Goal: Task Accomplishment & Management: Manage account settings

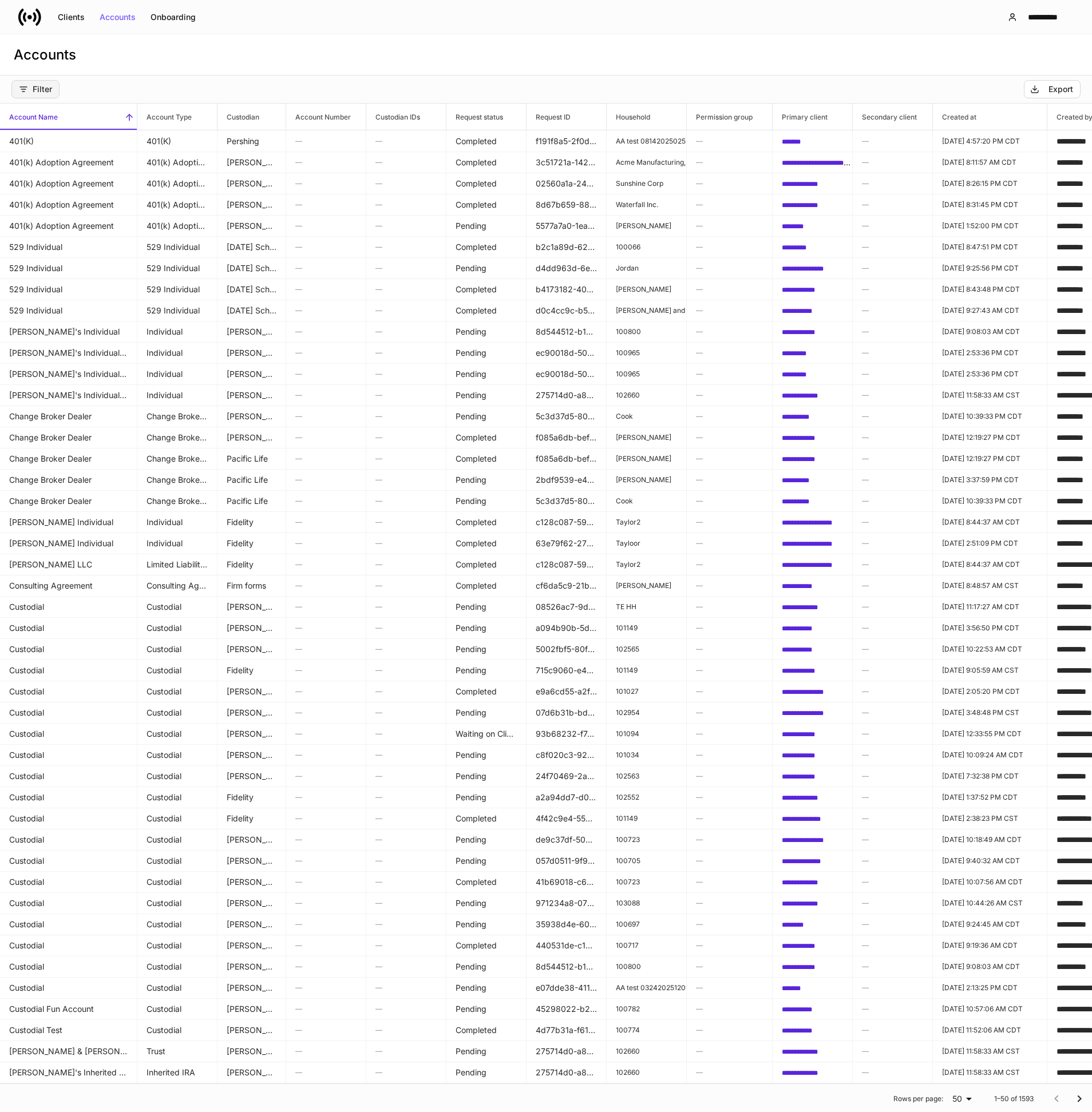
click at [49, 86] on div "Filter" at bounding box center [35, 89] width 33 height 9
click at [77, 129] on li "Custodian" at bounding box center [69, 138] width 114 height 23
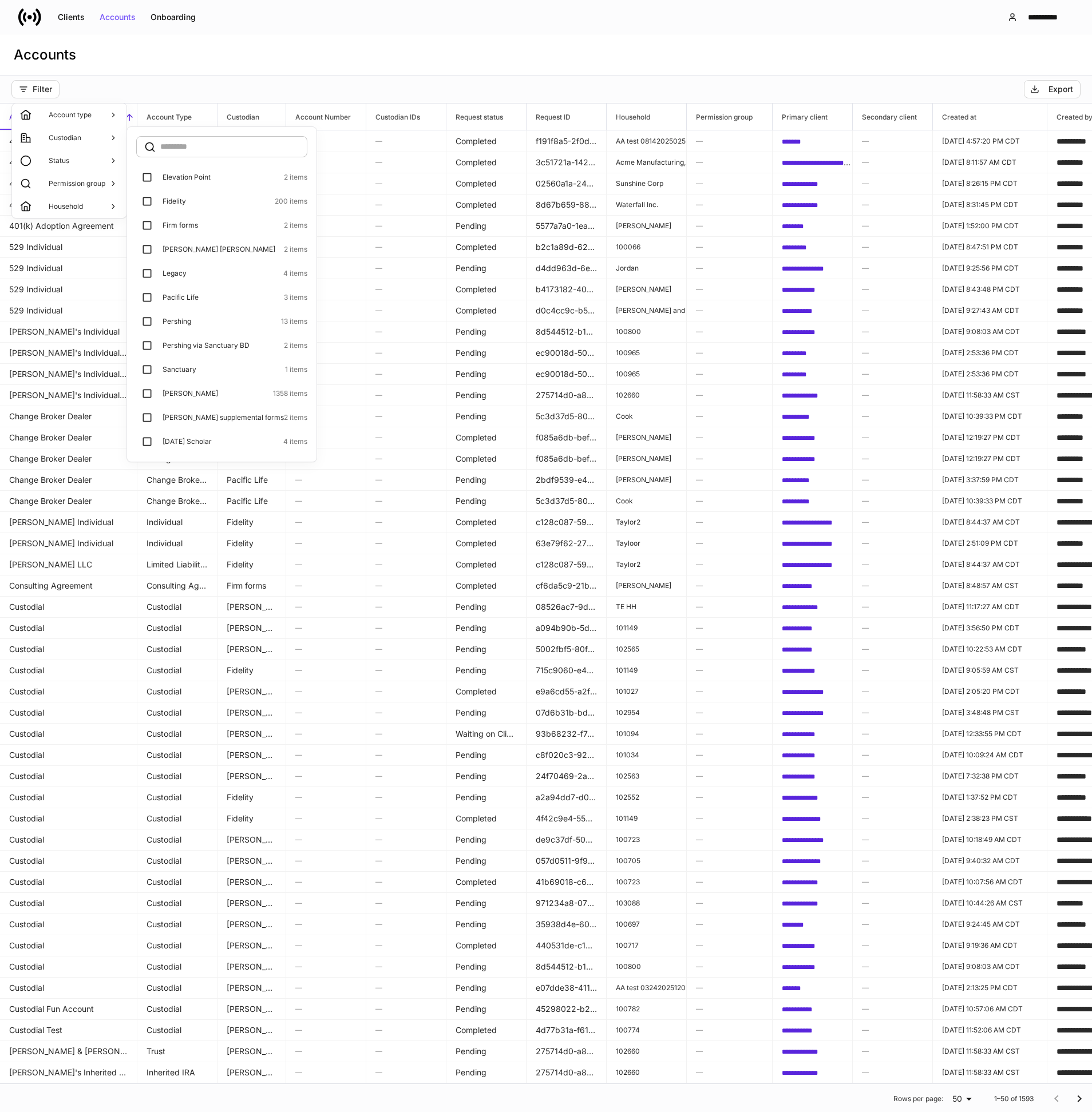
click at [177, 174] on p "Elevation Point" at bounding box center [186, 177] width 48 height 9
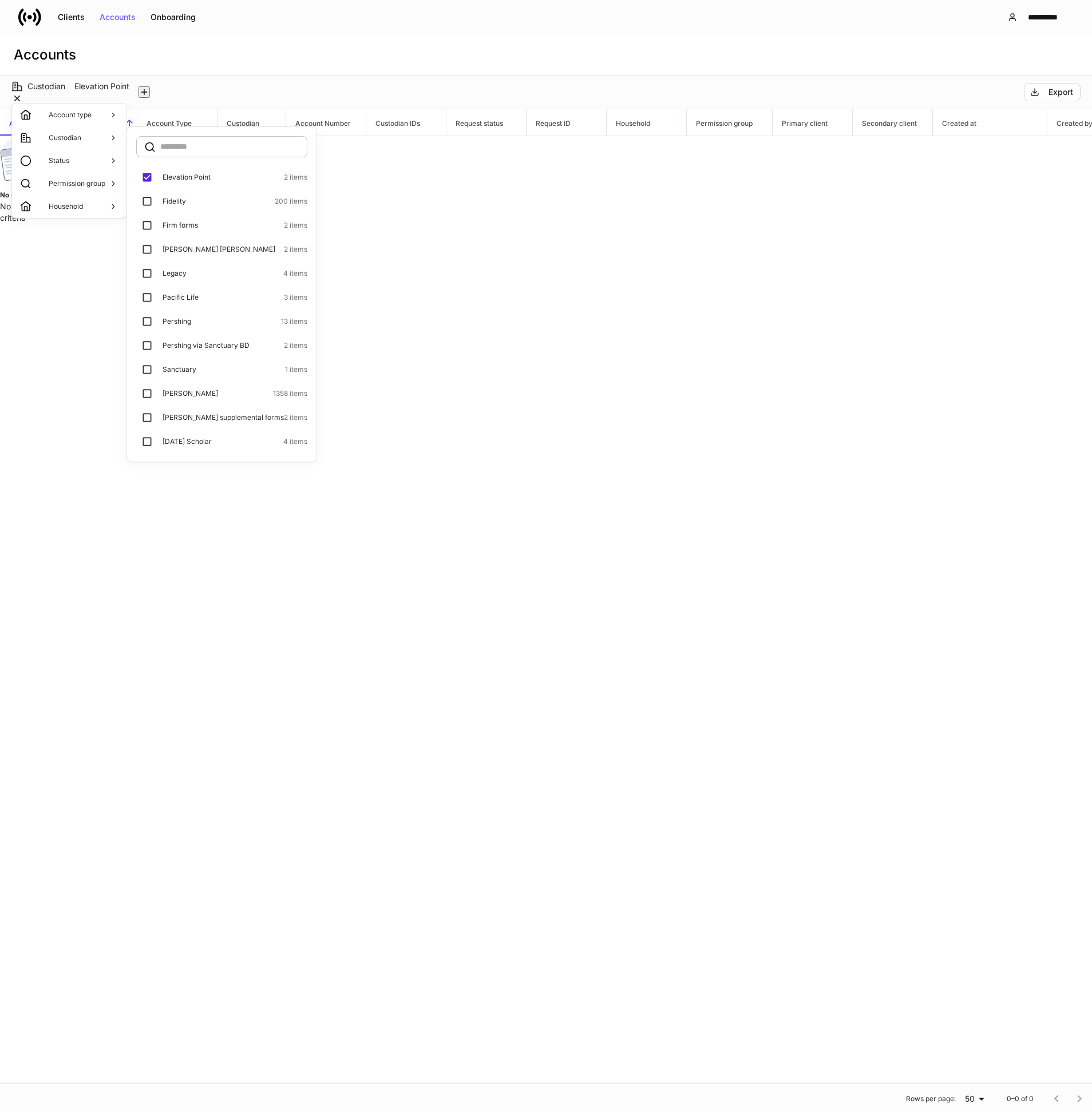
click at [192, 178] on p "Elevation Point" at bounding box center [186, 177] width 48 height 9
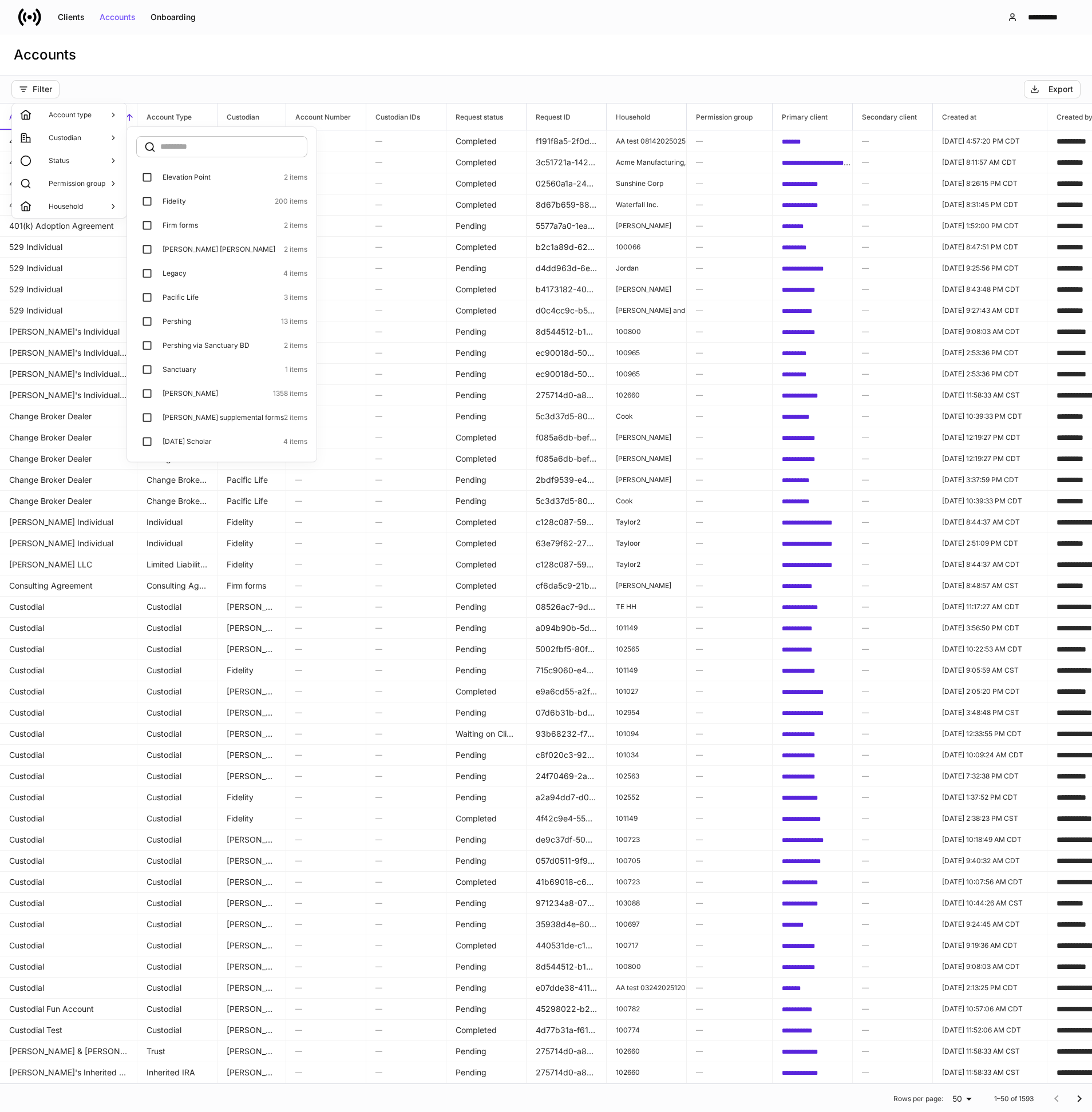
click at [180, 250] on p "Franklin Templeton" at bounding box center [218, 249] width 113 height 9
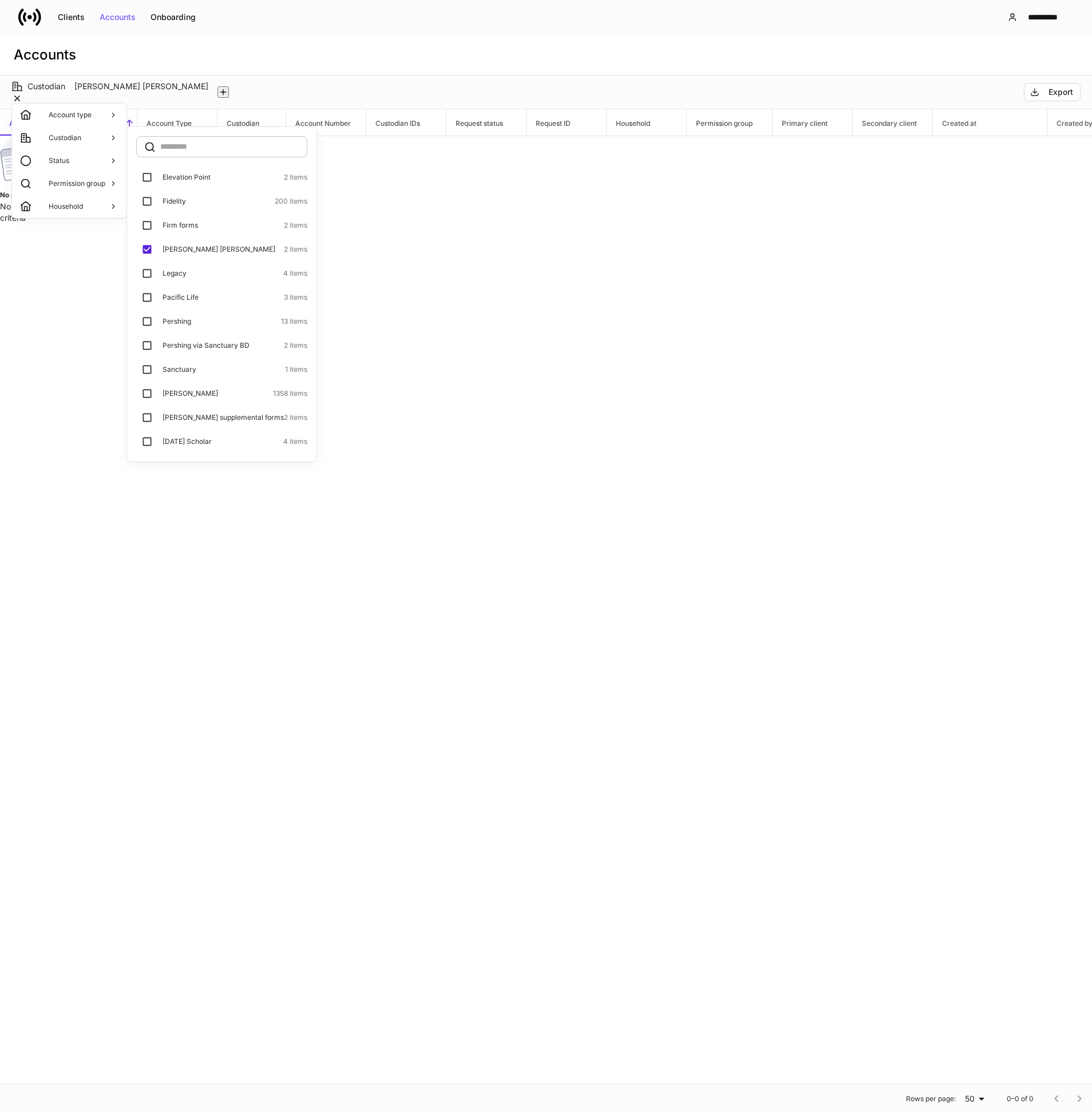
click at [180, 250] on p "Franklin Templeton" at bounding box center [218, 249] width 113 height 9
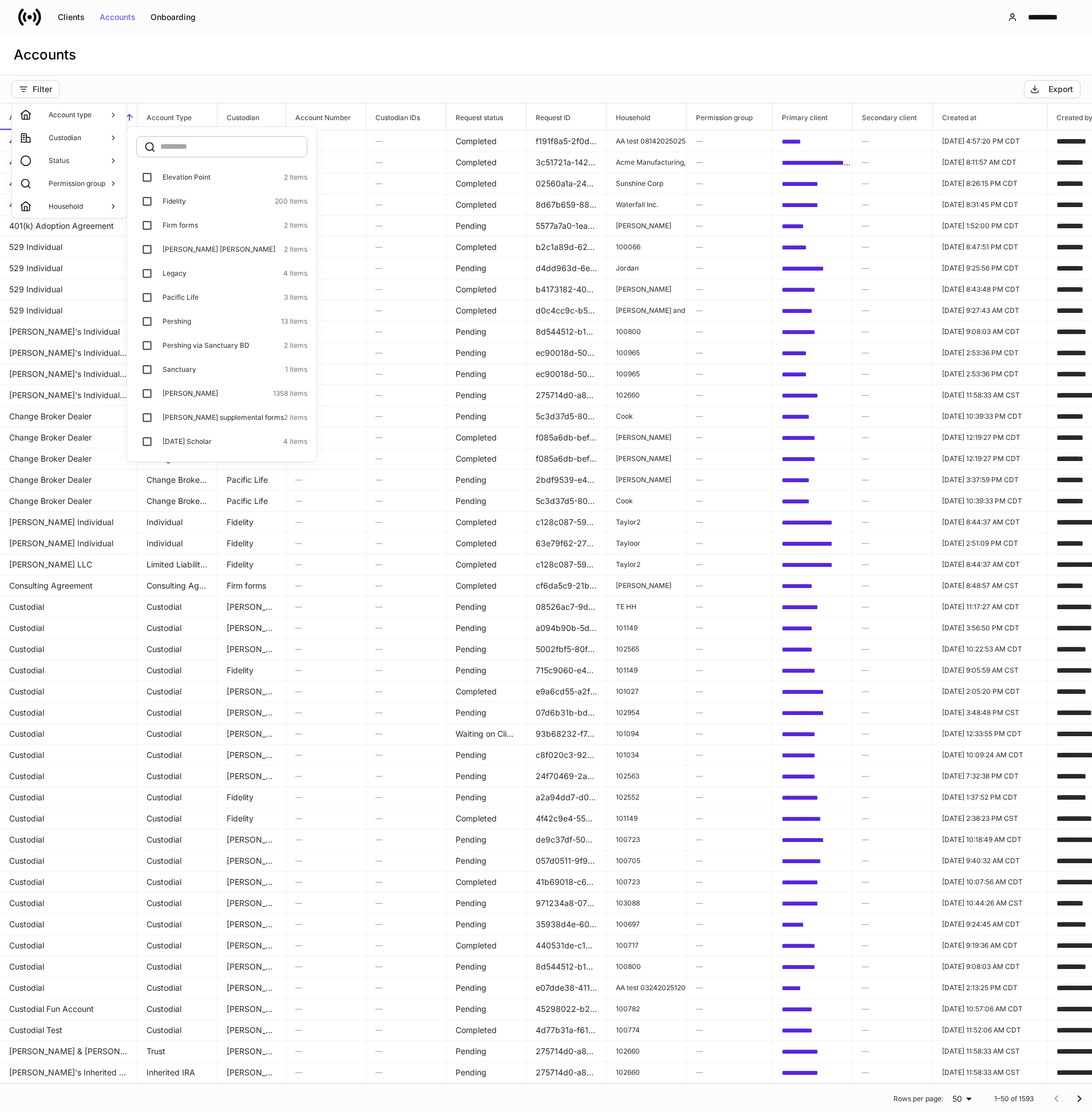
click at [179, 280] on label "Legacy 4 items" at bounding box center [222, 273] width 171 height 21
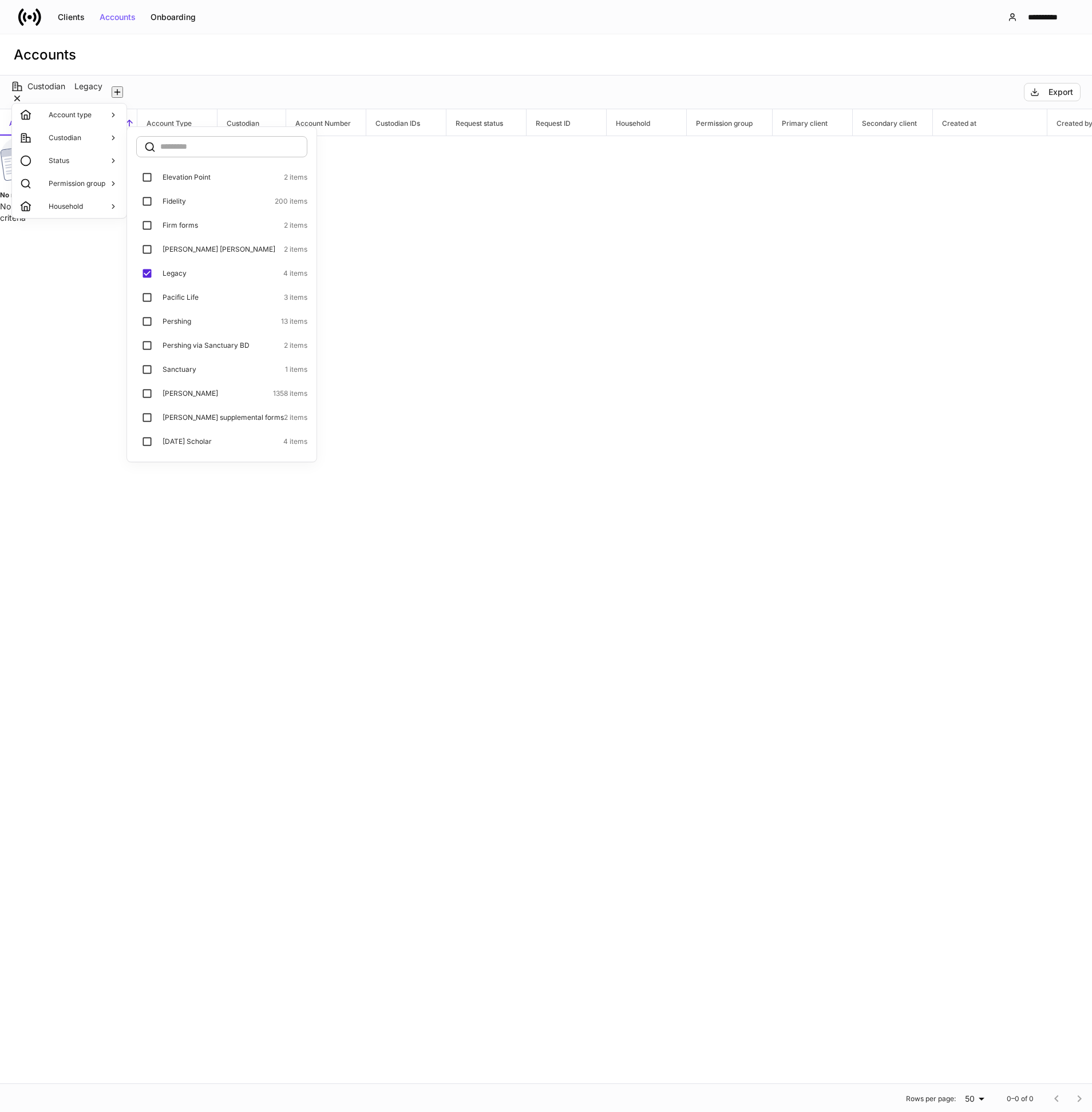
click at [179, 280] on label "Legacy 4 items" at bounding box center [222, 273] width 171 height 21
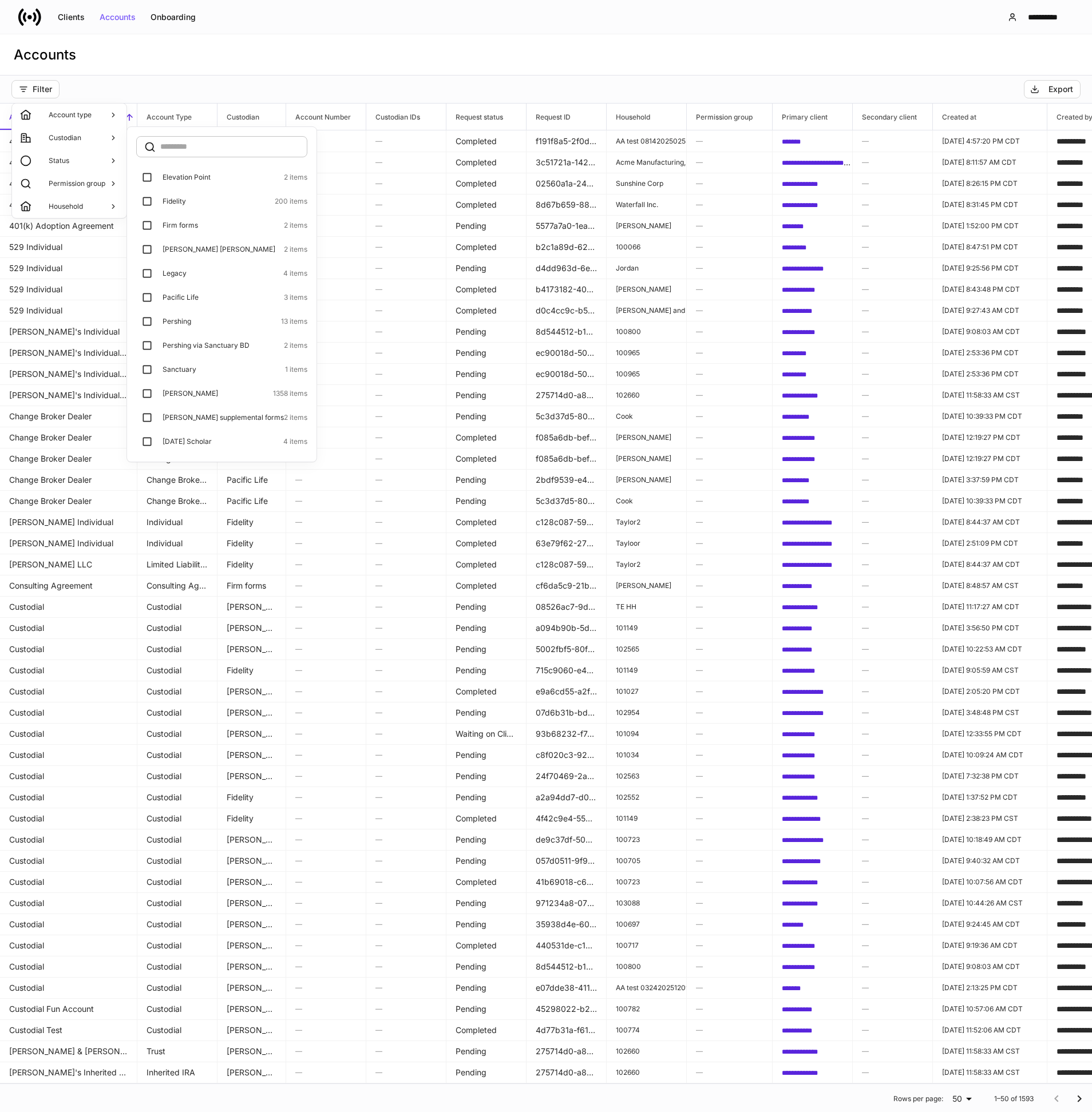
click at [187, 367] on p "Sanctuary" at bounding box center [179, 369] width 34 height 9
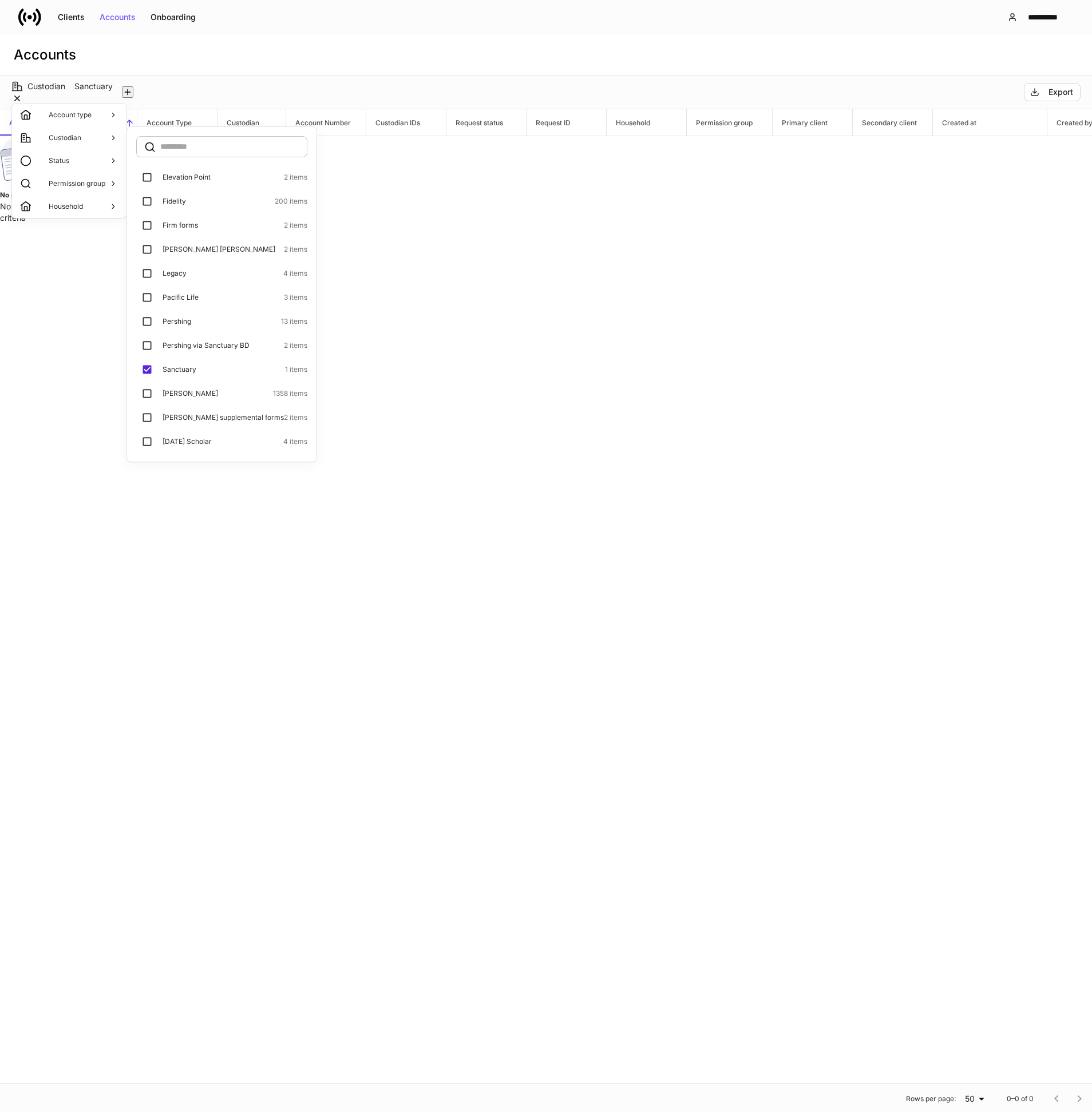
click at [187, 367] on p "Sanctuary" at bounding box center [179, 369] width 34 height 9
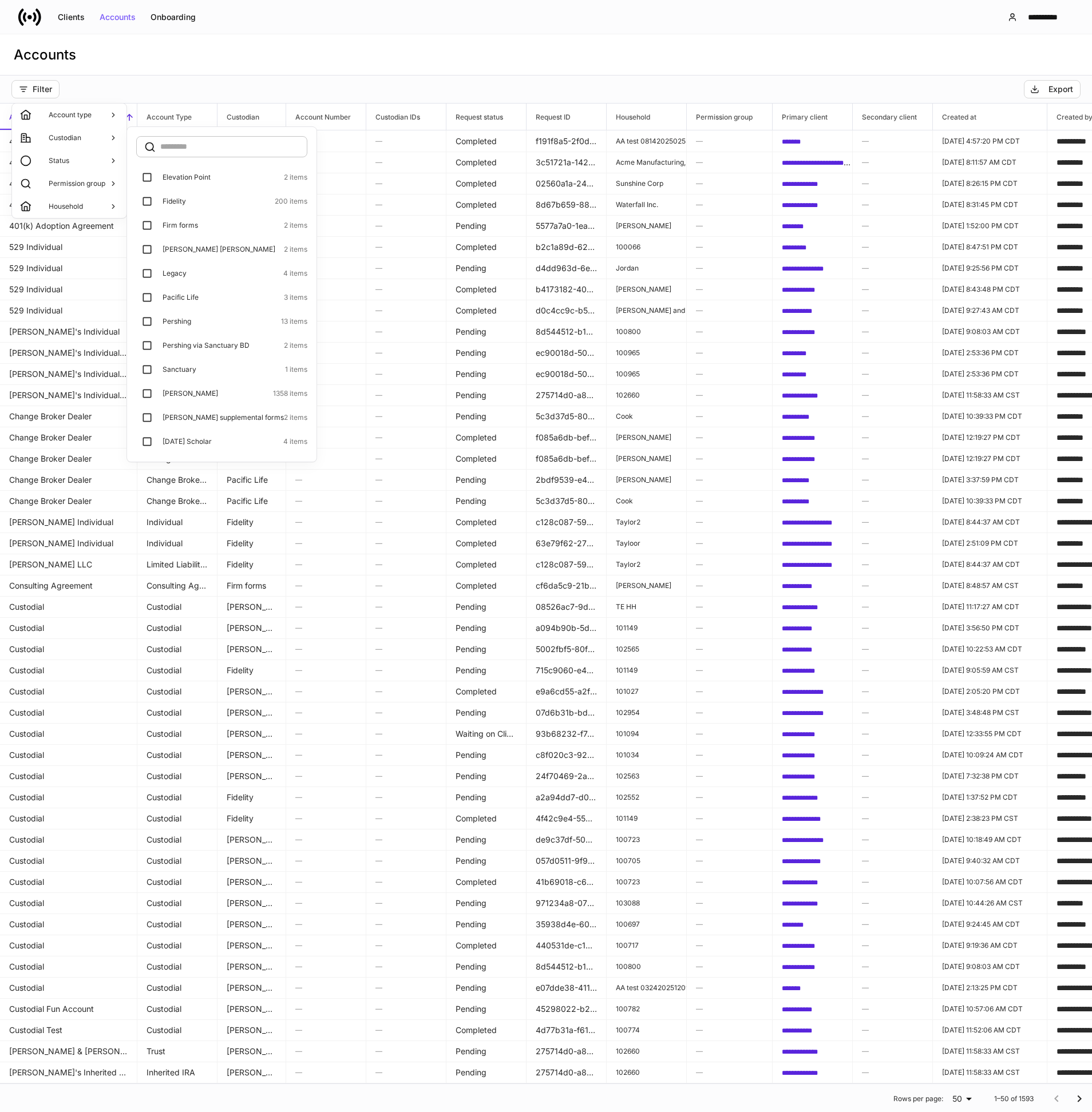
click at [148, 44] on div at bounding box center [546, 556] width 1092 height 1112
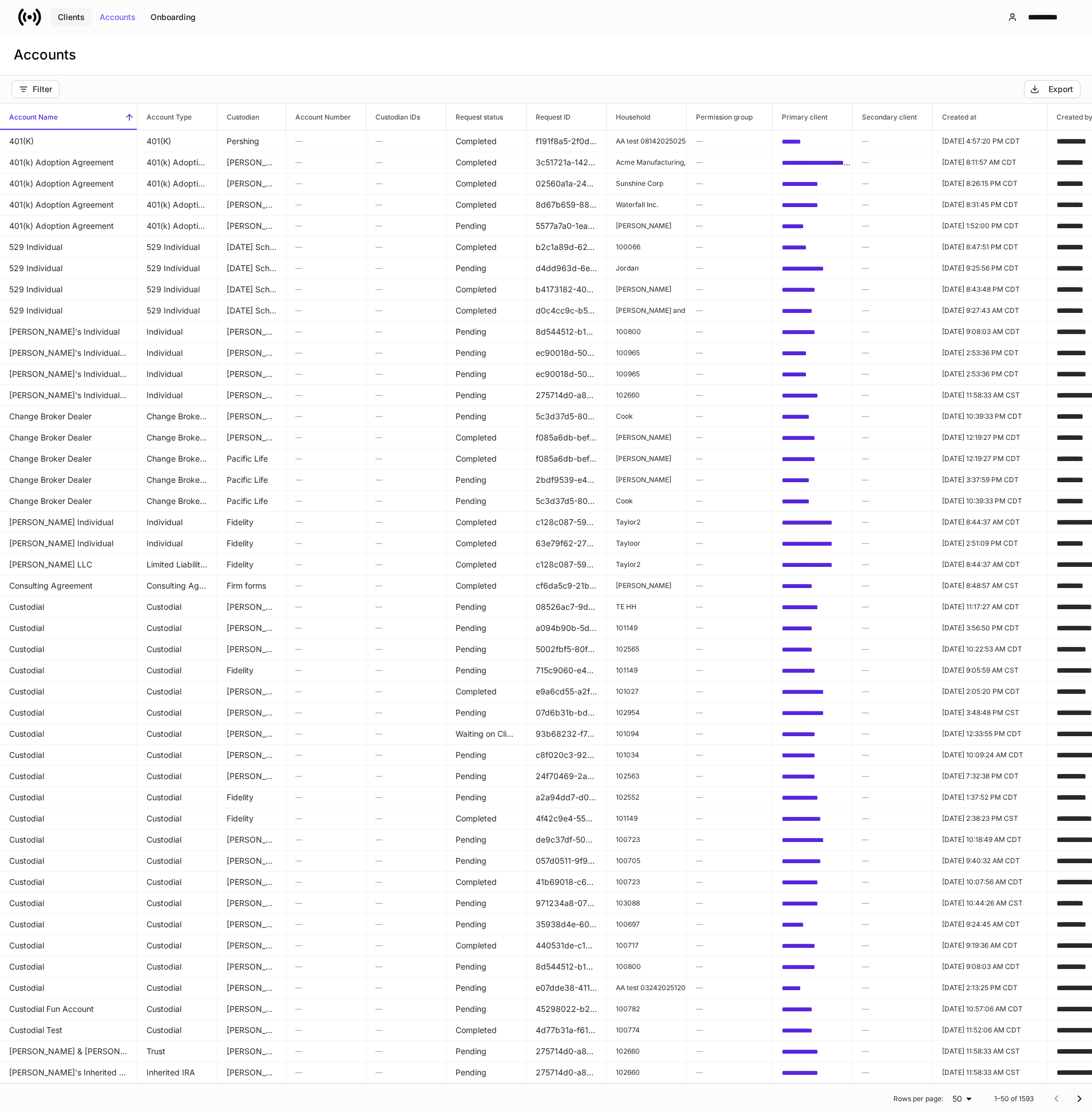
click at [71, 17] on div "Clients" at bounding box center [71, 17] width 27 height 8
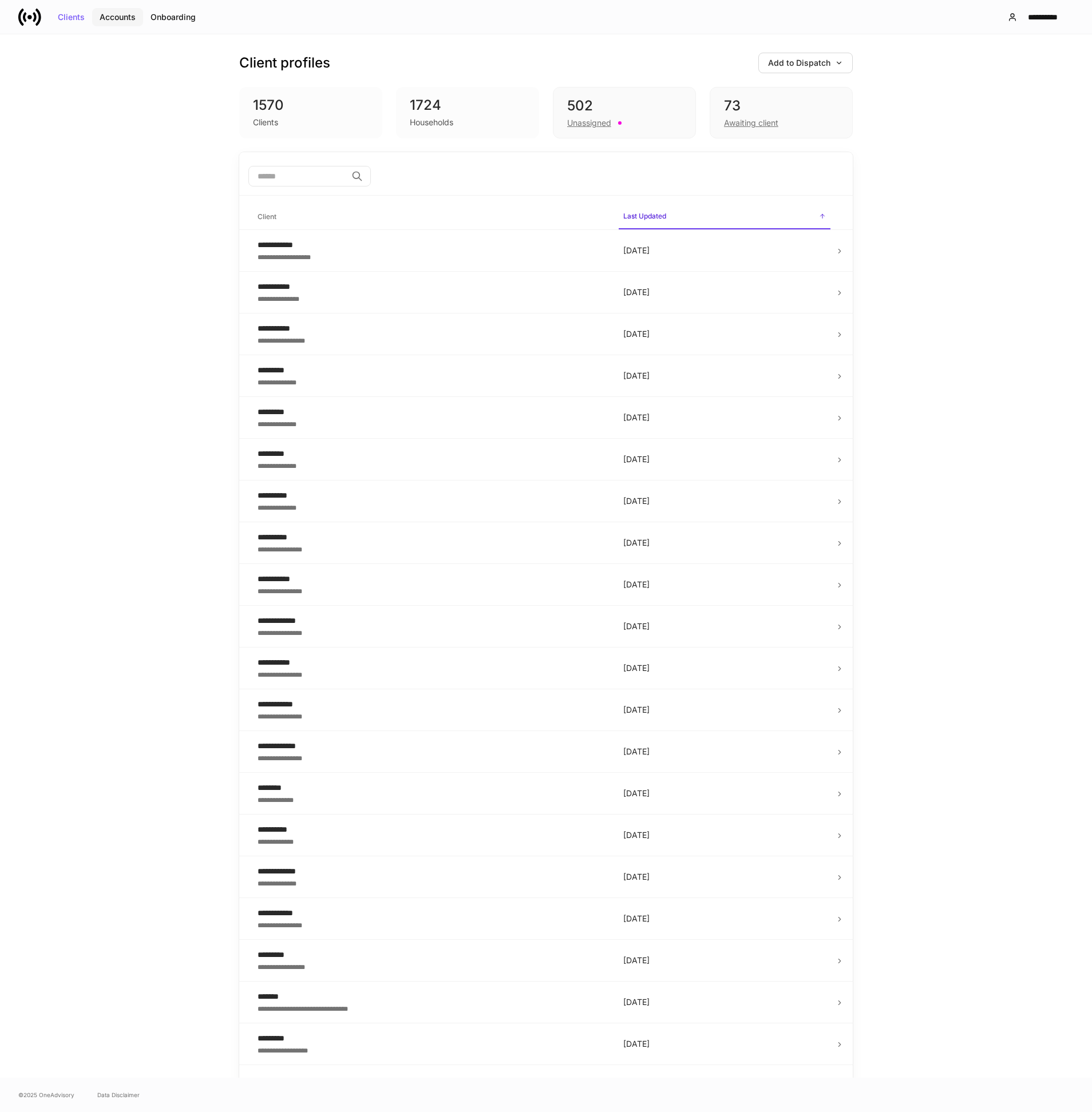
click at [118, 20] on div "Accounts" at bounding box center [118, 17] width 36 height 8
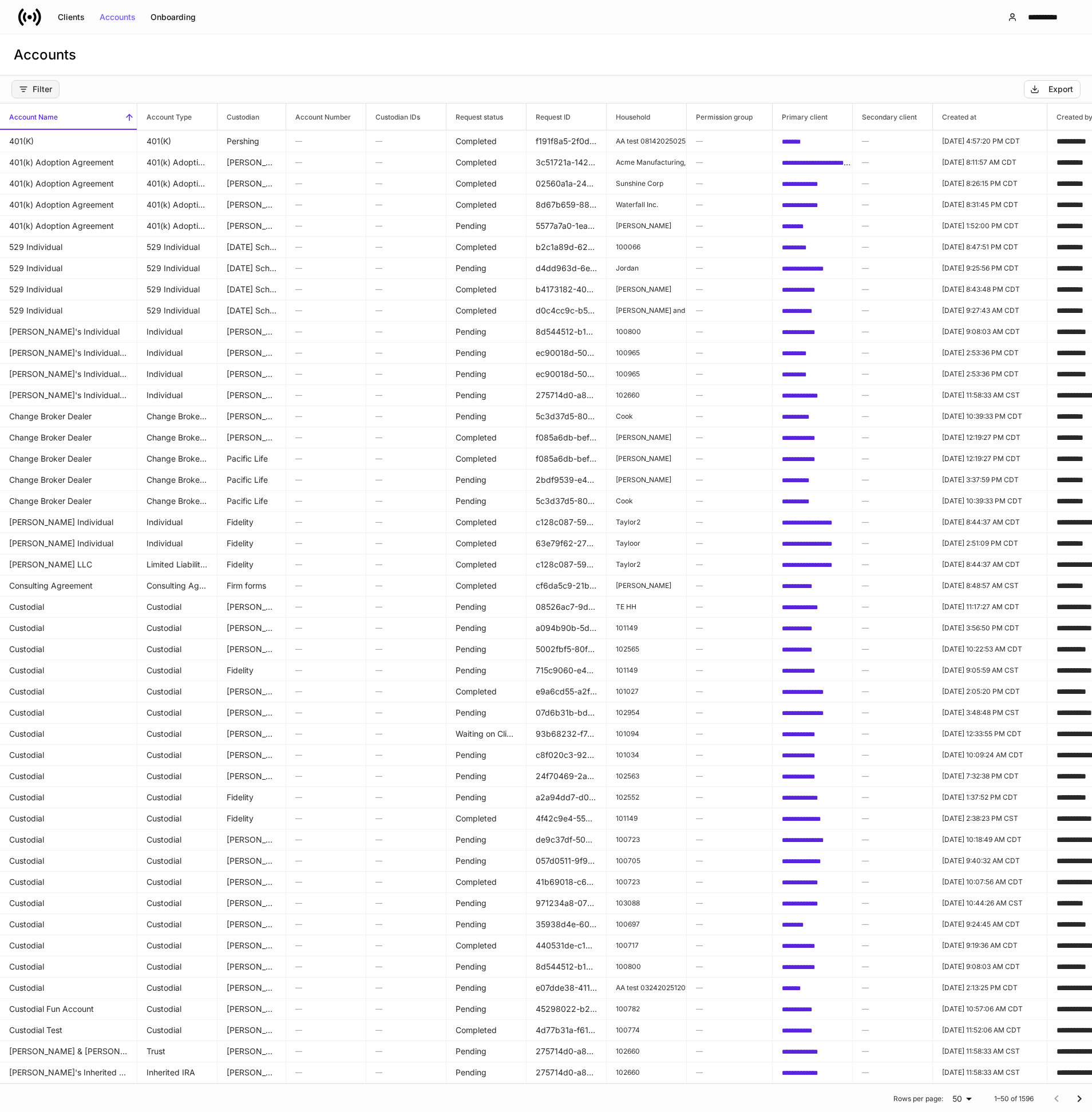
click at [52, 93] on button "Filter" at bounding box center [36, 89] width 48 height 19
click at [78, 134] on p "Custodian" at bounding box center [65, 138] width 33 height 9
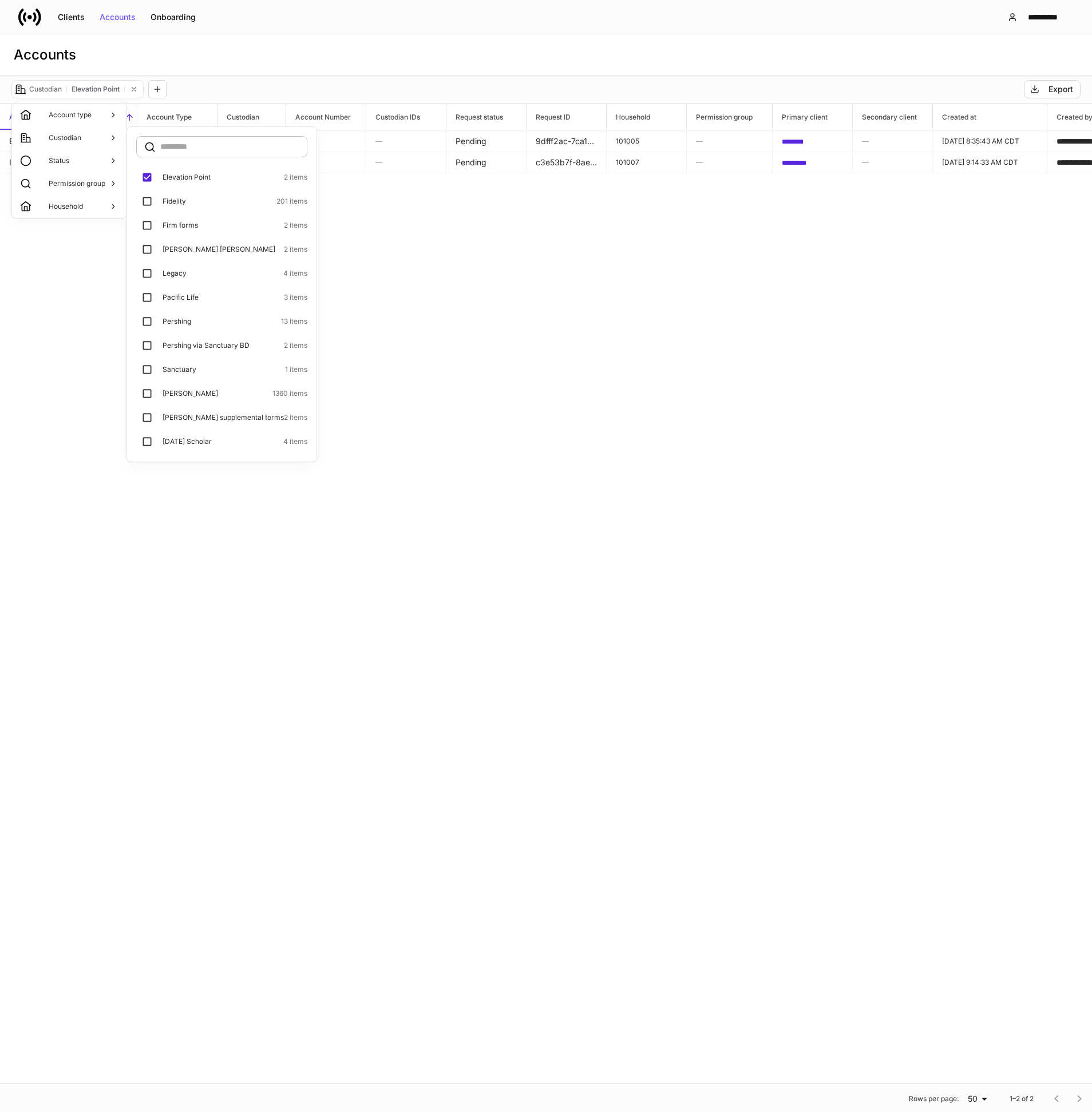
click at [380, 227] on div at bounding box center [546, 556] width 1092 height 1112
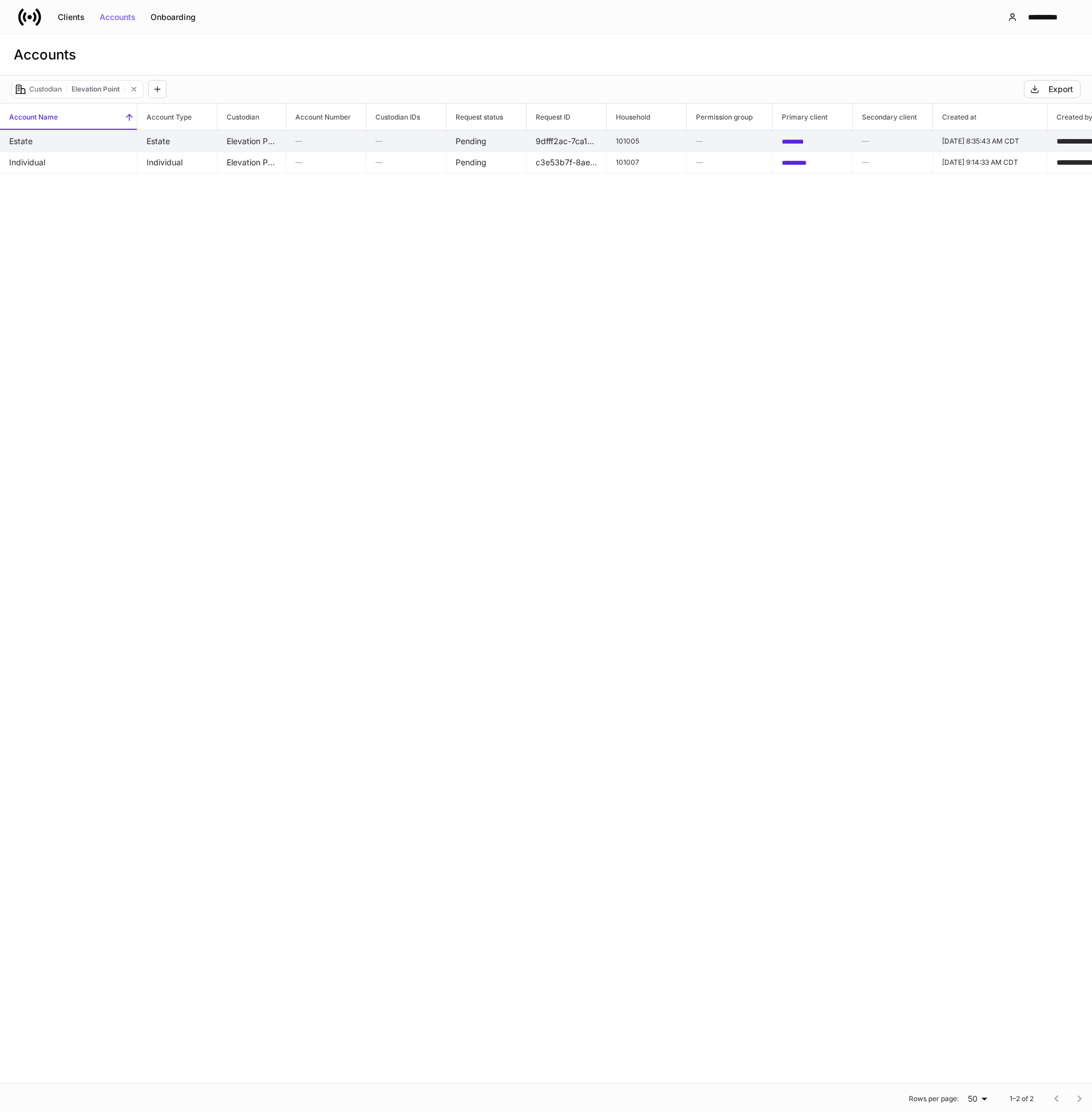
click at [105, 139] on td "Estate" at bounding box center [69, 141] width 137 height 21
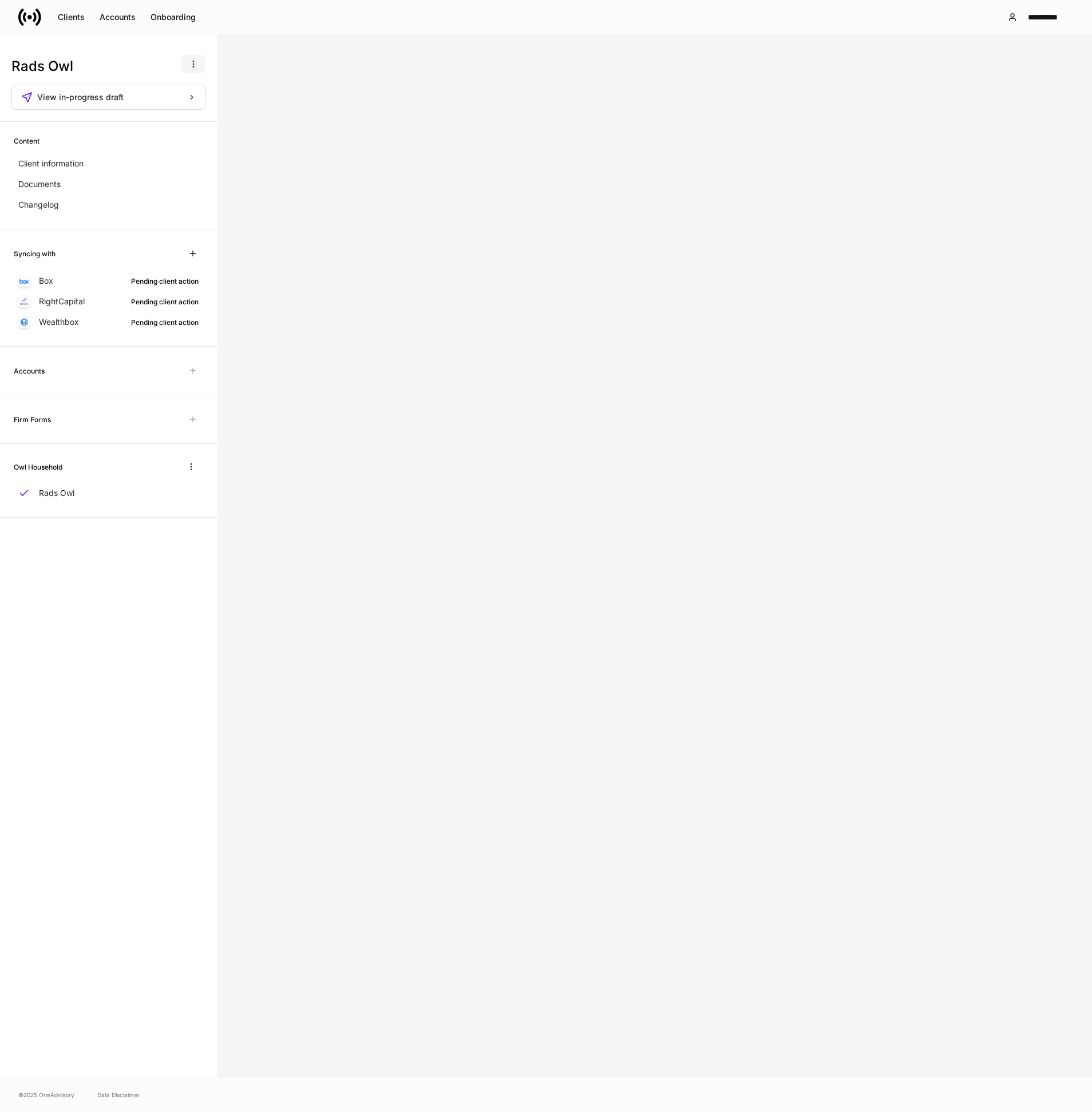
click at [195, 65] on icon "button" at bounding box center [193, 64] width 9 height 9
click at [175, 121] on p "Delete client profile" at bounding box center [157, 119] width 72 height 12
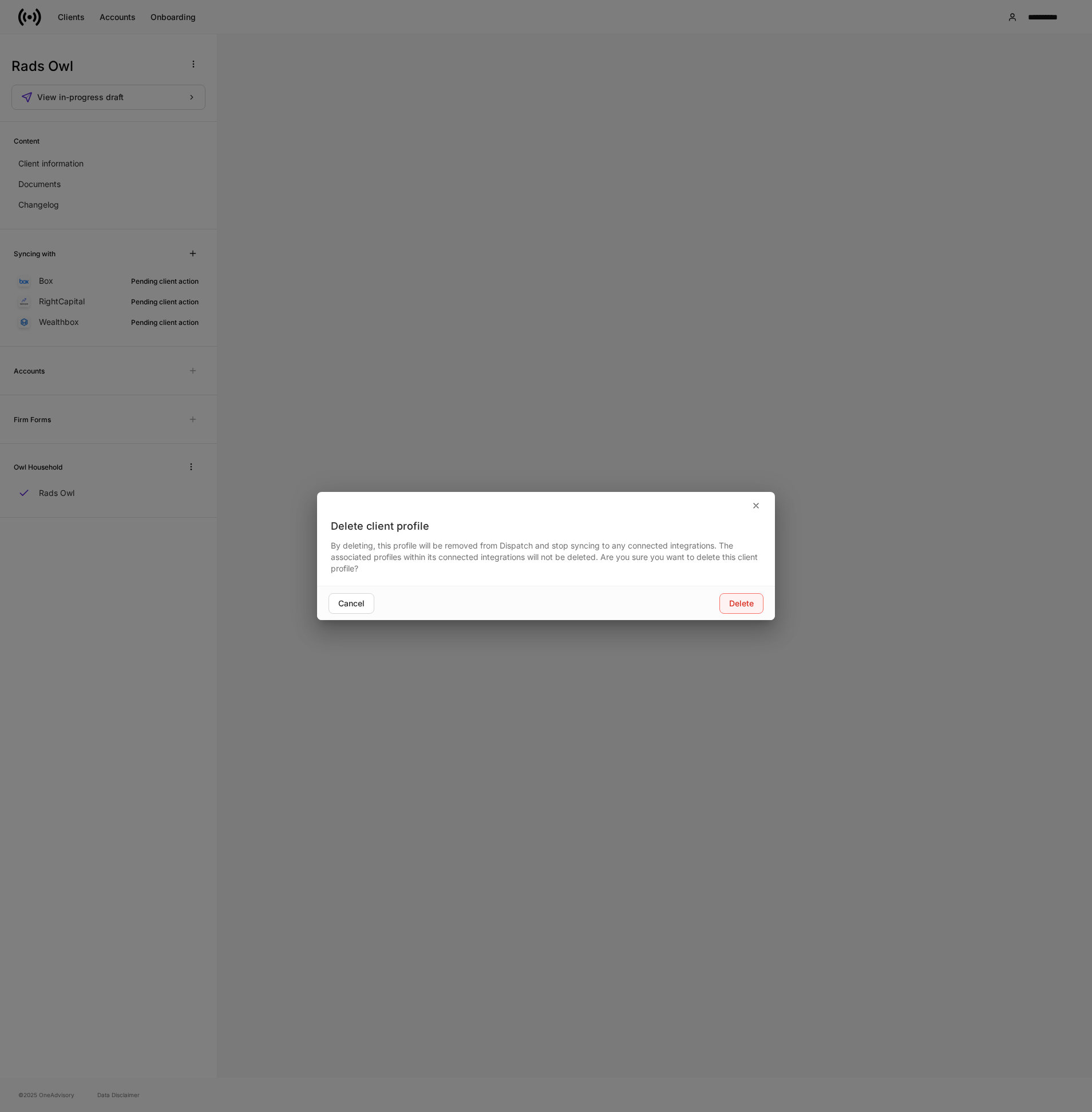
click at [737, 599] on div "Delete" at bounding box center [741, 603] width 25 height 8
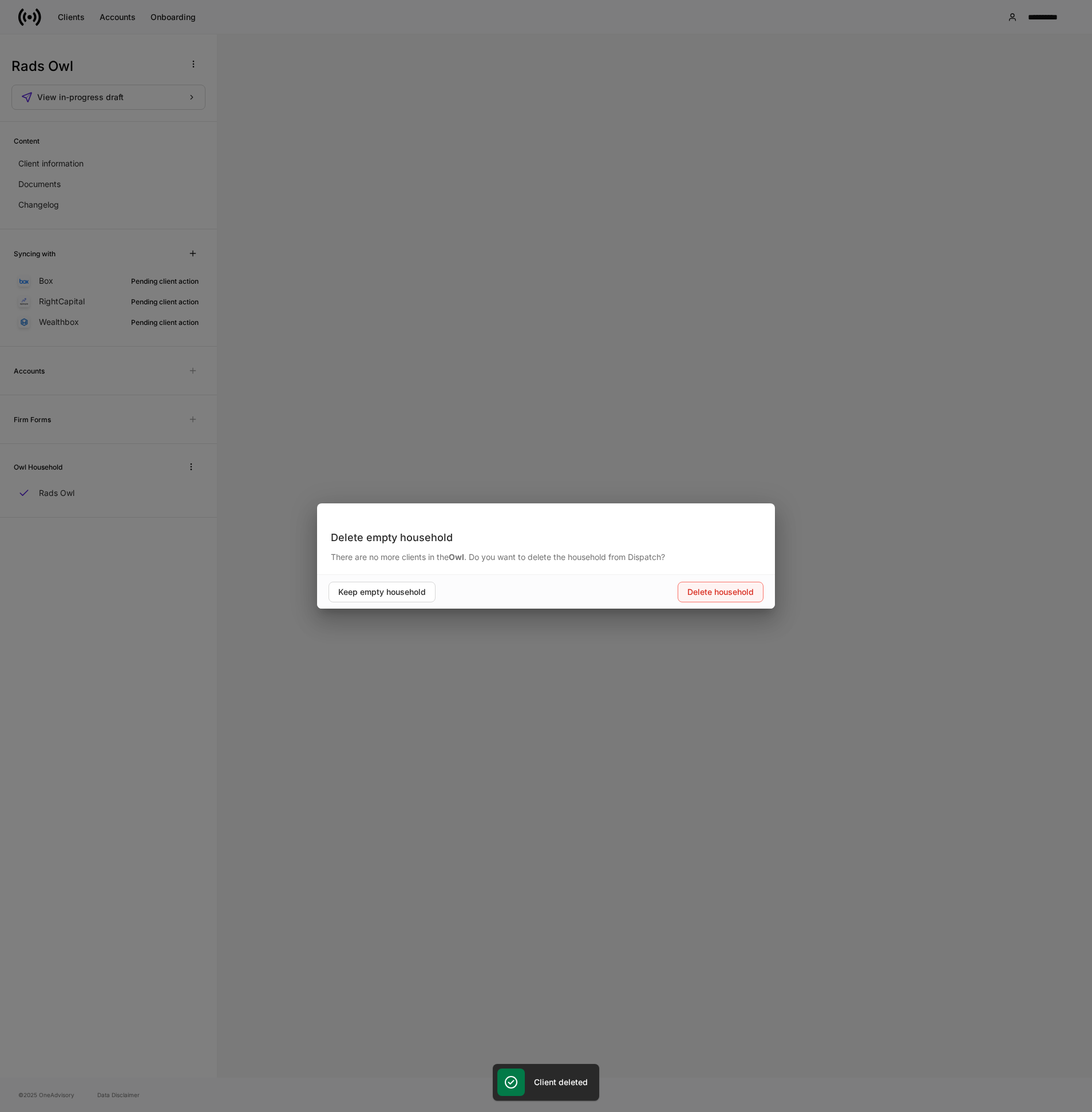
click at [689, 591] on div "Delete household" at bounding box center [720, 591] width 67 height 8
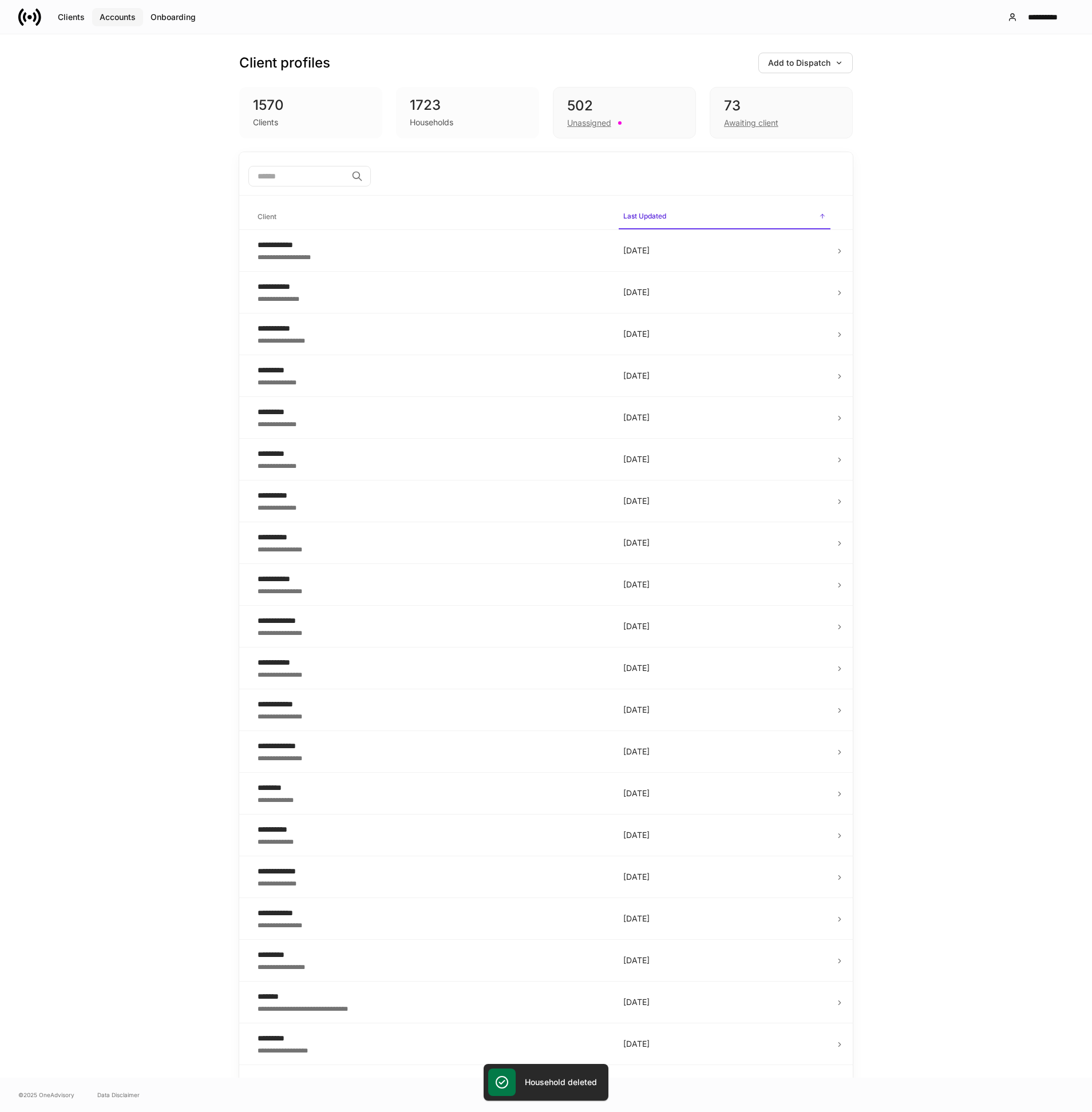
click at [122, 14] on div "Accounts" at bounding box center [118, 17] width 36 height 8
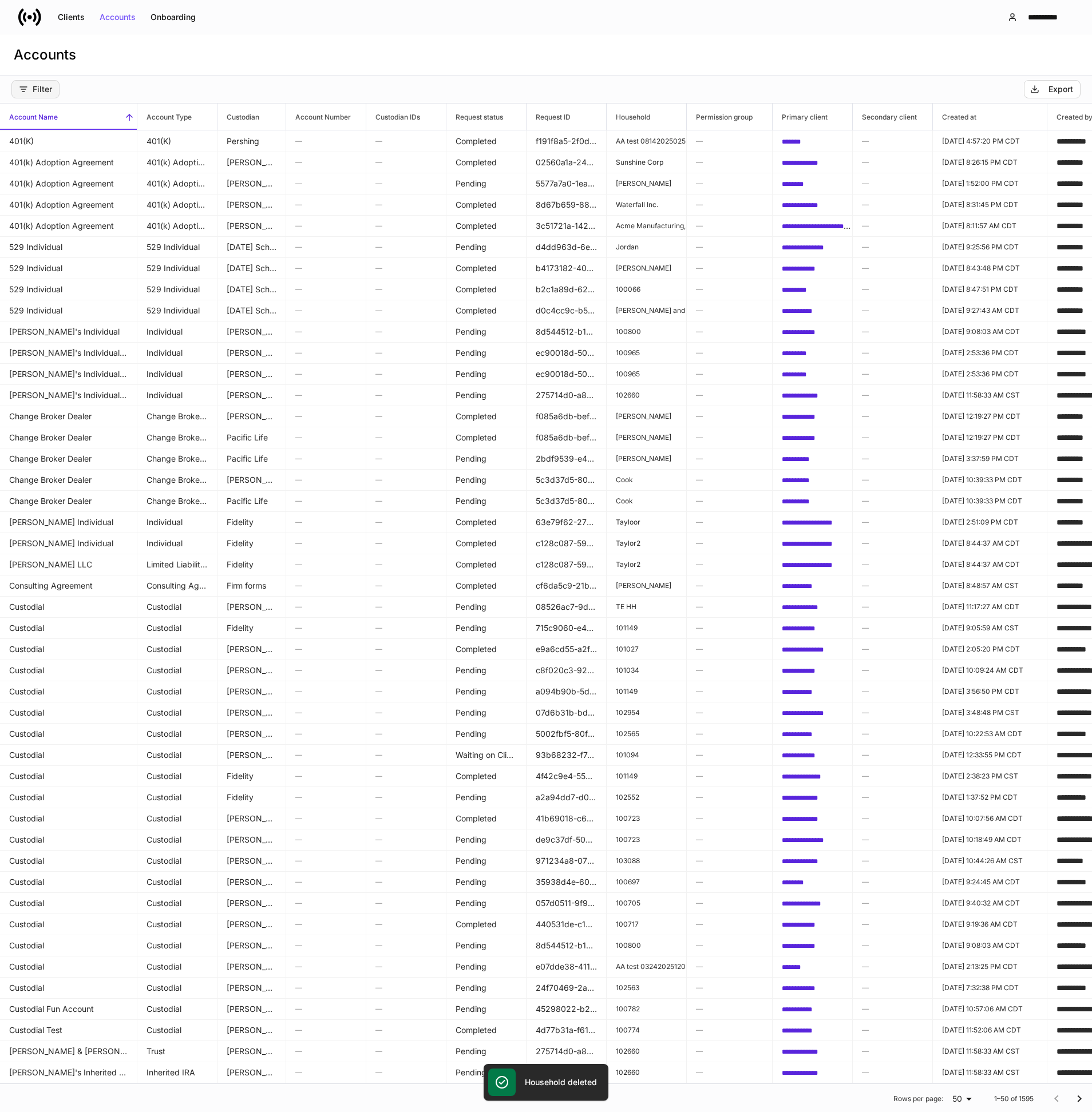
click at [51, 87] on div "Filter" at bounding box center [35, 89] width 33 height 9
click at [61, 115] on p "Account type" at bounding box center [70, 115] width 43 height 9
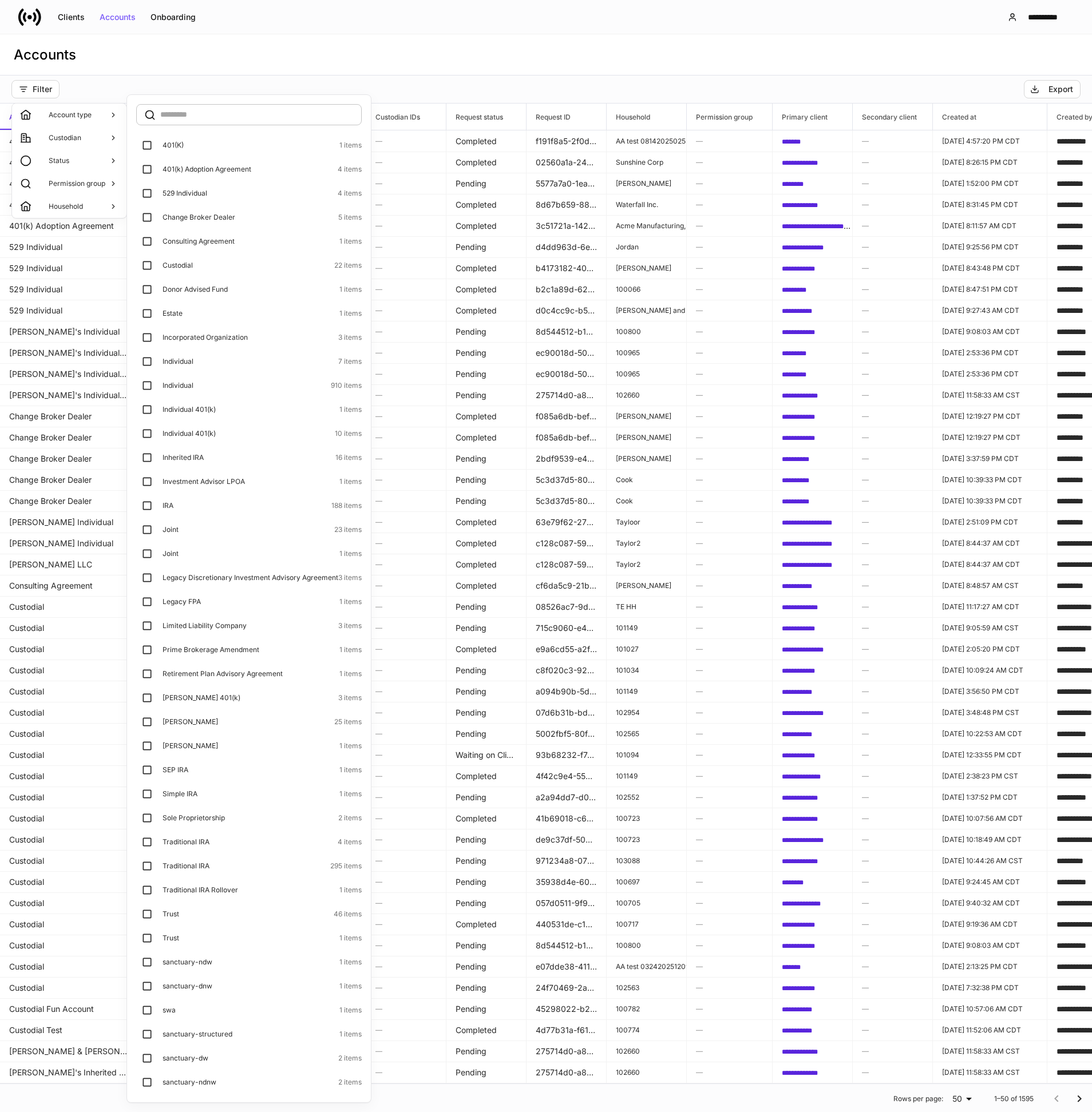
click at [61, 115] on p "Account type" at bounding box center [70, 115] width 43 height 9
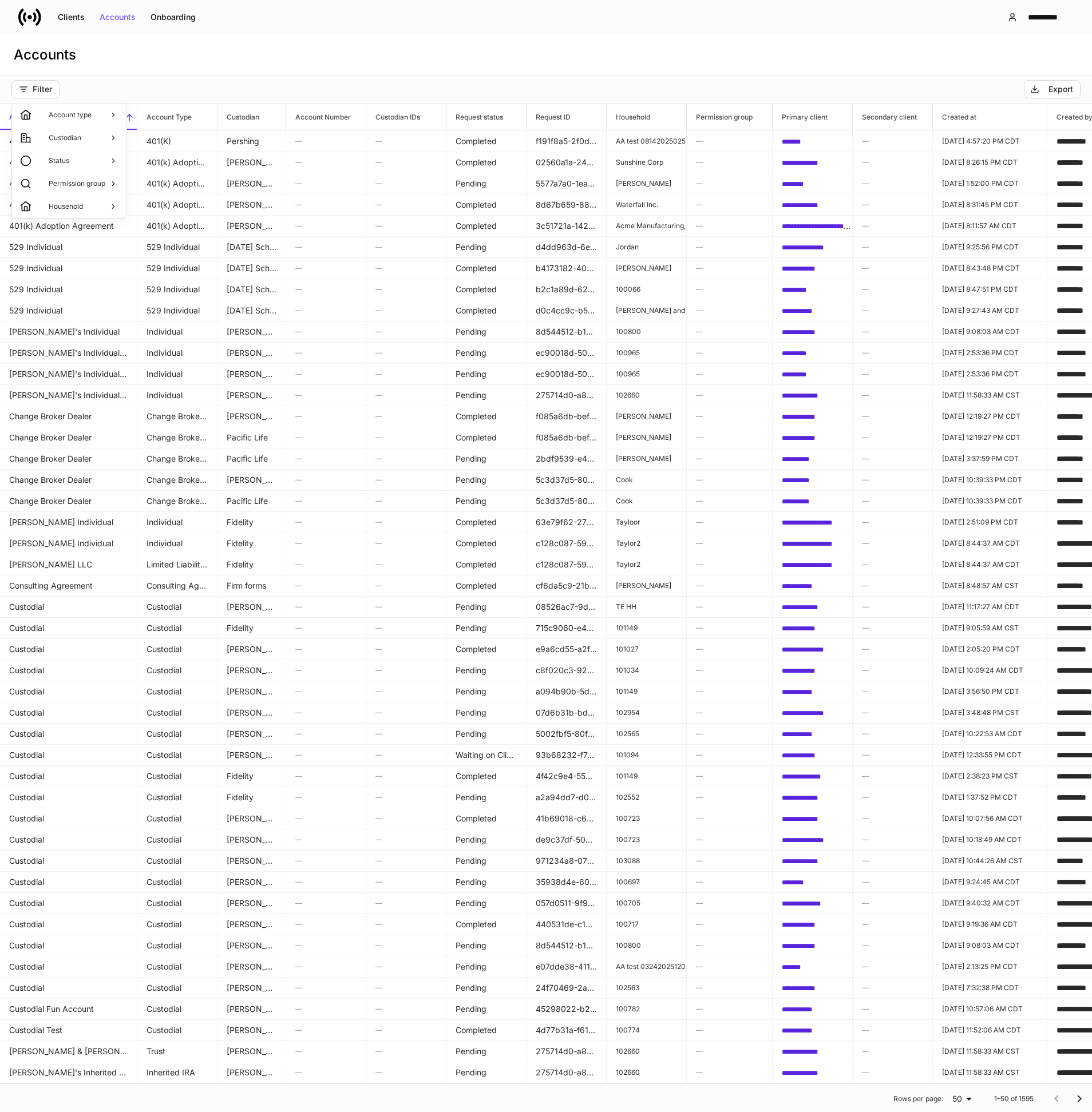
click at [65, 134] on p "Custodian" at bounding box center [65, 138] width 33 height 9
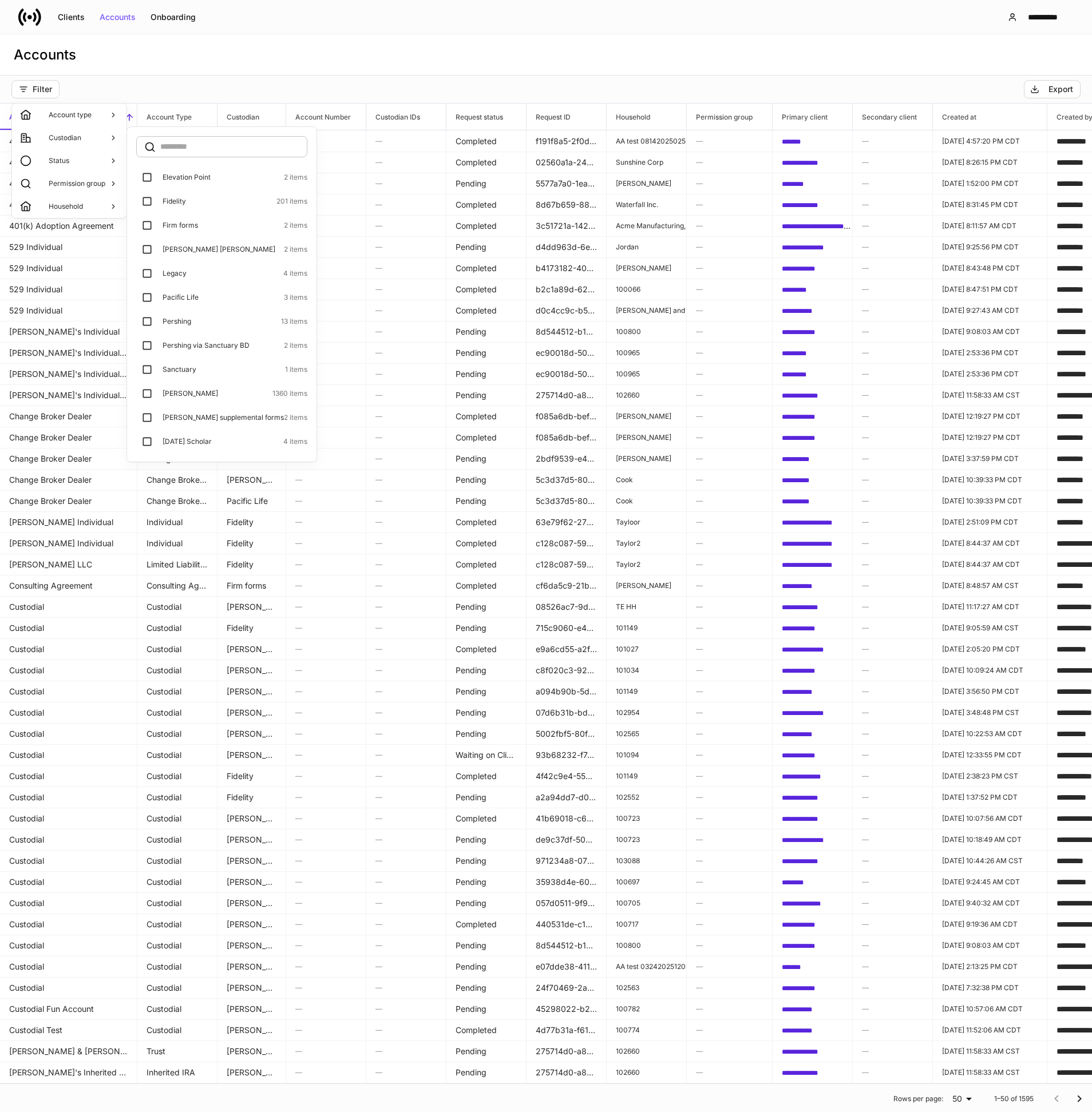
click at [183, 175] on p "Elevation Point" at bounding box center [186, 177] width 48 height 9
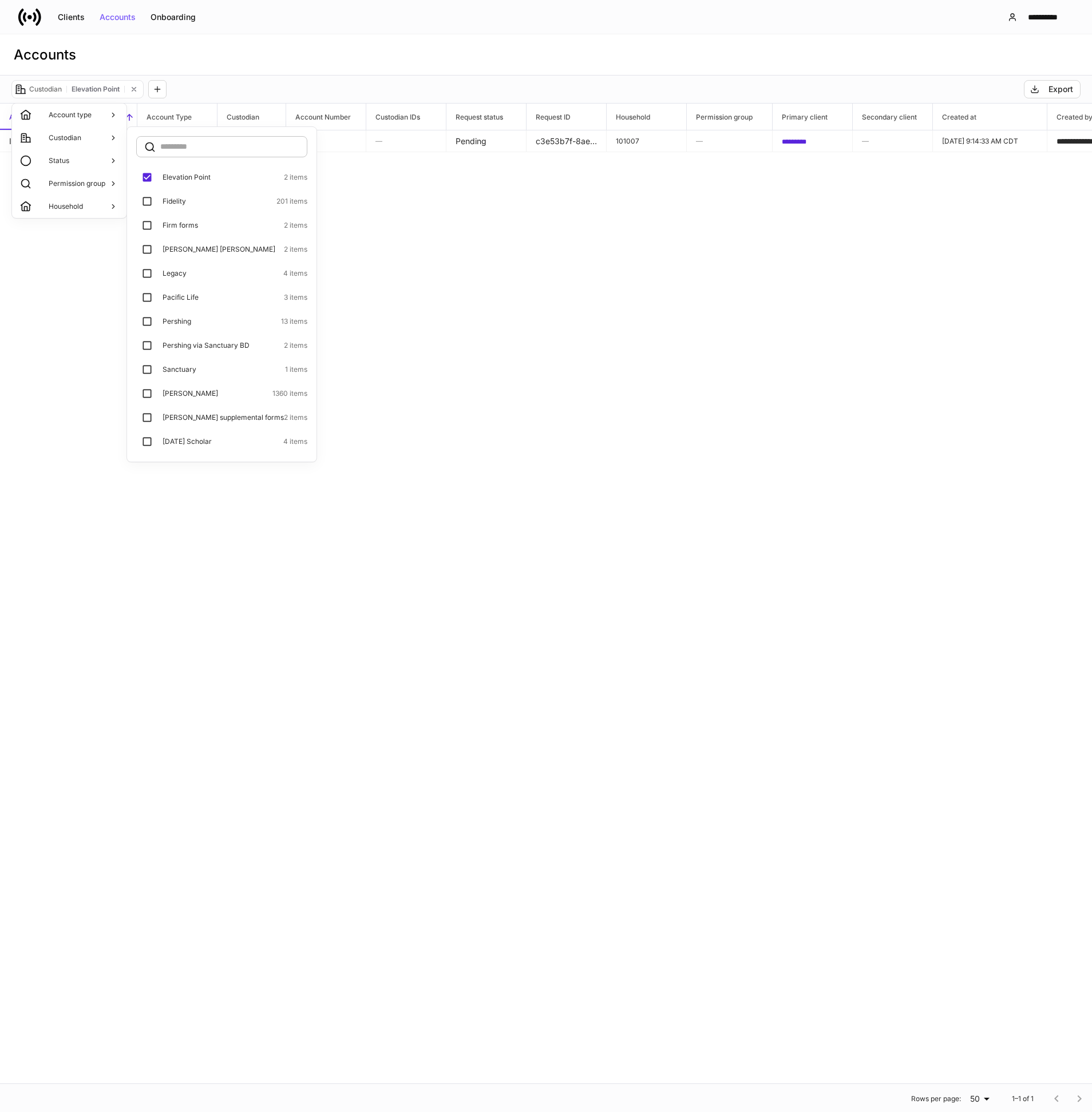
click at [373, 218] on div at bounding box center [546, 556] width 1092 height 1112
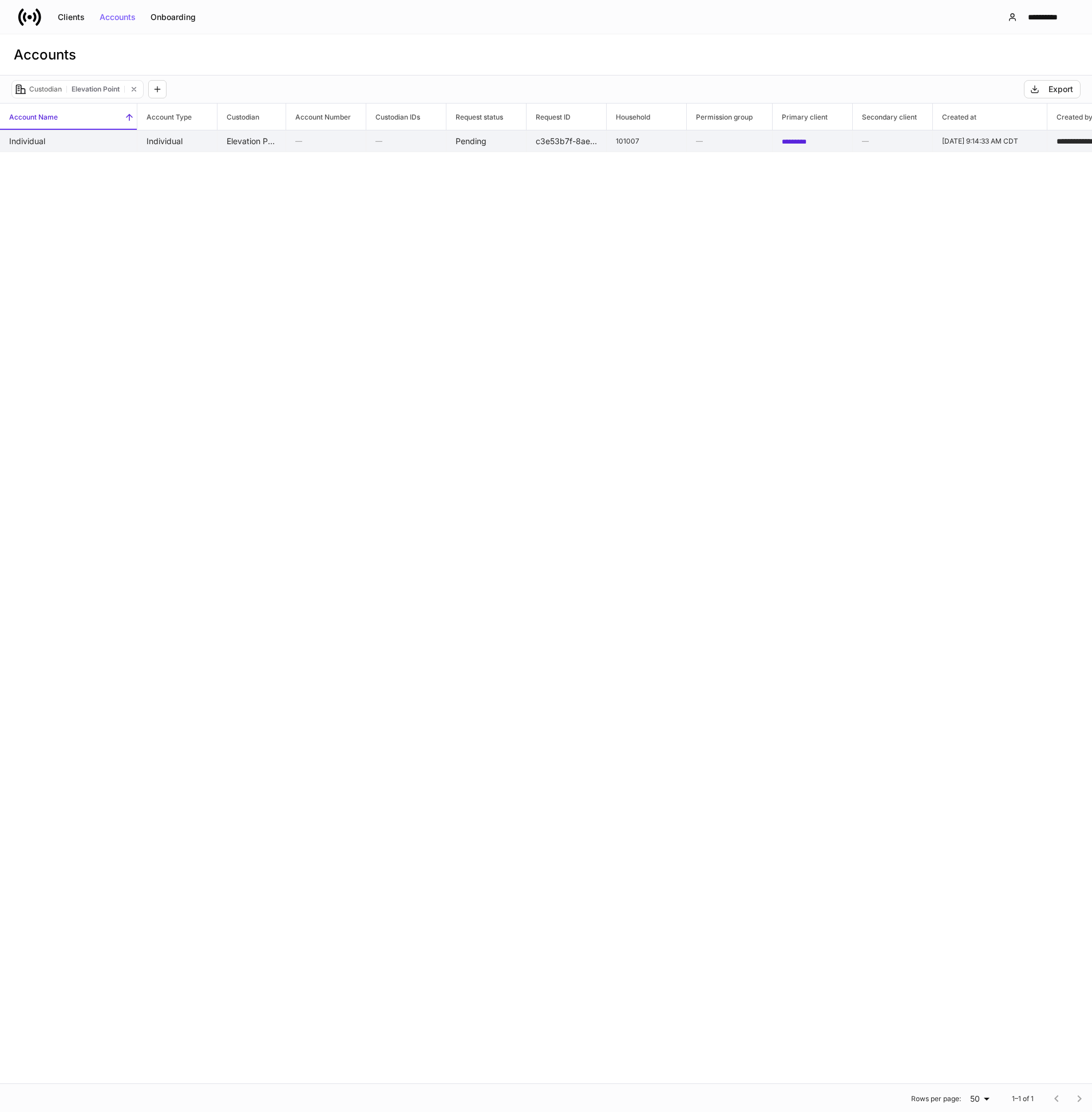
click at [61, 142] on td "Individual" at bounding box center [69, 141] width 137 height 21
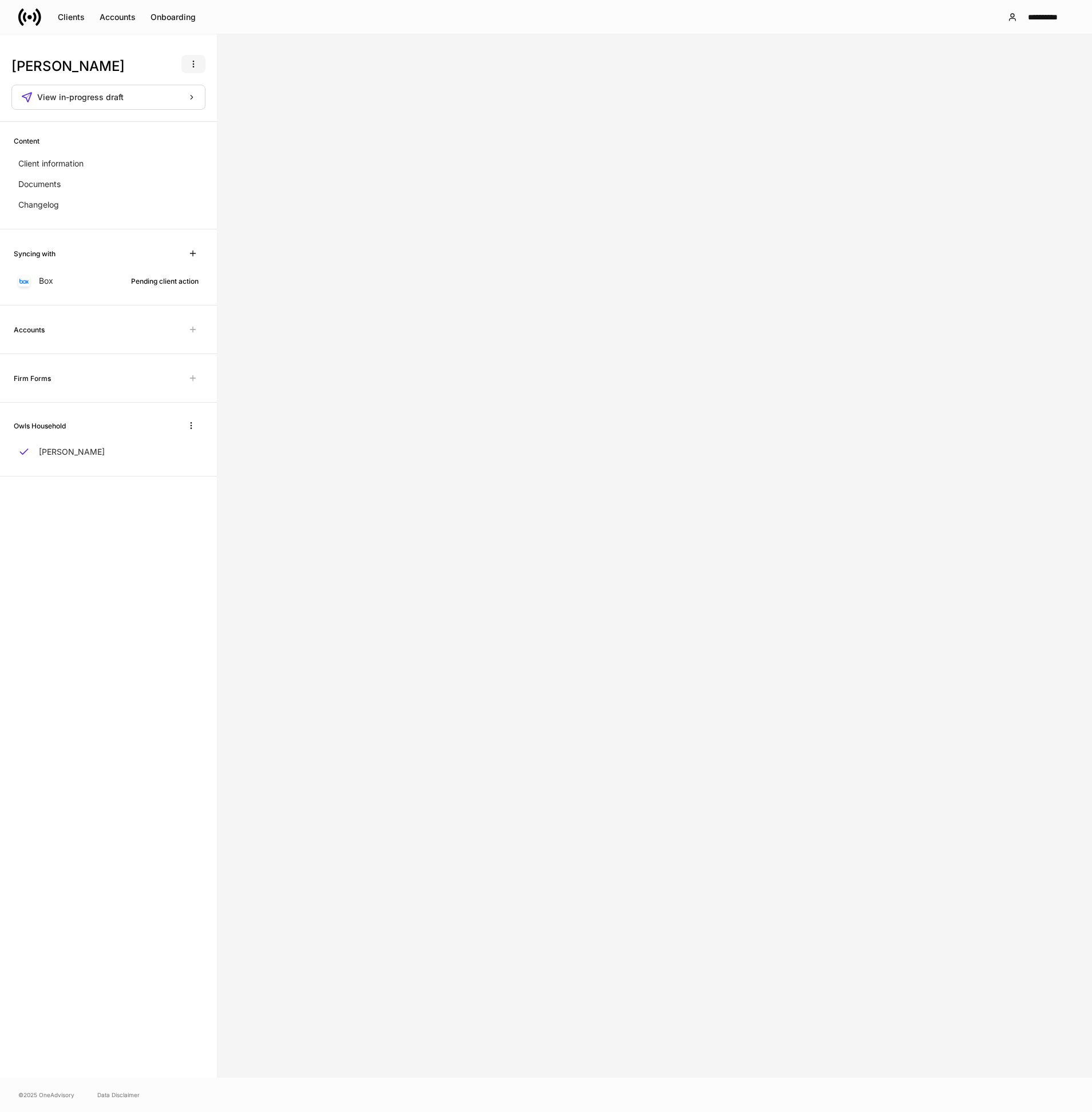
click at [191, 60] on icon "button" at bounding box center [193, 64] width 9 height 9
click at [175, 118] on p "Delete client profile" at bounding box center [157, 119] width 72 height 12
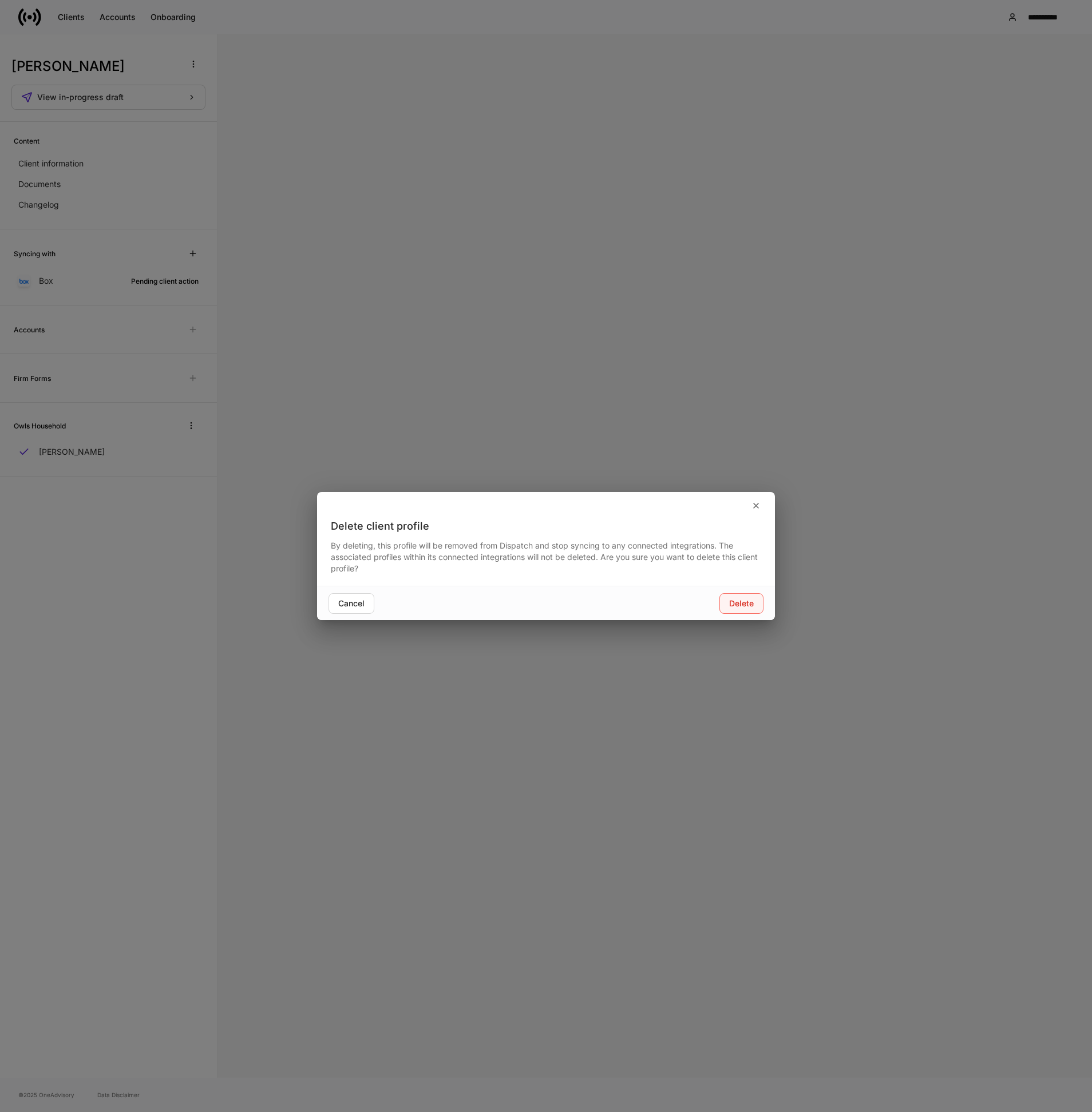
click at [740, 604] on div "Delete" at bounding box center [741, 603] width 25 height 8
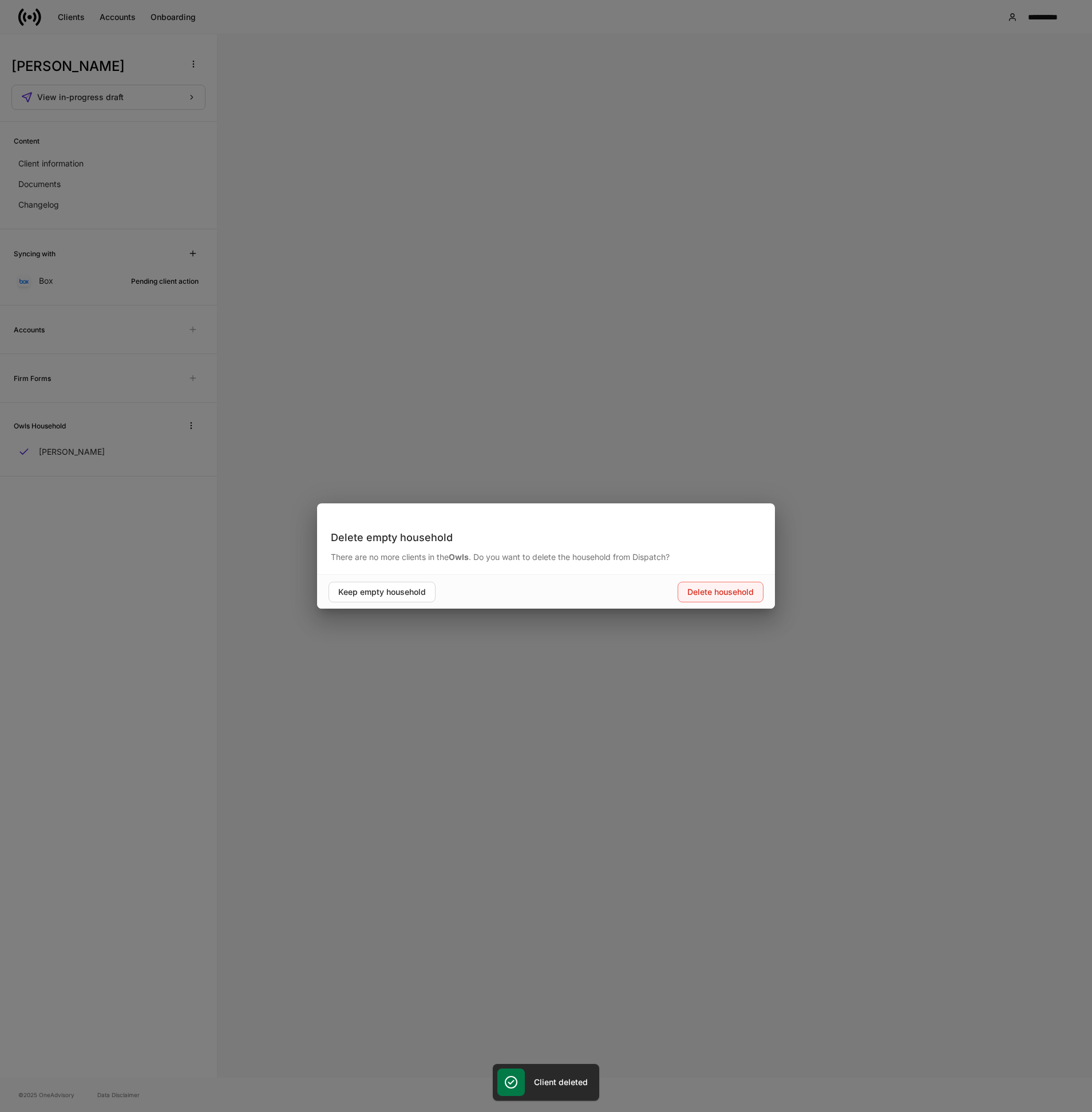
click at [710, 588] on div "Delete household" at bounding box center [720, 591] width 67 height 8
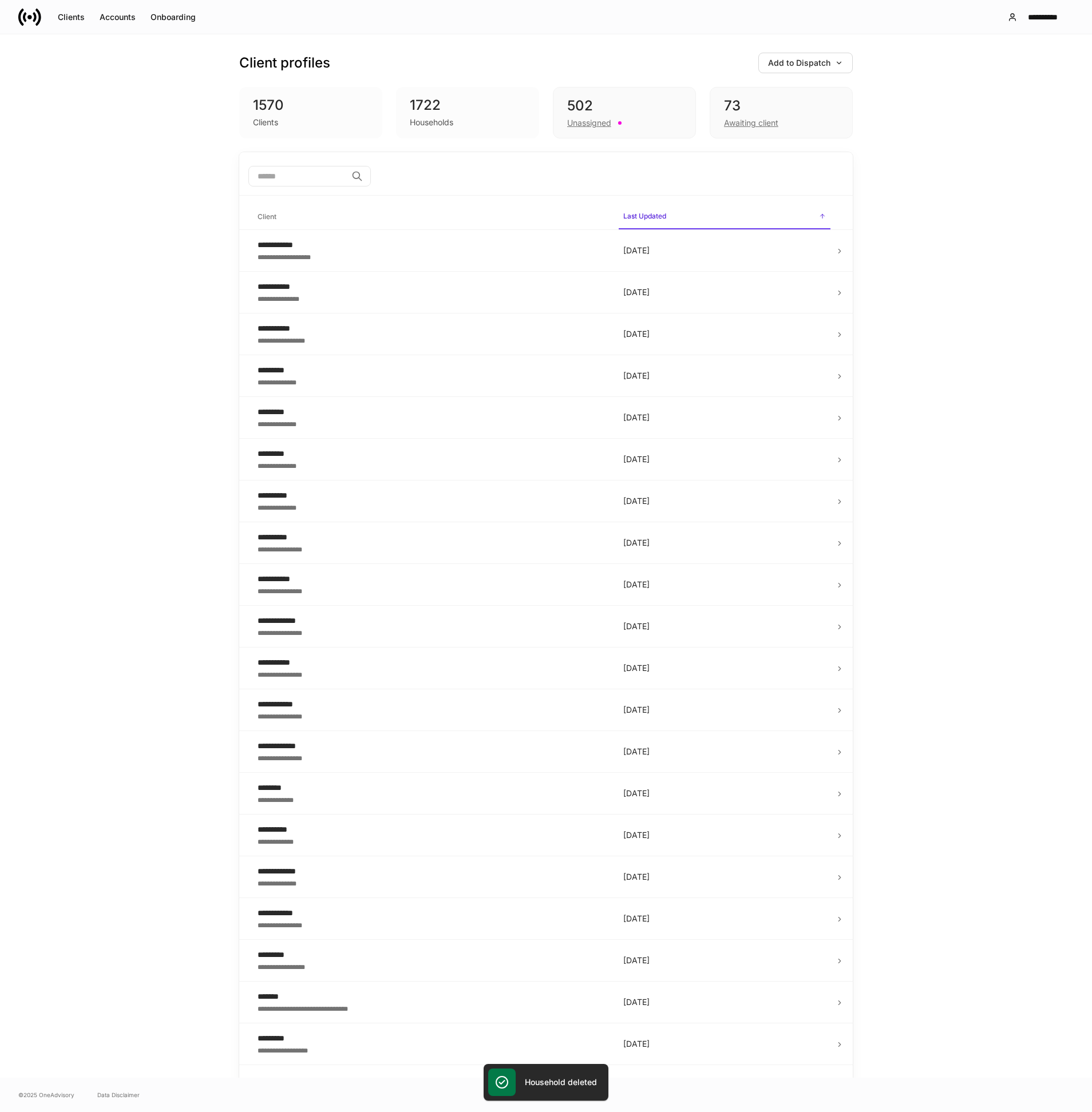
click at [135, 113] on div "**********" at bounding box center [546, 556] width 1092 height 1043
click at [118, 26] on button "Accounts" at bounding box center [117, 17] width 51 height 19
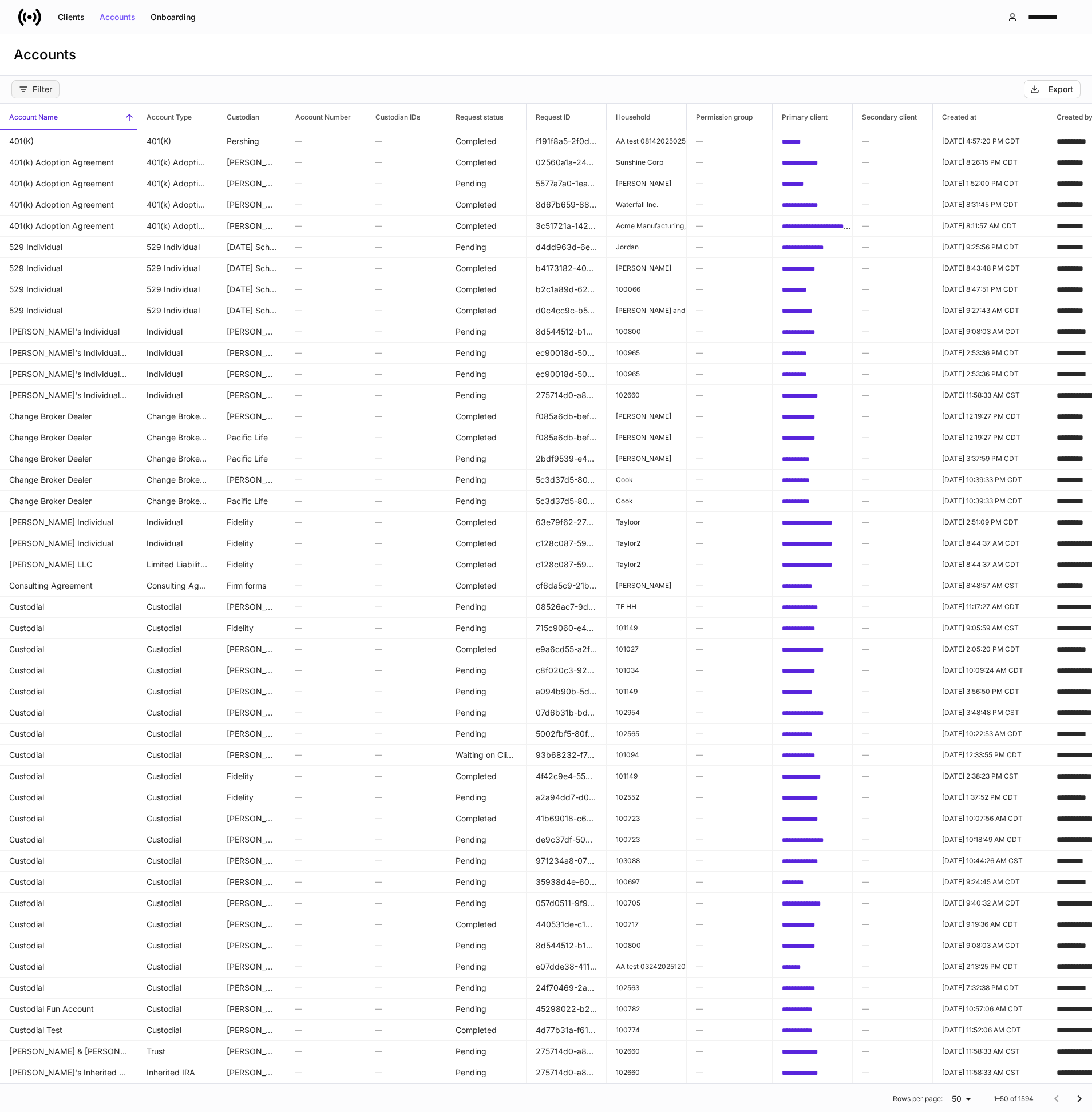
click at [50, 89] on div "Filter" at bounding box center [35, 89] width 33 height 9
click at [68, 136] on p "Custodian" at bounding box center [65, 138] width 33 height 9
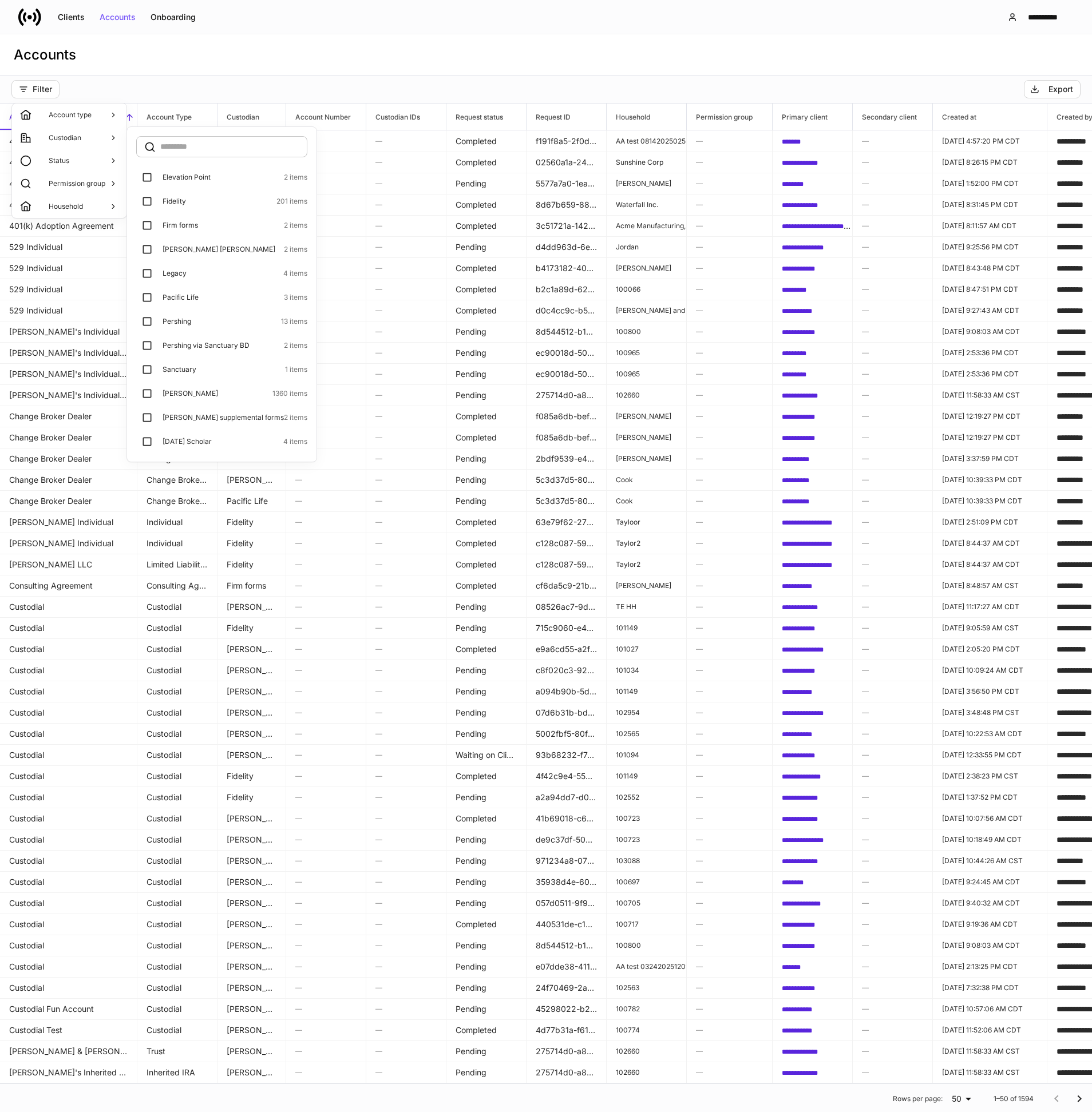
click at [198, 182] on p "Elevation Point" at bounding box center [186, 177] width 48 height 9
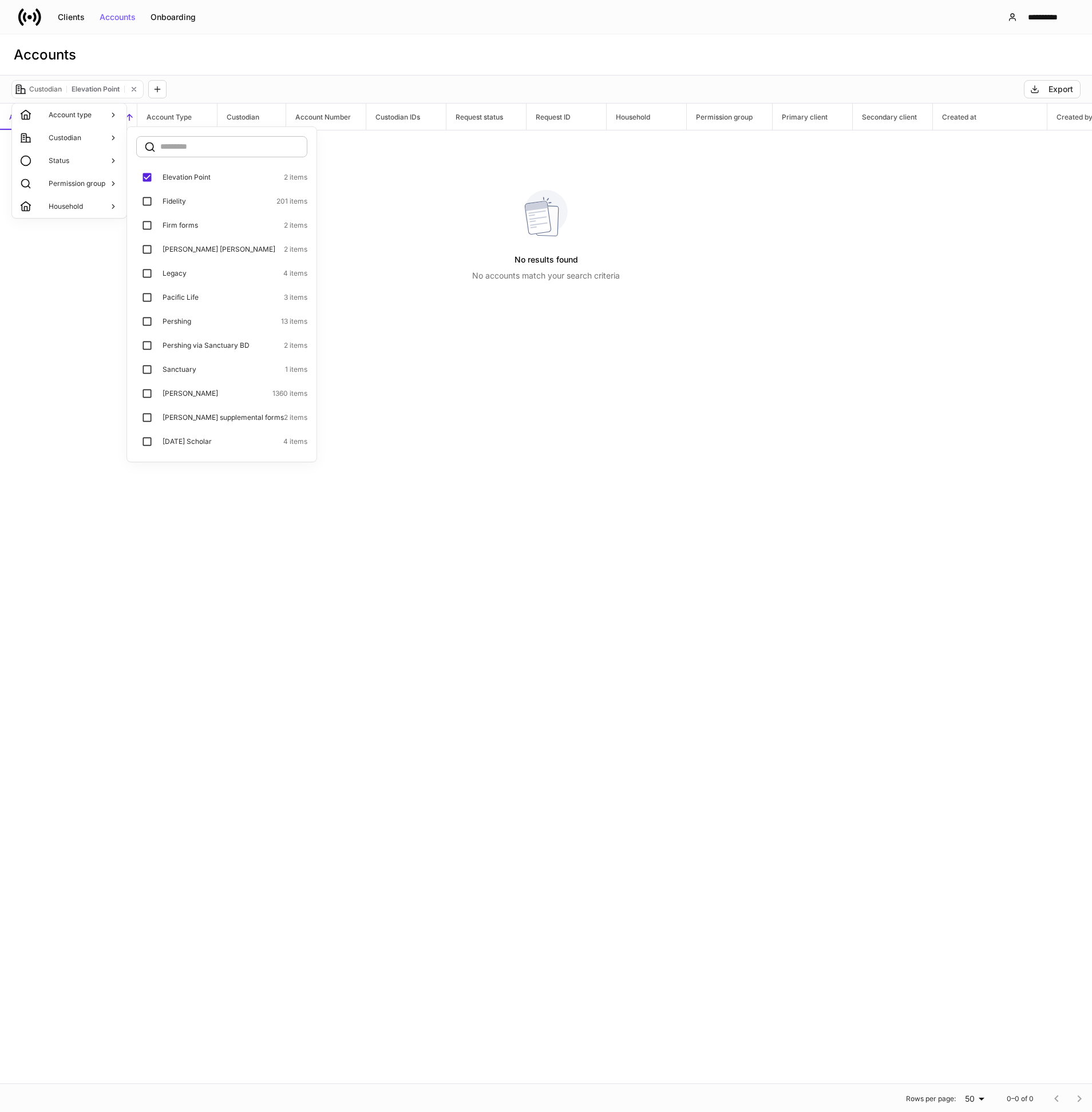
click at [176, 183] on label "Elevation Point 2 items" at bounding box center [222, 177] width 171 height 21
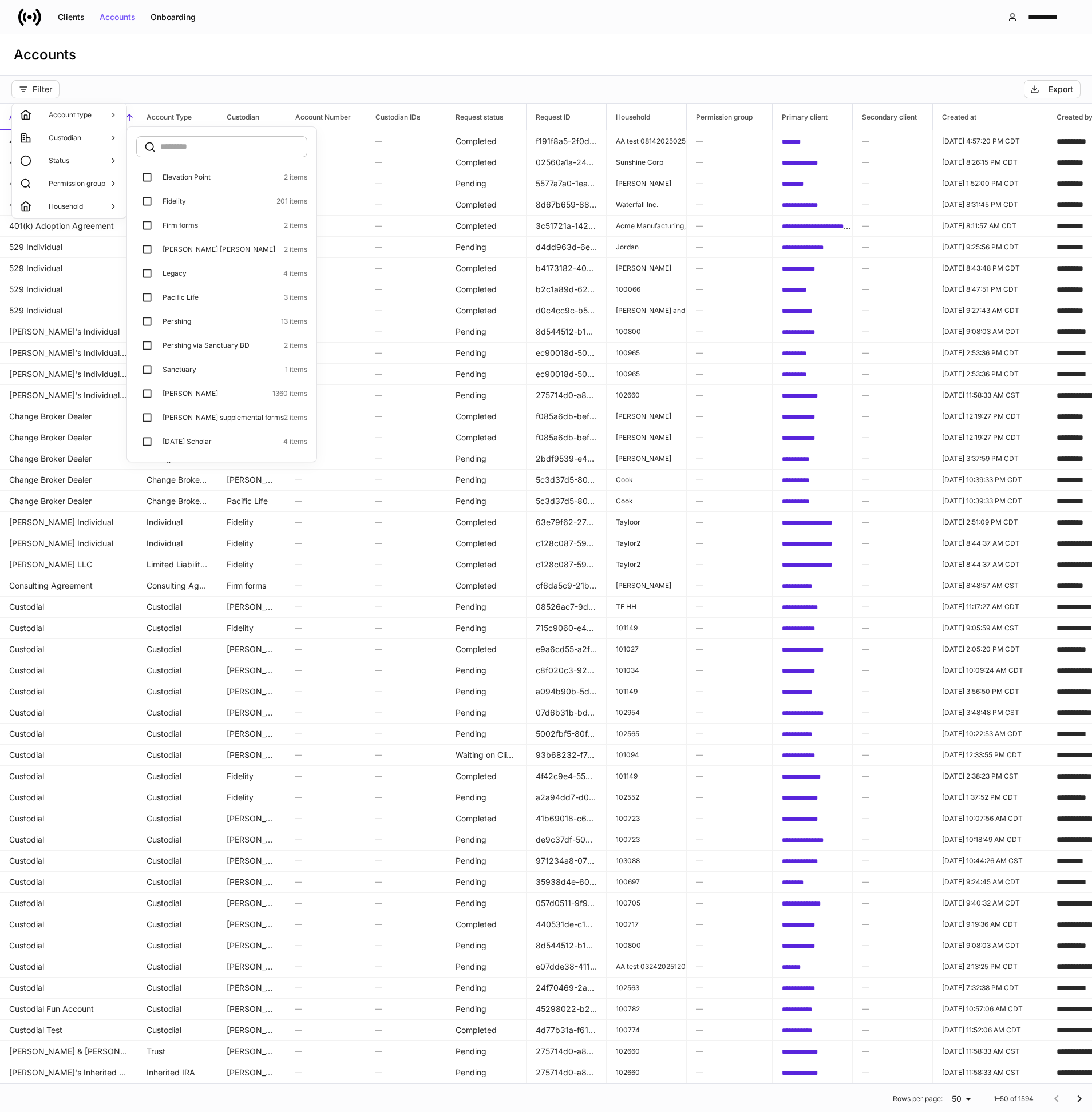
click at [187, 367] on p "Sanctuary" at bounding box center [179, 369] width 34 height 9
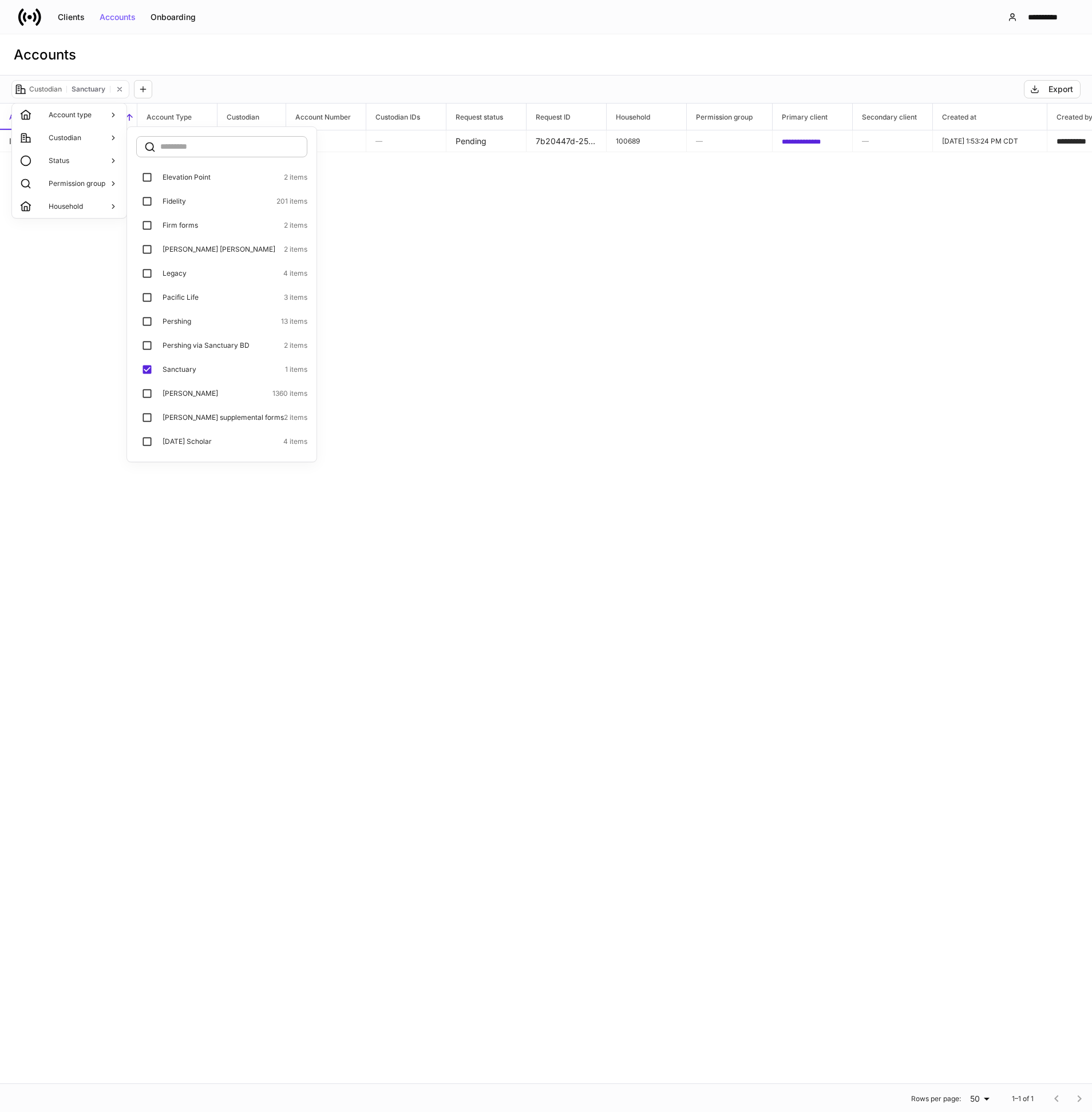
click at [377, 287] on div at bounding box center [546, 556] width 1092 height 1112
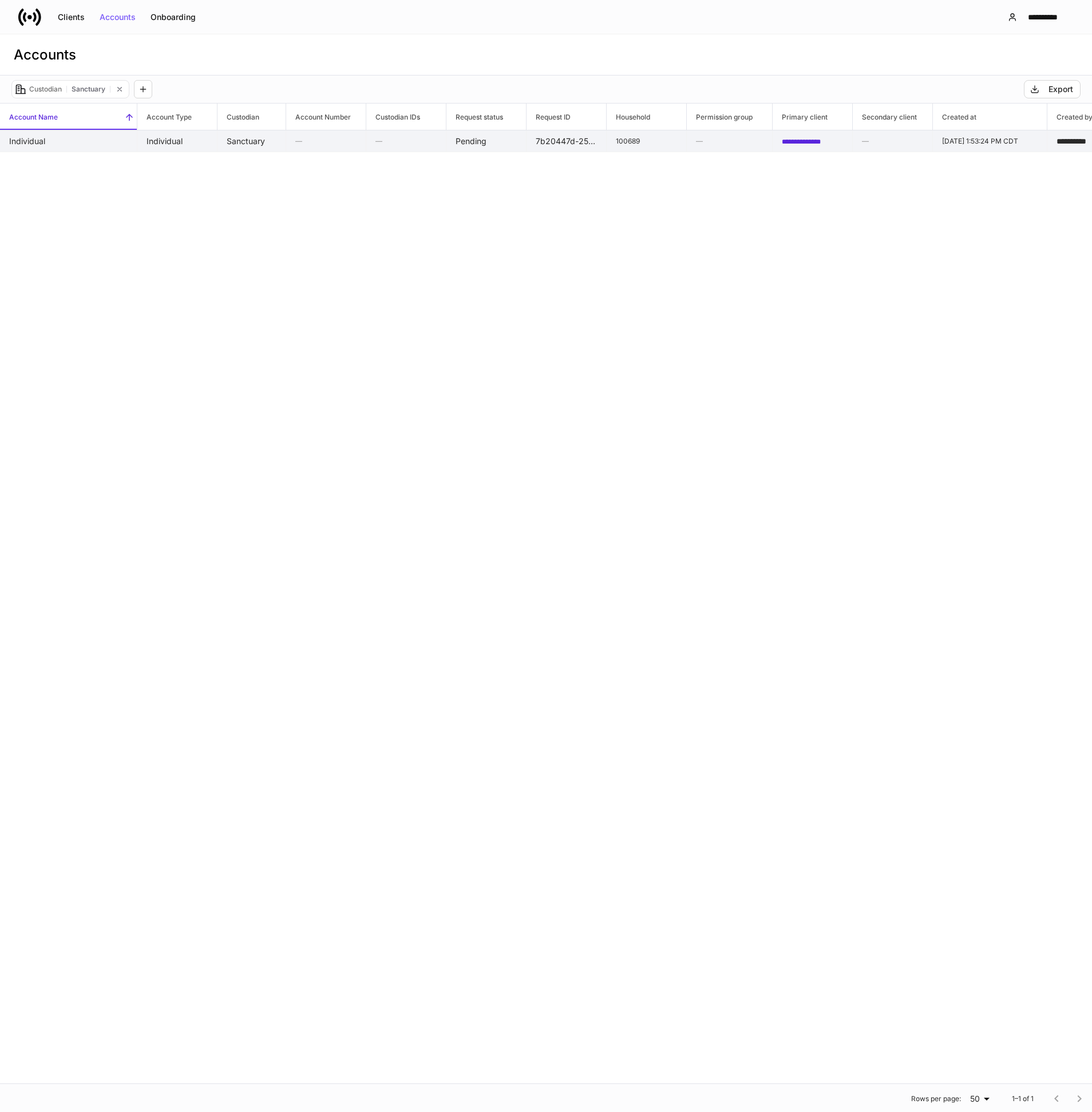
click at [43, 142] on td "Individual" at bounding box center [69, 141] width 137 height 21
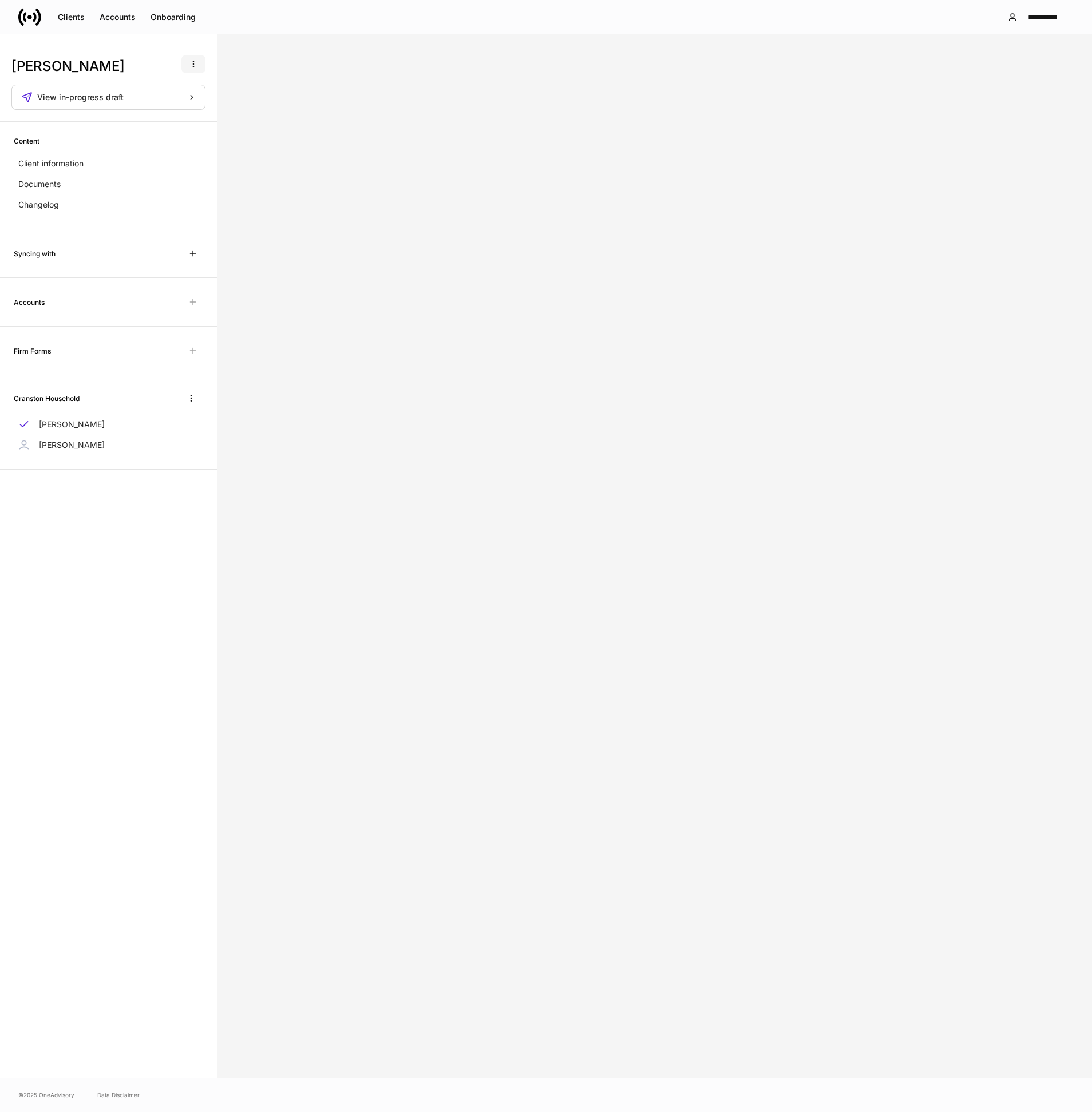
click at [193, 62] on icon "button" at bounding box center [193, 64] width 9 height 9
click at [180, 123] on p "Delete client profile" at bounding box center [157, 119] width 72 height 12
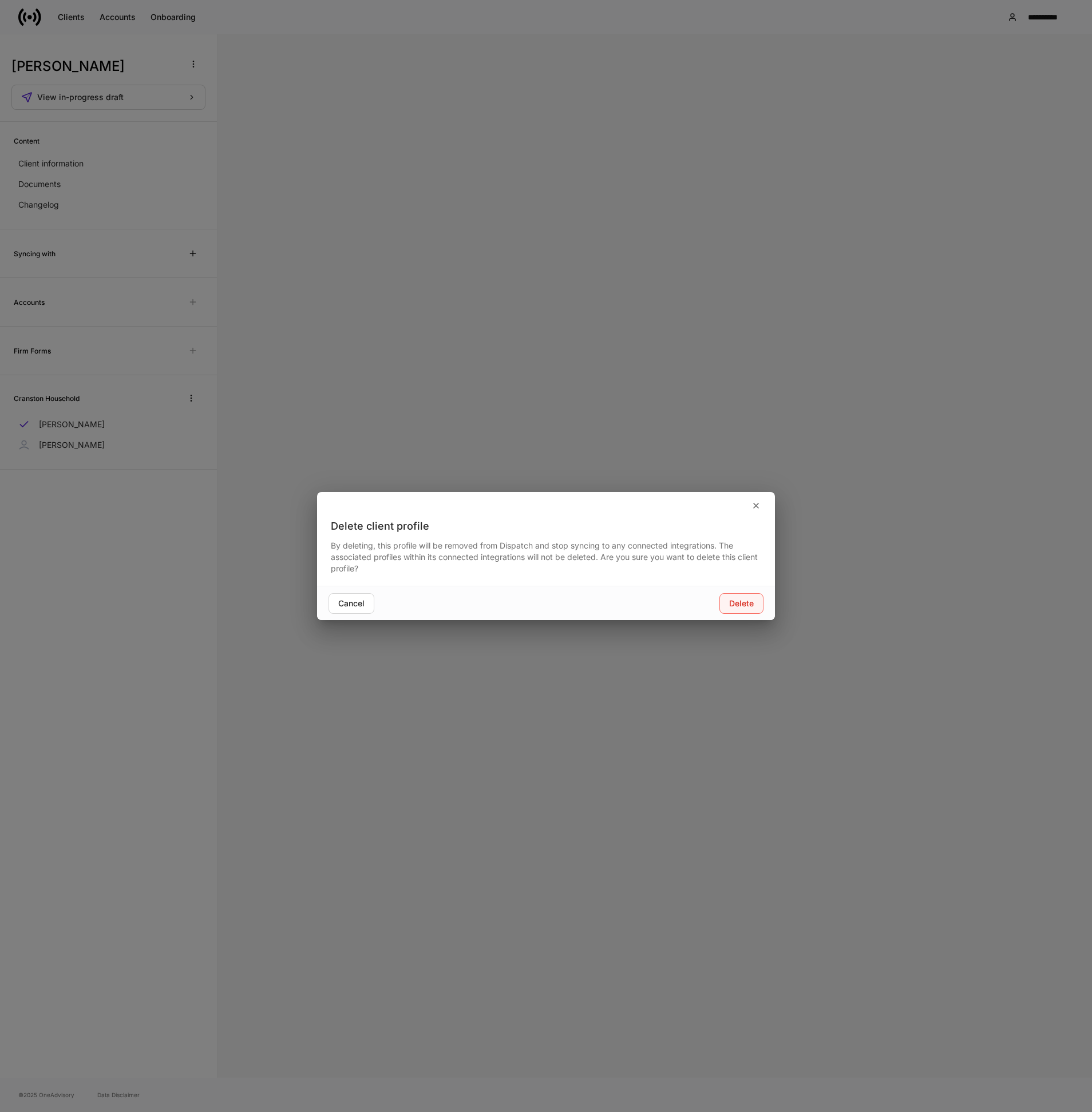
click at [738, 600] on div "Delete" at bounding box center [741, 603] width 25 height 8
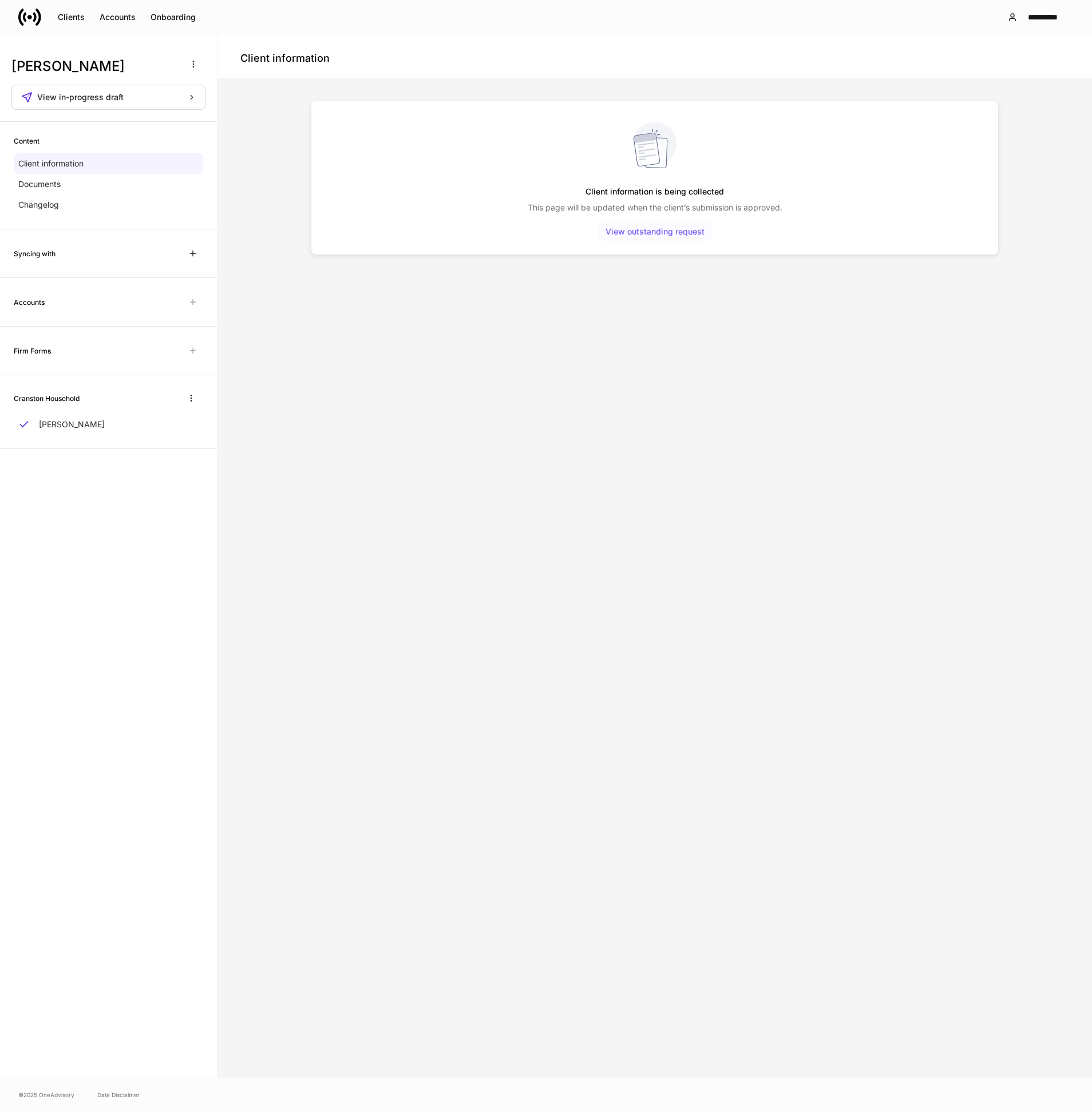
click at [661, 234] on div "View outstanding request" at bounding box center [655, 231] width 99 height 8
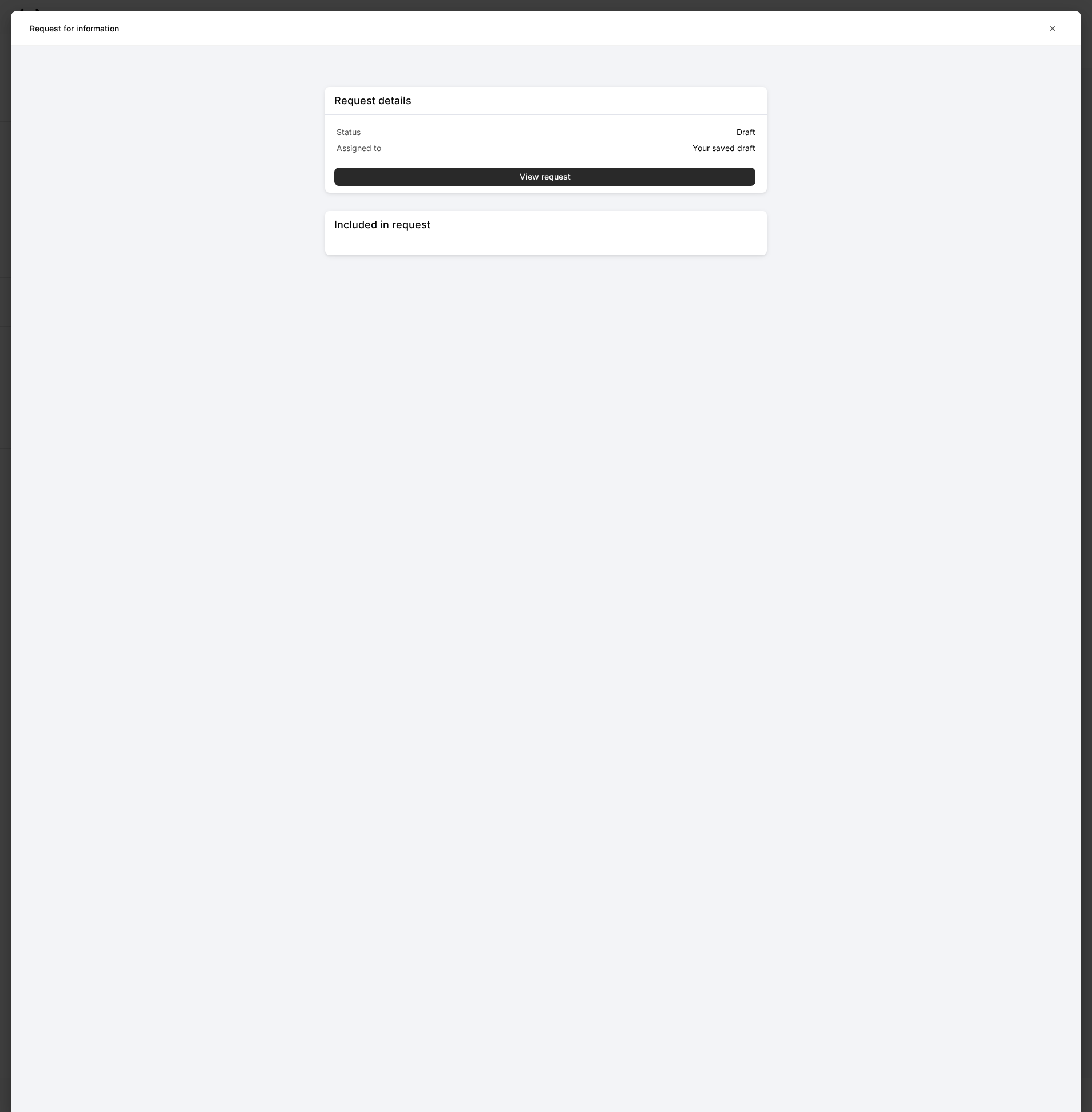
click at [567, 175] on div "View request" at bounding box center [544, 176] width 51 height 8
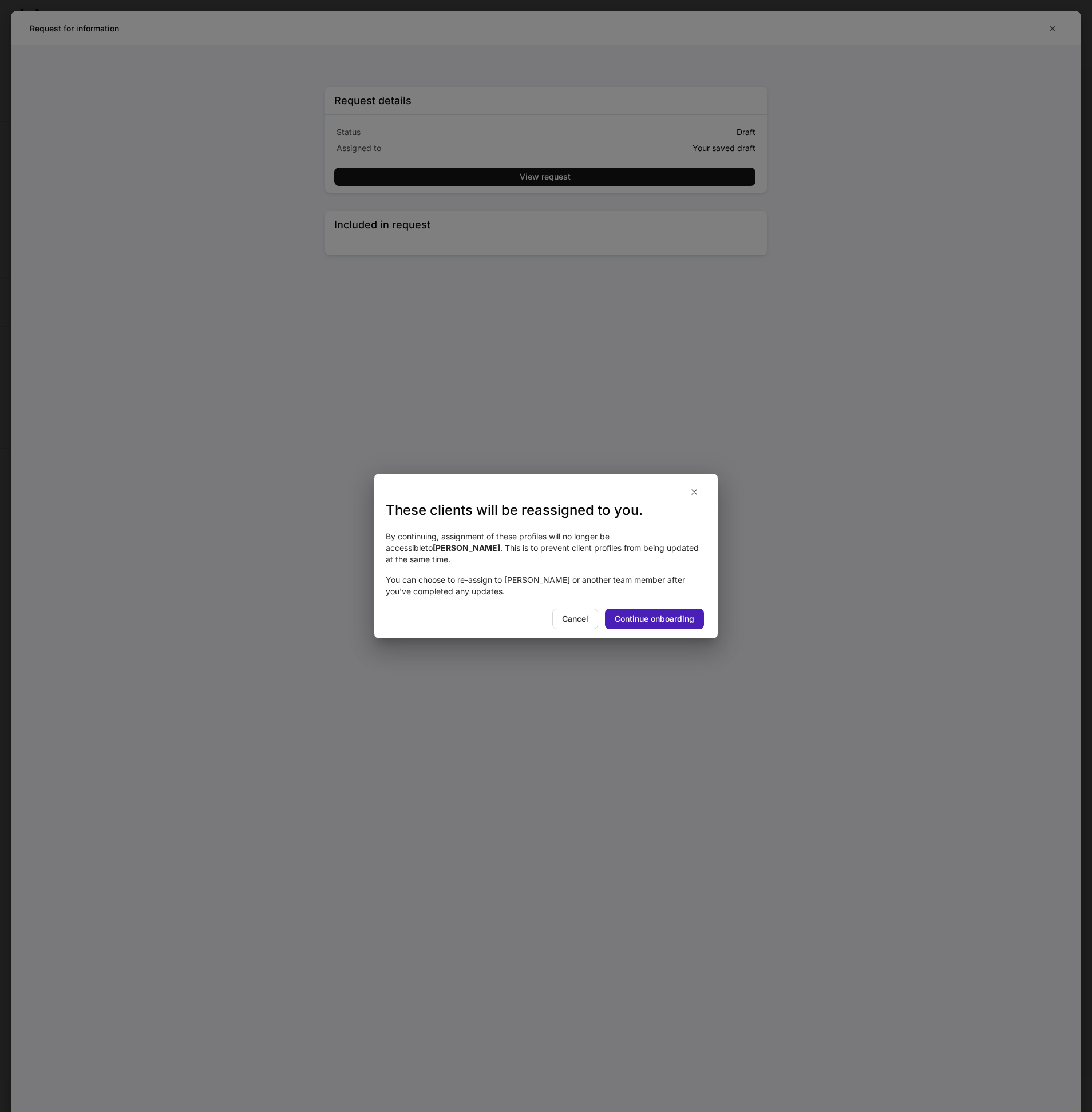
click at [640, 615] on div "Continue onboarding" at bounding box center [654, 619] width 79 height 8
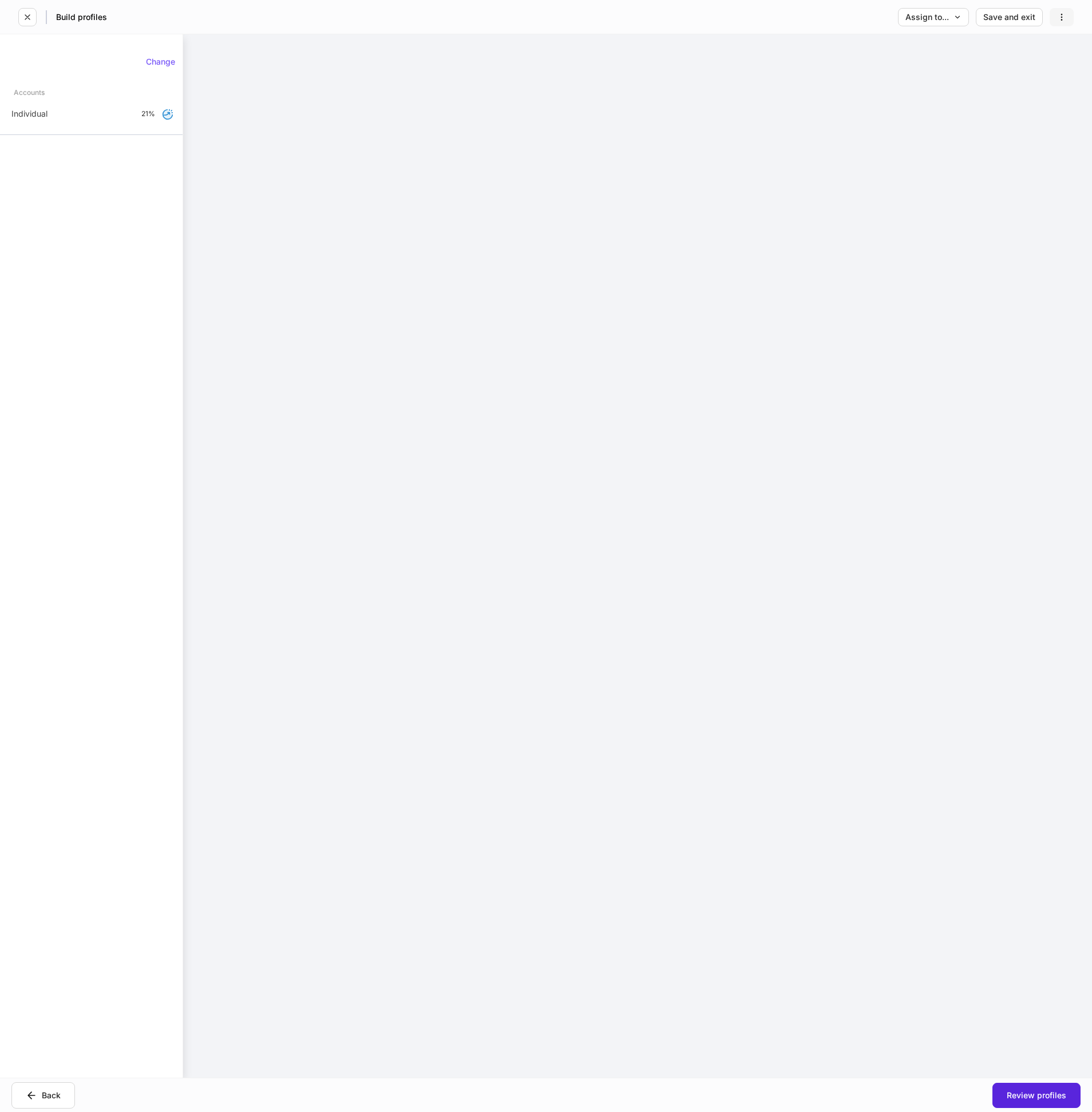
click at [1066, 12] on button "button" at bounding box center [1061, 17] width 24 height 19
click at [1045, 45] on p "Delete request" at bounding box center [1036, 45] width 55 height 12
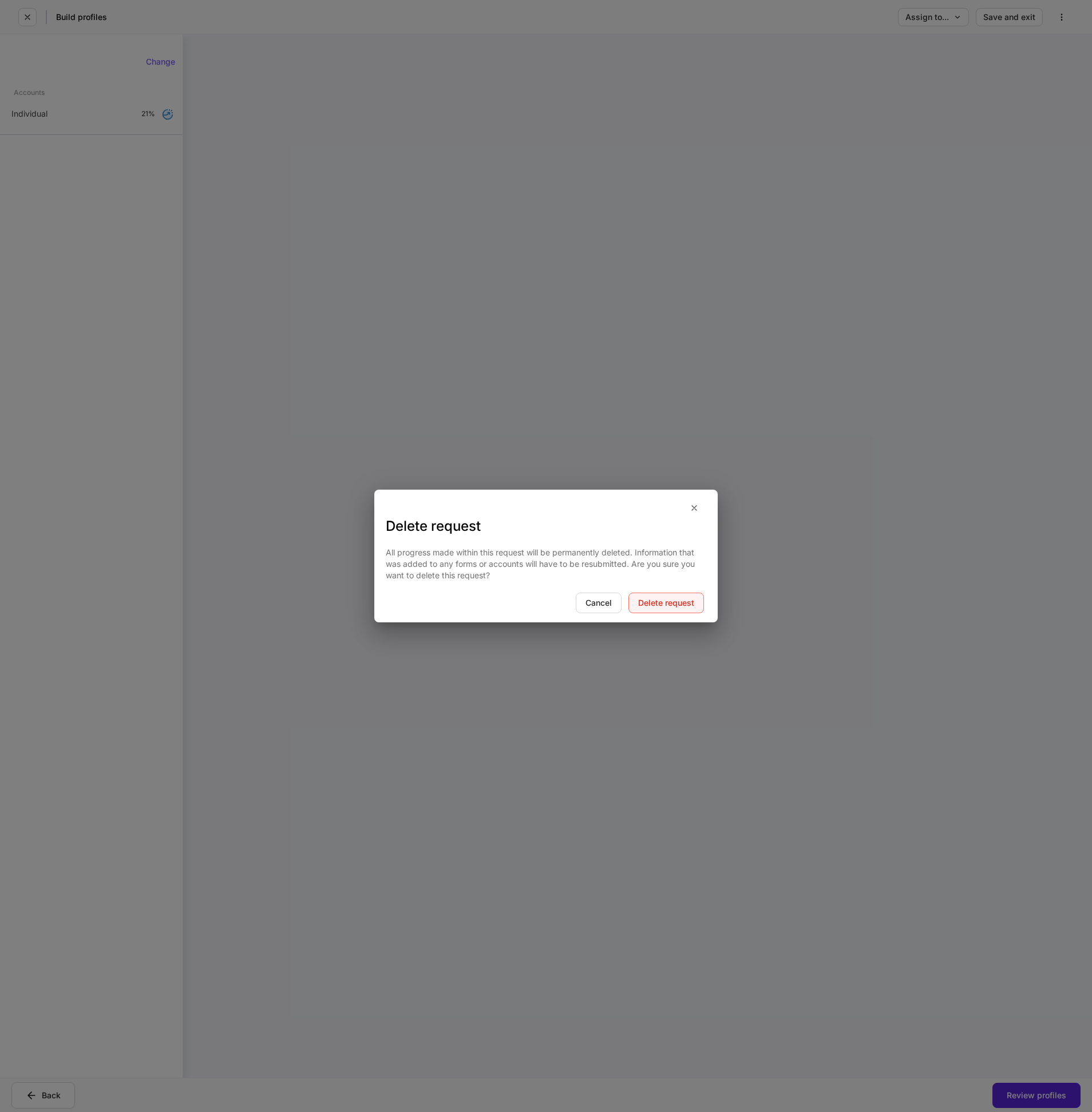
click at [678, 608] on button "Delete request" at bounding box center [665, 602] width 76 height 20
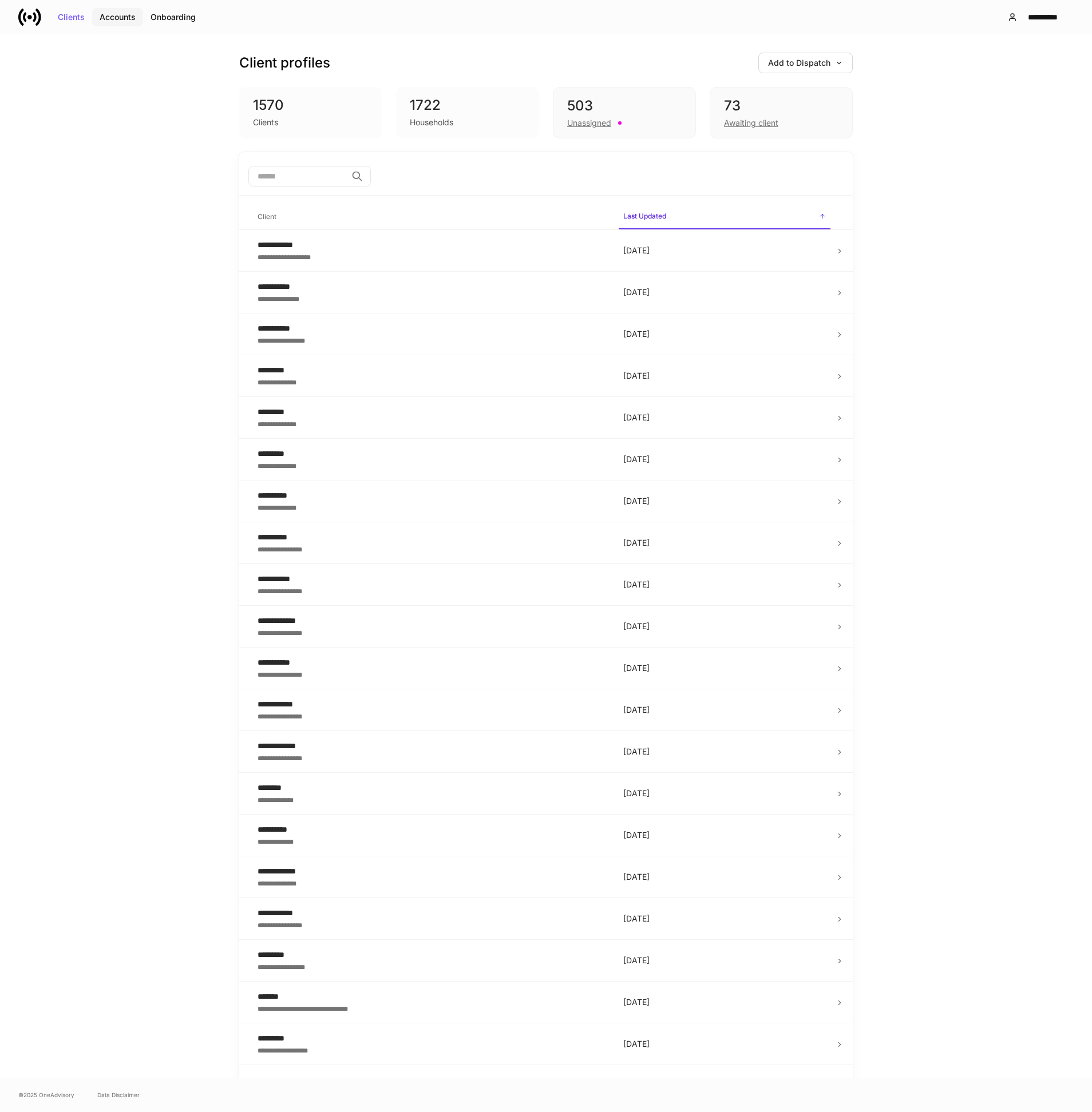
click at [123, 21] on button "Accounts" at bounding box center [117, 17] width 51 height 19
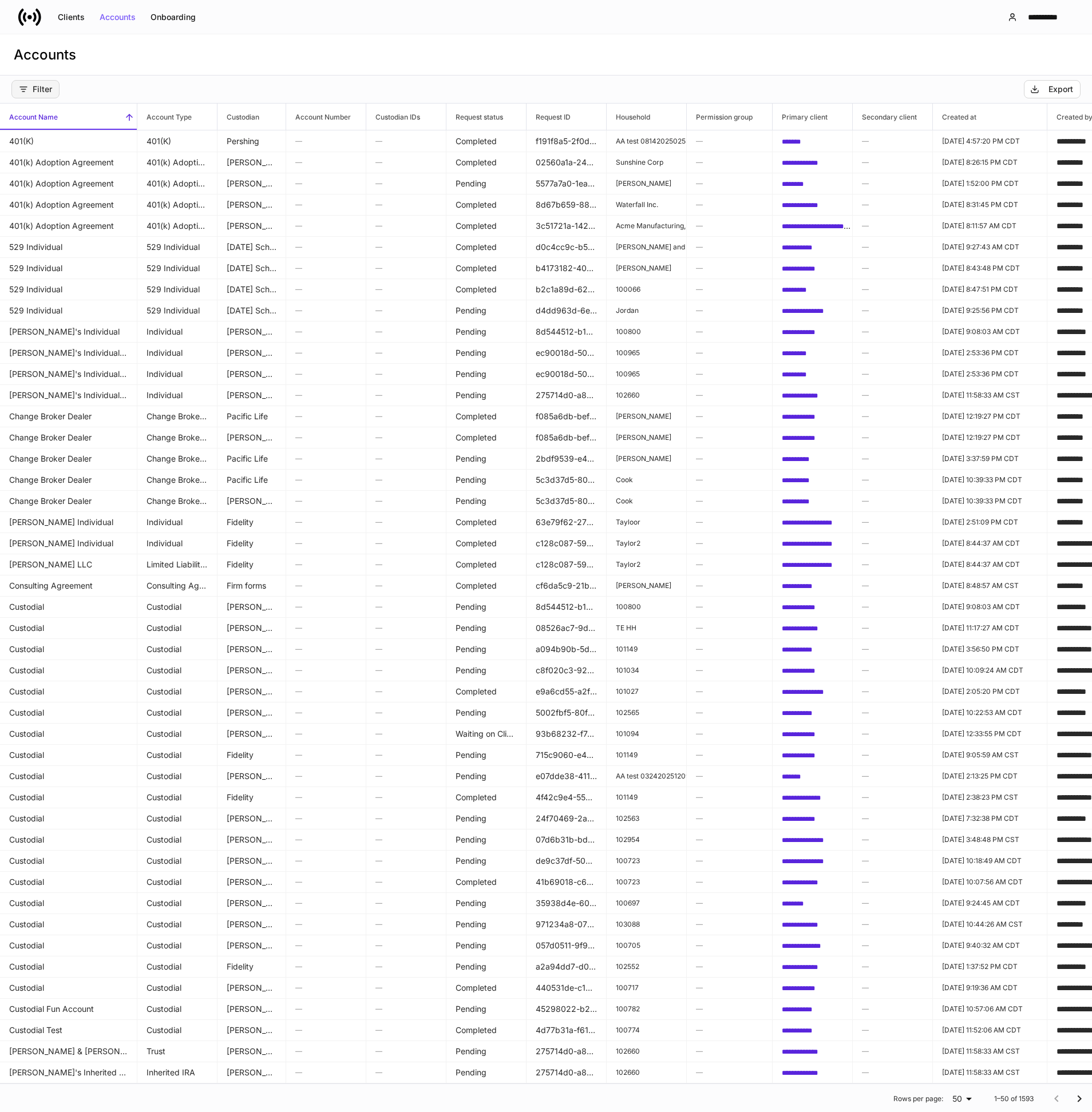
click at [48, 91] on div "Filter" at bounding box center [35, 89] width 33 height 9
click at [96, 146] on li "Custodian" at bounding box center [69, 138] width 114 height 23
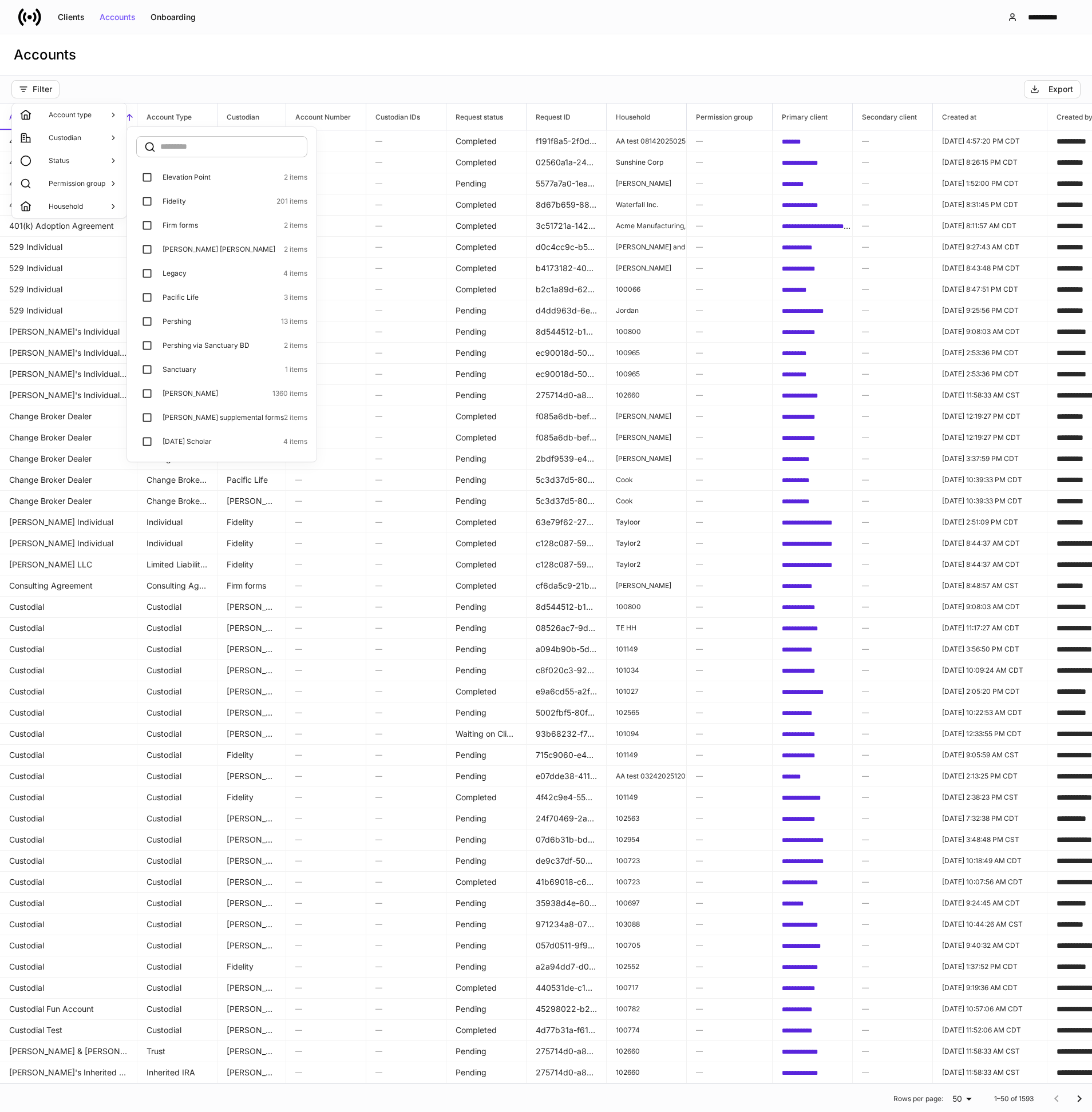
click at [232, 375] on label "Sanctuary 1 items" at bounding box center [222, 369] width 171 height 21
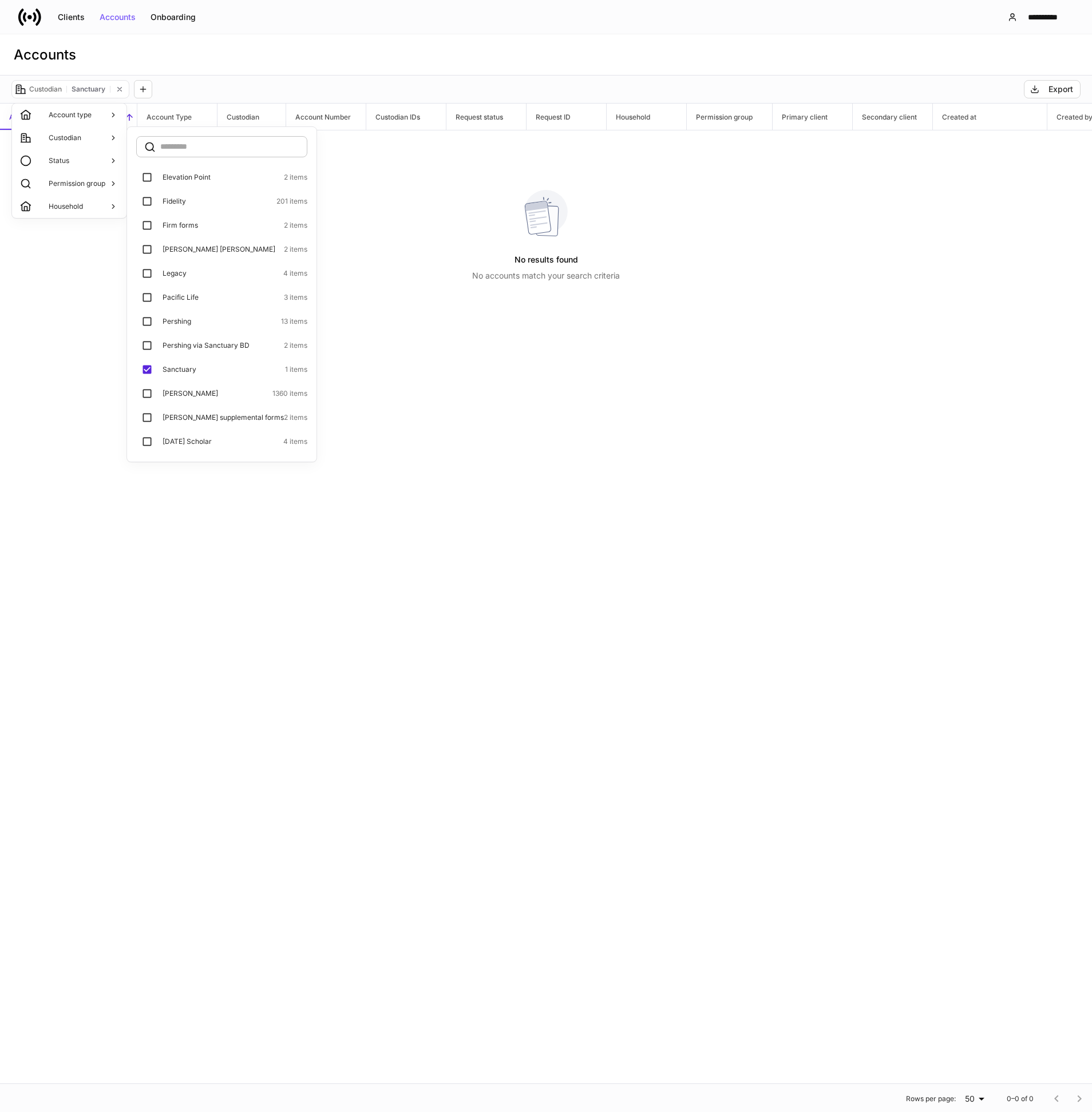
click at [198, 173] on p "Elevation Point" at bounding box center [186, 177] width 48 height 9
click at [198, 250] on p "[PERSON_NAME] [PERSON_NAME]" at bounding box center [218, 249] width 113 height 9
click at [367, 229] on div at bounding box center [546, 556] width 1092 height 1112
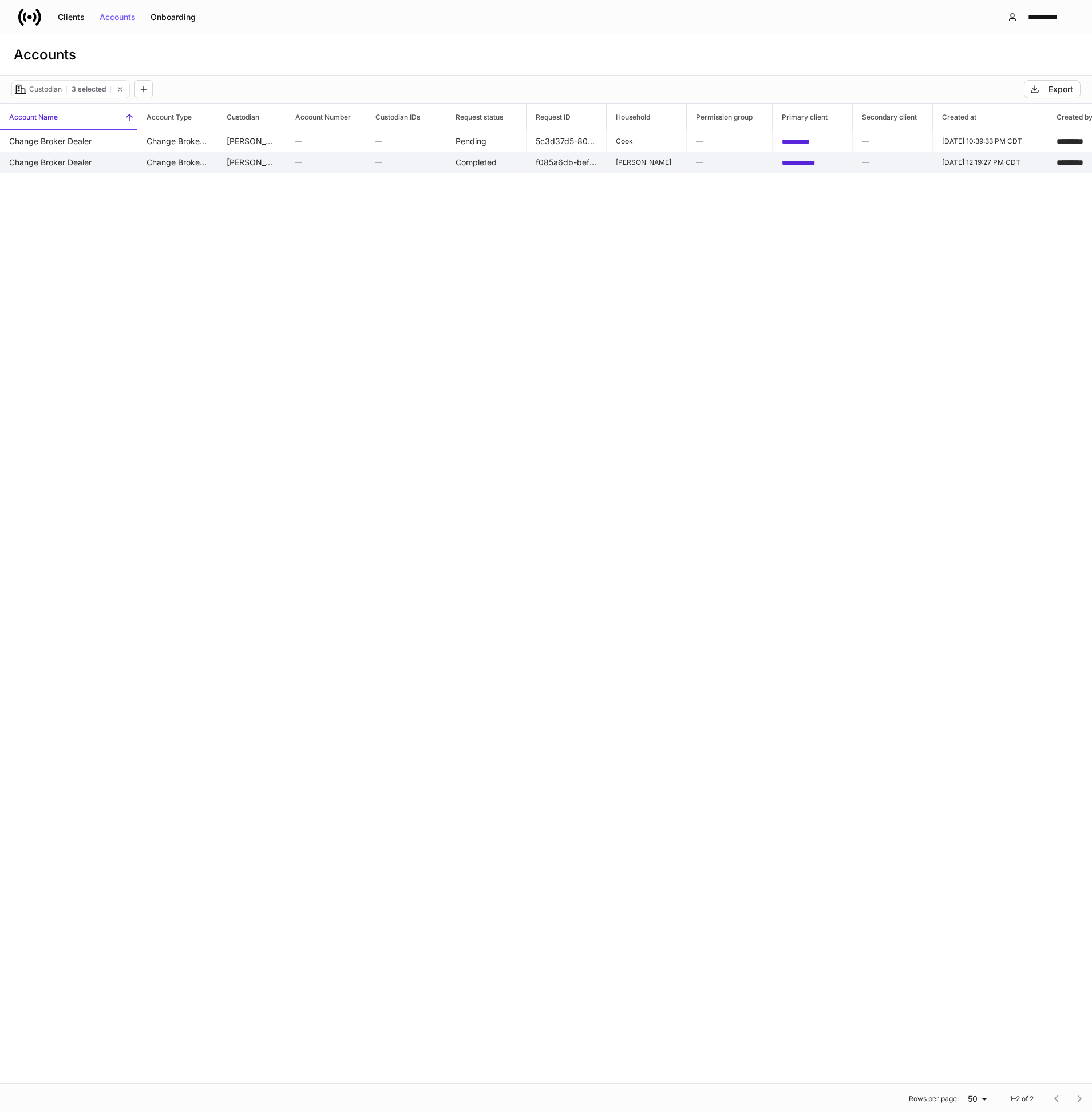
click at [105, 162] on td "Change Broker Dealer" at bounding box center [69, 162] width 137 height 21
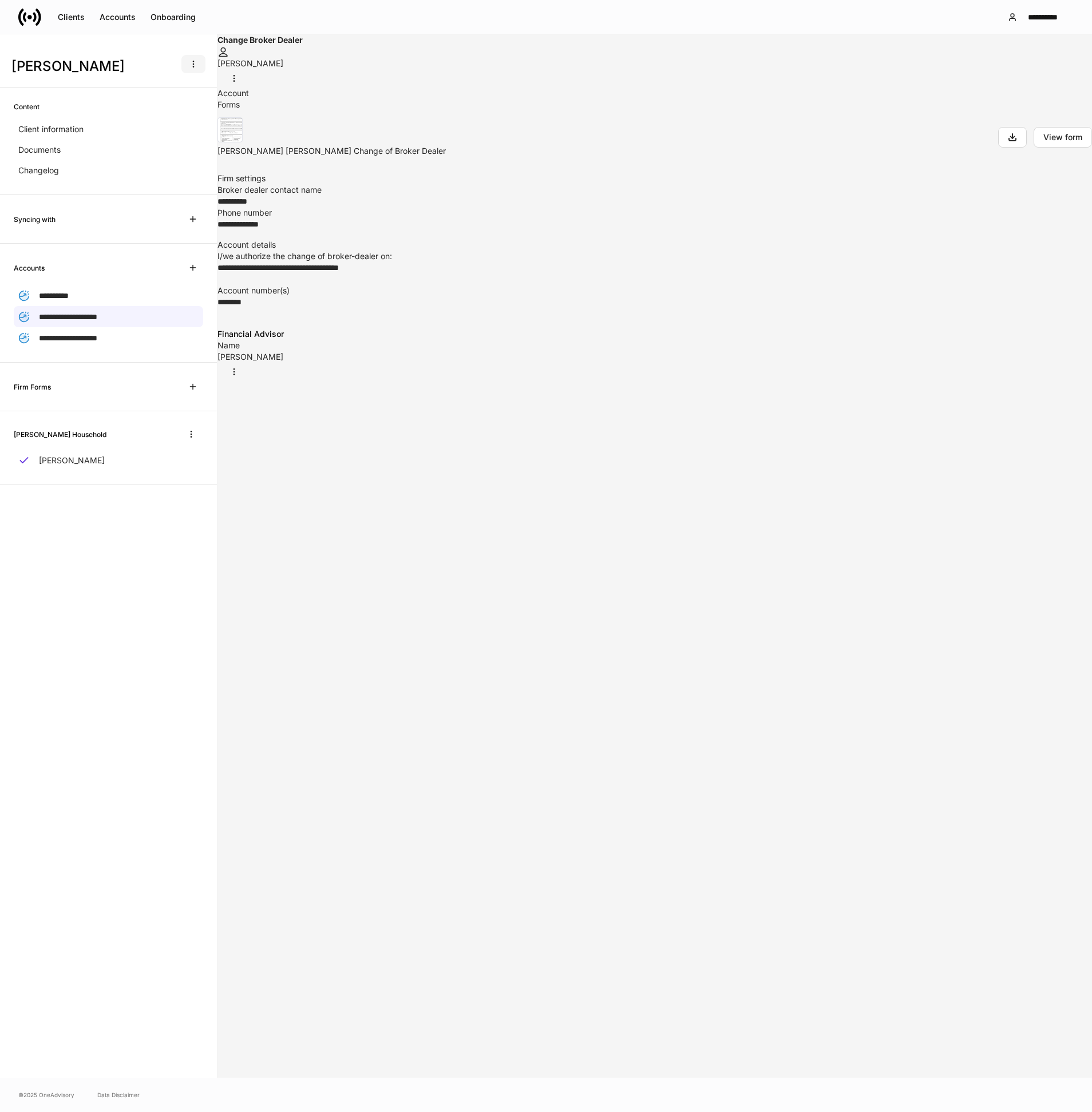
click at [194, 67] on icon "button" at bounding box center [193, 64] width 9 height 9
click at [69, 167] on div at bounding box center [546, 556] width 1092 height 1112
click at [68, 168] on div "Changelog" at bounding box center [108, 170] width 190 height 20
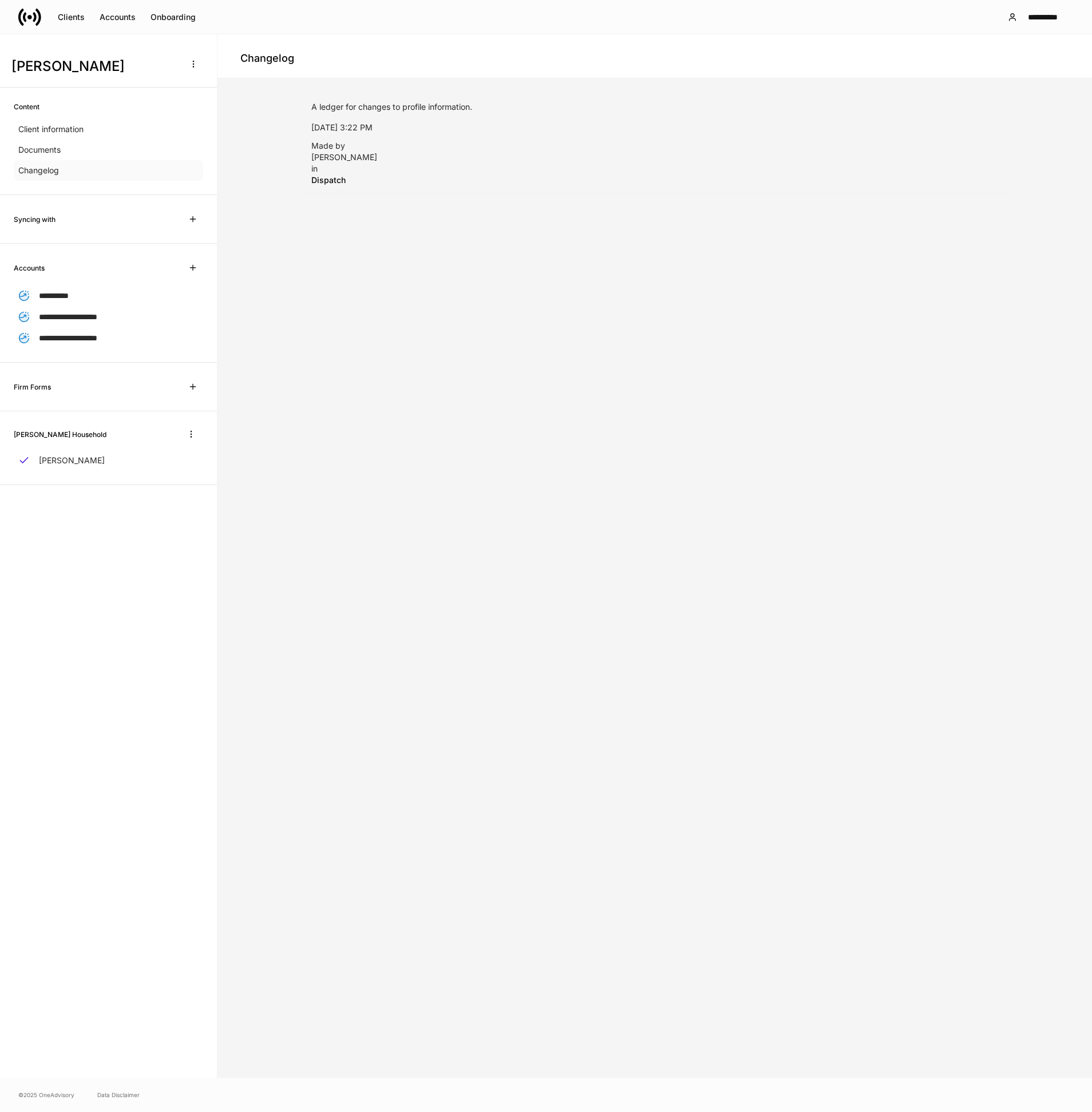
click at [68, 168] on div "Changelog" at bounding box center [108, 170] width 190 height 20
click at [192, 61] on icon "button" at bounding box center [193, 64] width 9 height 9
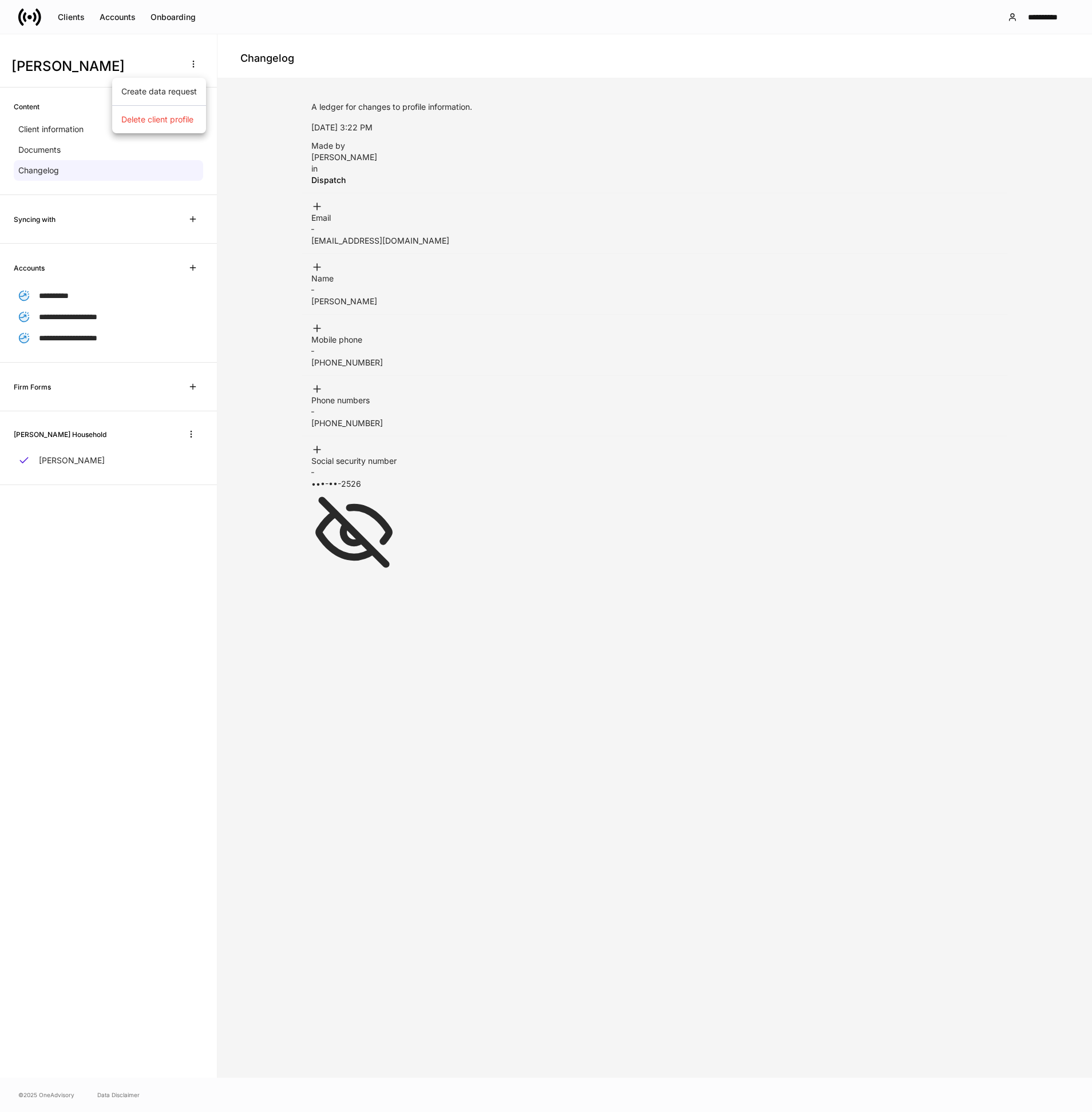
click at [181, 123] on p "Delete client profile" at bounding box center [157, 119] width 72 height 12
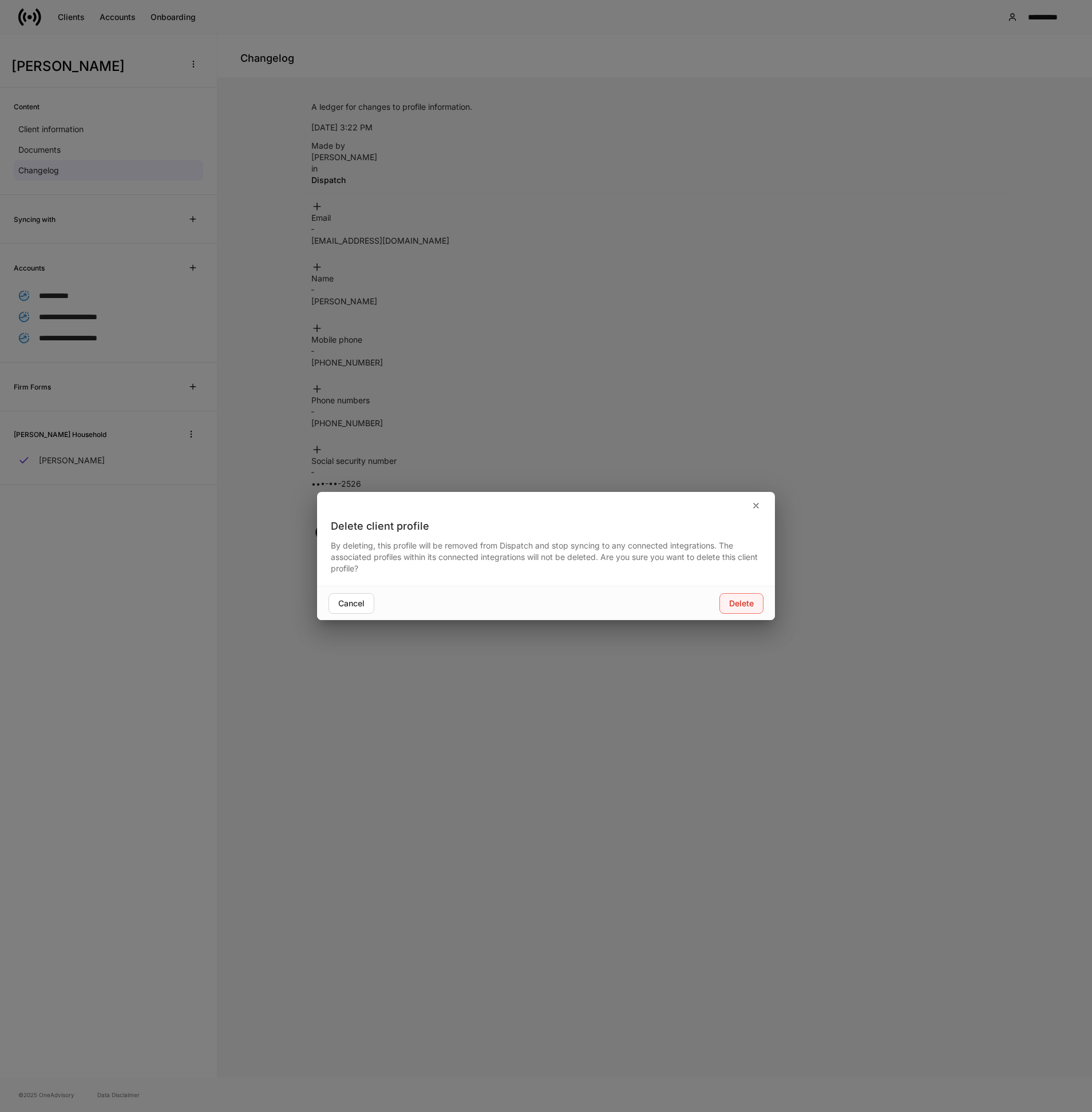
click at [738, 602] on div "Delete" at bounding box center [741, 603] width 25 height 8
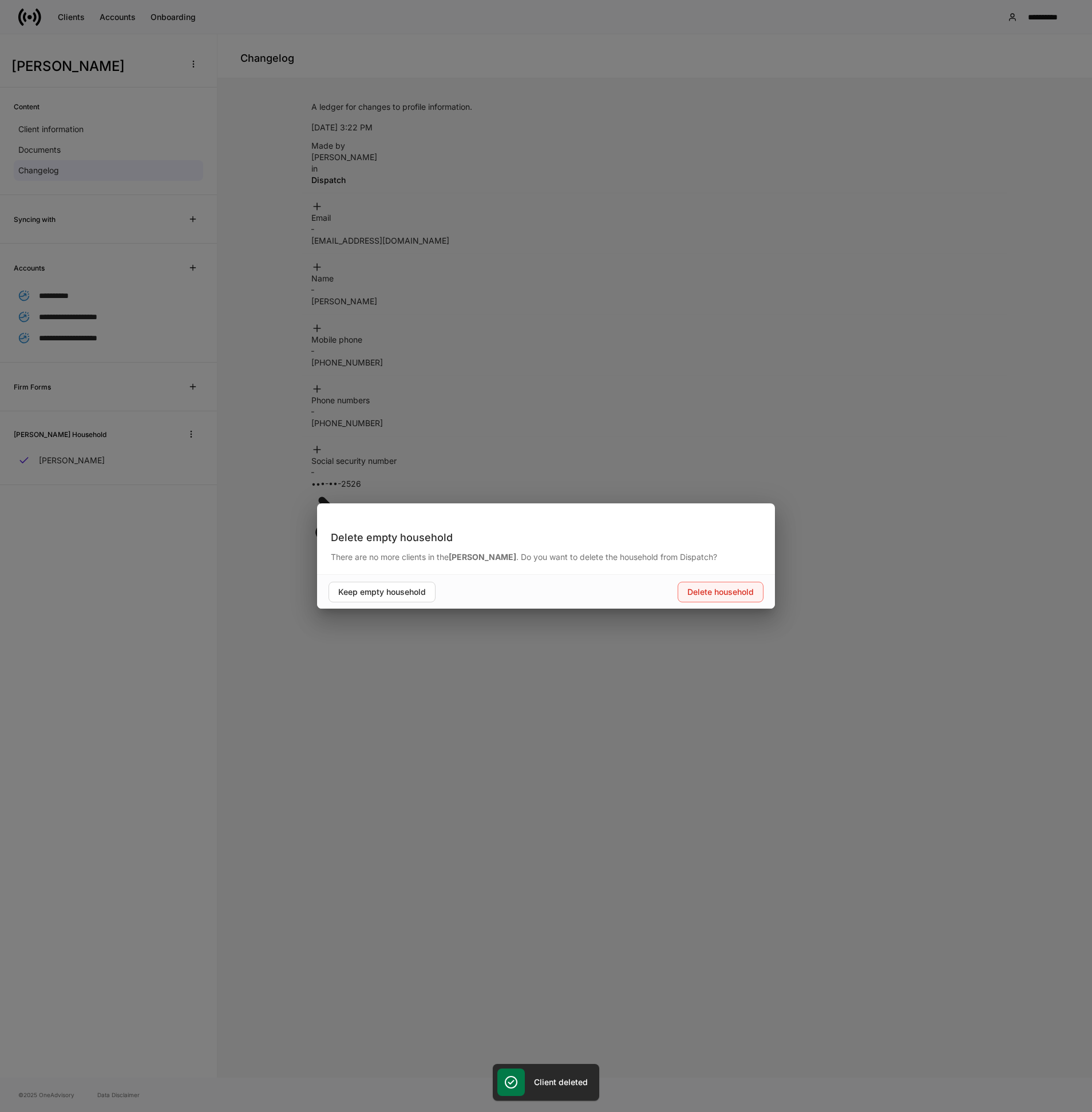
click at [698, 588] on div "Delete household" at bounding box center [720, 591] width 67 height 8
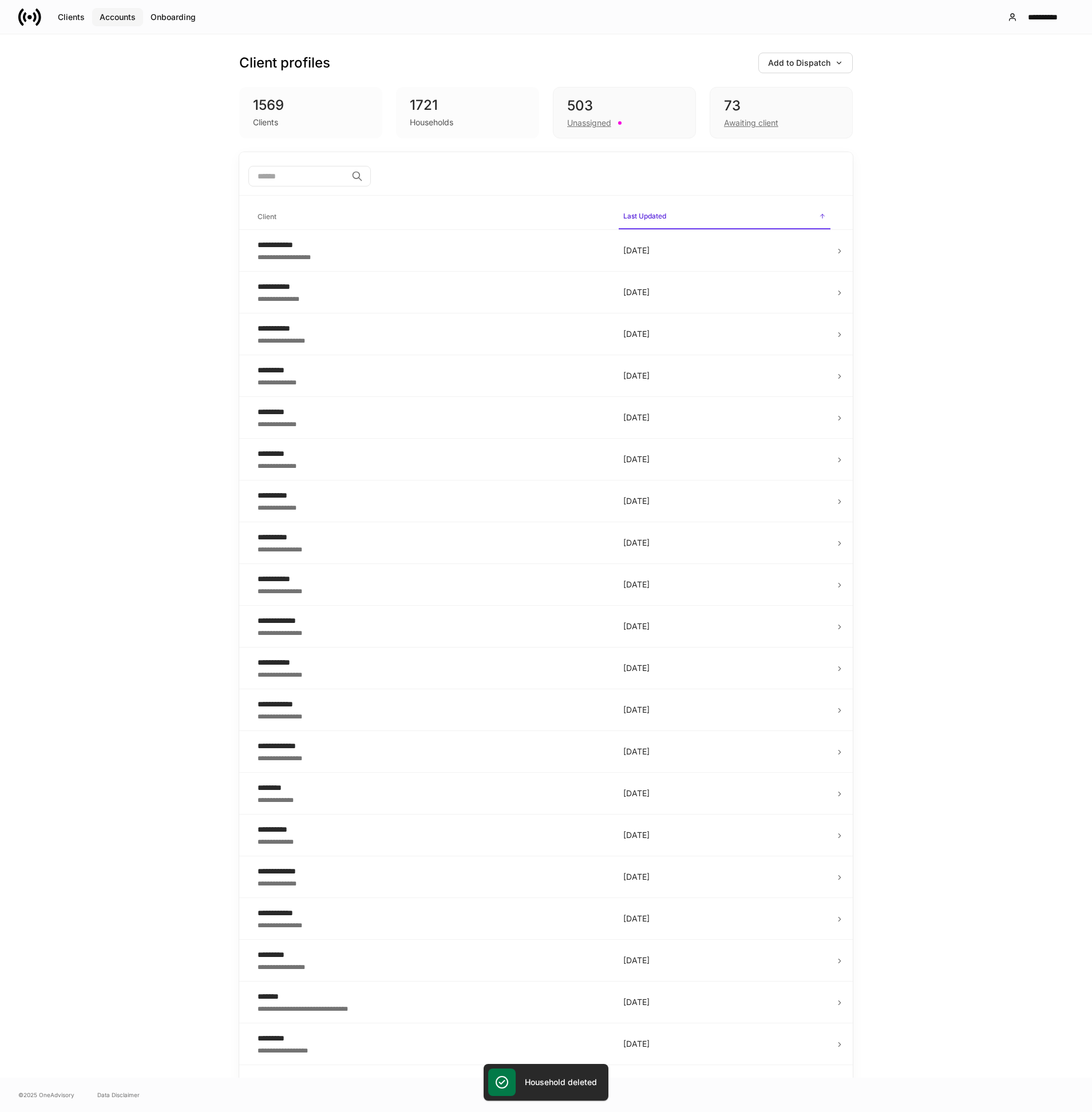
click at [130, 20] on div "Accounts" at bounding box center [118, 17] width 36 height 8
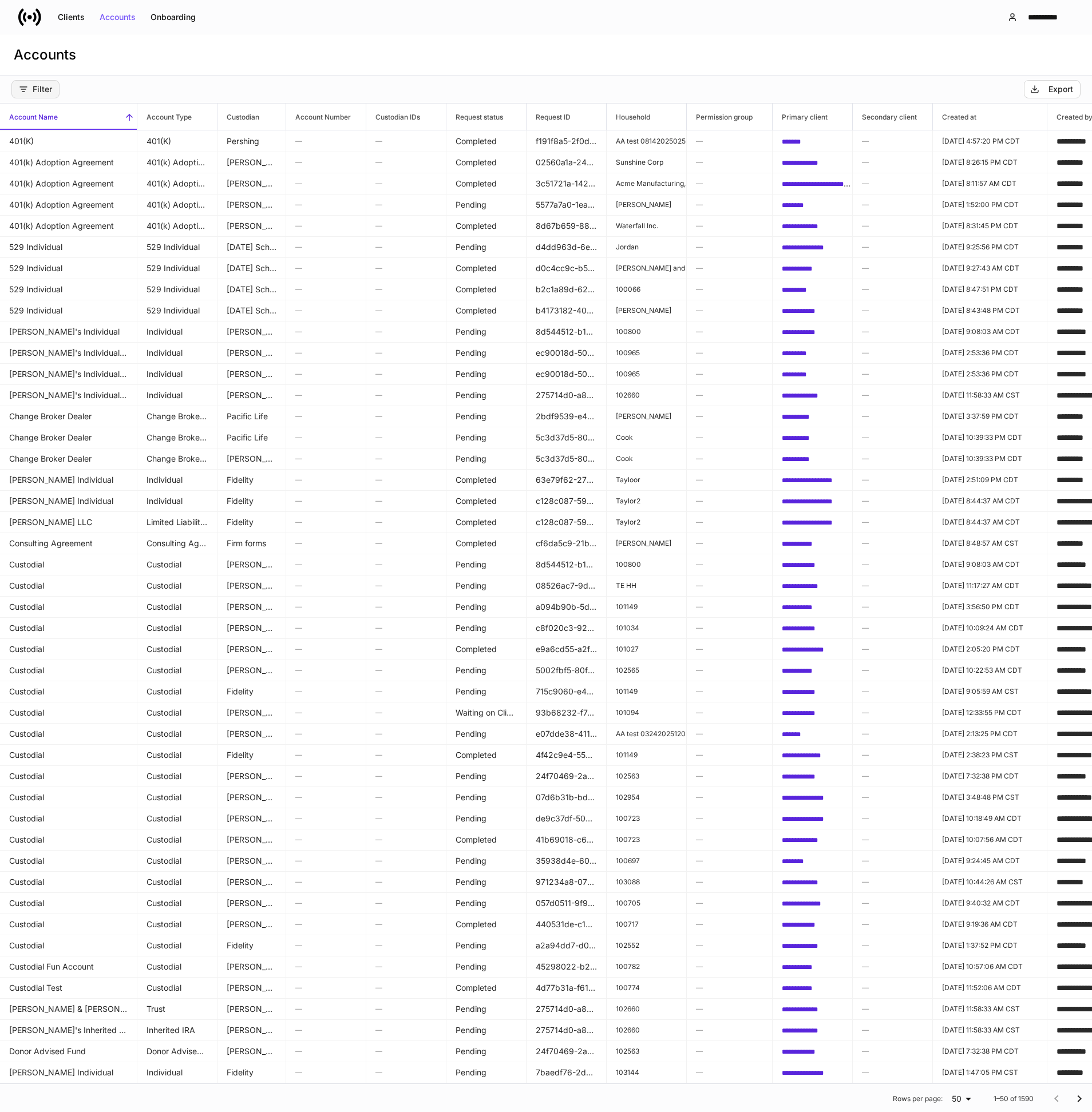
click at [39, 90] on div "Filter" at bounding box center [35, 89] width 33 height 9
click at [79, 130] on li "Custodian" at bounding box center [69, 138] width 114 height 23
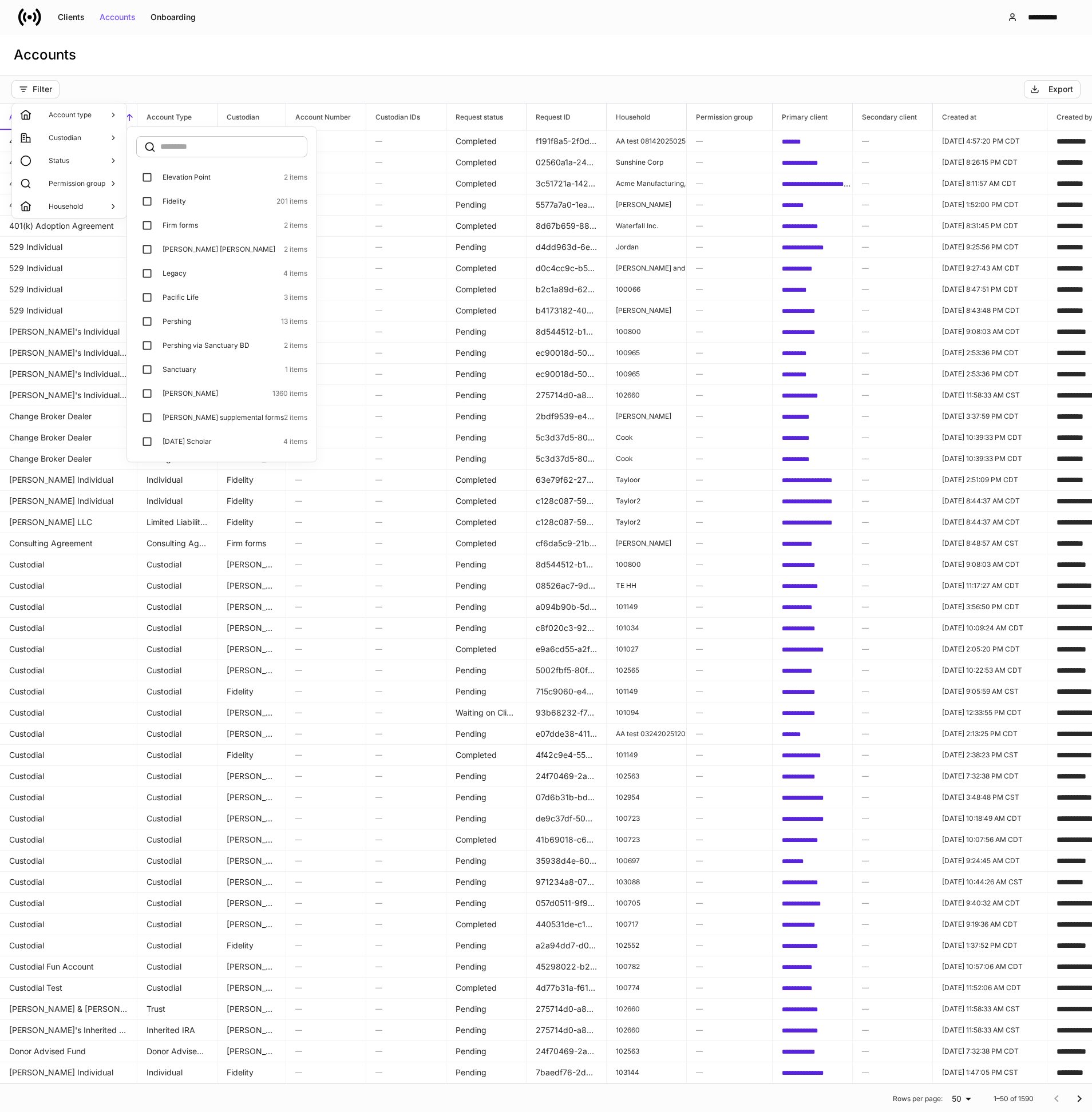
click at [170, 180] on p "Elevation Point" at bounding box center [186, 177] width 48 height 9
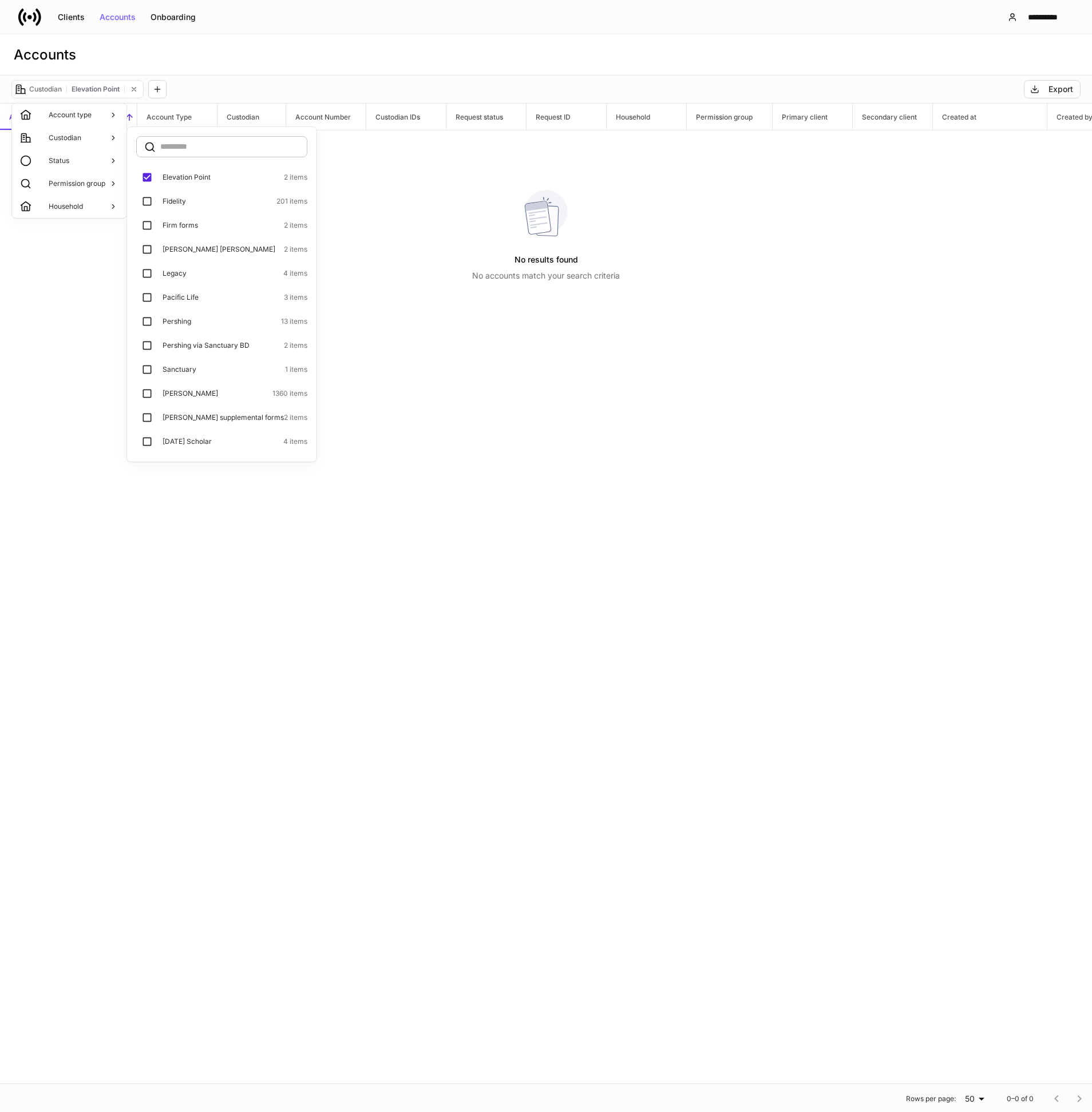
click at [176, 249] on p "[PERSON_NAME] [PERSON_NAME]" at bounding box center [218, 249] width 113 height 9
click at [172, 367] on p "Sanctuary" at bounding box center [179, 369] width 34 height 9
click at [337, 137] on div at bounding box center [546, 556] width 1092 height 1112
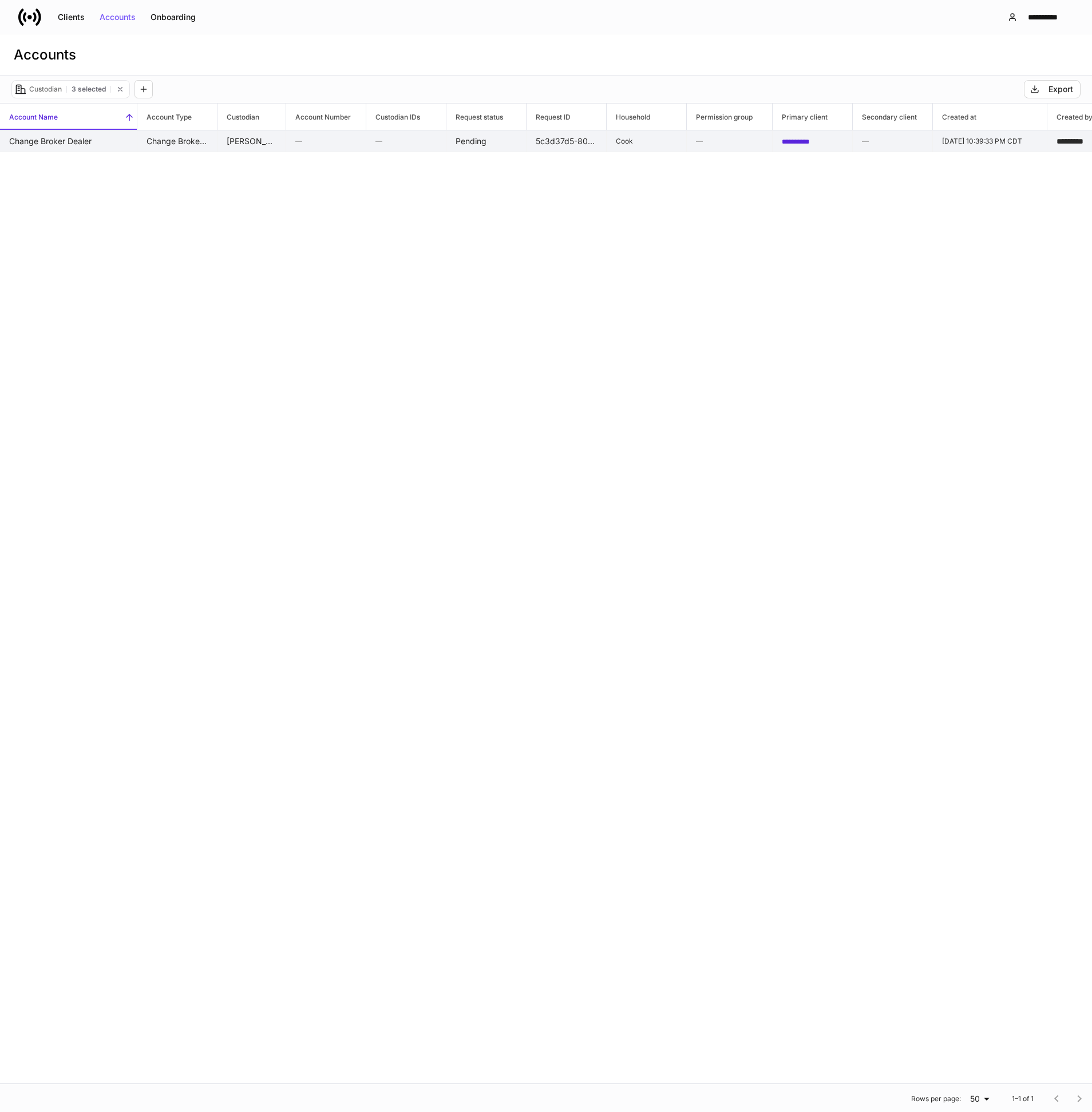
click at [120, 148] on td "Change Broker Dealer" at bounding box center [69, 141] width 137 height 21
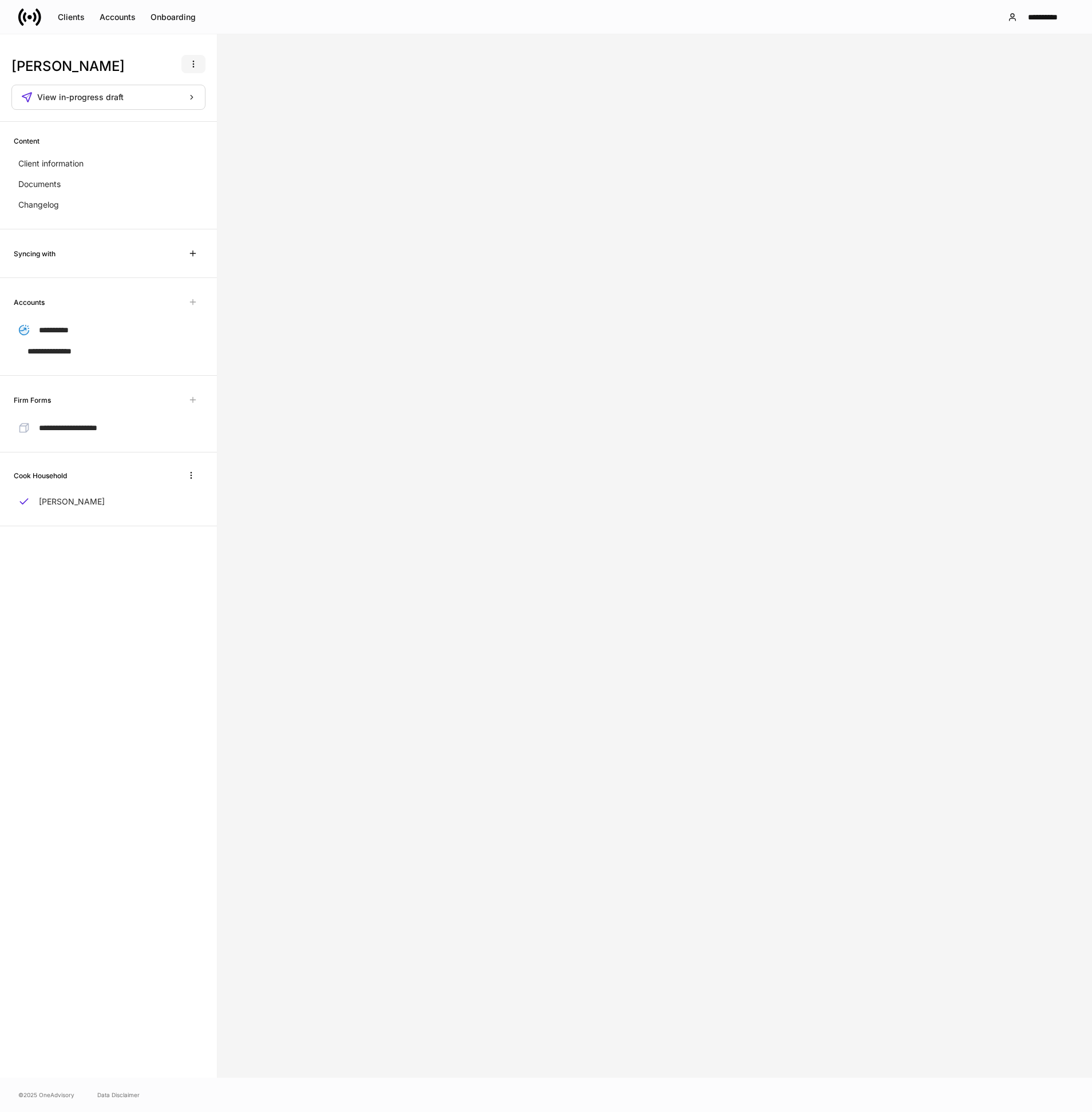
click at [196, 61] on icon "button" at bounding box center [193, 64] width 9 height 9
click at [176, 121] on p "Delete client profile" at bounding box center [157, 119] width 72 height 12
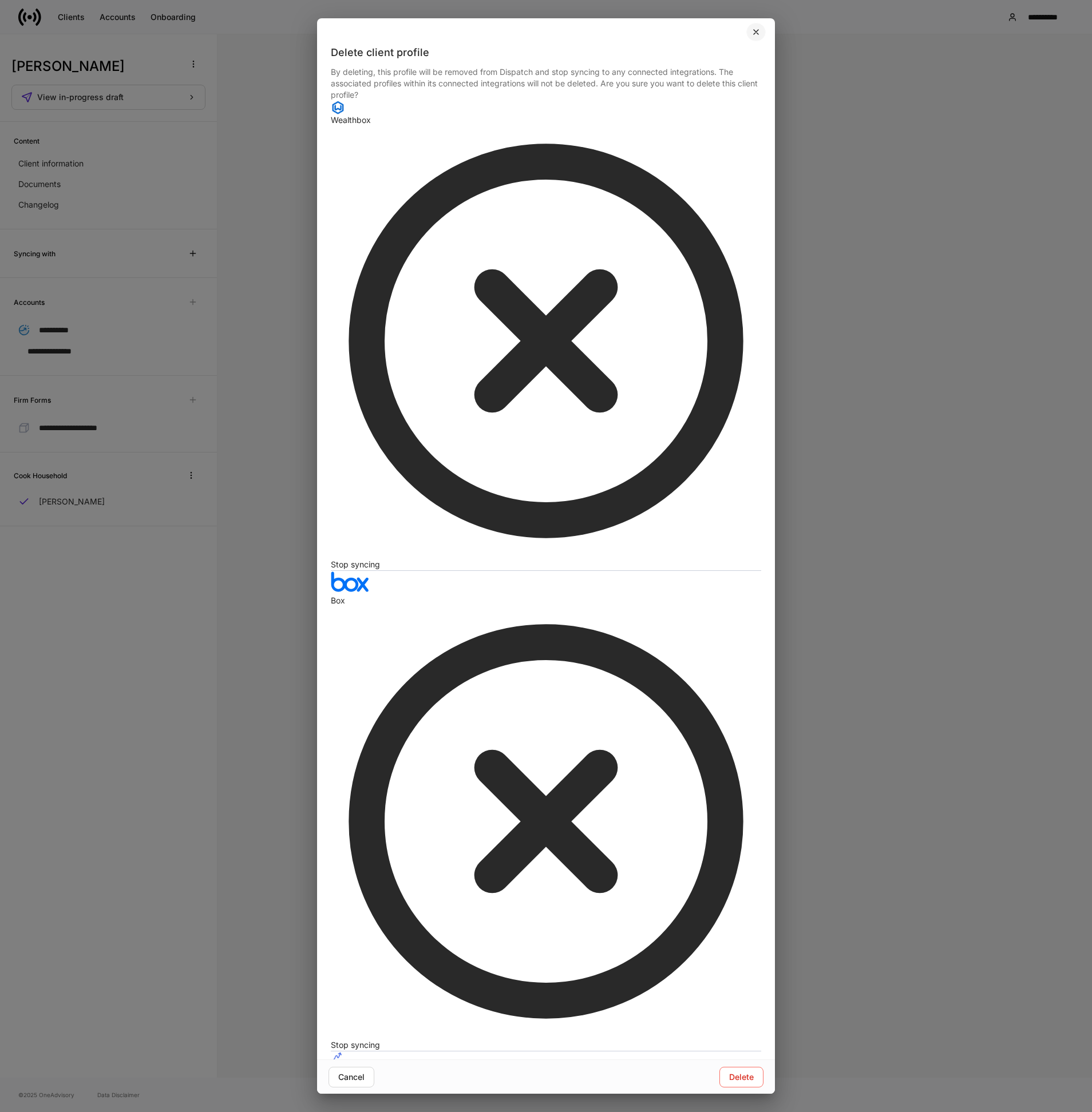
click at [759, 37] on icon "button" at bounding box center [755, 32] width 9 height 9
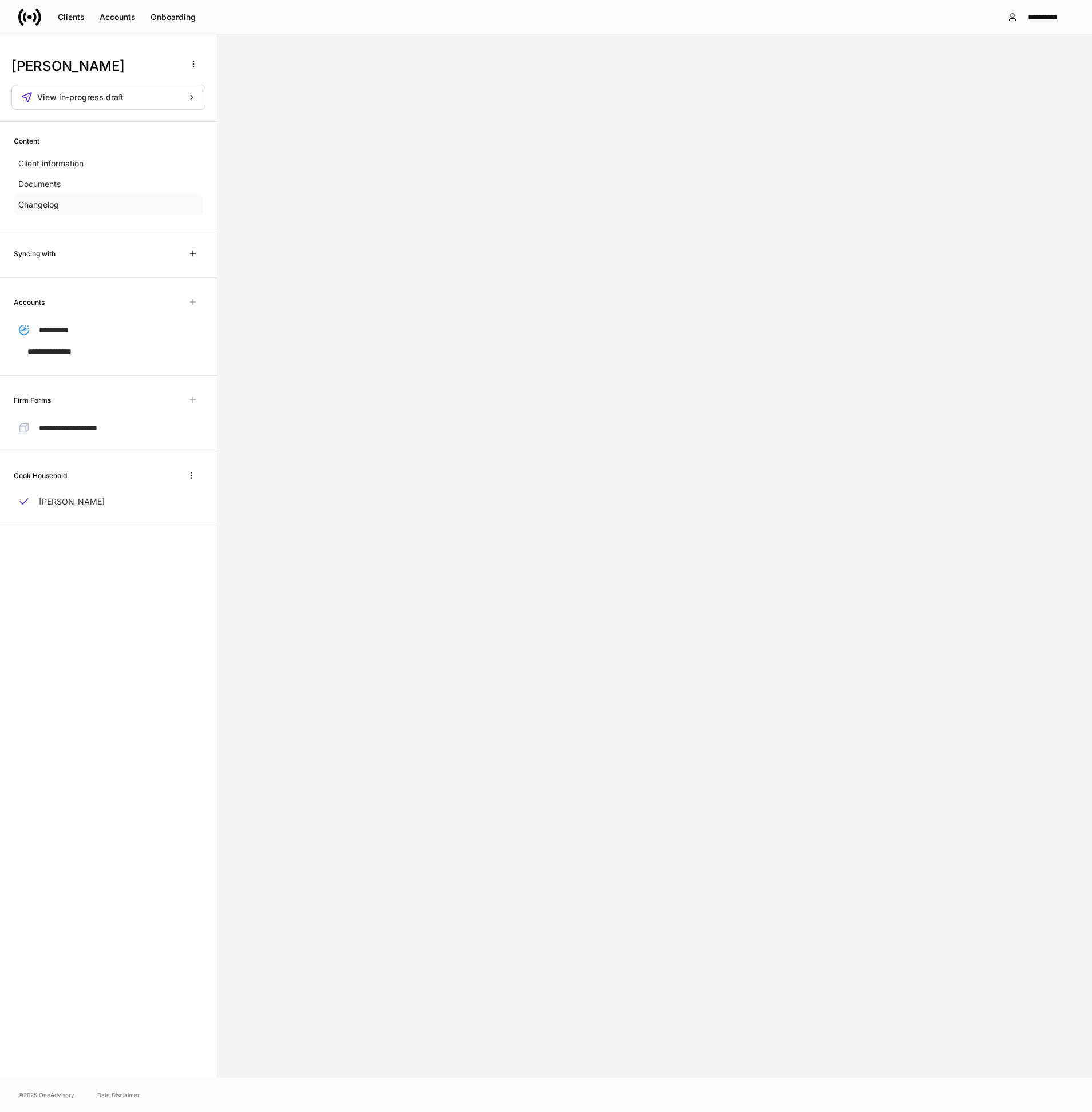
click at [130, 199] on div "Changelog" at bounding box center [108, 204] width 190 height 20
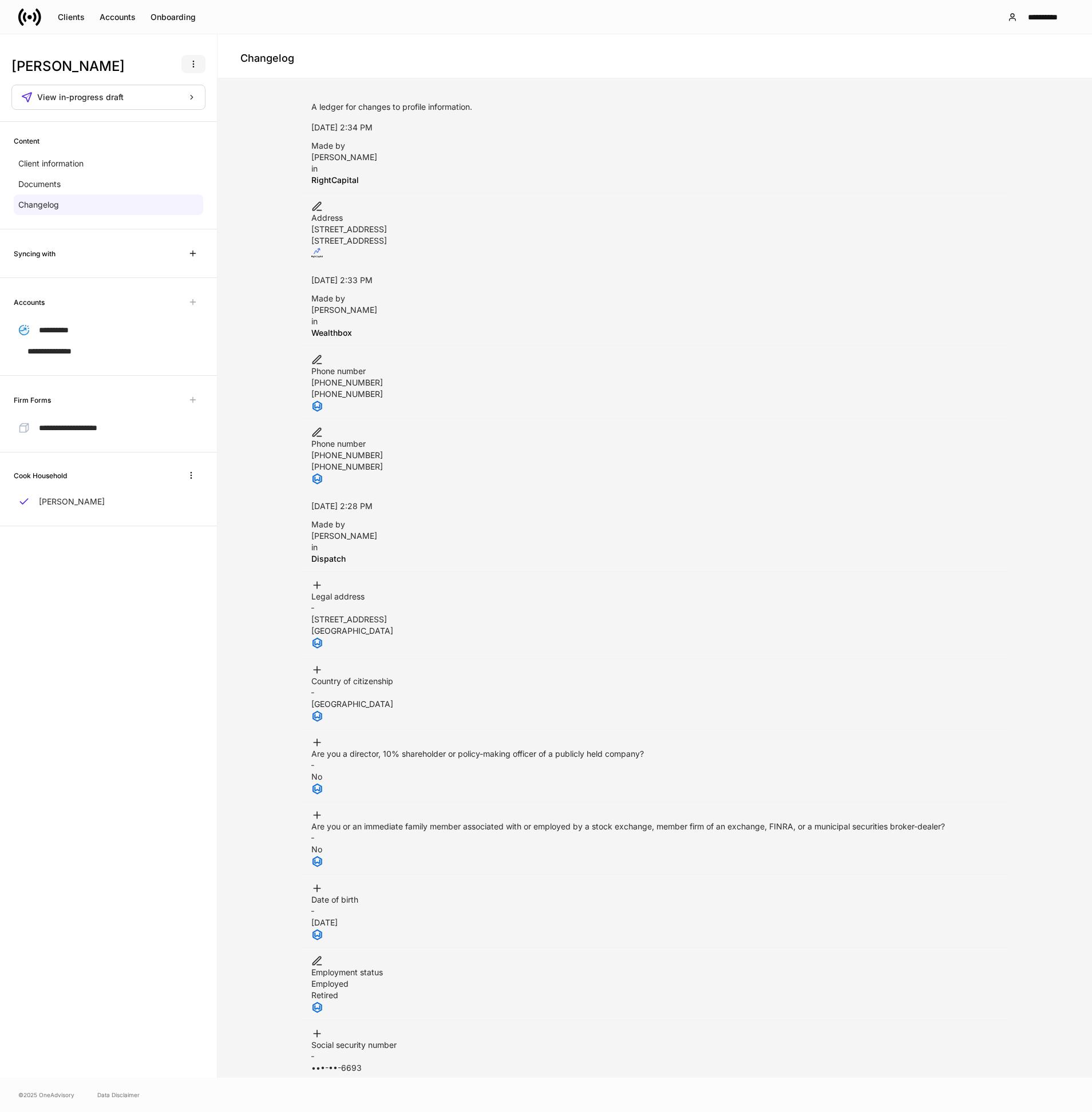
click at [200, 61] on button "button" at bounding box center [193, 64] width 24 height 19
click at [178, 121] on p "Delete client profile" at bounding box center [157, 119] width 72 height 12
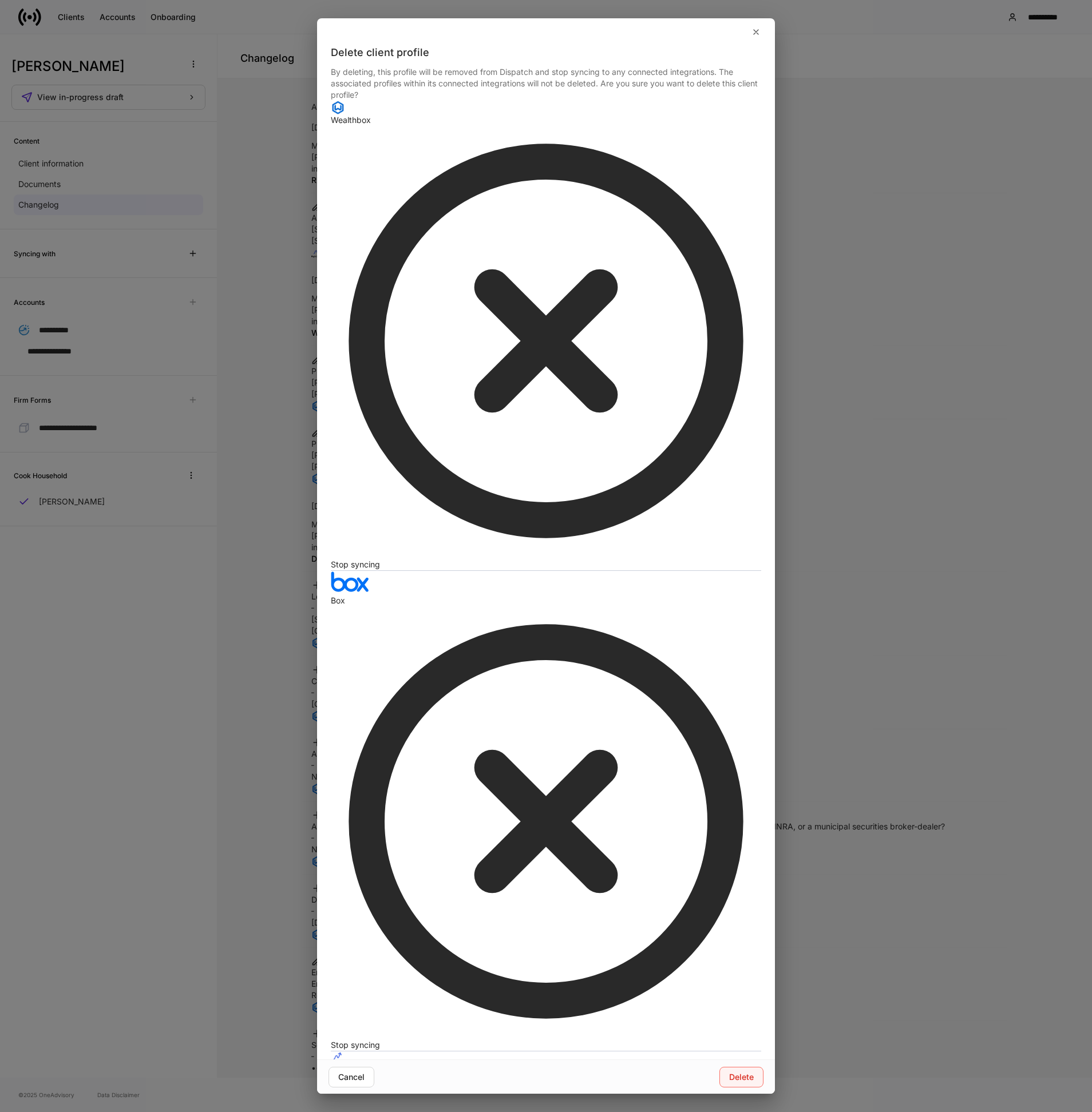
click at [741, 1073] on div "Delete" at bounding box center [741, 1076] width 25 height 8
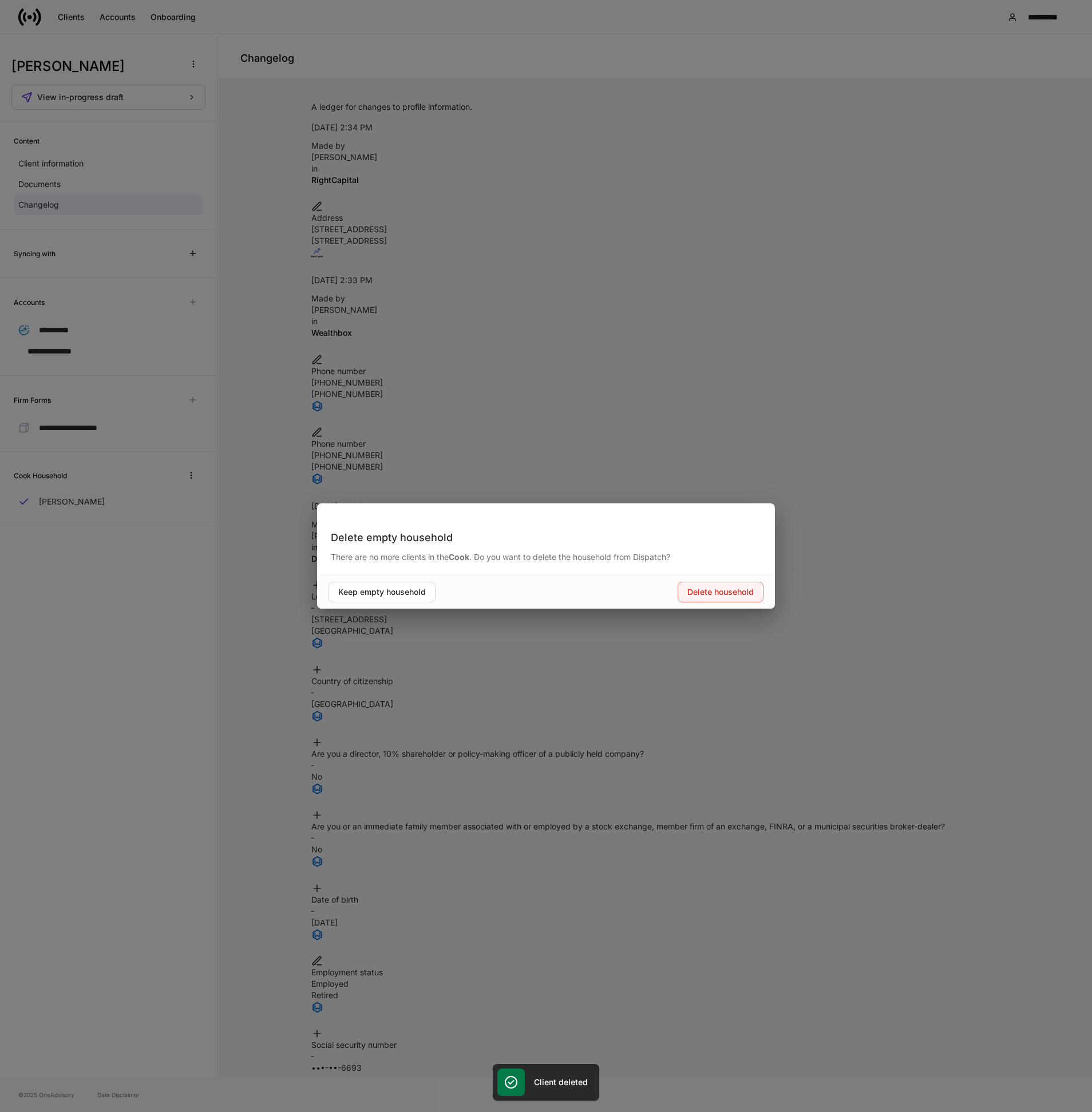
click at [705, 593] on div "Delete household" at bounding box center [720, 591] width 67 height 8
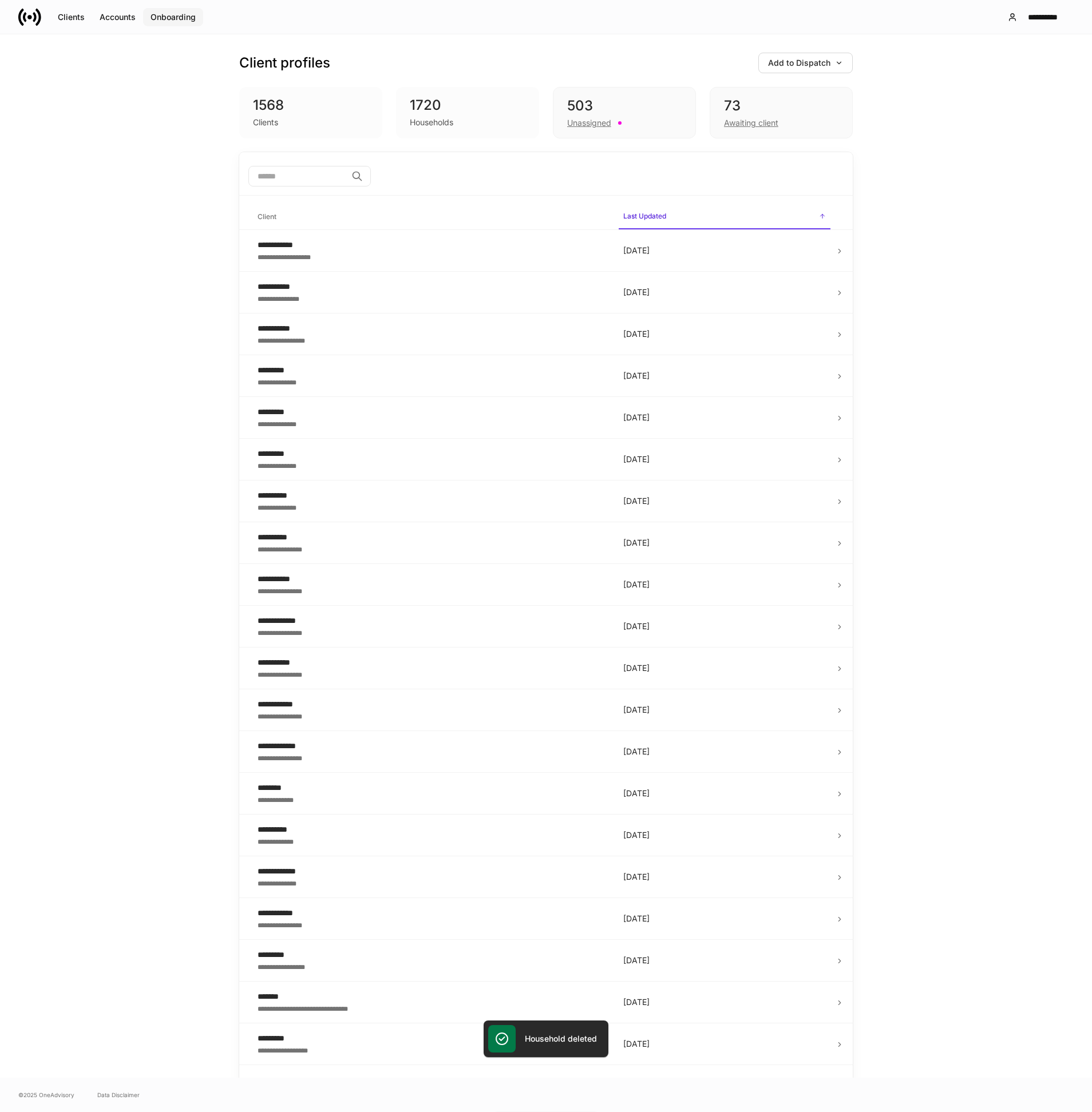
click at [168, 17] on div "Onboarding" at bounding box center [173, 17] width 45 height 8
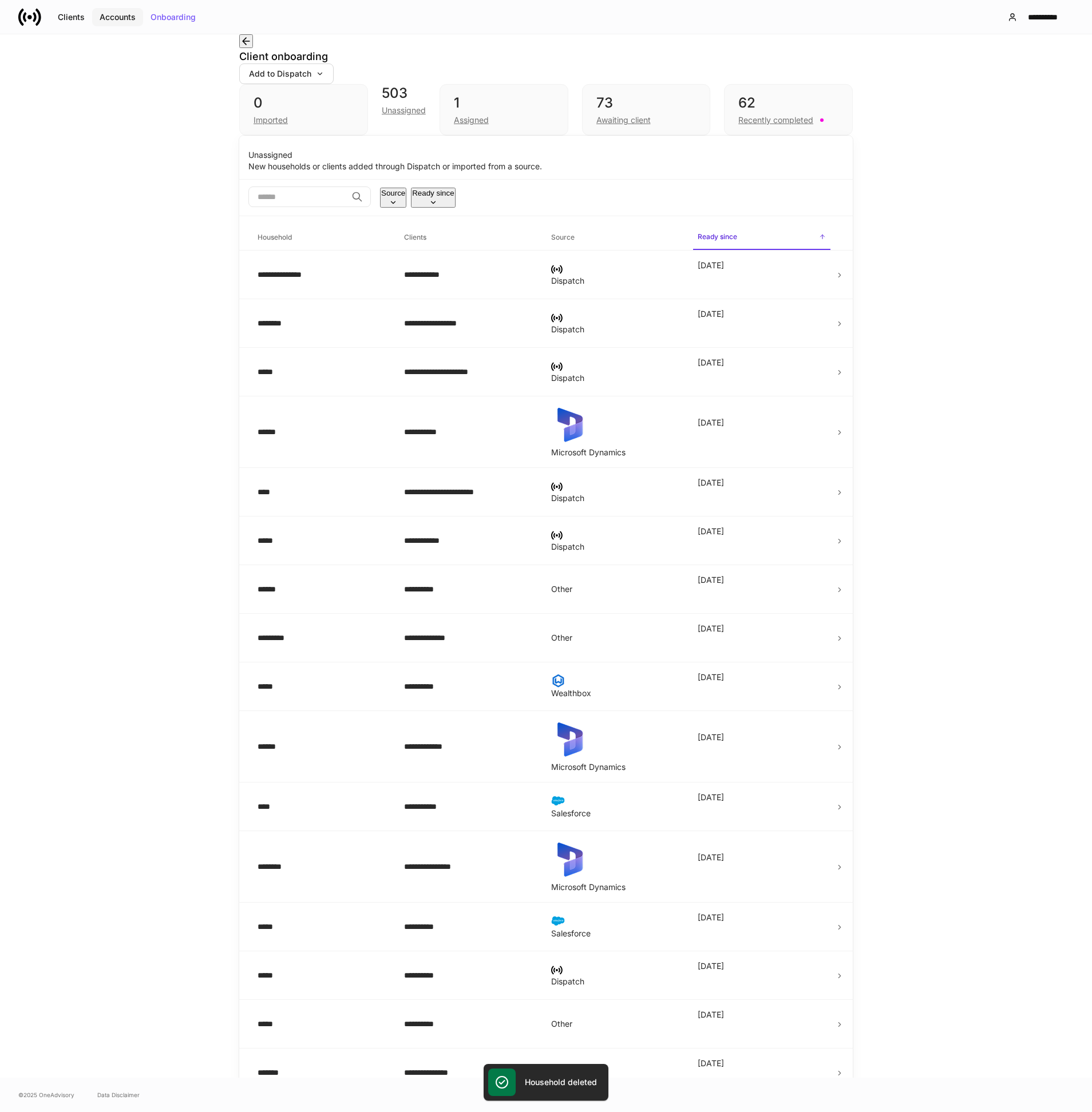
click at [124, 20] on div "Accounts" at bounding box center [118, 17] width 36 height 8
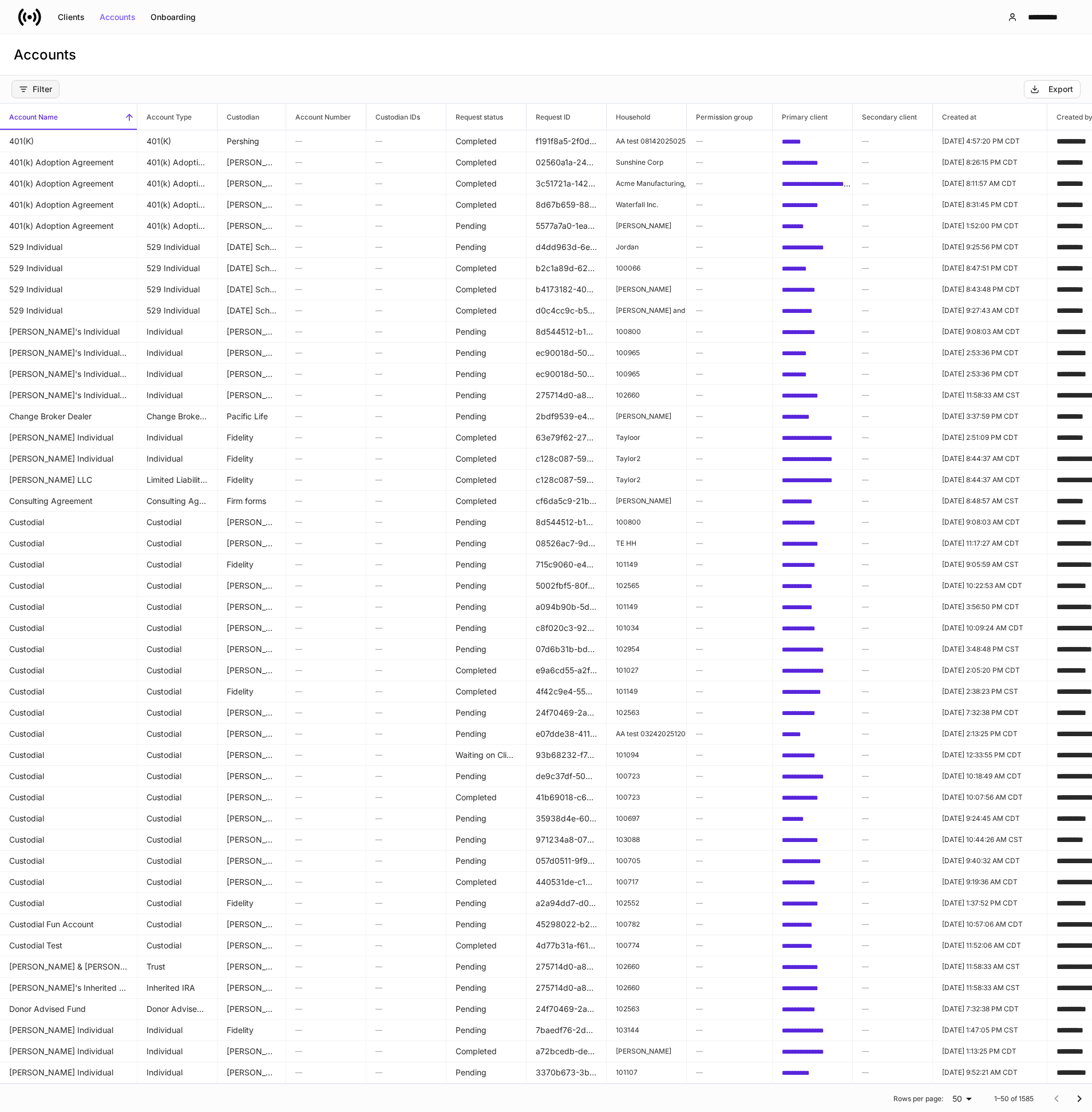
click at [45, 90] on div "Filter" at bounding box center [35, 89] width 33 height 9
click at [65, 140] on p "Custodian" at bounding box center [65, 138] width 33 height 9
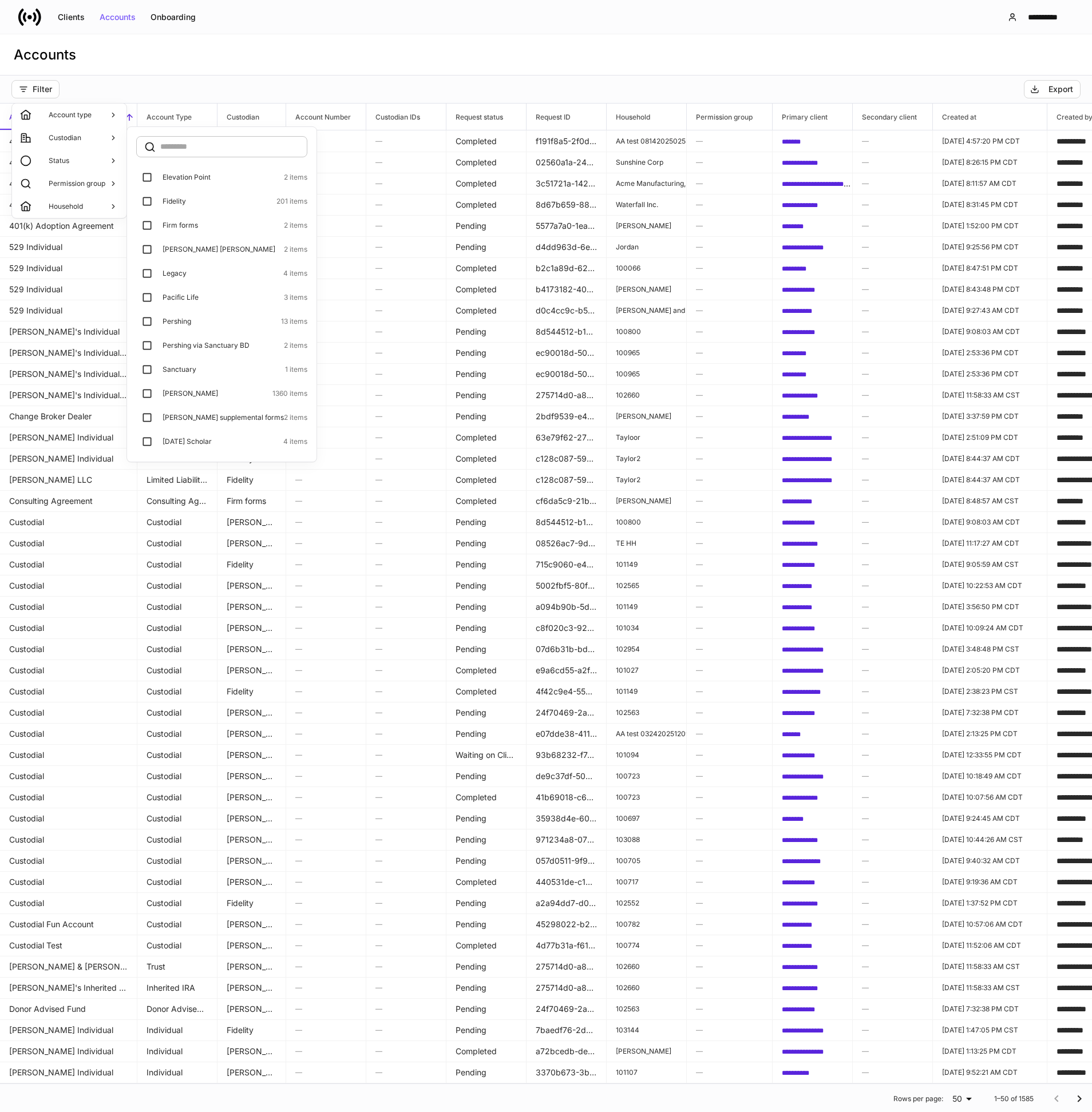
click at [188, 178] on p "Elevation Point" at bounding box center [186, 177] width 48 height 9
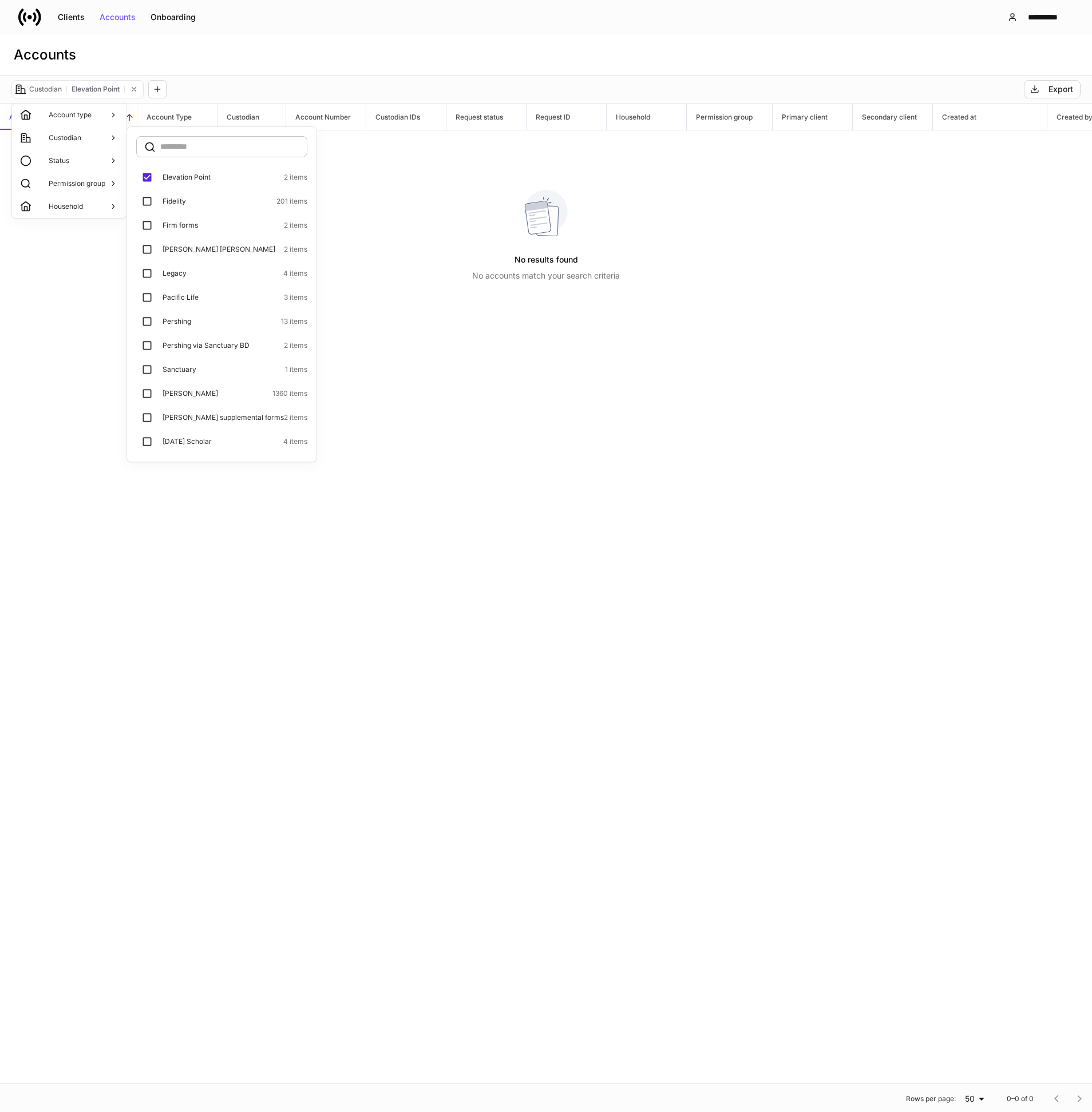
click at [188, 252] on p "[PERSON_NAME] [PERSON_NAME]" at bounding box center [218, 249] width 113 height 9
click at [176, 274] on p "Legacy" at bounding box center [174, 273] width 24 height 9
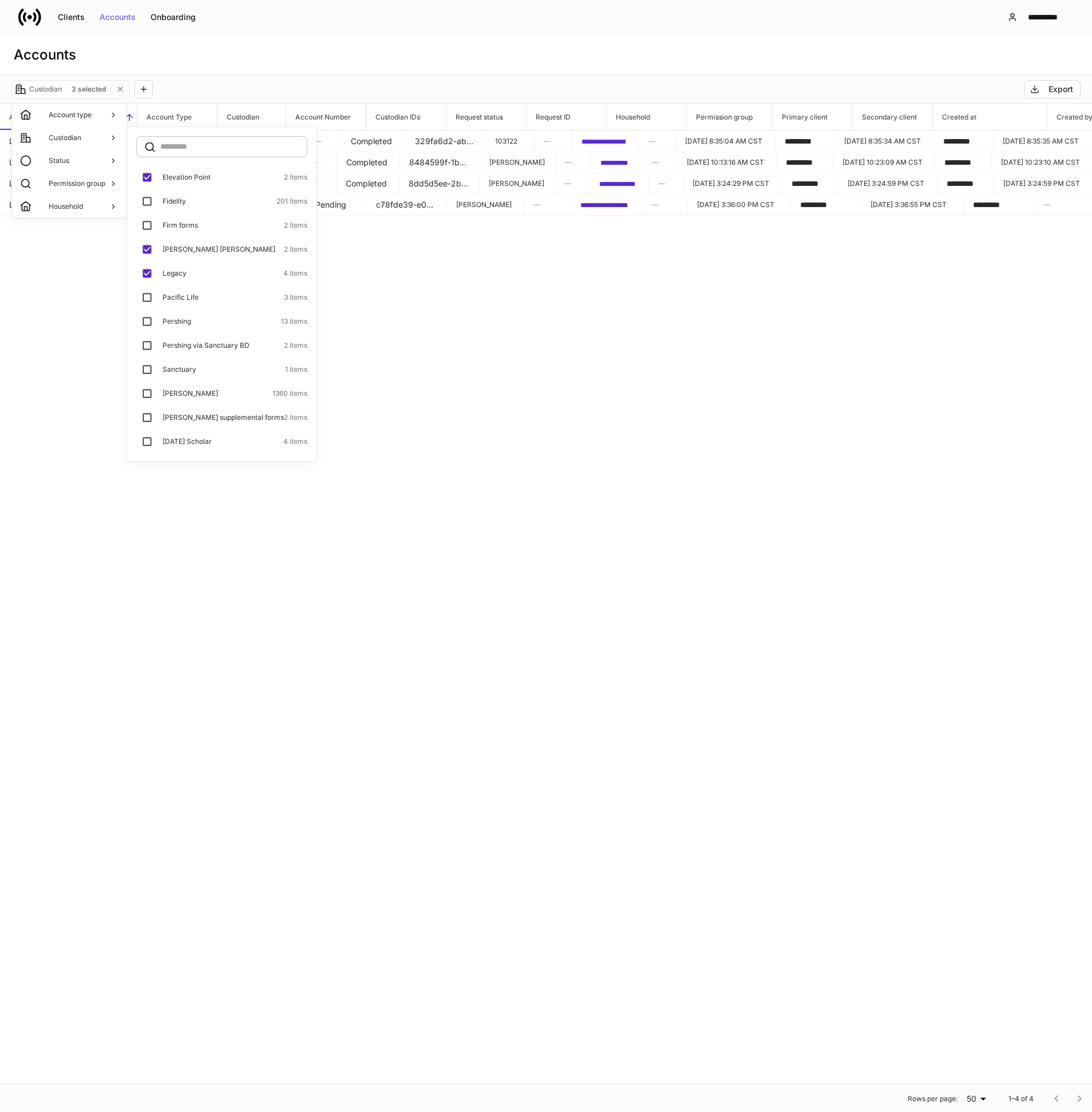
click at [189, 371] on p "Sanctuary" at bounding box center [179, 369] width 34 height 9
click at [192, 346] on p "Pershing via Sanctuary BD" at bounding box center [206, 345] width 87 height 9
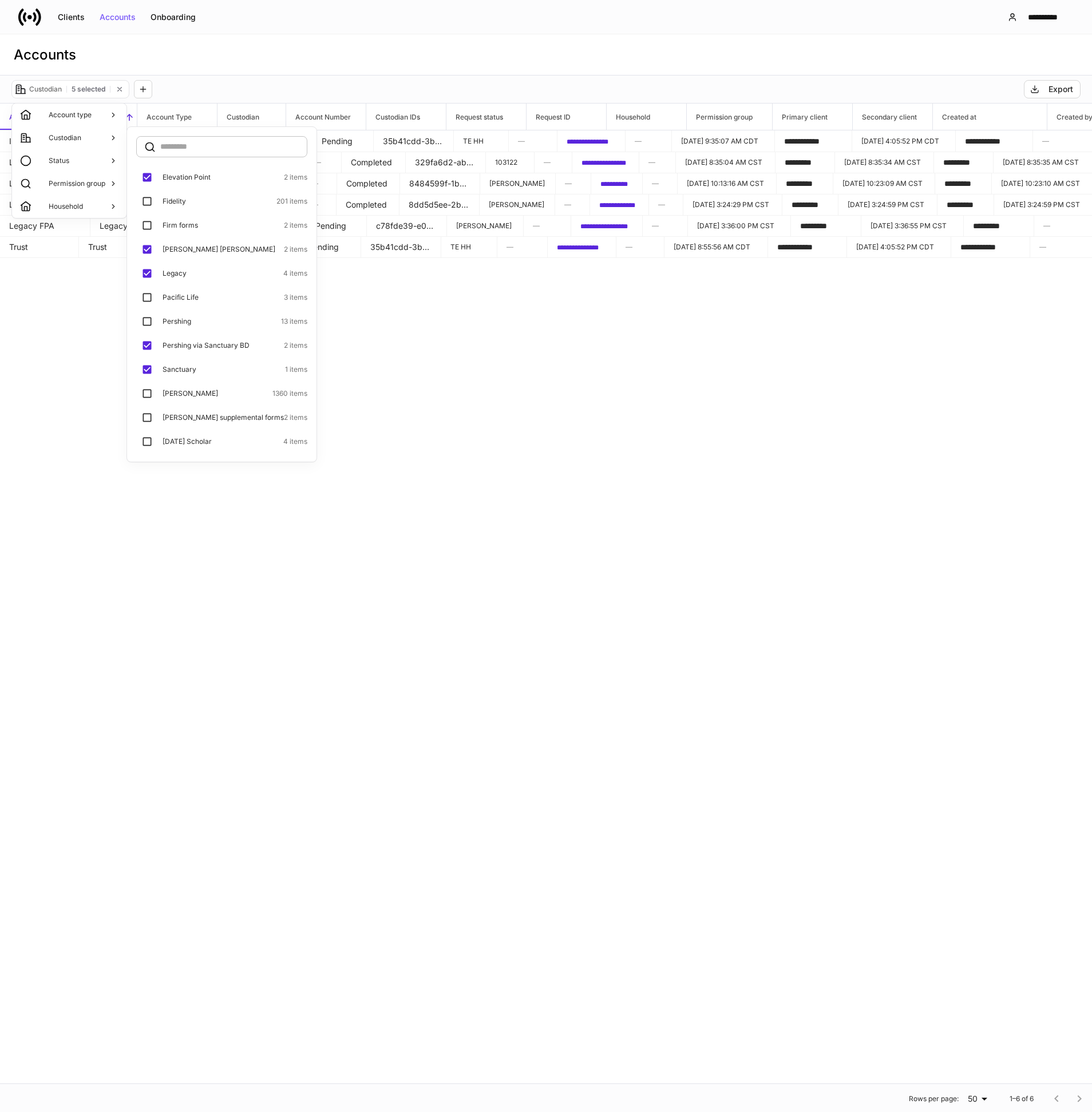
click at [330, 328] on div at bounding box center [546, 556] width 1092 height 1112
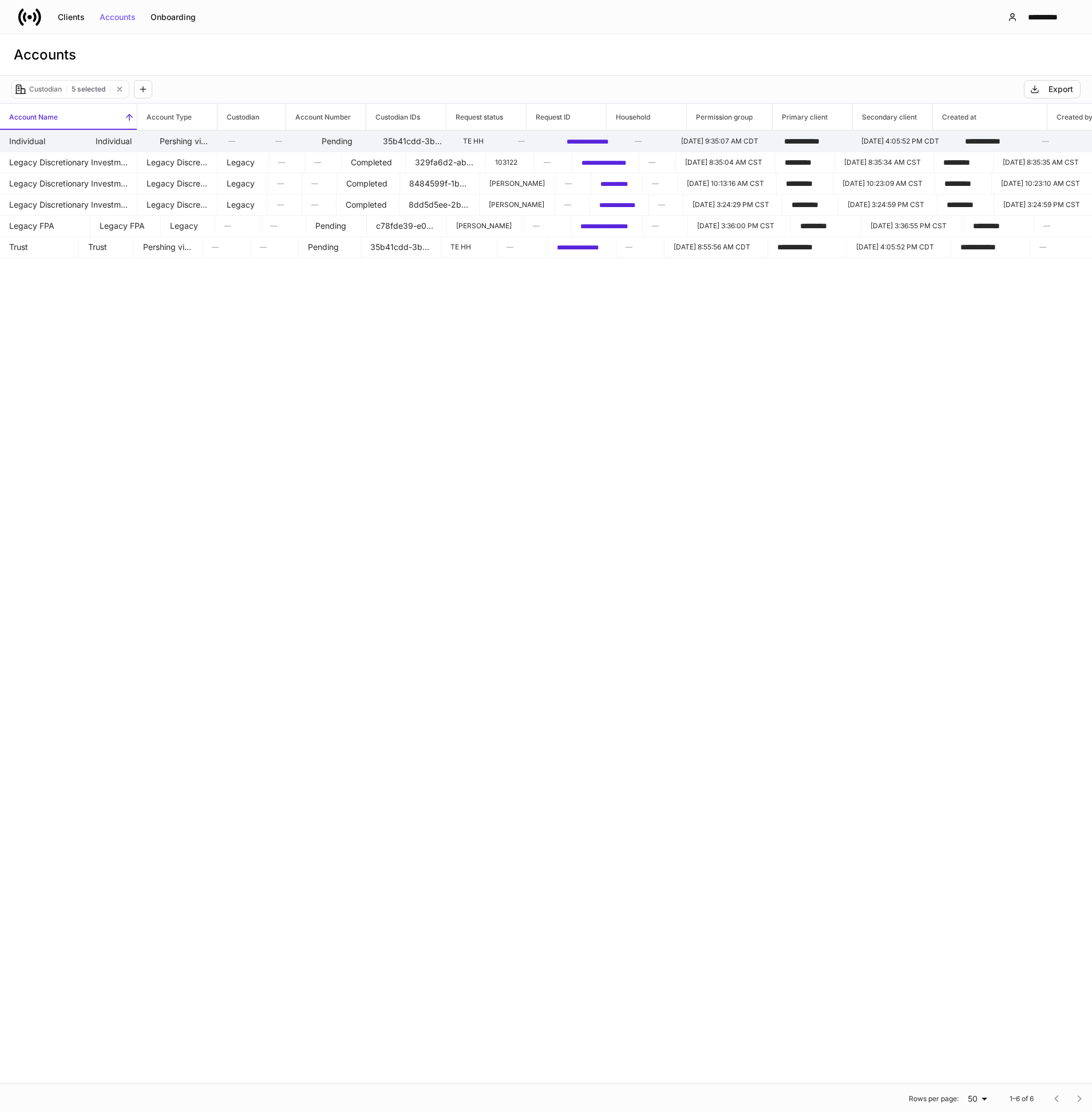
click at [86, 149] on td "Individual" at bounding box center [43, 141] width 86 height 21
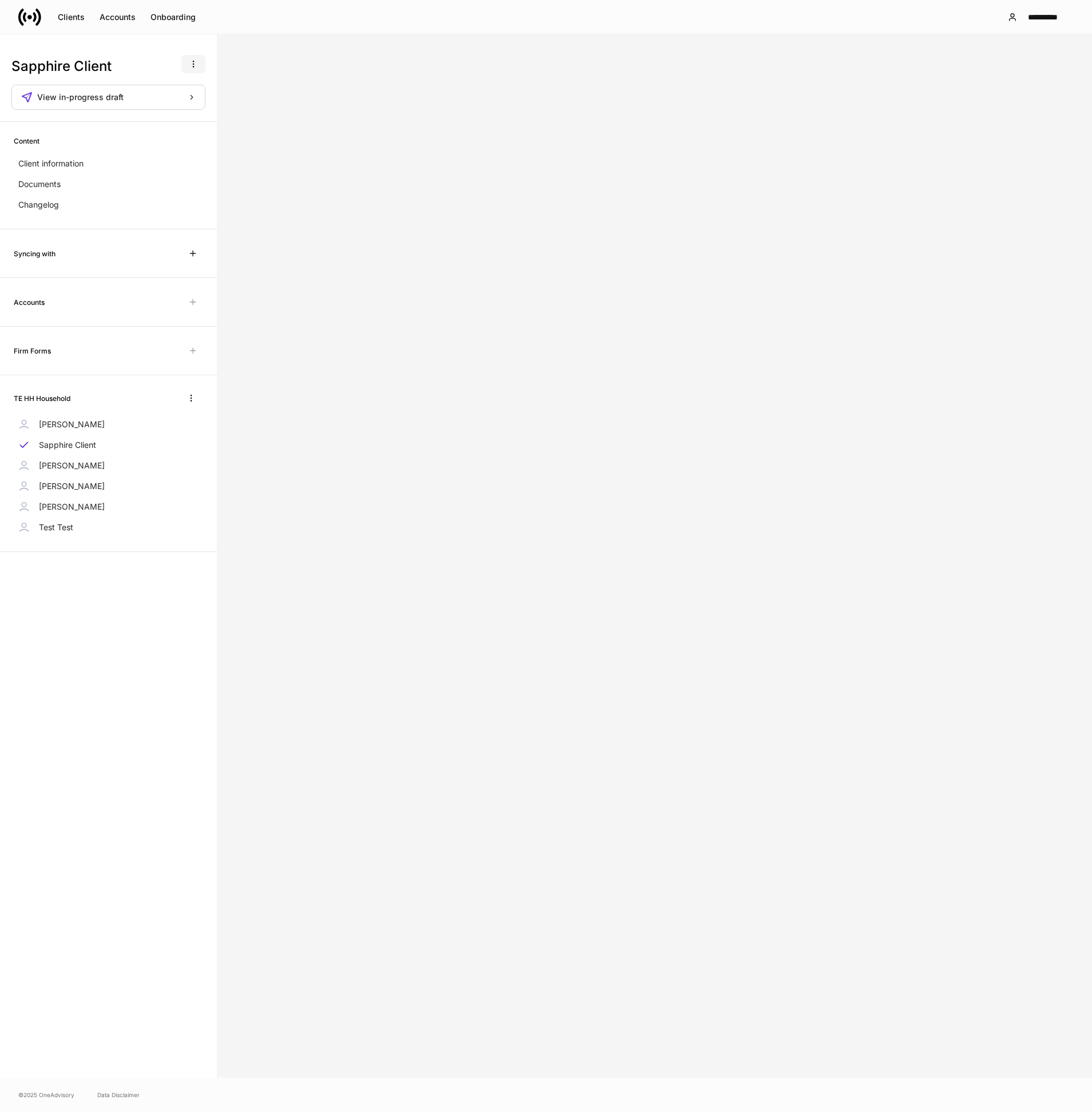
click at [195, 67] on icon "button" at bounding box center [193, 64] width 9 height 9
click at [166, 181] on div at bounding box center [546, 556] width 1092 height 1112
click at [137, 204] on div "Changelog" at bounding box center [108, 204] width 190 height 20
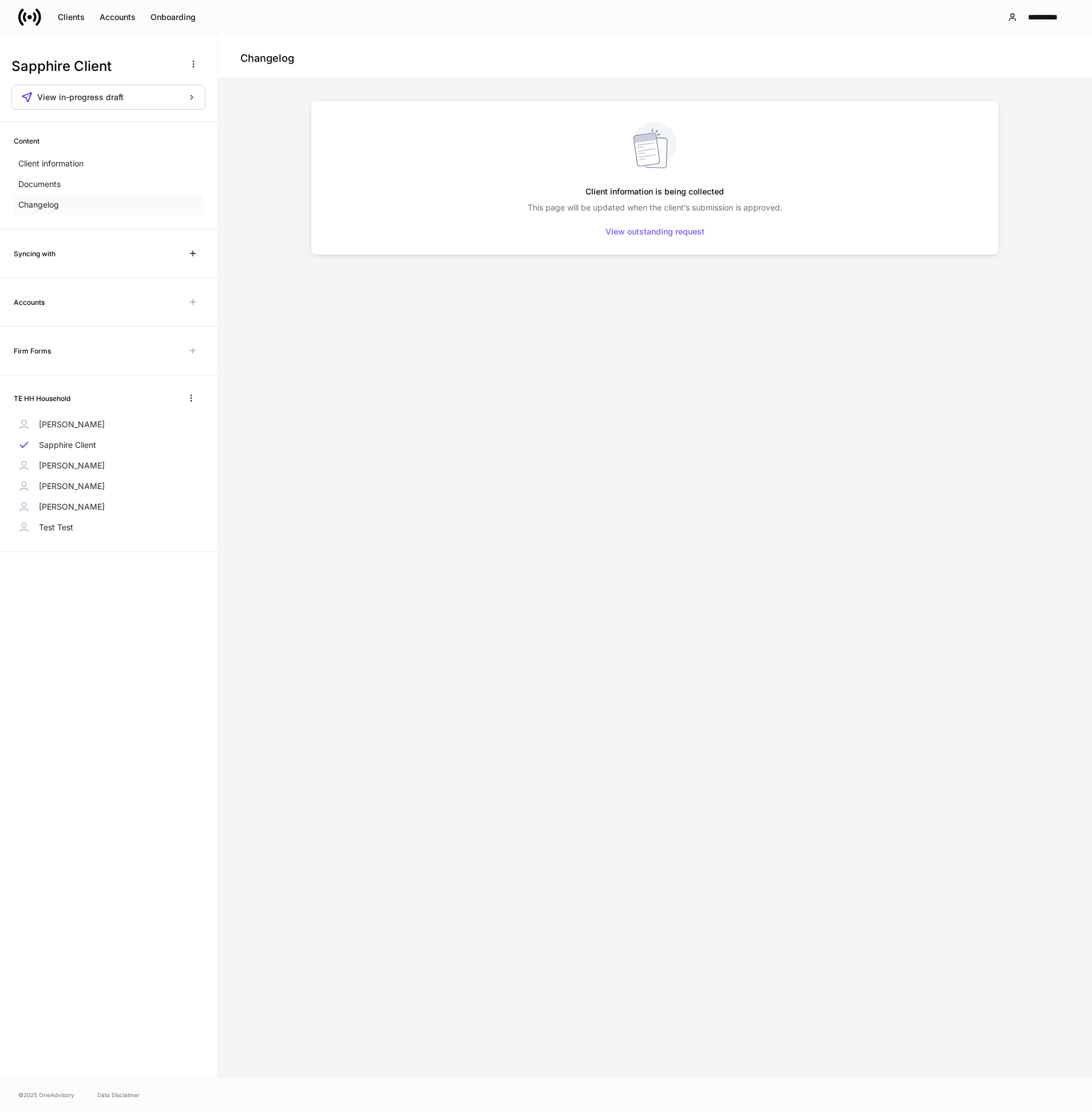
click at [137, 204] on div "Changelog" at bounding box center [108, 204] width 190 height 20
click at [620, 232] on div "View outstanding request" at bounding box center [655, 231] width 99 height 8
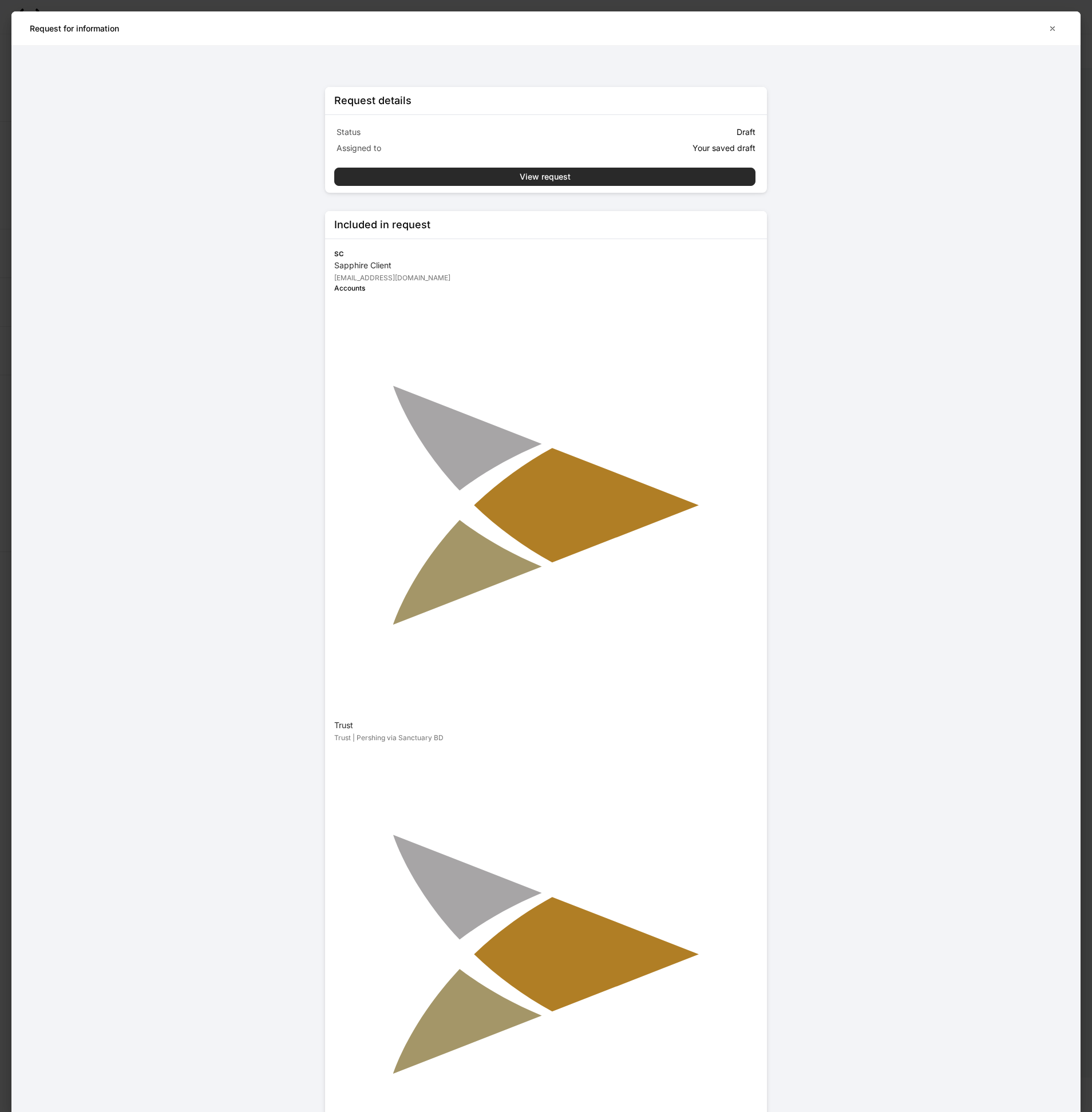
click at [562, 178] on div "View request" at bounding box center [544, 176] width 51 height 8
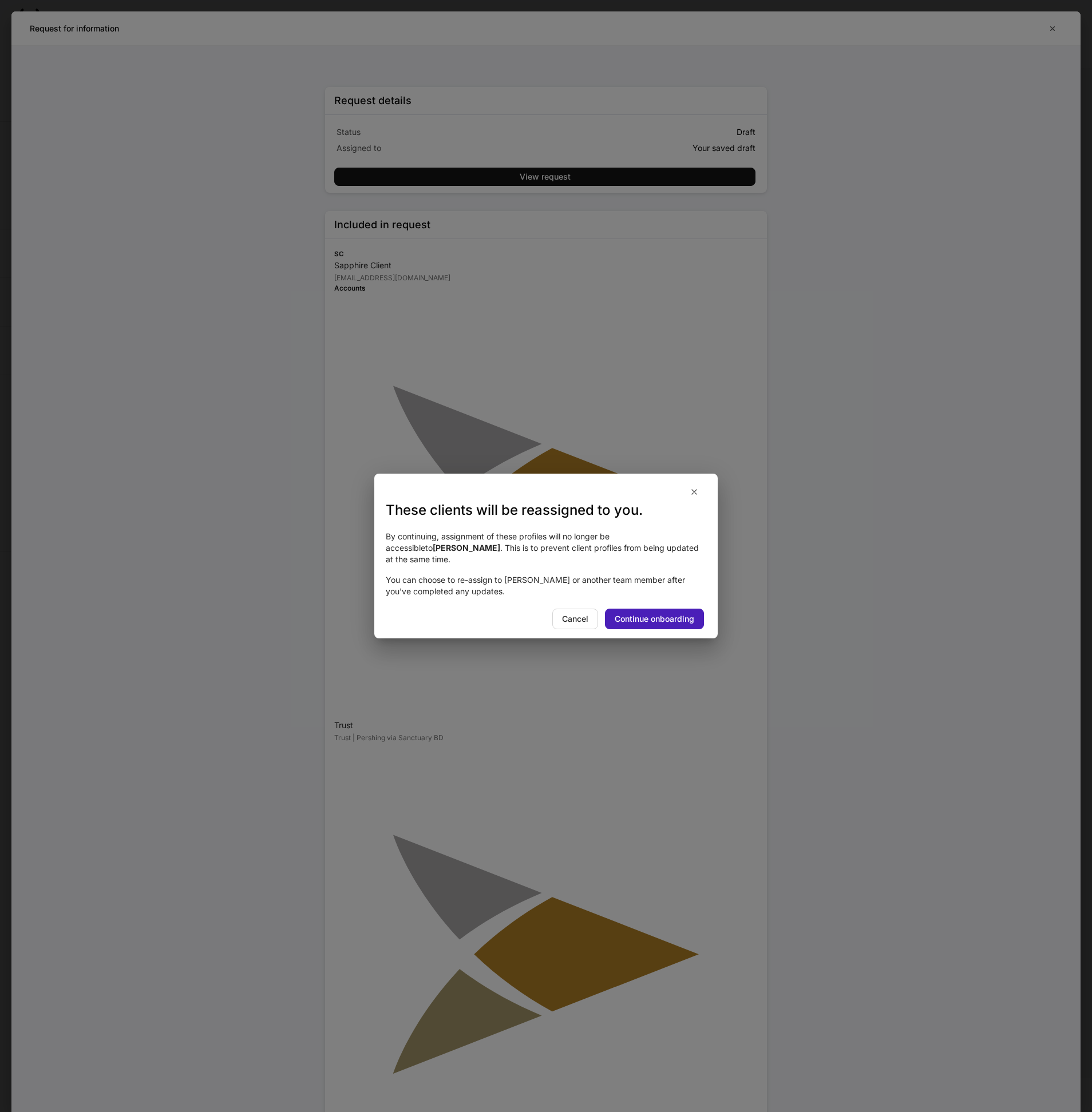
click at [656, 615] on div "Continue onboarding" at bounding box center [654, 619] width 79 height 8
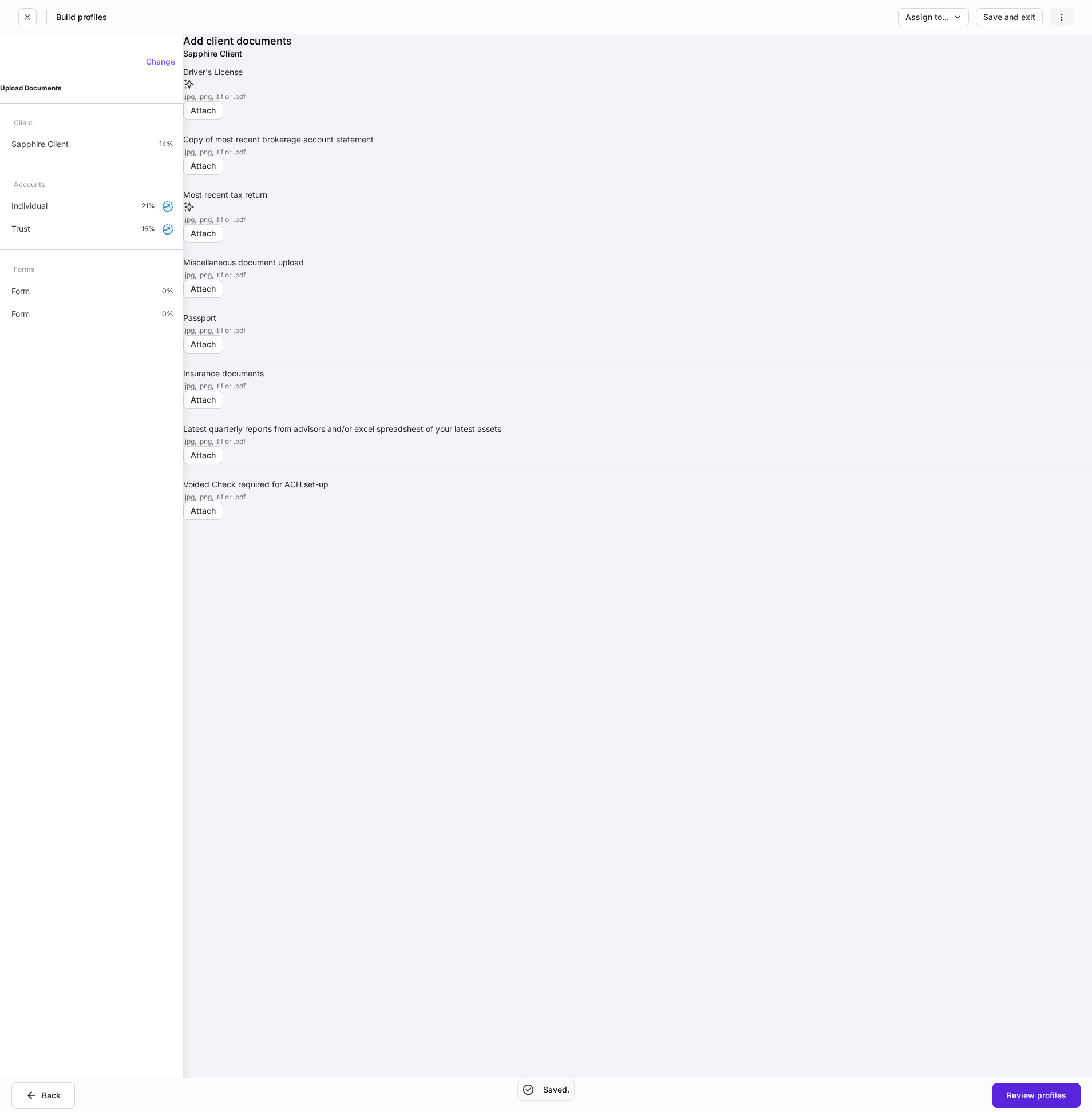
click at [1064, 17] on icon "button" at bounding box center [1061, 17] width 9 height 9
click at [1050, 45] on p "Delete request" at bounding box center [1036, 45] width 55 height 12
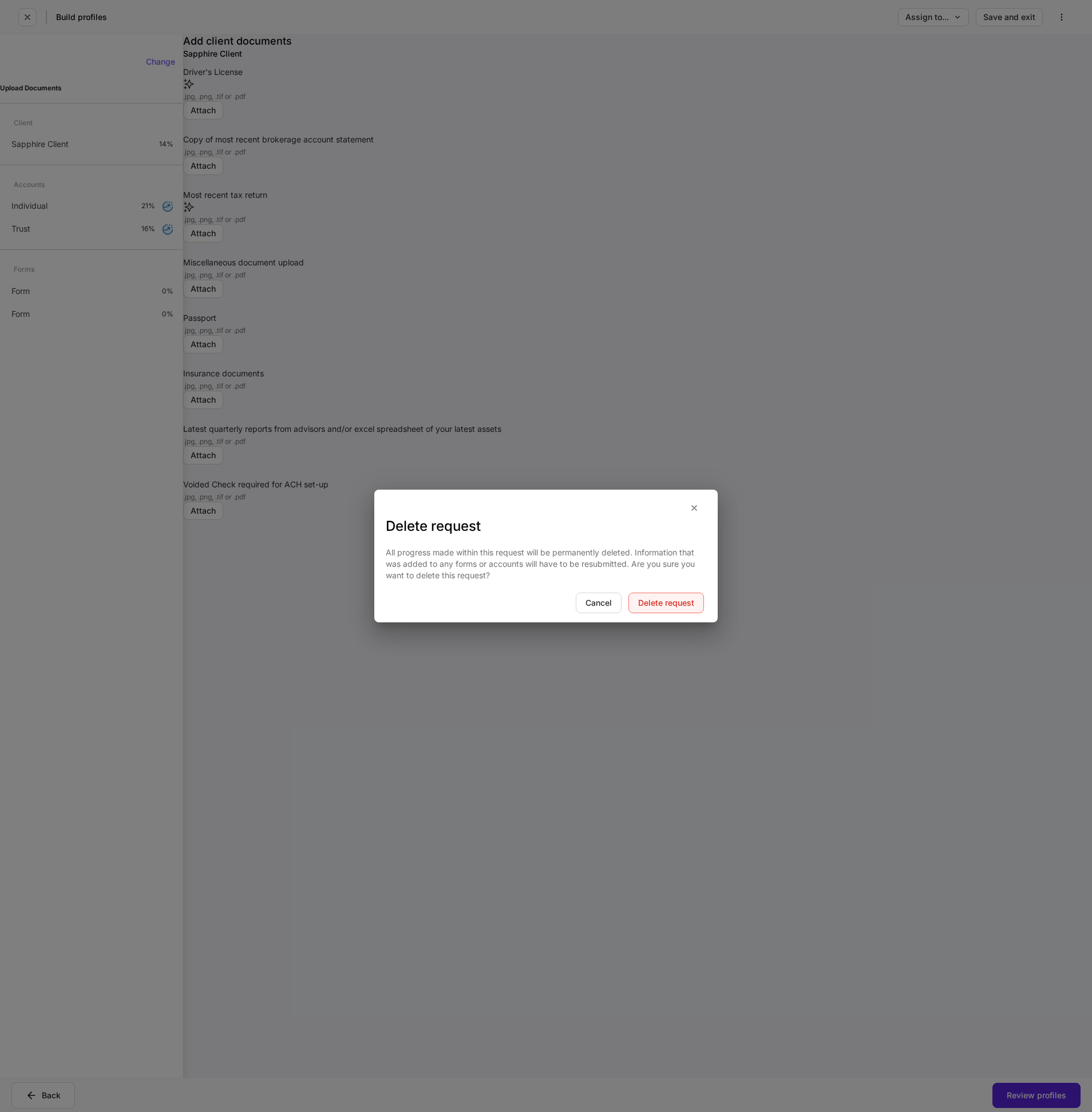
click at [679, 605] on div "Delete request" at bounding box center [665, 603] width 56 height 8
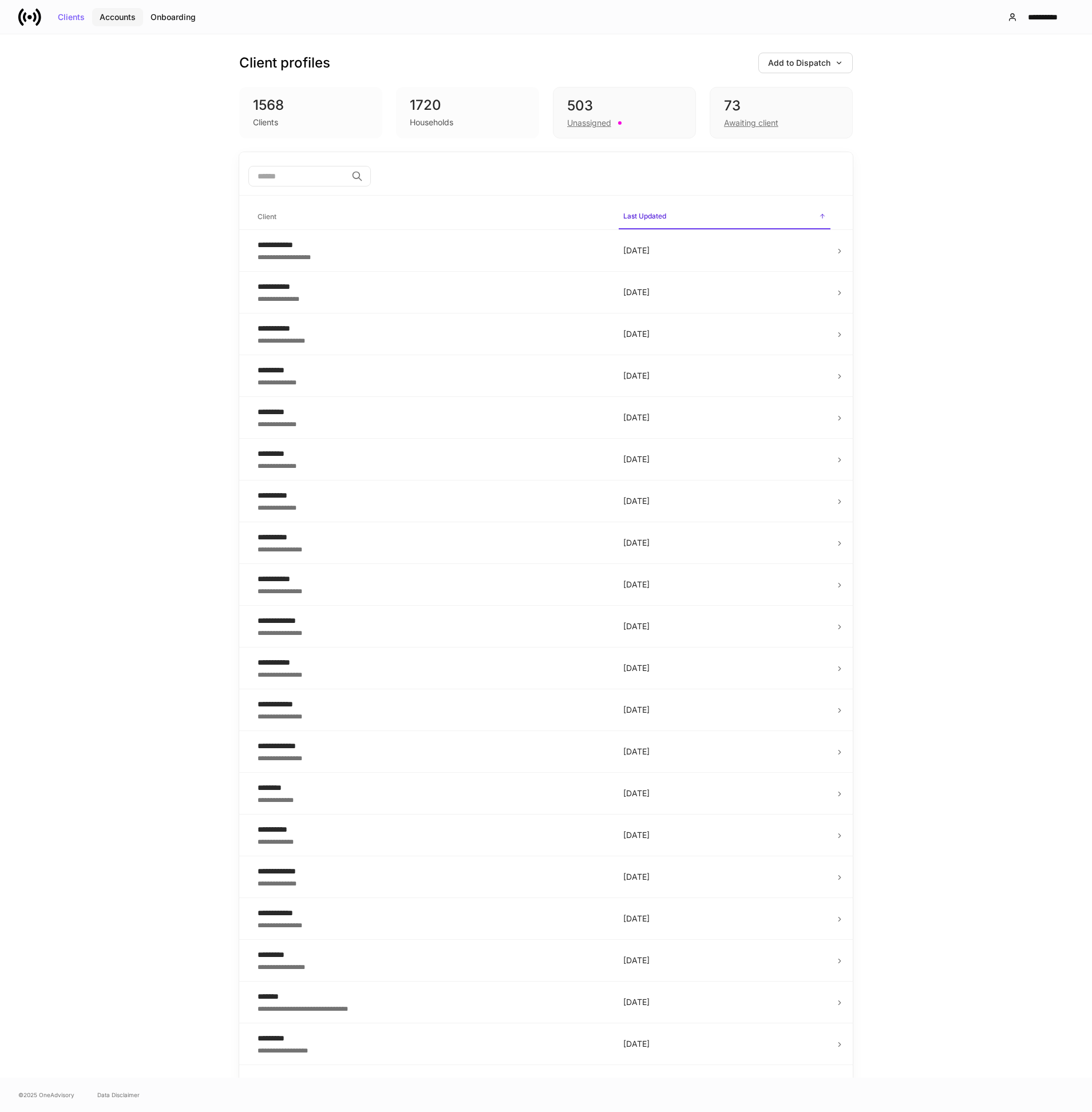
click at [130, 14] on div "Accounts" at bounding box center [118, 17] width 36 height 8
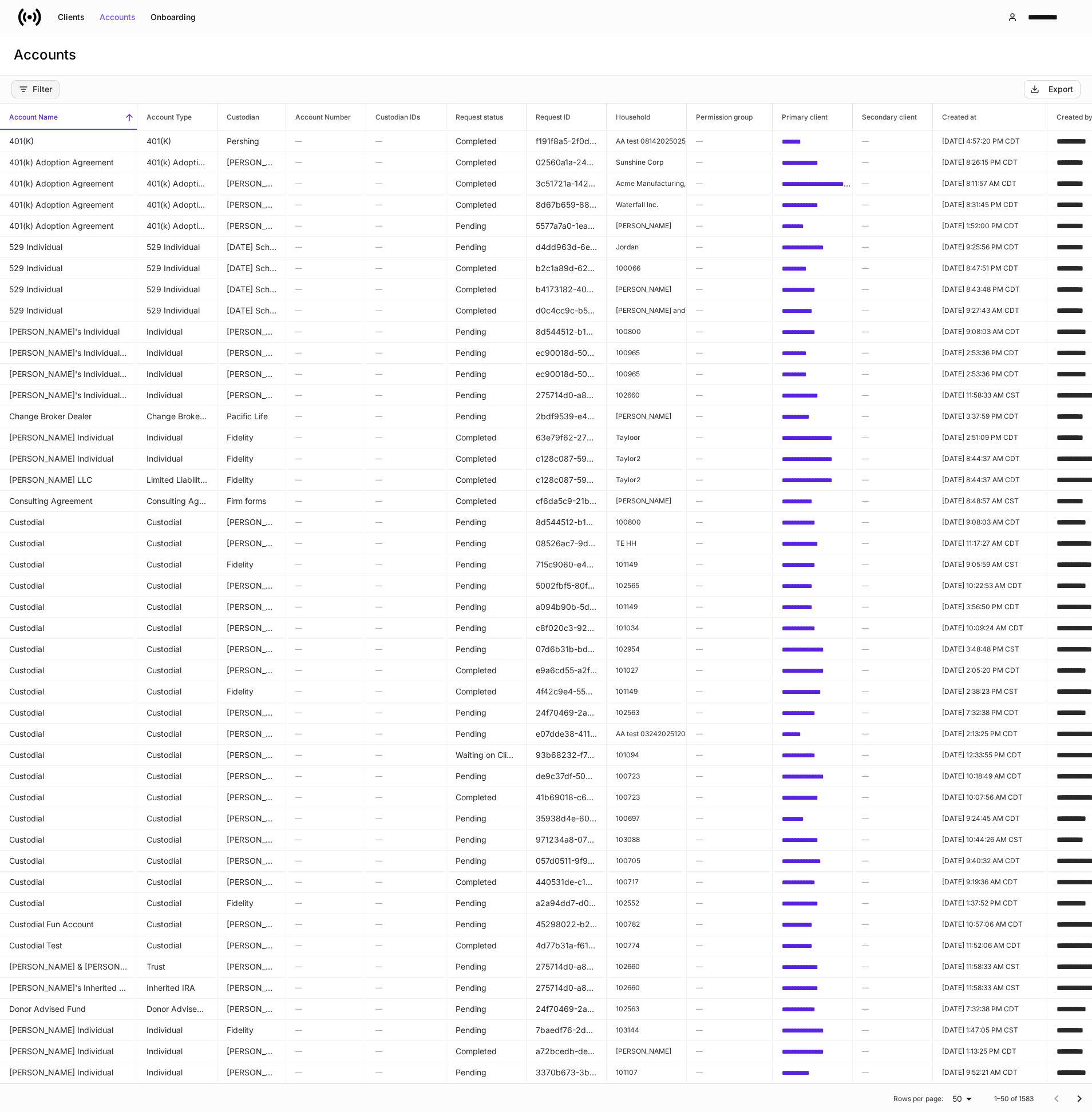
click at [46, 95] on button "Filter" at bounding box center [36, 89] width 48 height 19
click at [61, 134] on p "Custodian" at bounding box center [65, 138] width 33 height 9
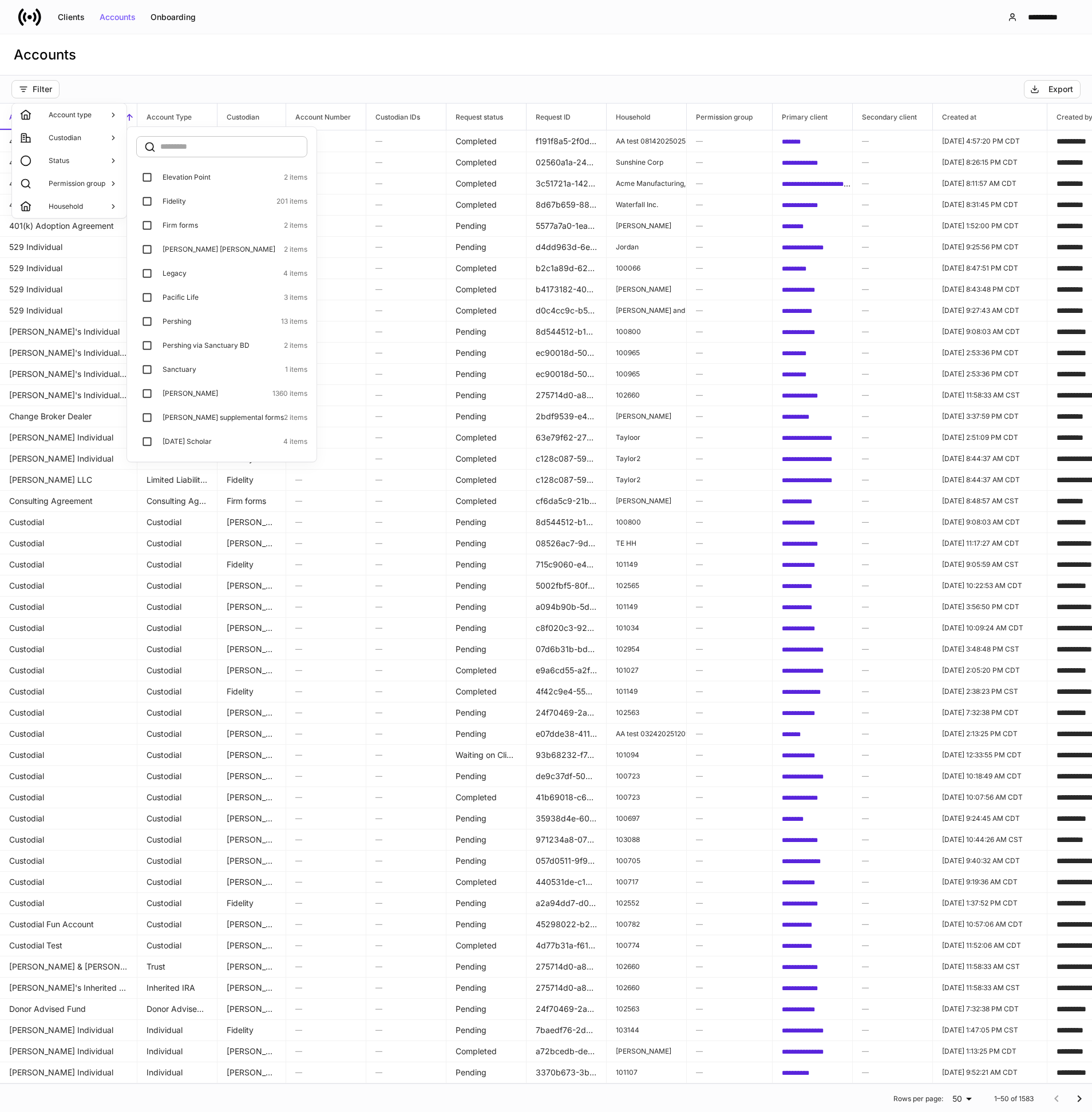
click at [171, 178] on p "Elevation Point" at bounding box center [186, 177] width 48 height 9
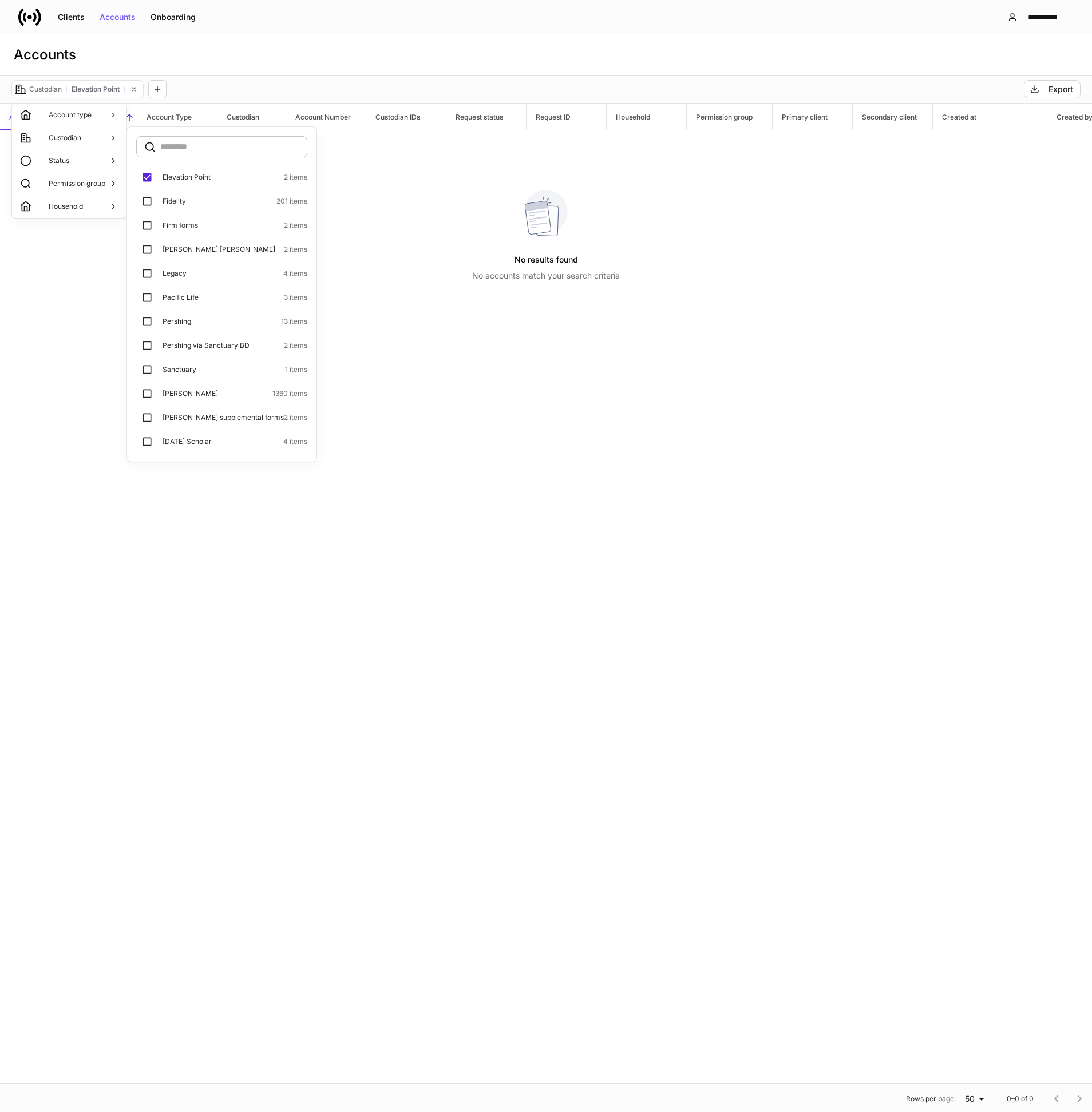
click at [174, 241] on label "Franklin Templeton 2 items" at bounding box center [222, 249] width 171 height 21
click at [178, 276] on p "Legacy" at bounding box center [174, 273] width 24 height 9
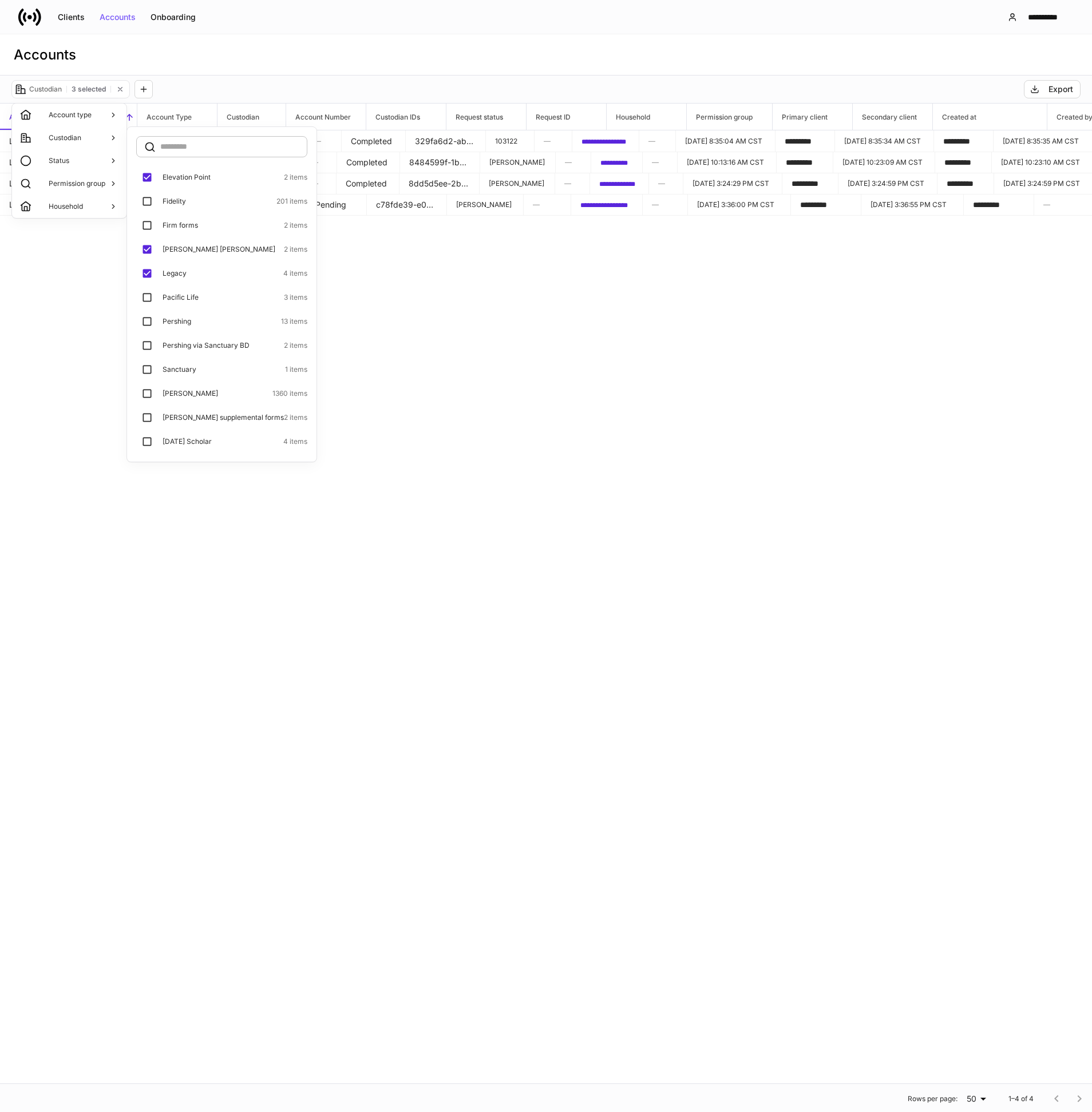
click at [371, 278] on div at bounding box center [546, 556] width 1092 height 1112
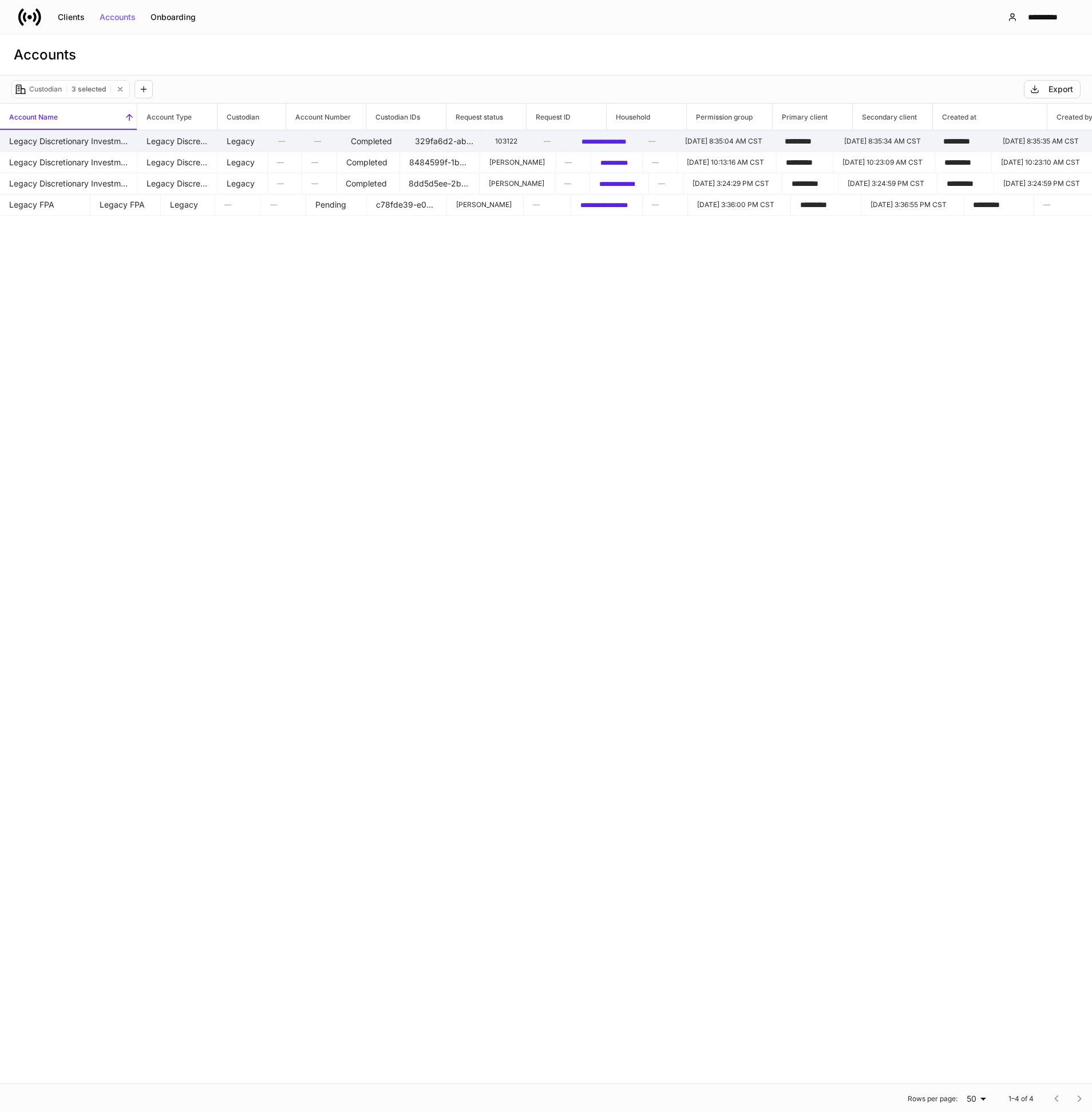
click at [105, 149] on td "Legacy Discretionary Investment Advisory Agreement" at bounding box center [69, 141] width 137 height 21
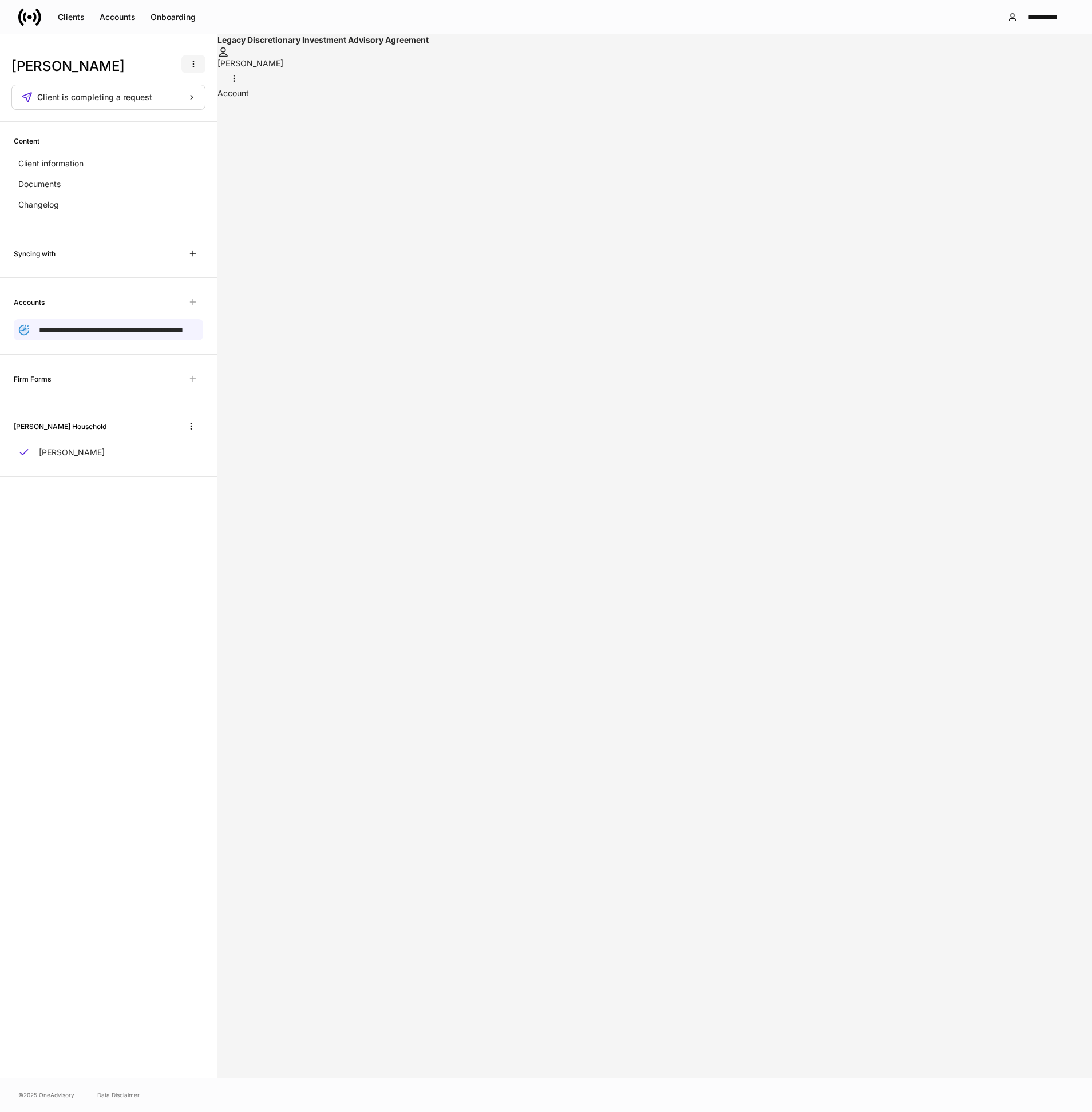
click at [200, 61] on button "button" at bounding box center [193, 64] width 24 height 19
click at [184, 121] on p "Delete client profile" at bounding box center [157, 119] width 72 height 12
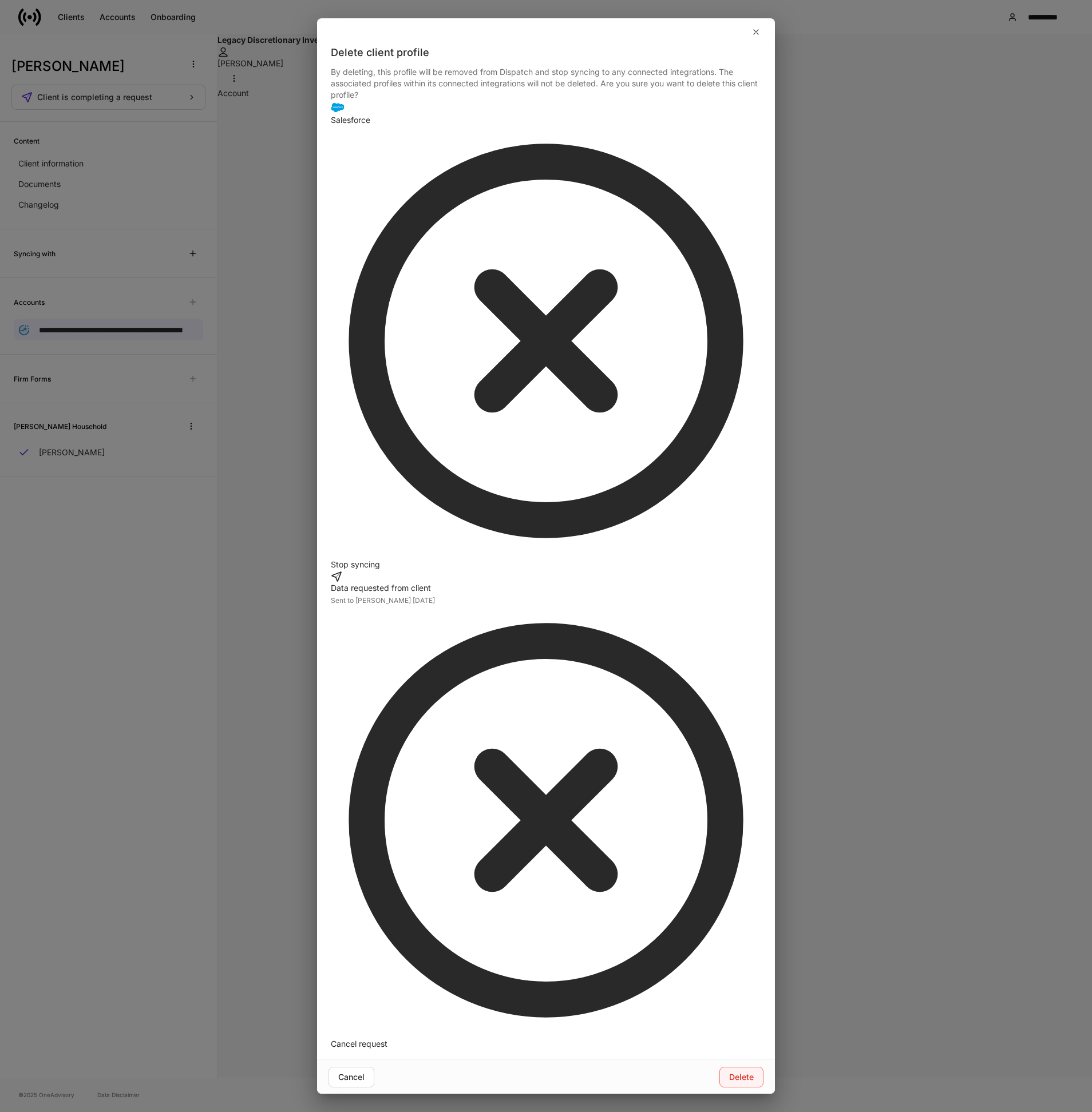
click at [737, 1073] on div "Delete" at bounding box center [741, 1076] width 25 height 8
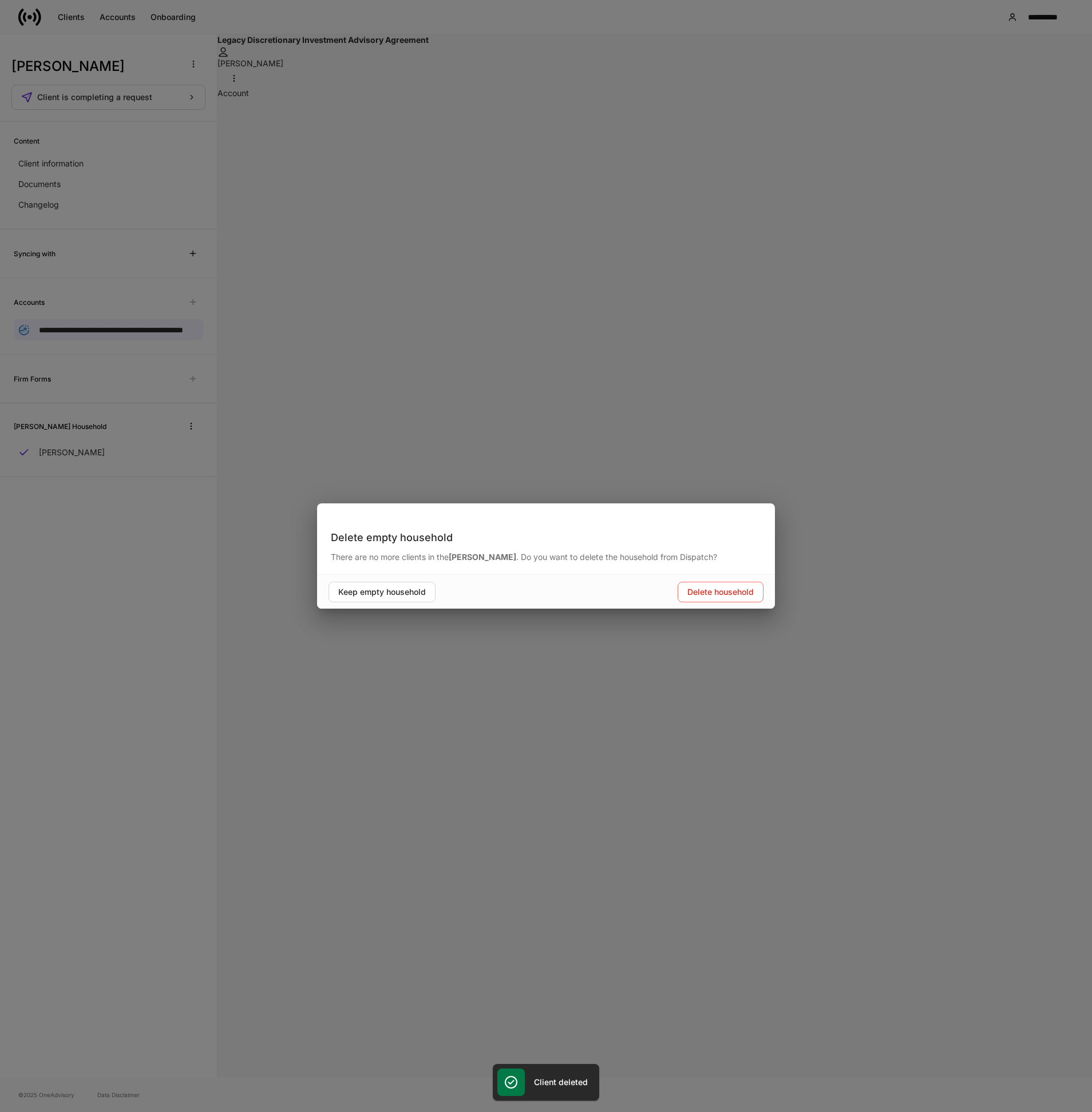
click at [723, 605] on div "Keep empty household Delete household" at bounding box center [546, 591] width 458 height 35
click at [729, 597] on button "Delete household" at bounding box center [721, 591] width 86 height 20
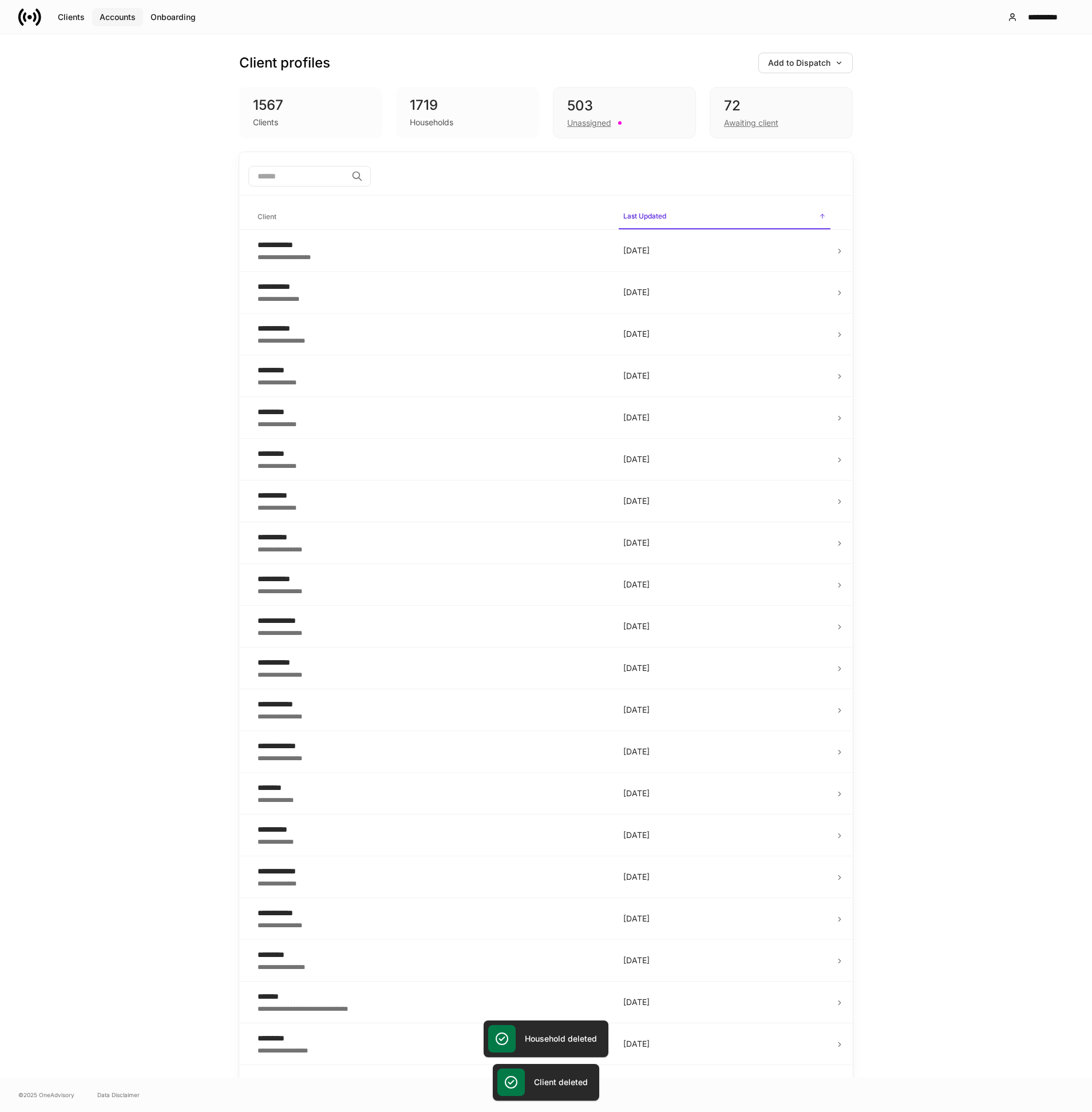
click at [118, 23] on button "Accounts" at bounding box center [117, 17] width 51 height 19
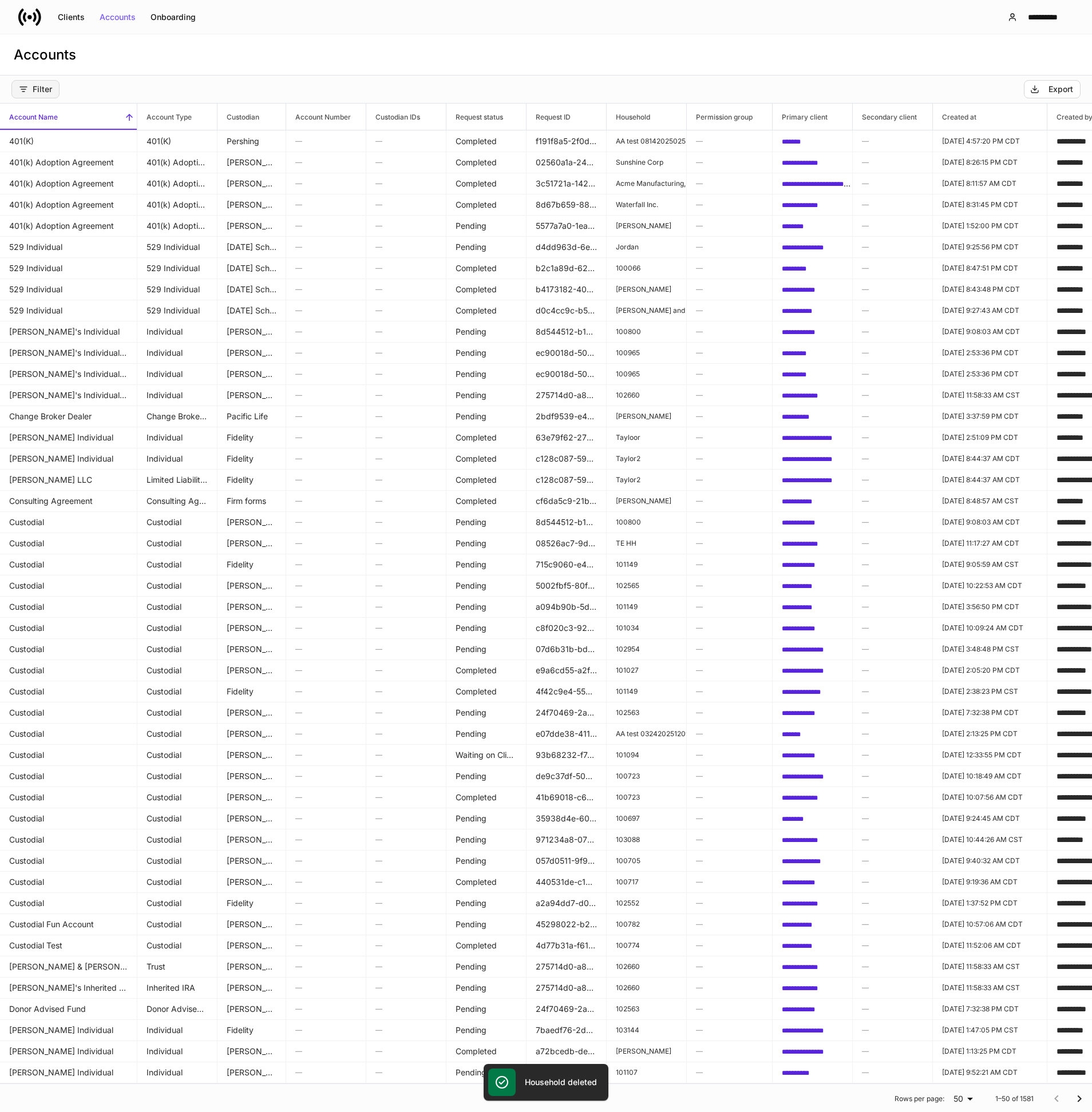
click at [49, 96] on button "Filter" at bounding box center [36, 89] width 48 height 19
click at [65, 137] on p "Custodian" at bounding box center [65, 138] width 33 height 9
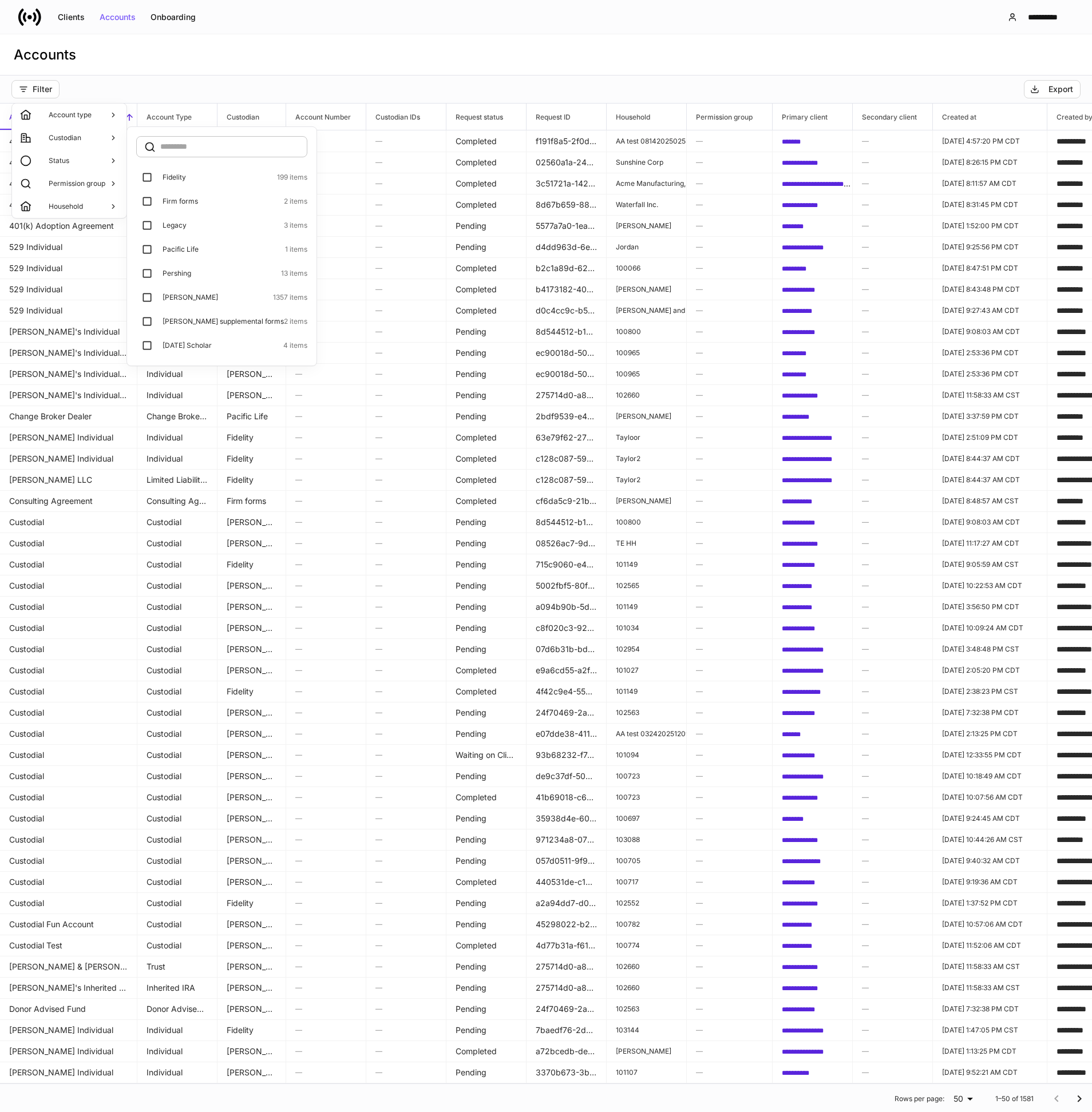
click at [174, 223] on p "Legacy" at bounding box center [174, 225] width 24 height 9
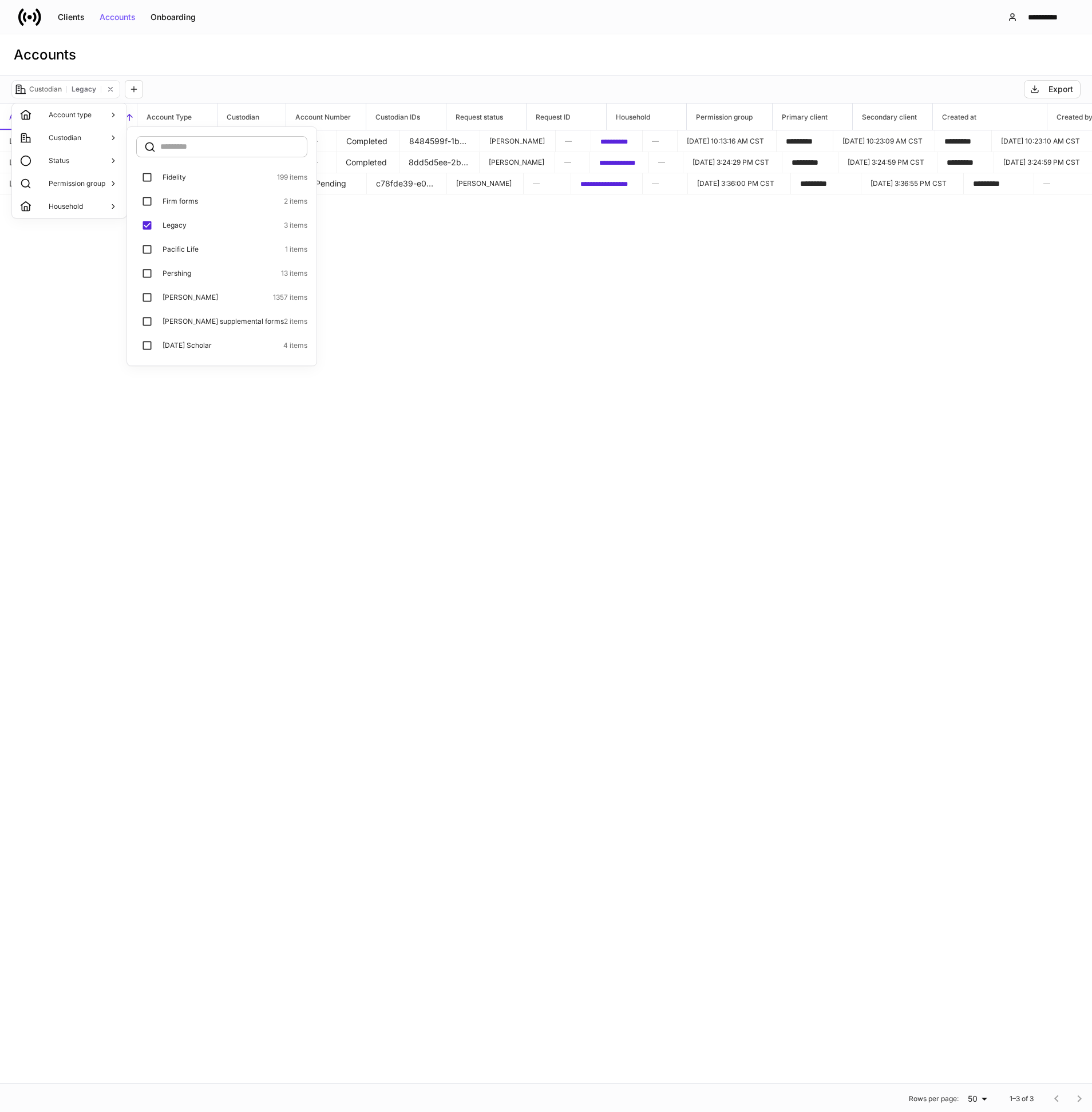
click at [359, 288] on div at bounding box center [546, 556] width 1092 height 1112
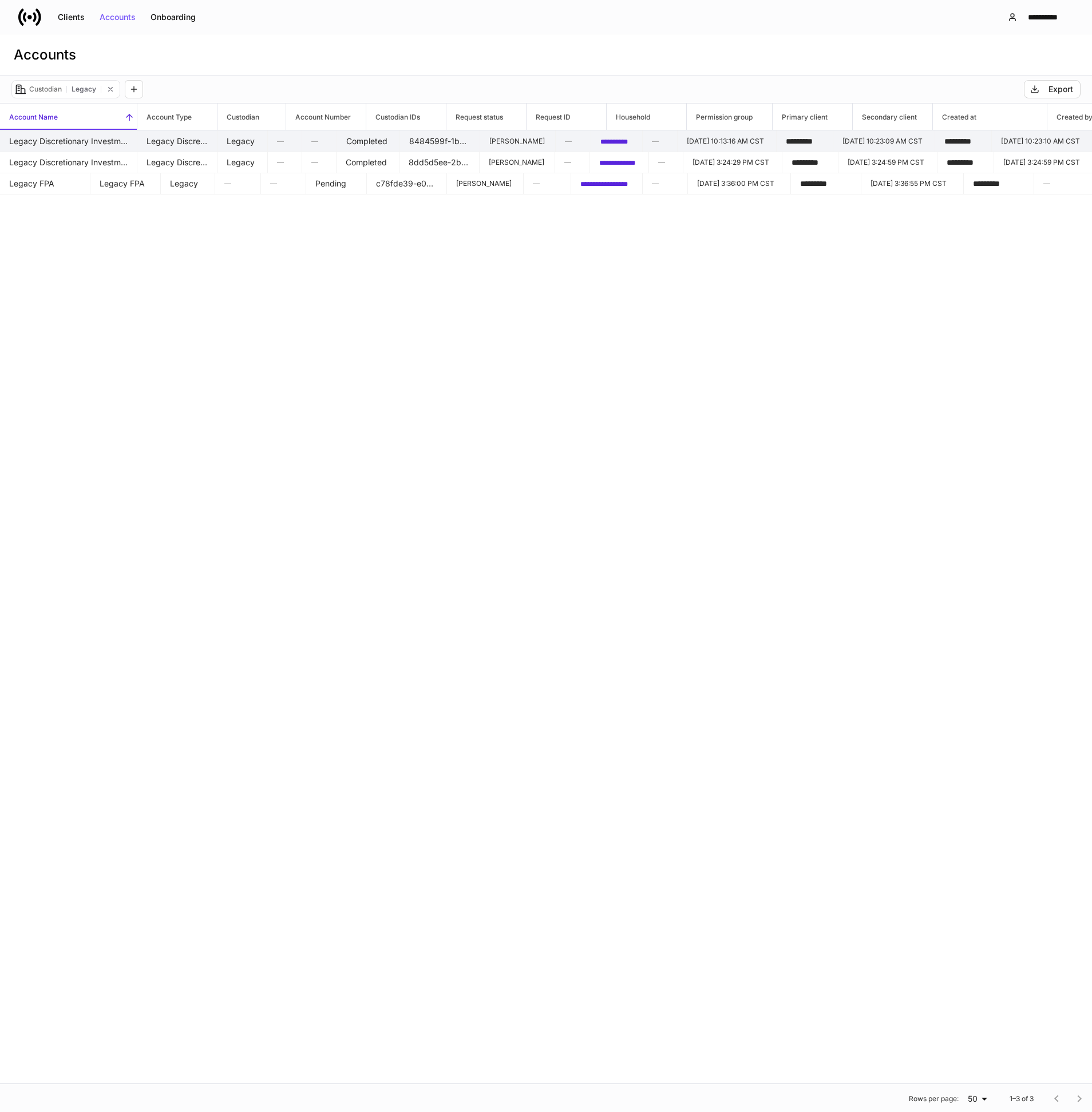
click at [79, 147] on td "Legacy Discretionary Investment Advisory Agreement" at bounding box center [69, 141] width 137 height 21
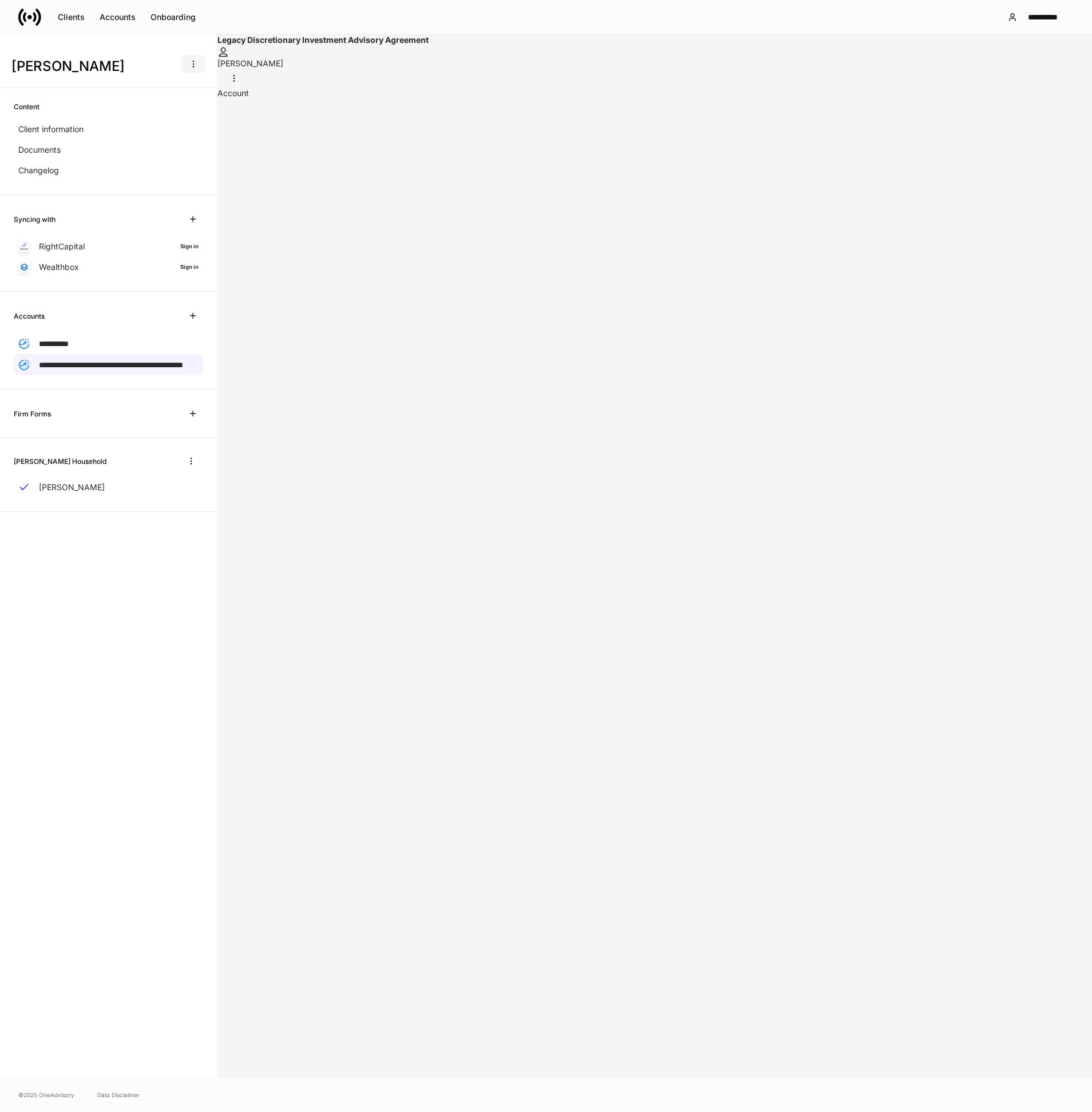
click at [192, 61] on icon "button" at bounding box center [193, 64] width 9 height 9
click at [174, 122] on p "Delete client profile" at bounding box center [157, 119] width 72 height 12
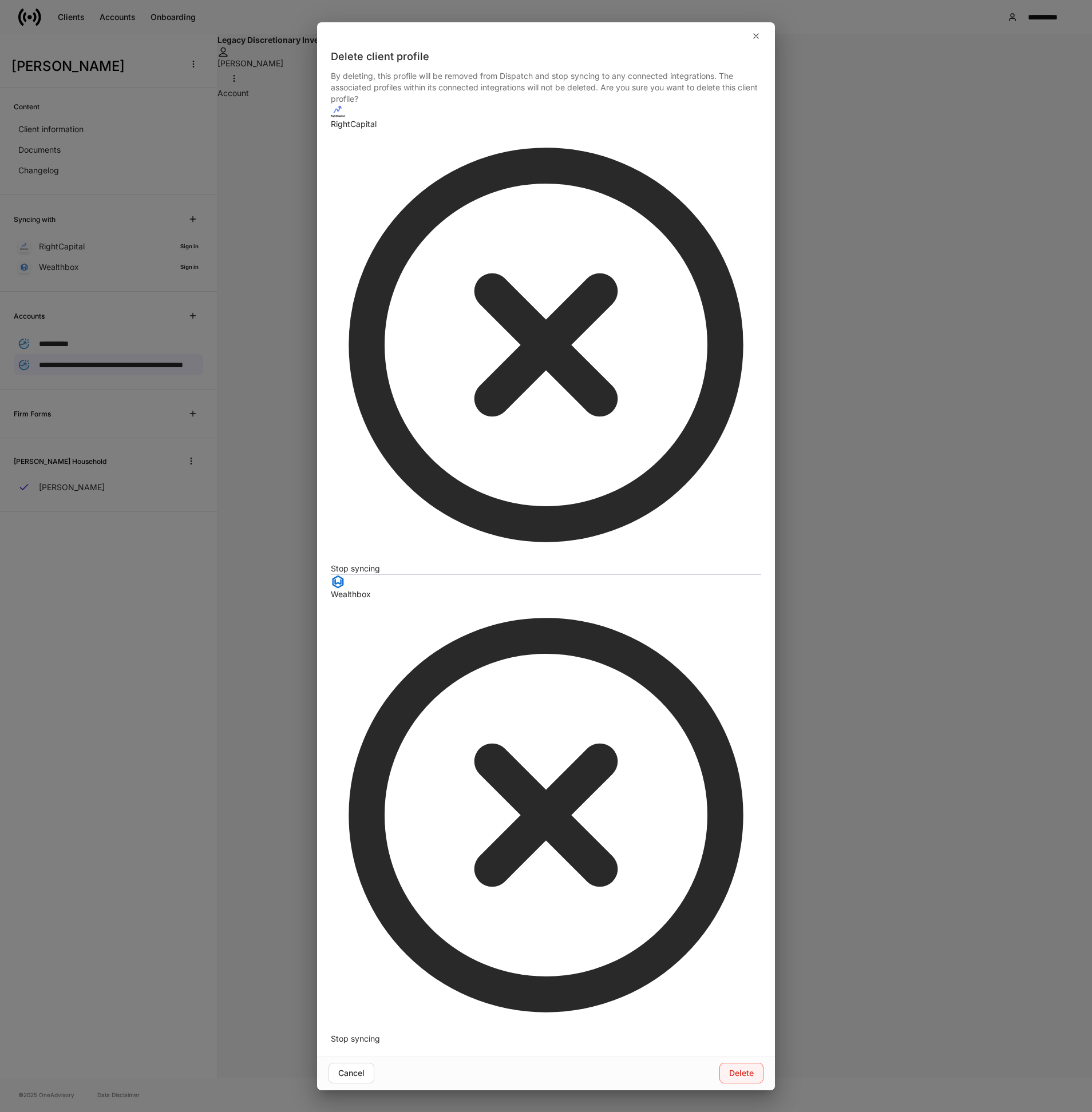
click at [732, 1062] on button "Delete" at bounding box center [740, 1072] width 44 height 20
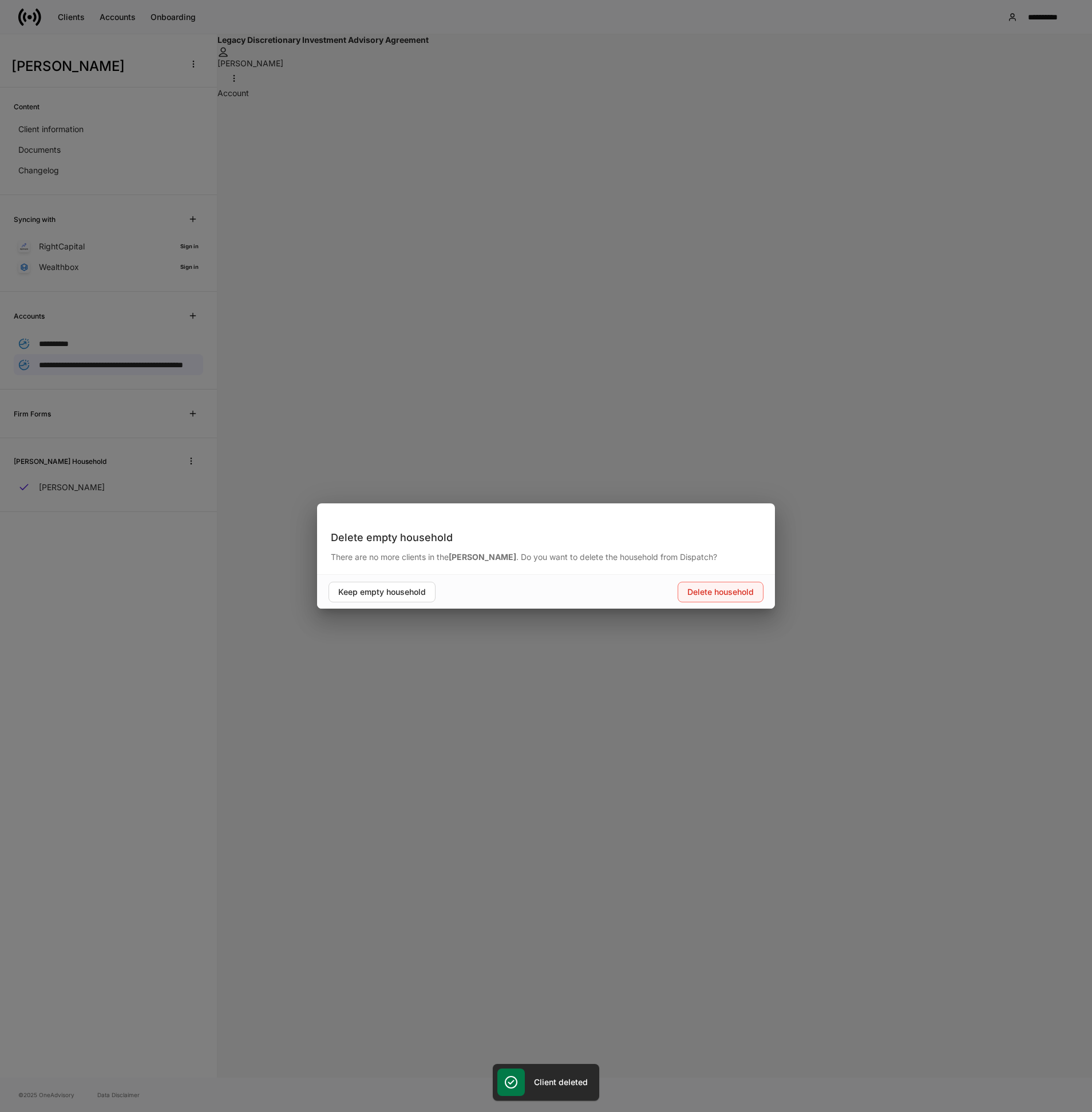
click at [709, 596] on div "Delete household" at bounding box center [720, 591] width 67 height 8
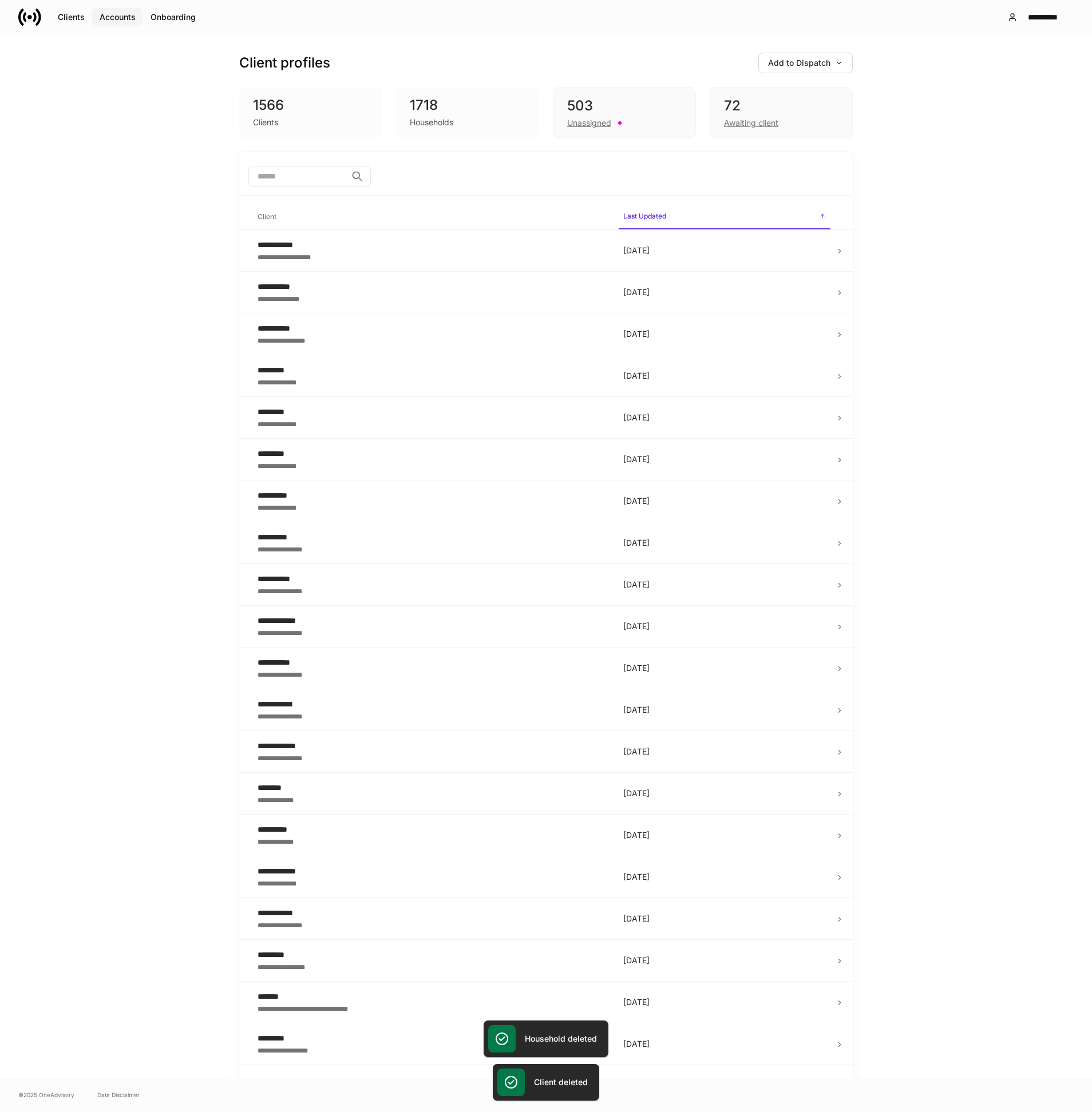
click at [126, 20] on div "Accounts" at bounding box center [118, 17] width 36 height 8
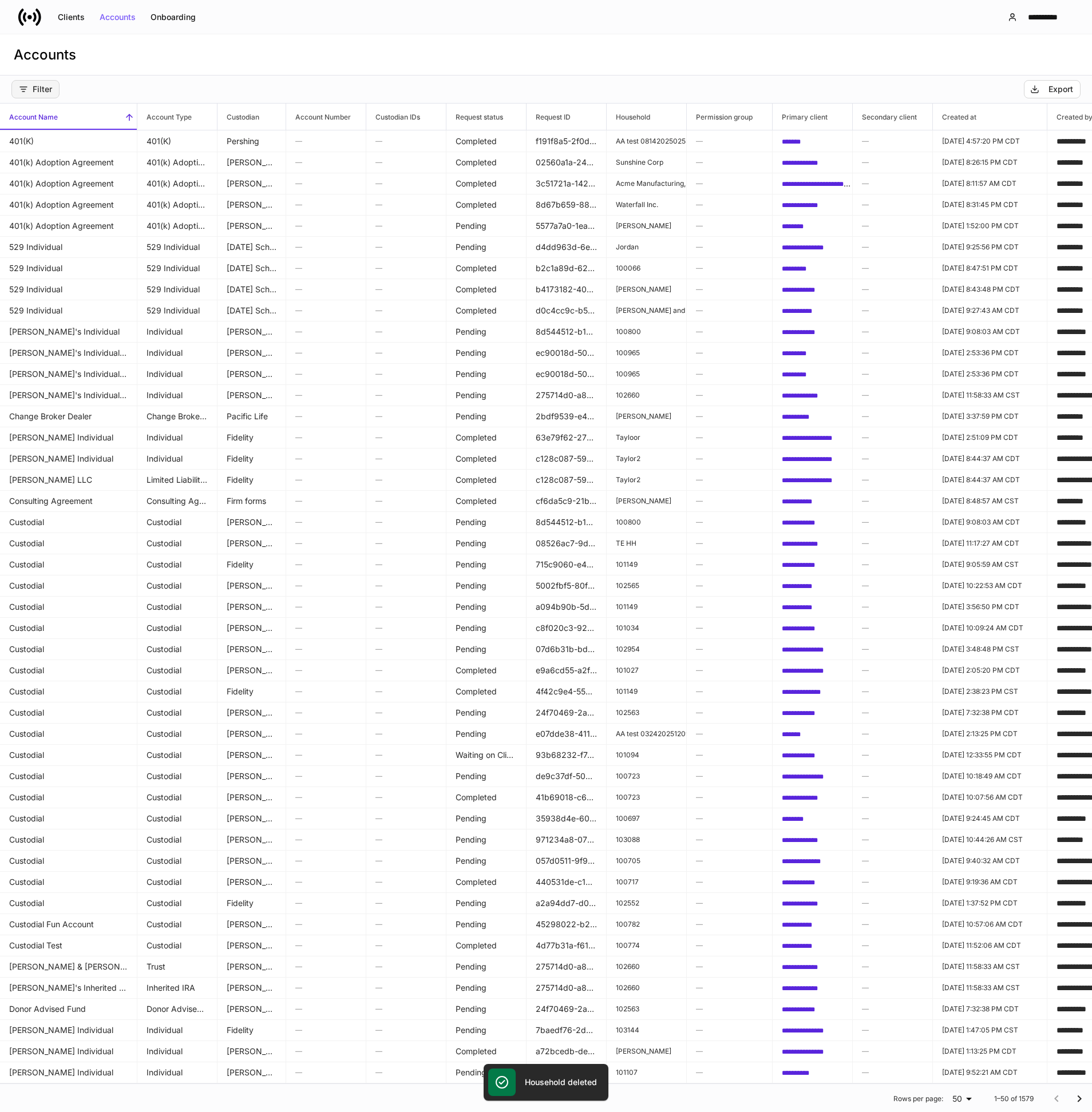
click at [44, 91] on div "Filter" at bounding box center [35, 89] width 33 height 9
click at [71, 135] on p "Custodian" at bounding box center [65, 138] width 33 height 9
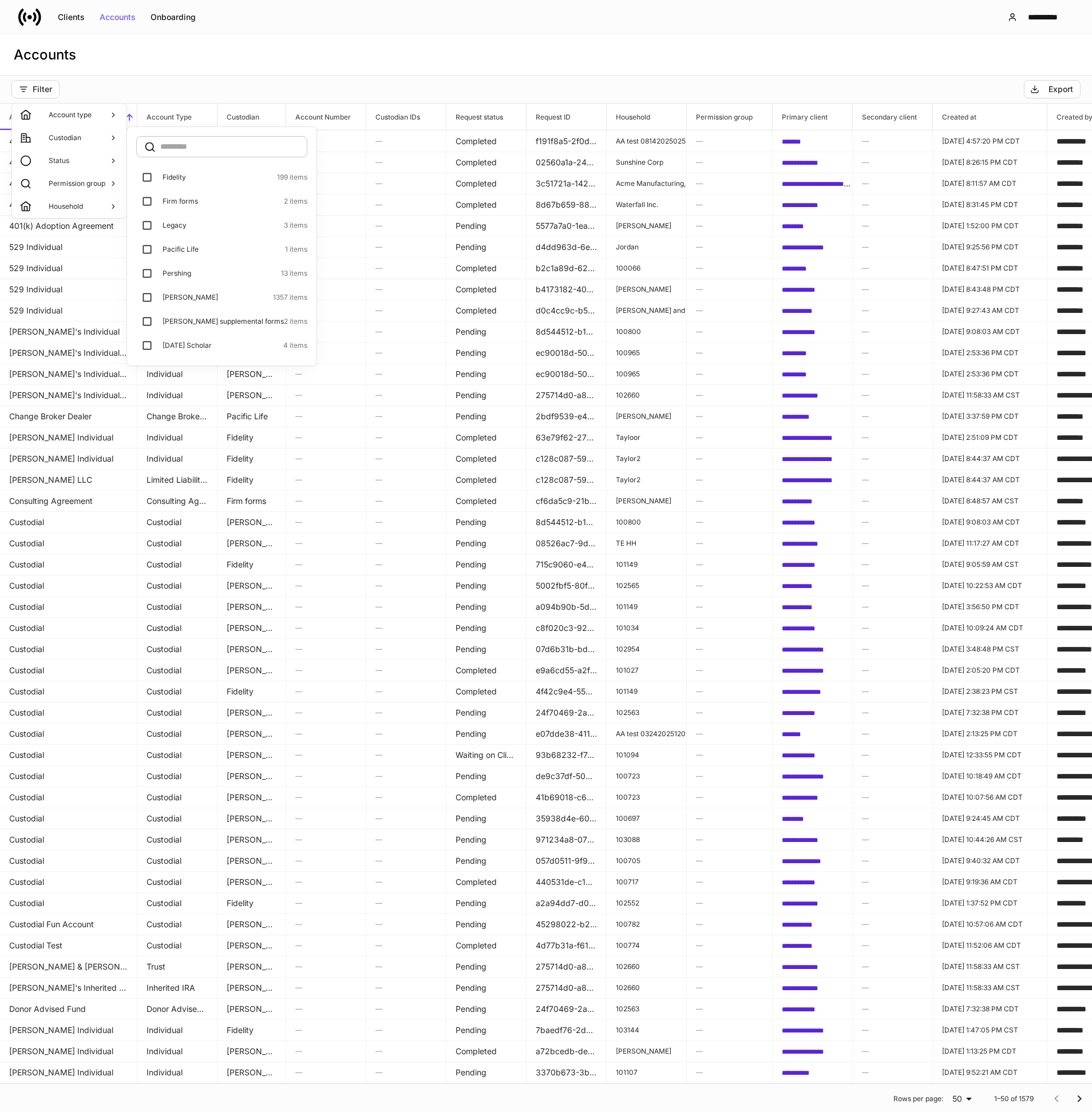
click at [186, 222] on div "Legacy 3 items" at bounding box center [234, 225] width 145 height 9
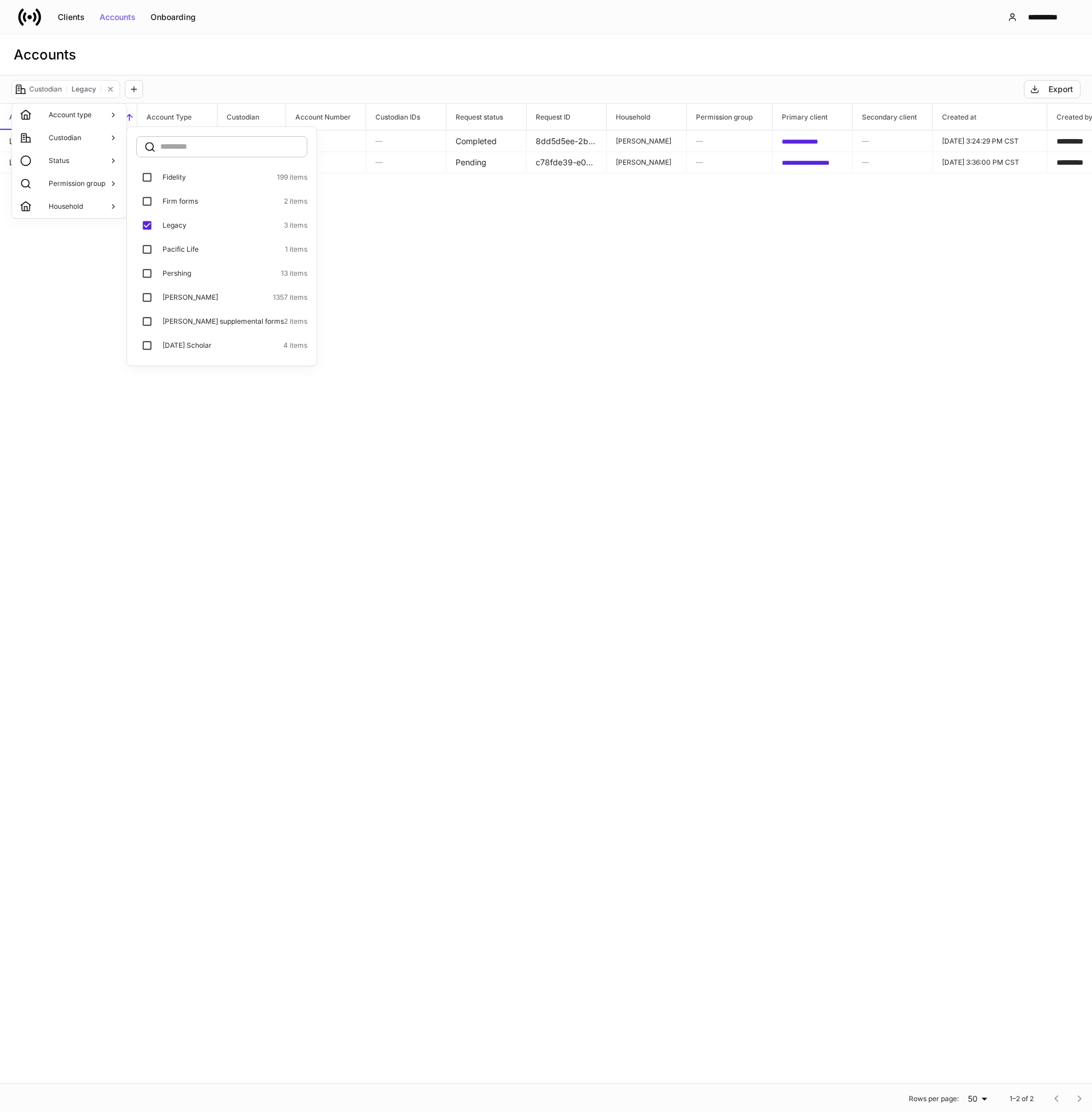
click at [383, 258] on div at bounding box center [546, 556] width 1092 height 1112
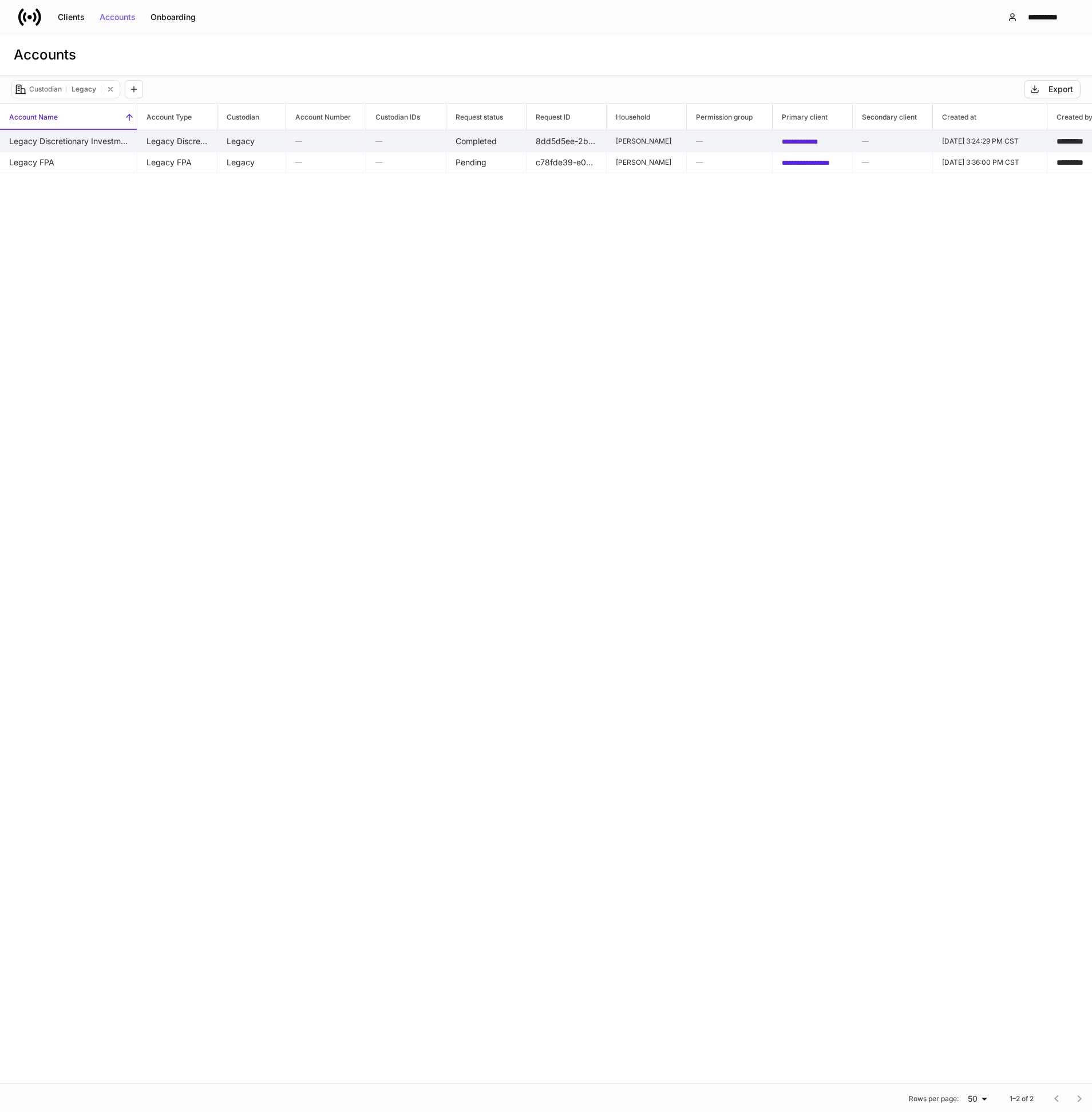
click at [101, 142] on td "Legacy Discretionary Investment Advisory Agreement" at bounding box center [69, 141] width 137 height 21
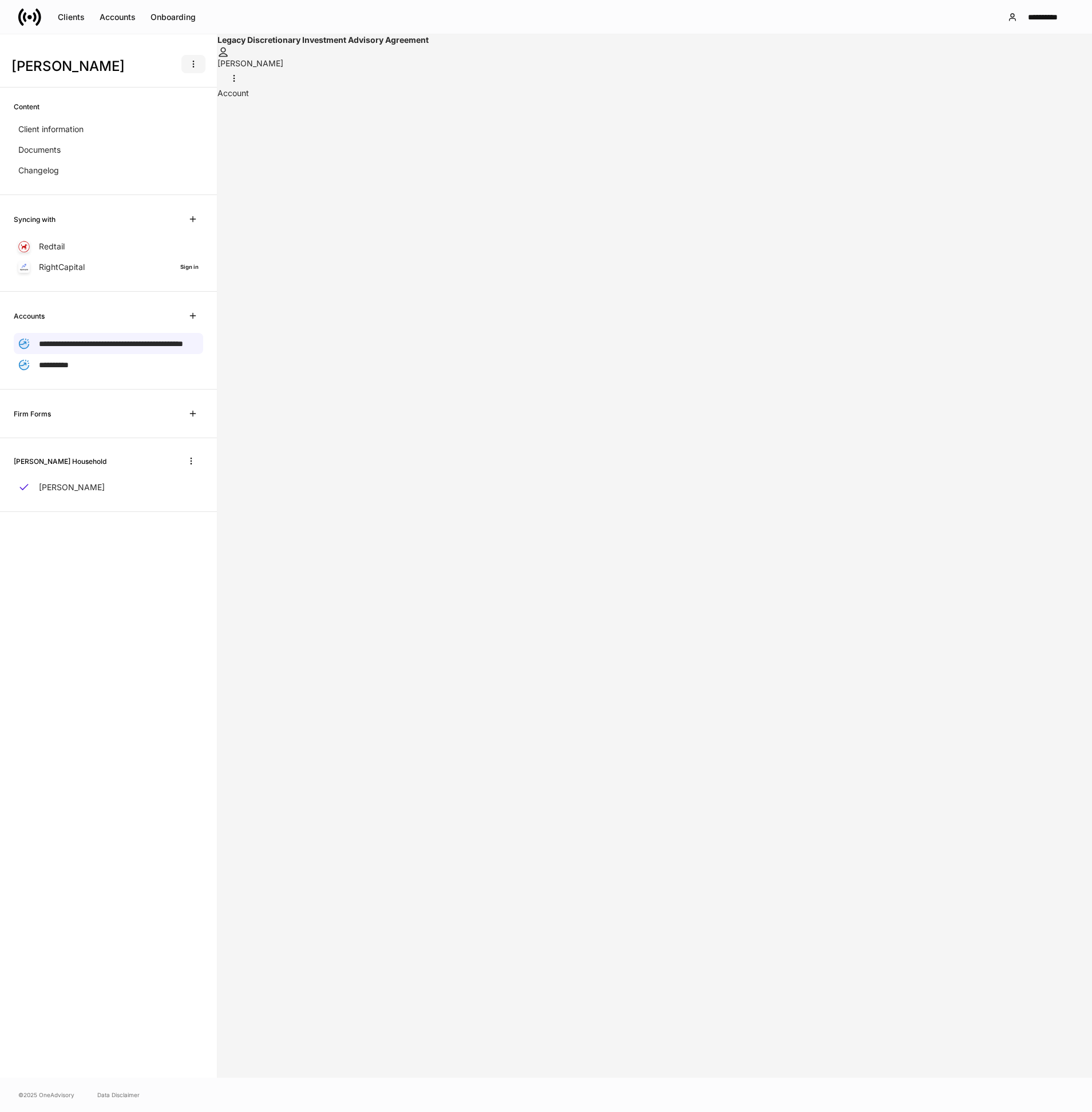
click at [196, 67] on icon "button" at bounding box center [193, 64] width 9 height 9
click at [188, 120] on p "Delete client profile" at bounding box center [157, 119] width 72 height 12
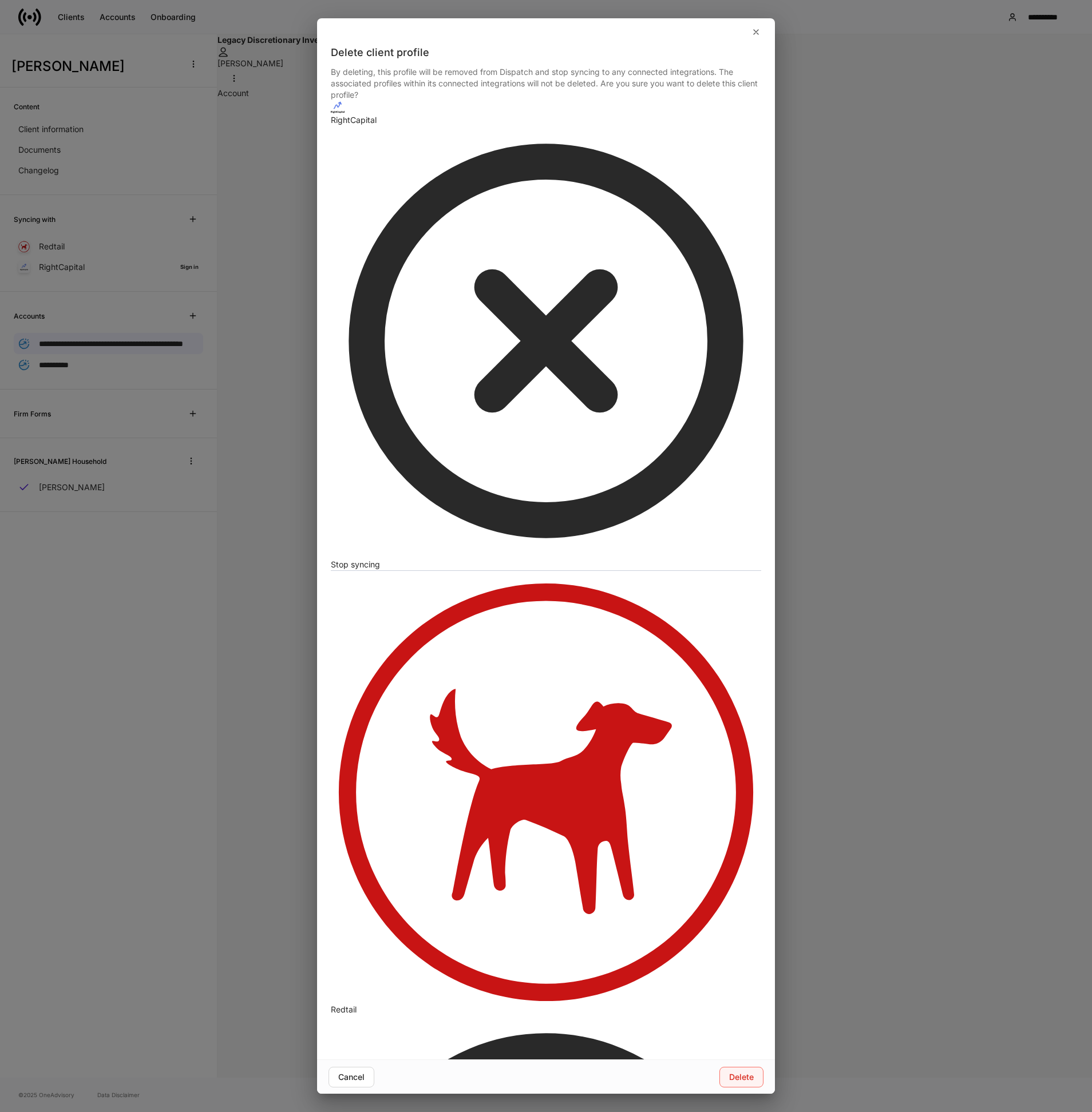
click at [751, 1073] on div "Delete" at bounding box center [741, 1076] width 25 height 8
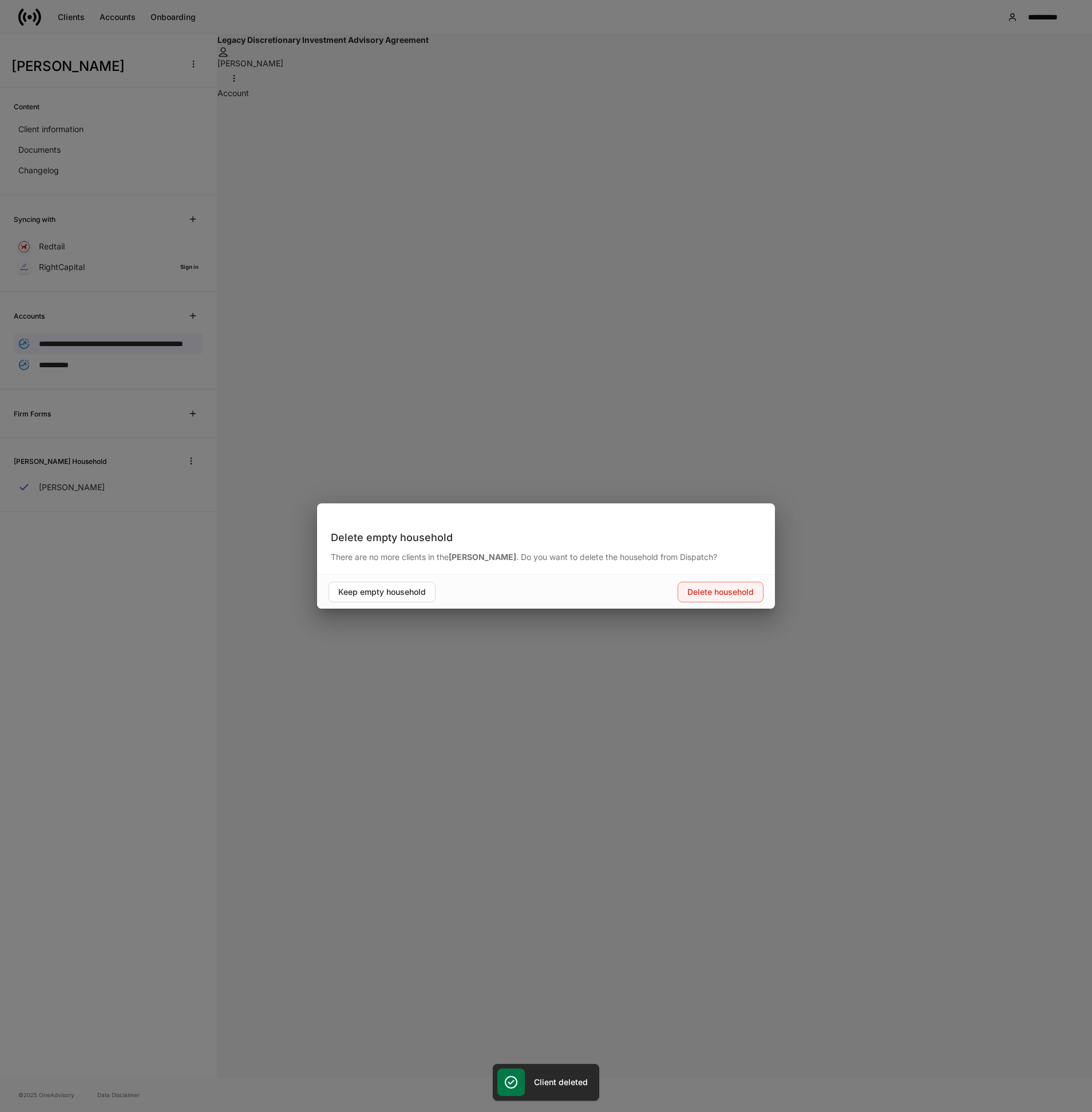
click at [700, 588] on div "Delete household" at bounding box center [720, 591] width 67 height 8
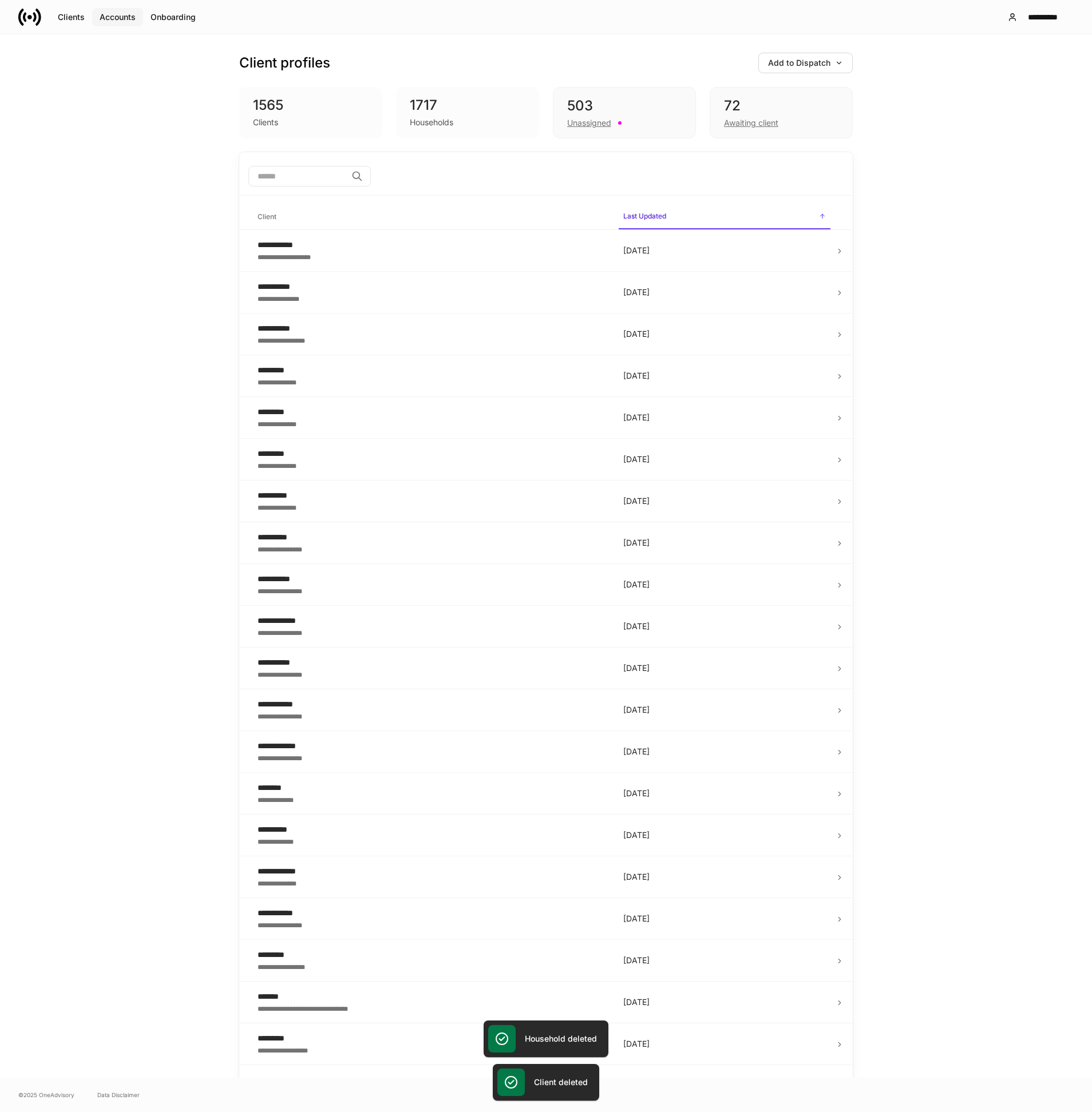
click at [120, 22] on button "Accounts" at bounding box center [117, 17] width 51 height 19
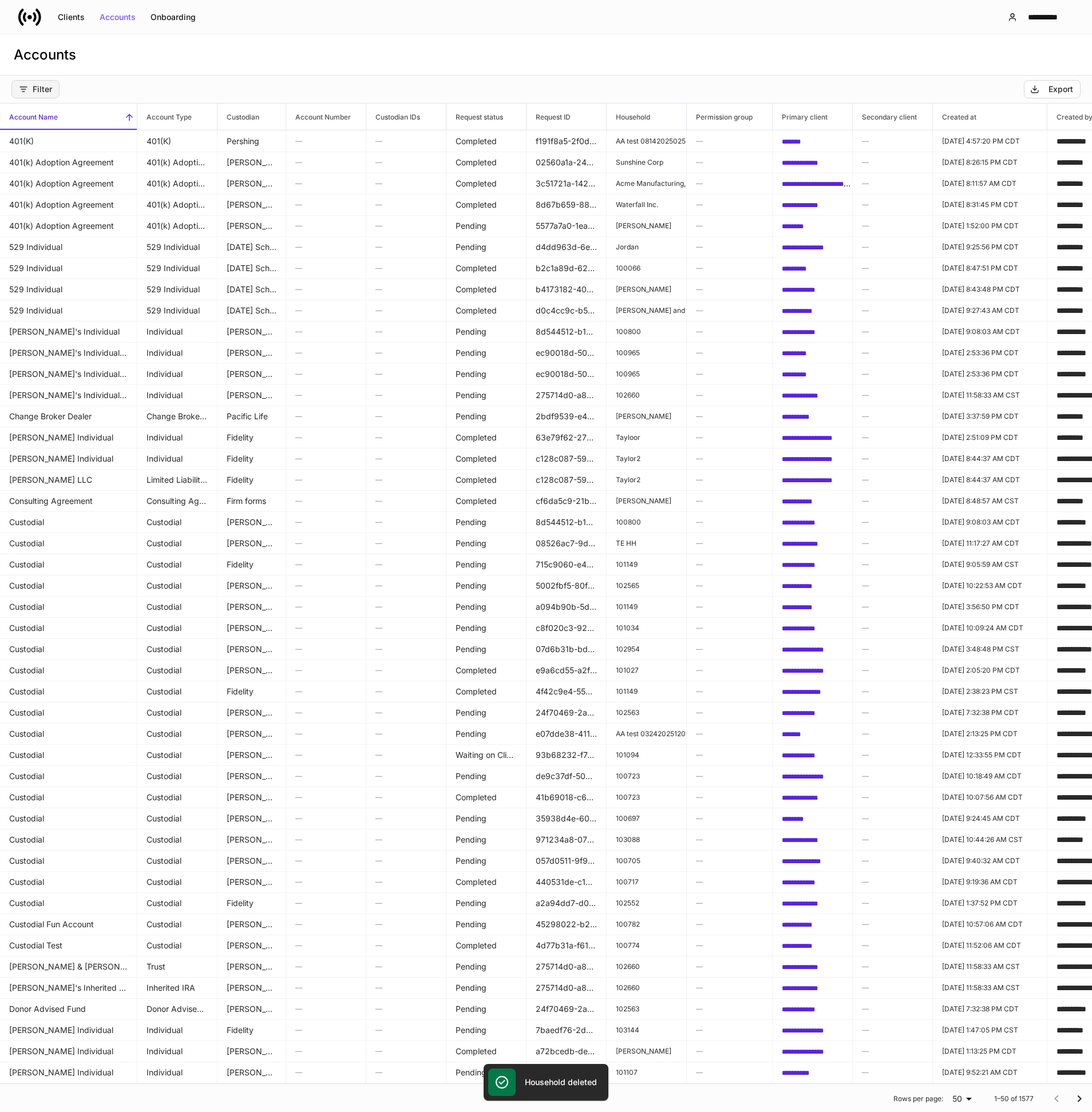
click at [58, 93] on button "Filter" at bounding box center [36, 89] width 48 height 19
click at [67, 137] on p "Custodian" at bounding box center [65, 138] width 33 height 9
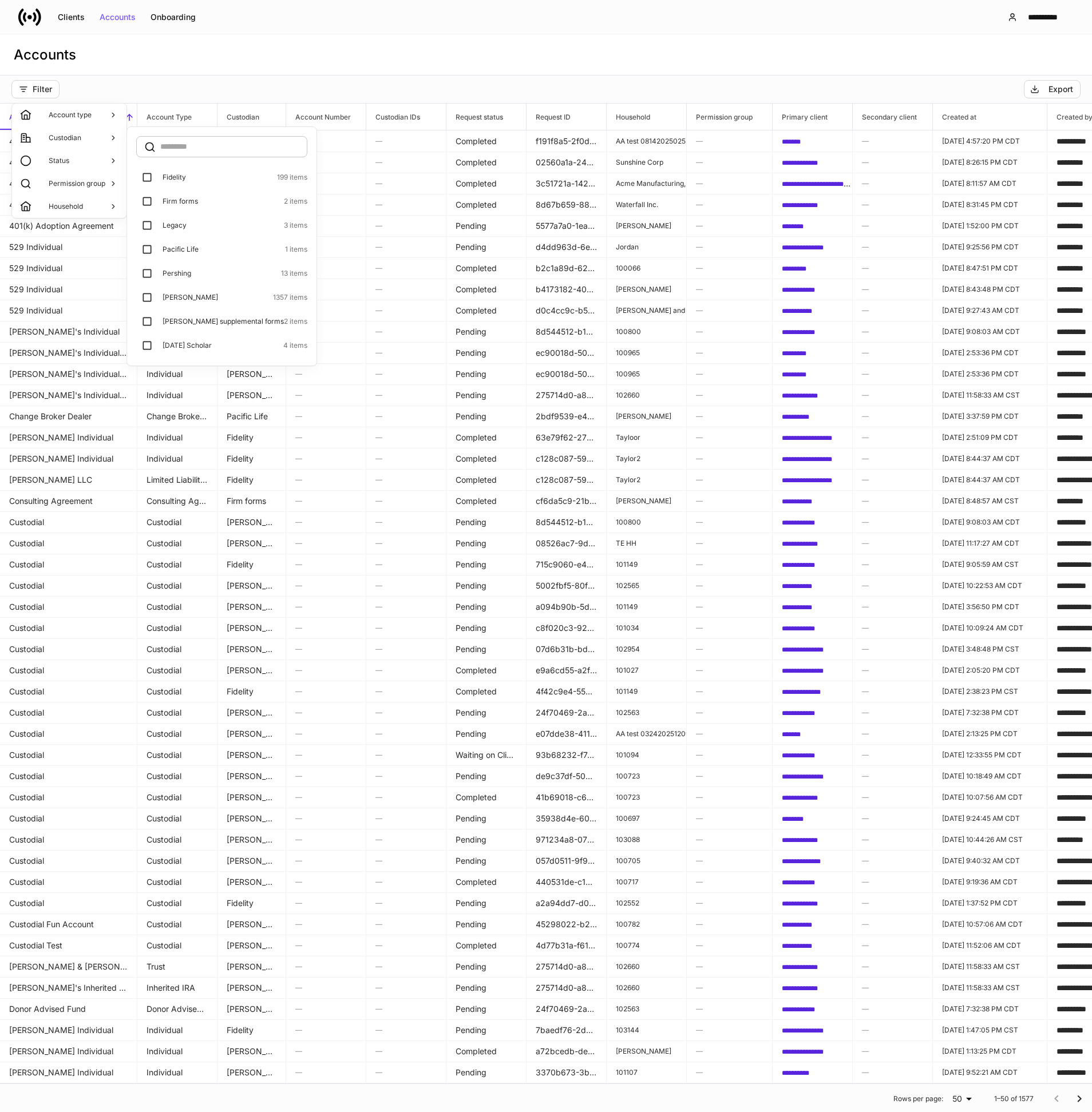
click at [186, 220] on label "Legacy 3 items" at bounding box center [222, 225] width 171 height 21
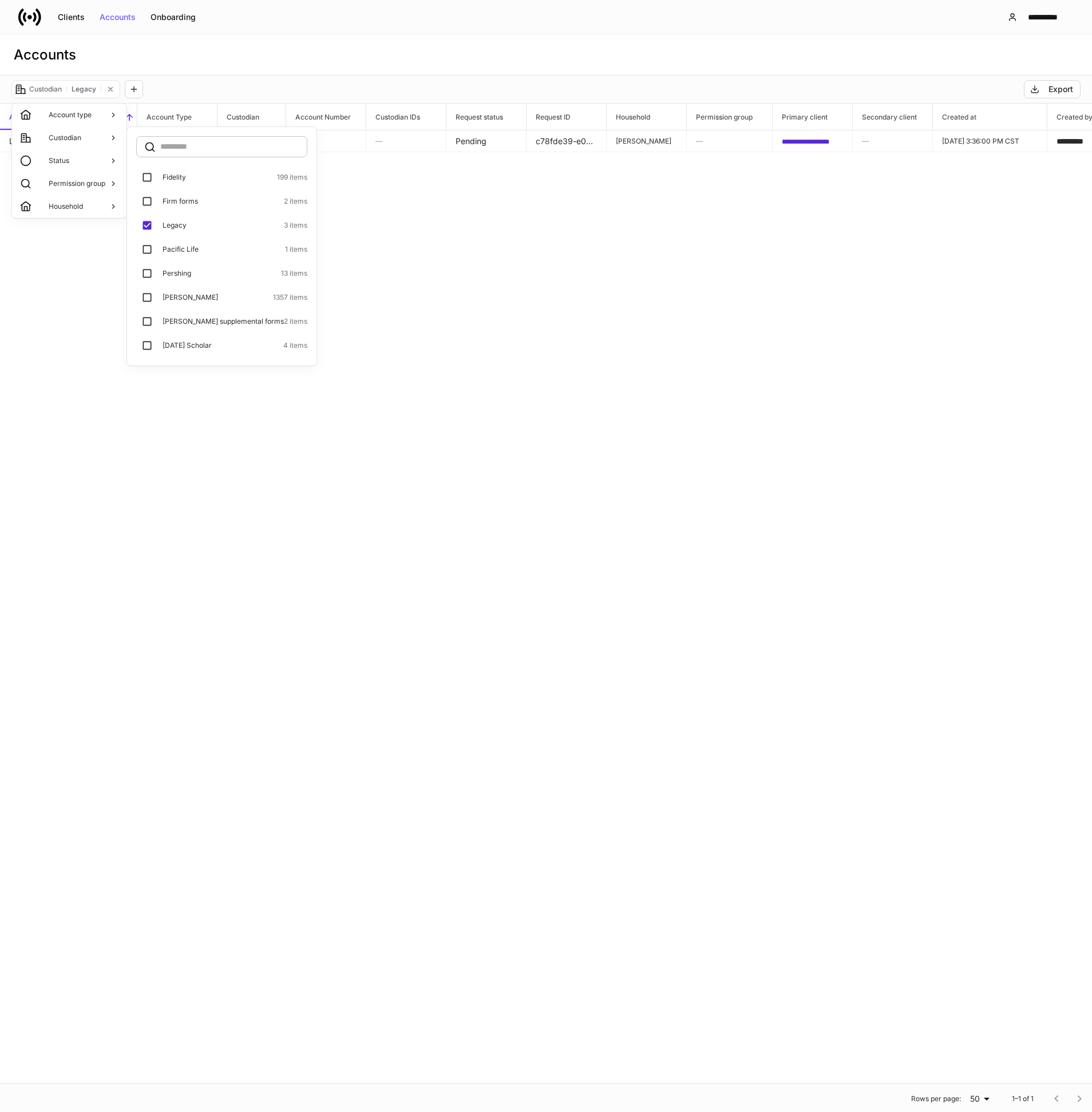
click at [391, 270] on div at bounding box center [546, 556] width 1092 height 1112
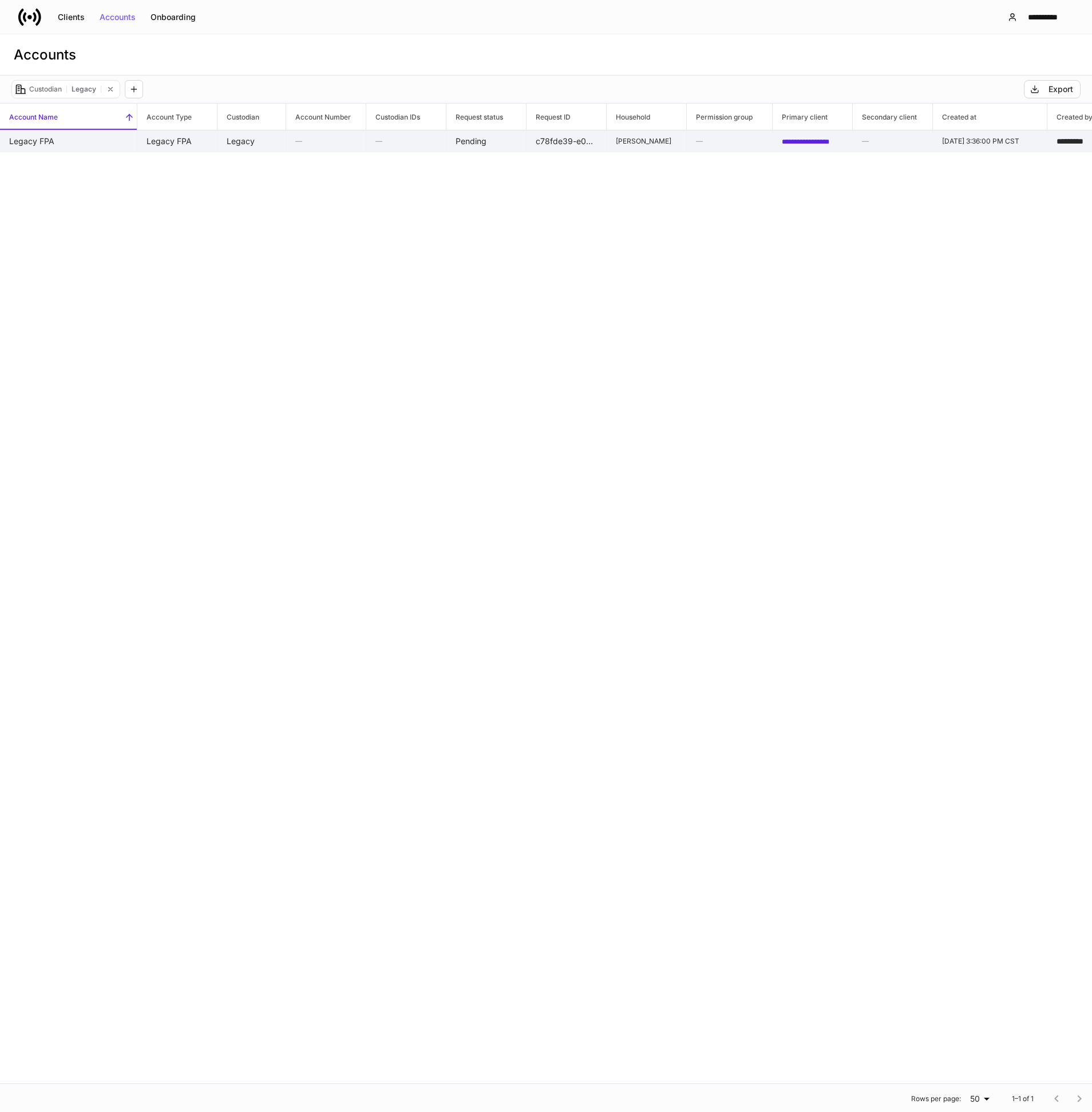
click at [113, 150] on td "Legacy FPA" at bounding box center [69, 141] width 137 height 21
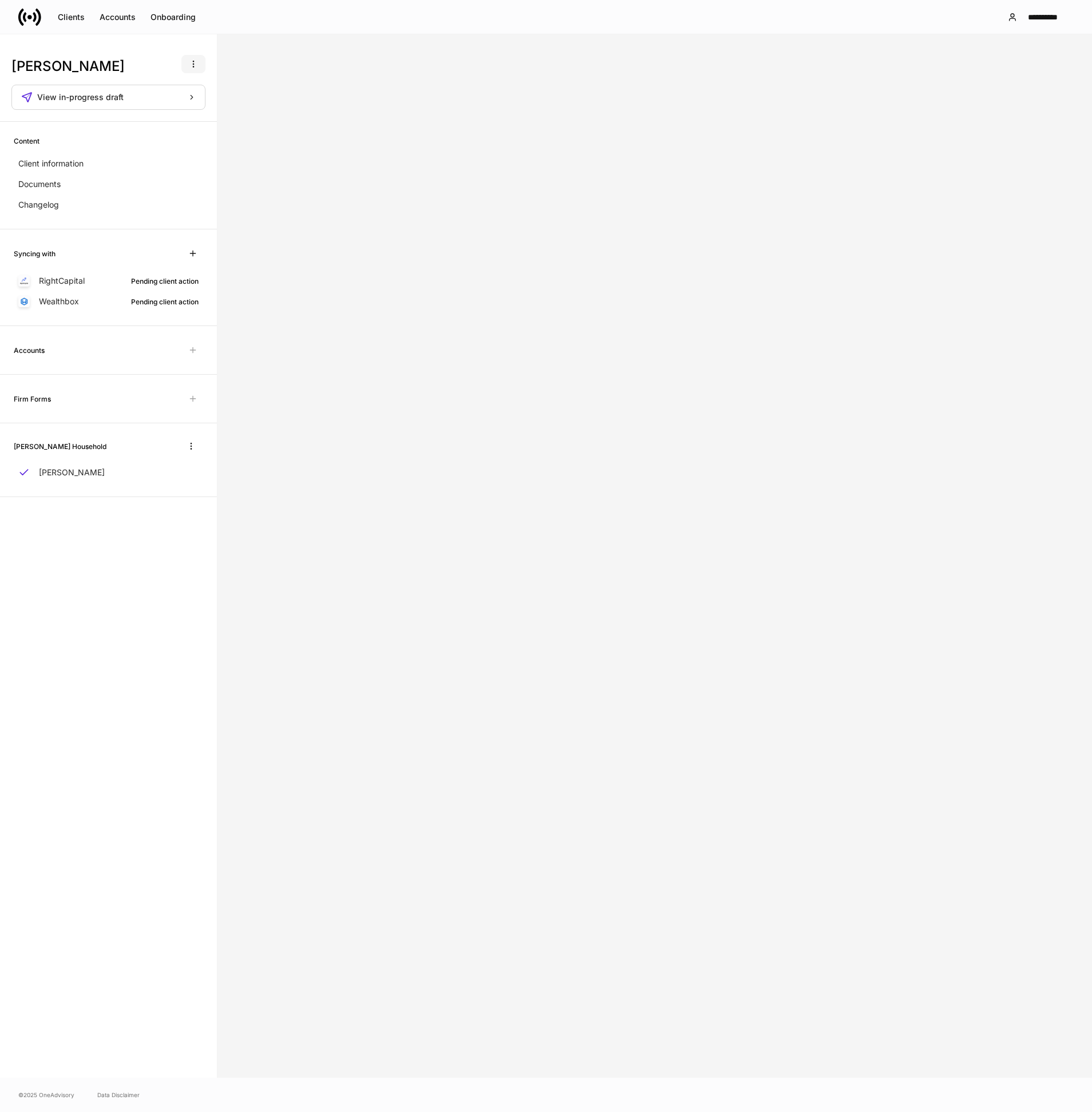
click at [194, 60] on icon "button" at bounding box center [193, 64] width 9 height 9
click at [181, 121] on p "Delete client profile" at bounding box center [157, 119] width 72 height 12
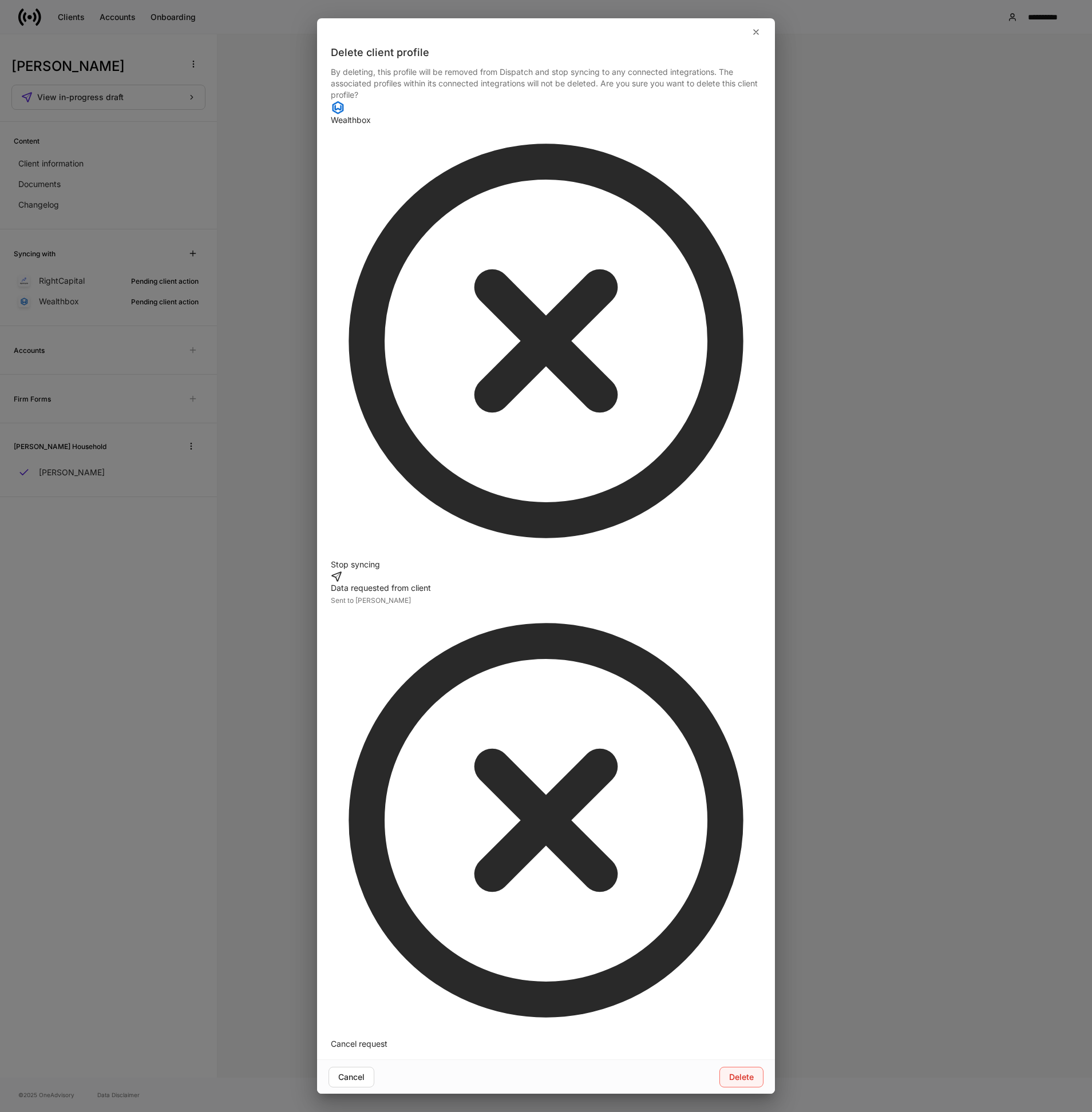
click at [747, 1073] on div "Delete" at bounding box center [741, 1076] width 25 height 8
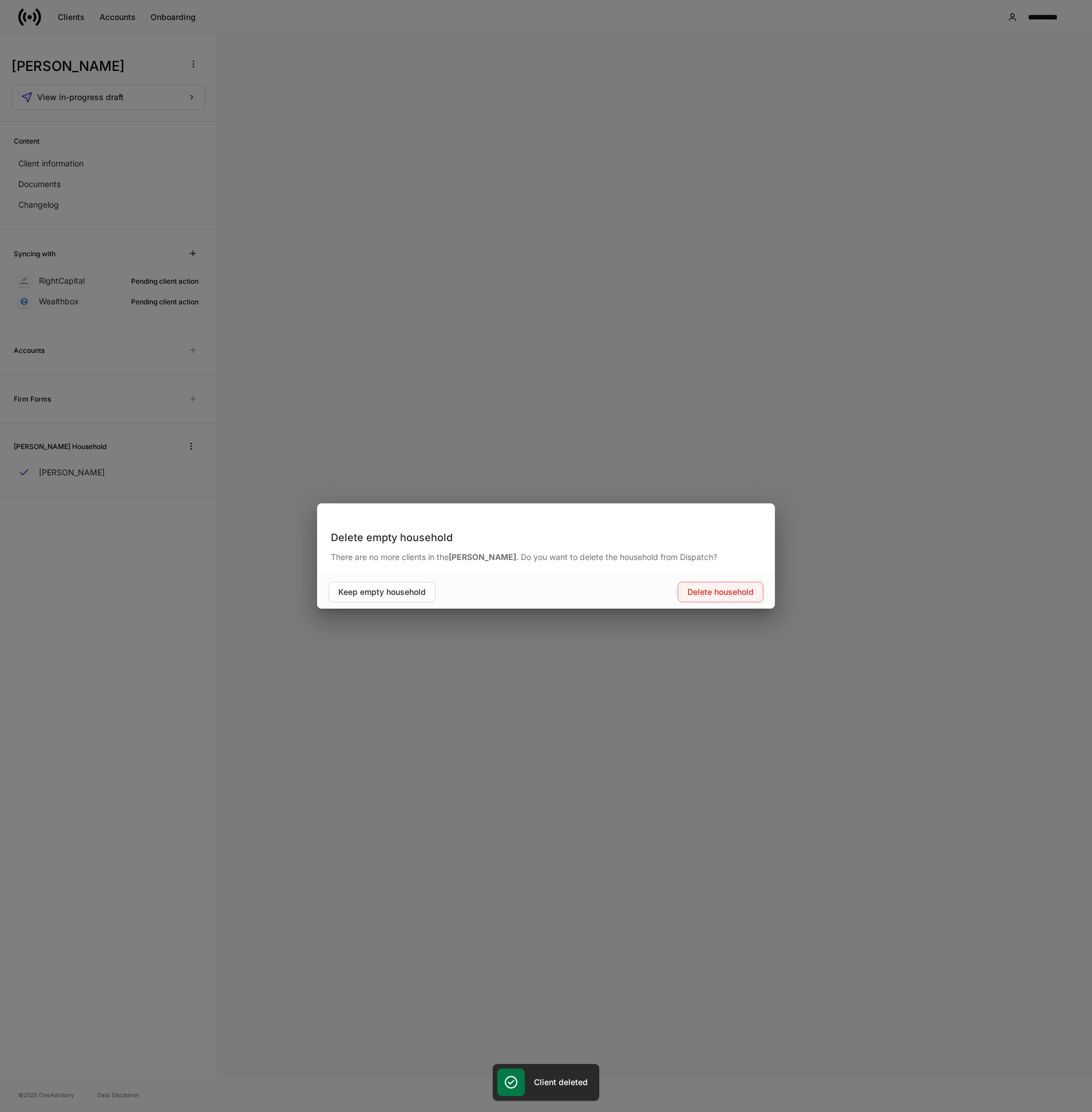
click at [732, 595] on div "Delete household" at bounding box center [720, 591] width 67 height 8
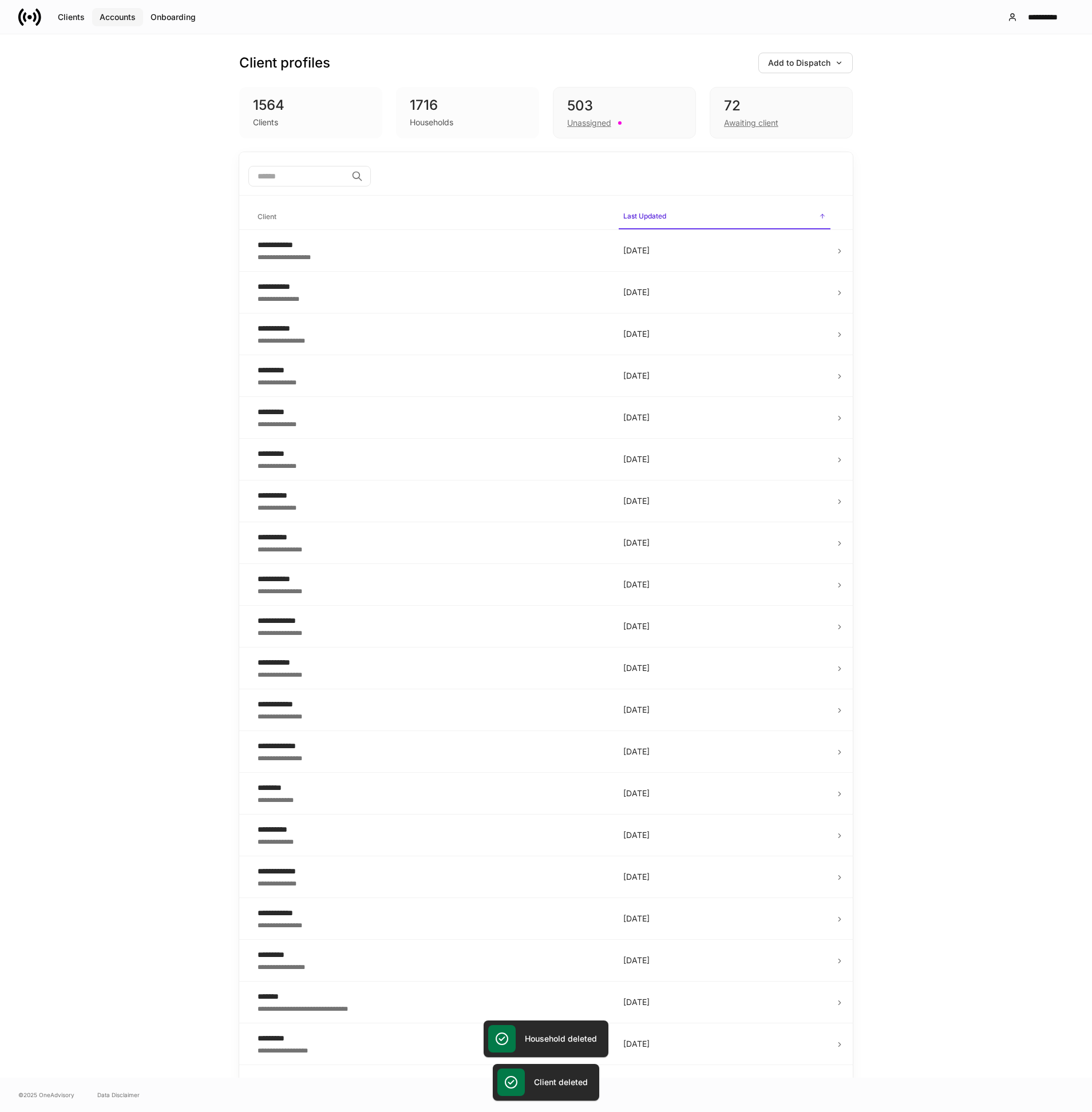
click at [126, 20] on div "Accounts" at bounding box center [118, 17] width 36 height 8
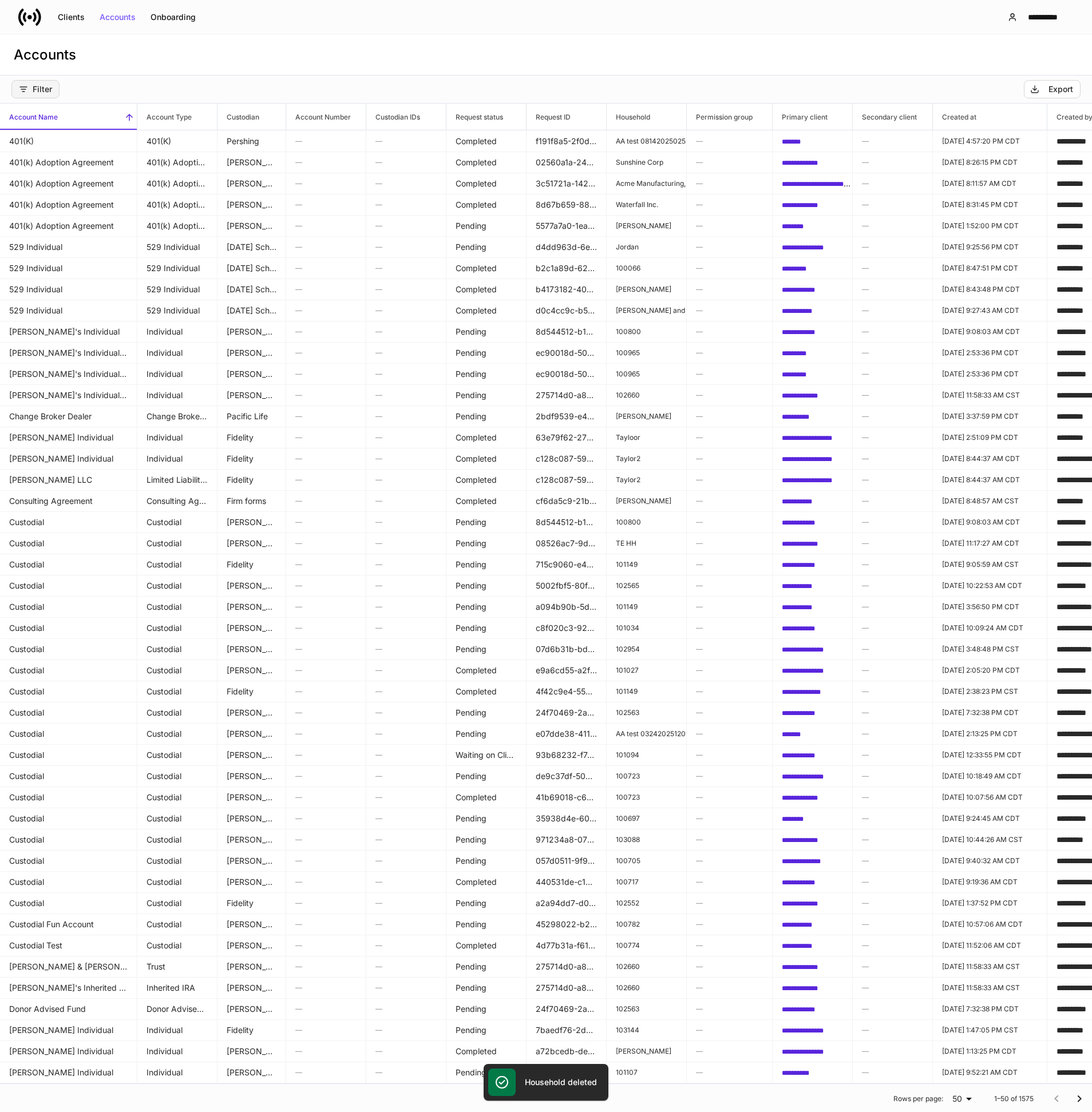
click at [37, 92] on div "Filter" at bounding box center [35, 89] width 33 height 9
click at [77, 136] on p "Custodian" at bounding box center [65, 138] width 33 height 9
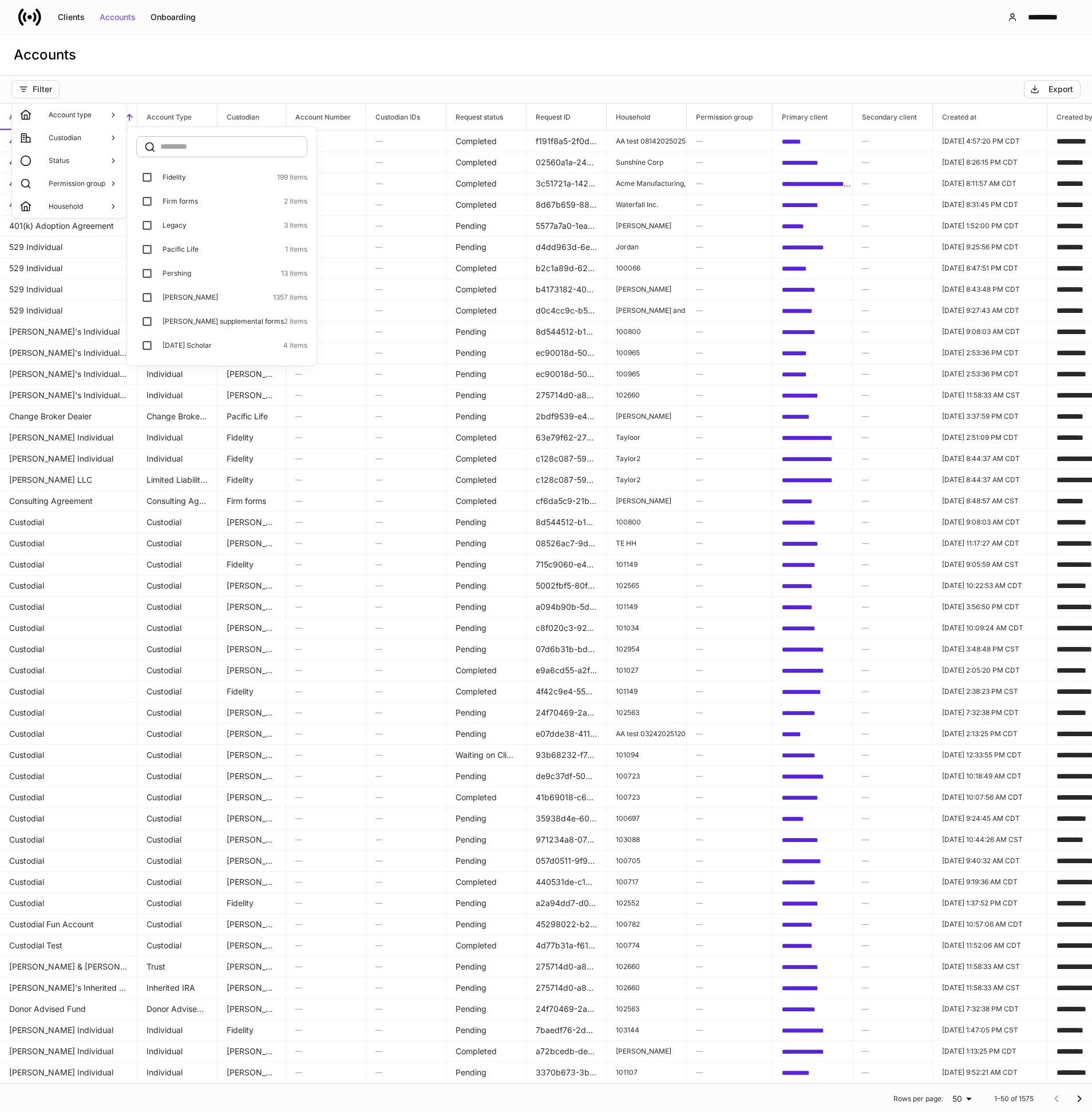
click at [315, 61] on div at bounding box center [546, 556] width 1092 height 1112
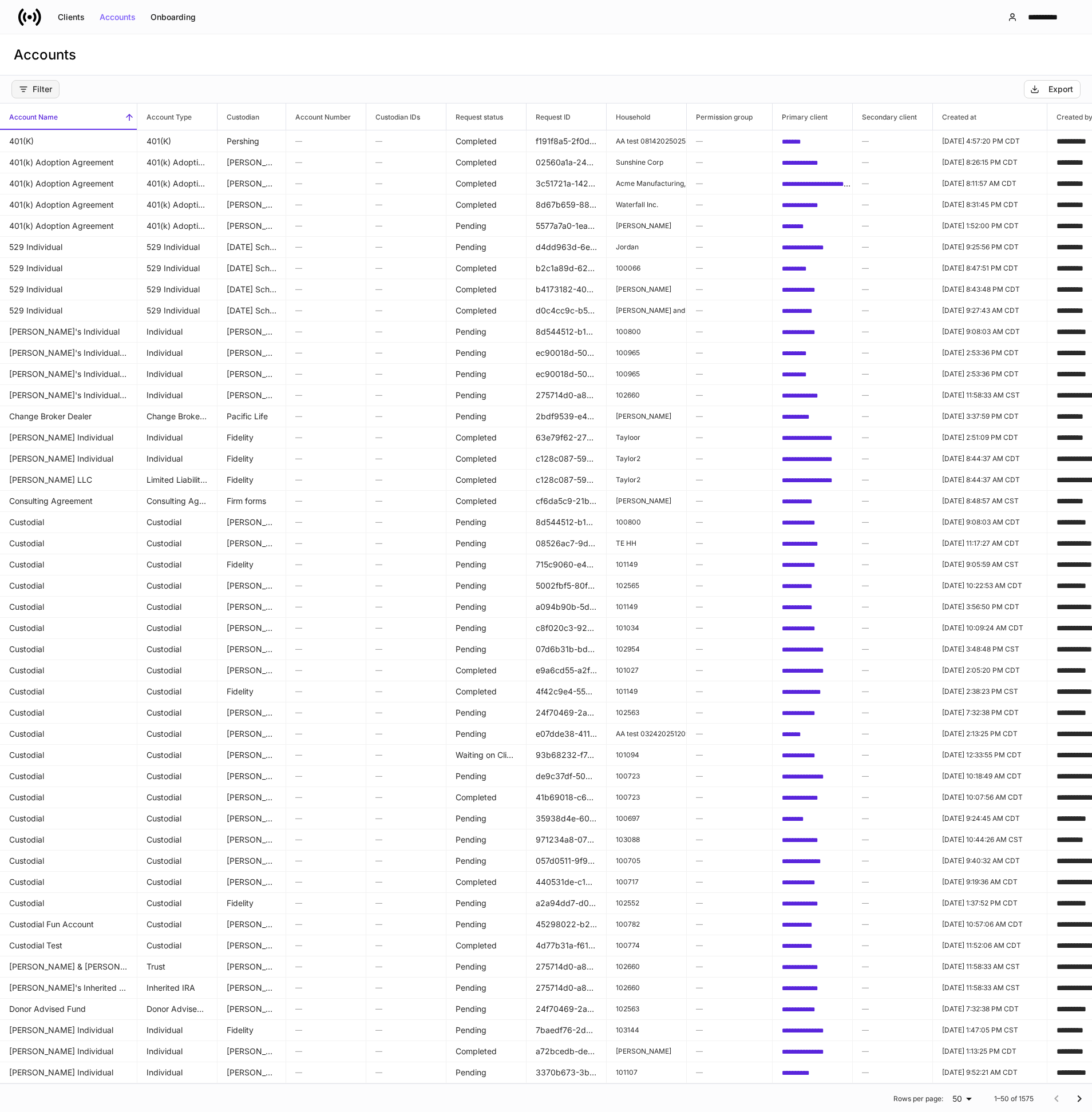
click at [53, 85] on button "Filter" at bounding box center [36, 89] width 48 height 19
click at [86, 137] on li "Custodian" at bounding box center [69, 138] width 114 height 23
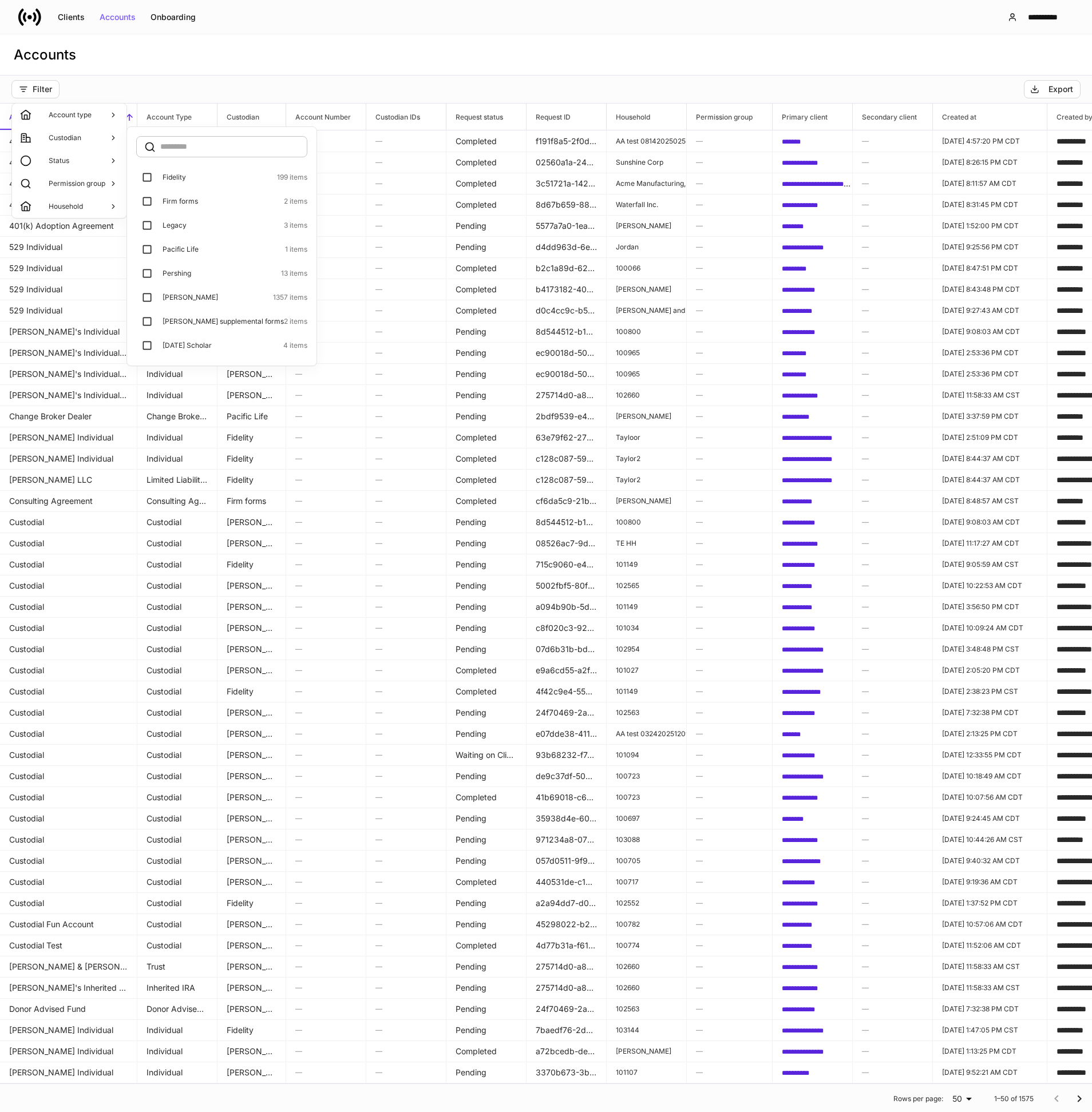
click at [174, 82] on div at bounding box center [546, 556] width 1092 height 1112
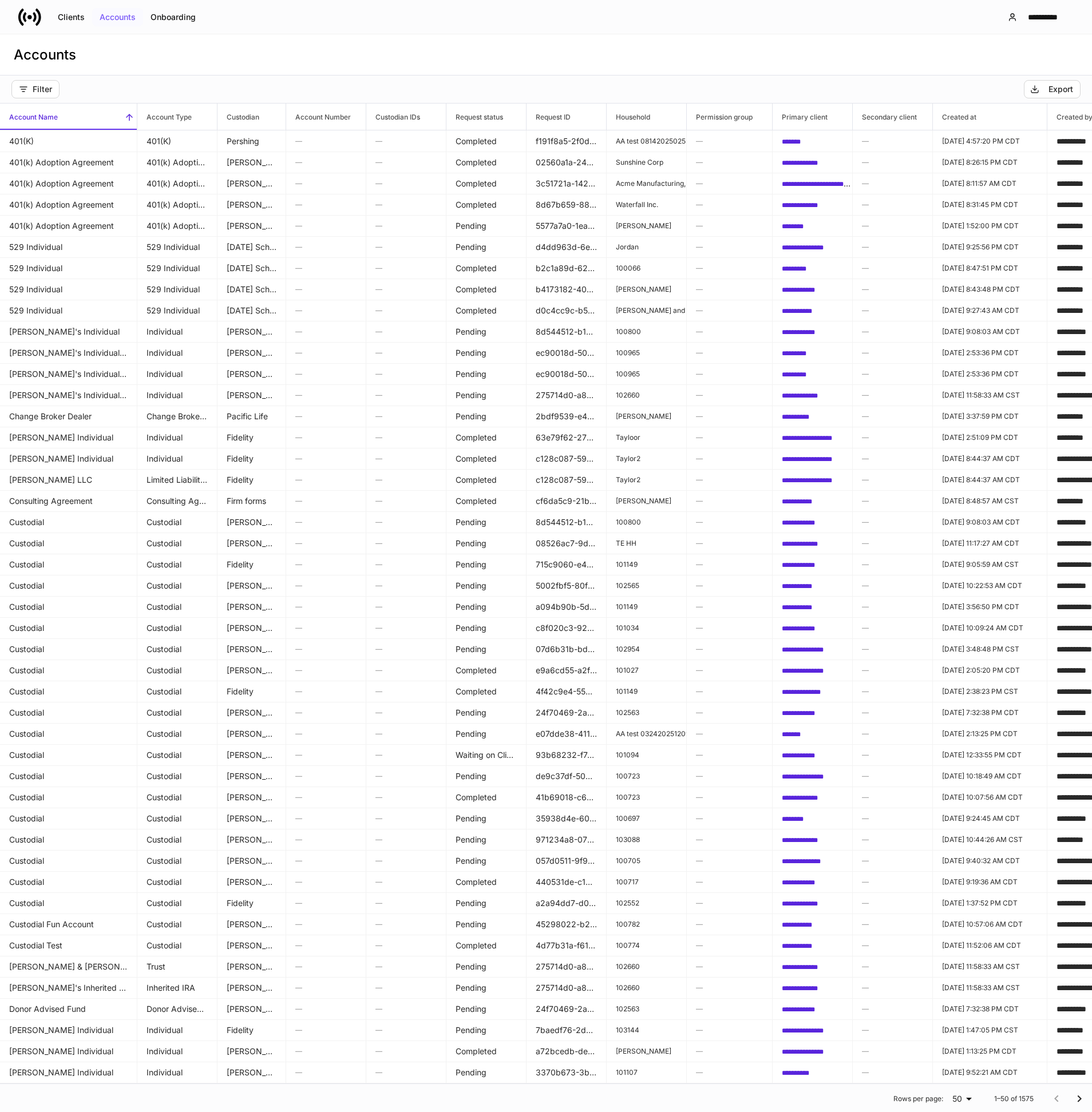
click at [119, 20] on div "Accounts" at bounding box center [118, 17] width 36 height 8
click at [50, 89] on div "Filter" at bounding box center [35, 89] width 33 height 9
click at [90, 134] on li "Custodian" at bounding box center [69, 138] width 114 height 23
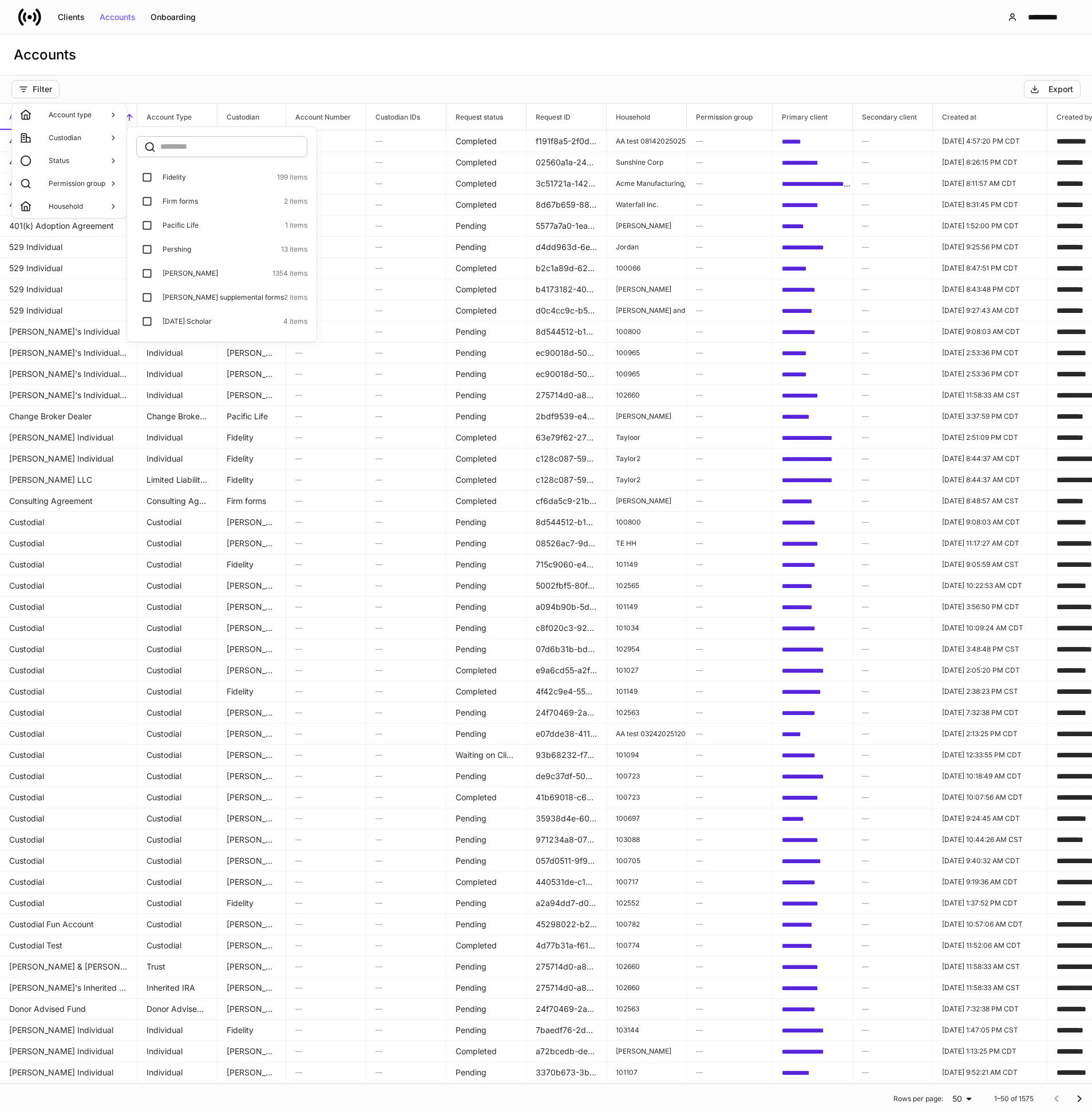
click at [241, 63] on div at bounding box center [546, 556] width 1092 height 1112
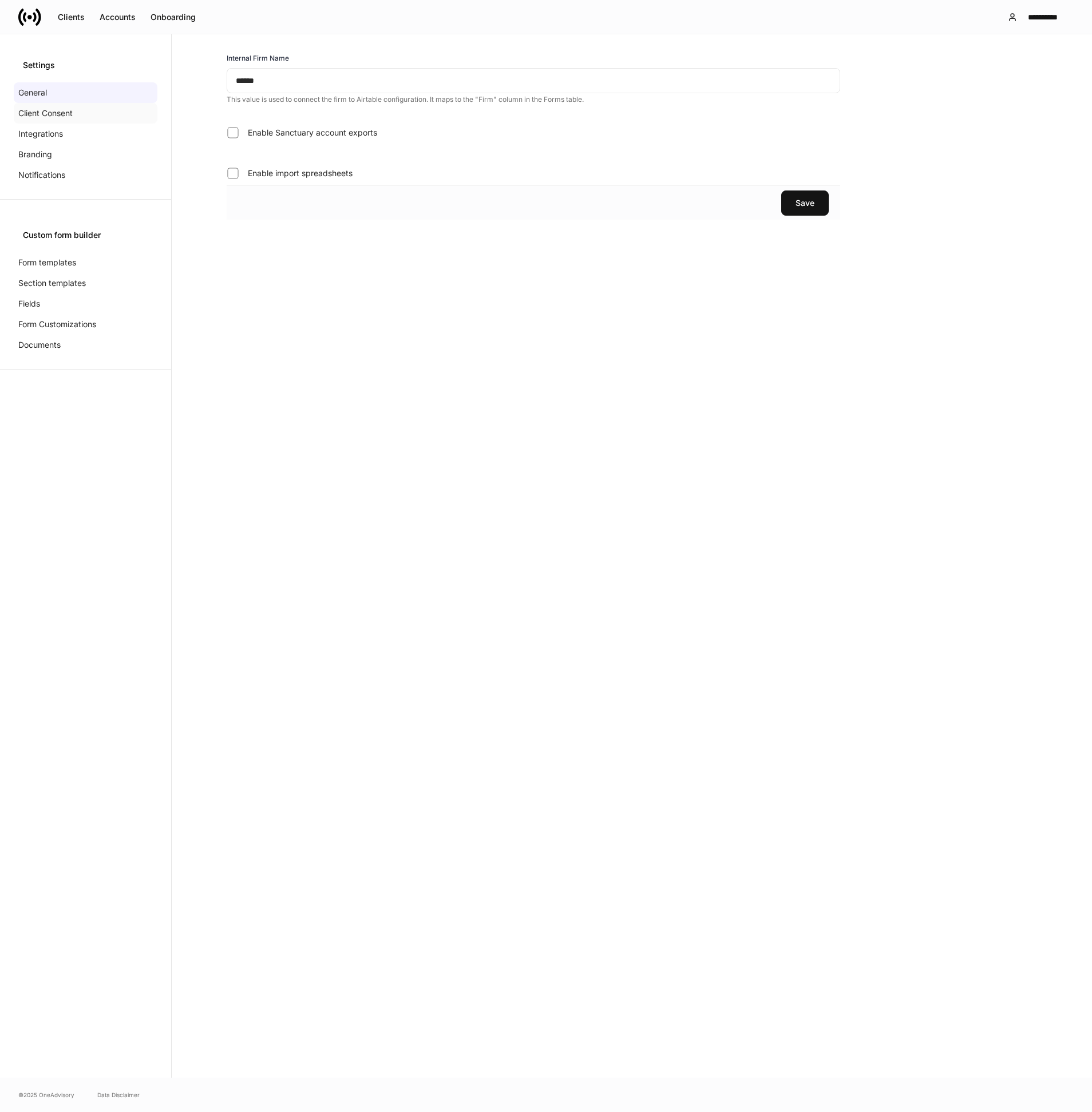
click at [60, 111] on p "Client Consent" at bounding box center [45, 113] width 54 height 12
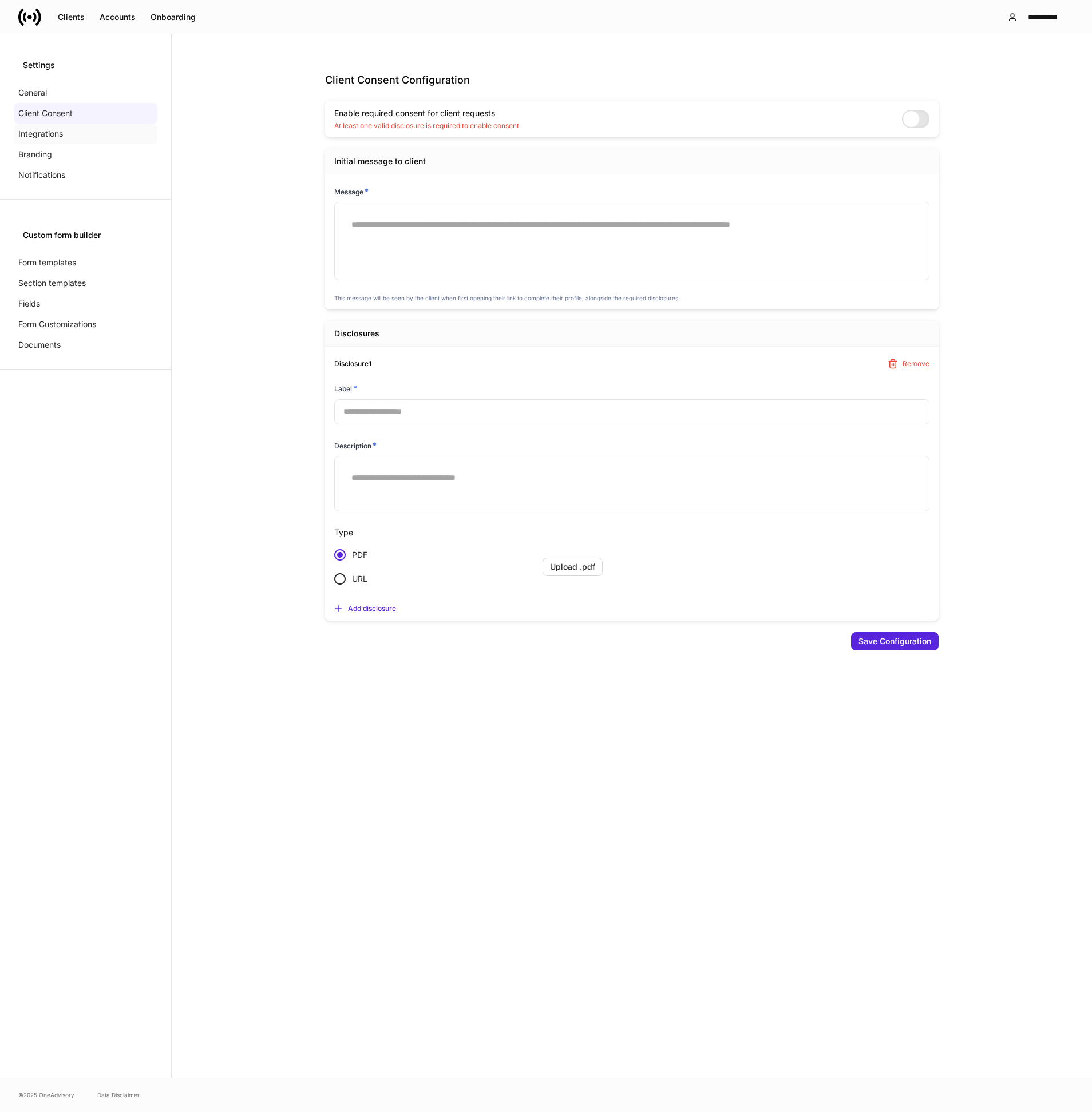
click at [53, 137] on p "Integrations" at bounding box center [41, 134] width 45 height 12
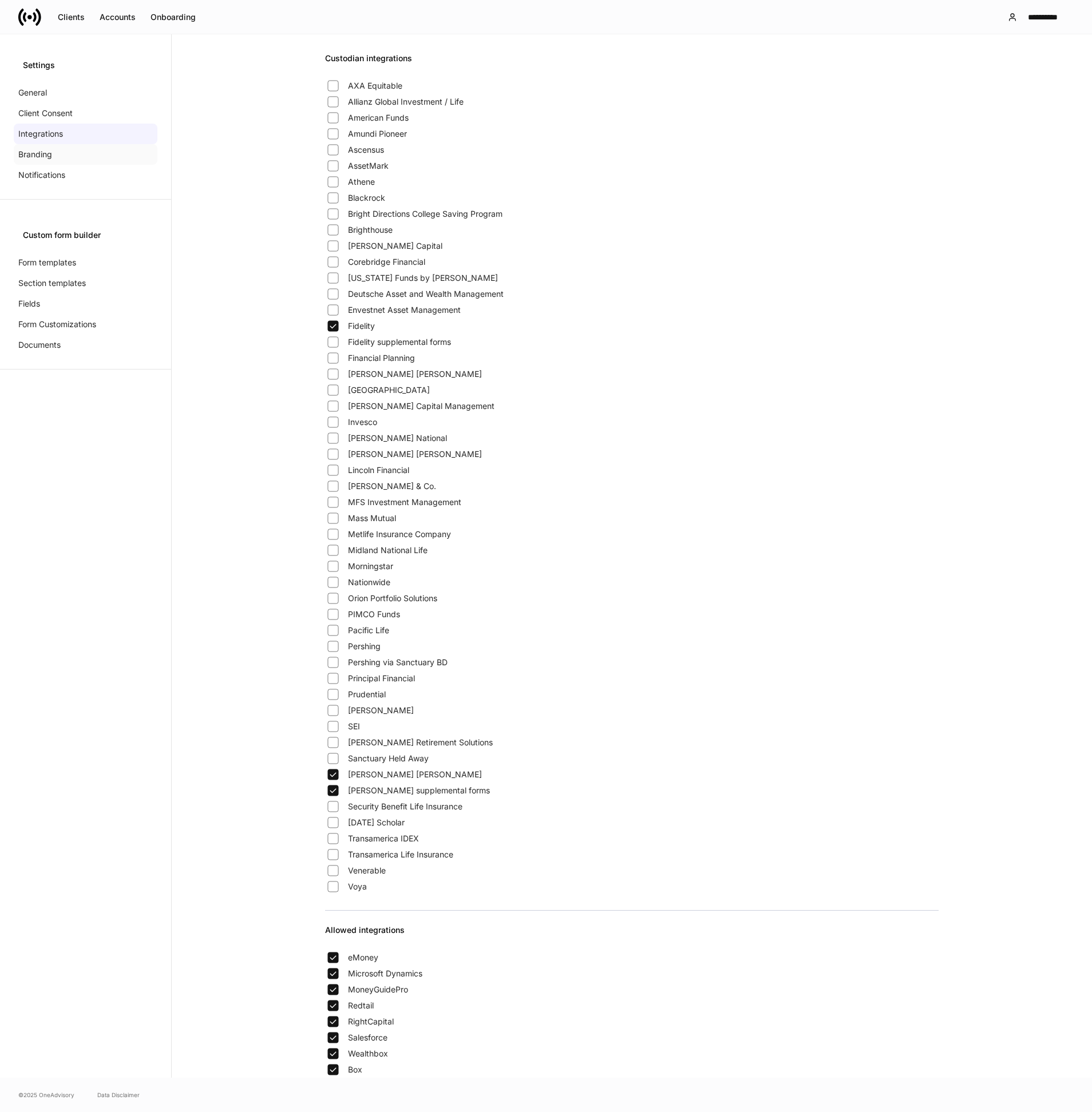
click at [51, 156] on p "Branding" at bounding box center [36, 154] width 34 height 12
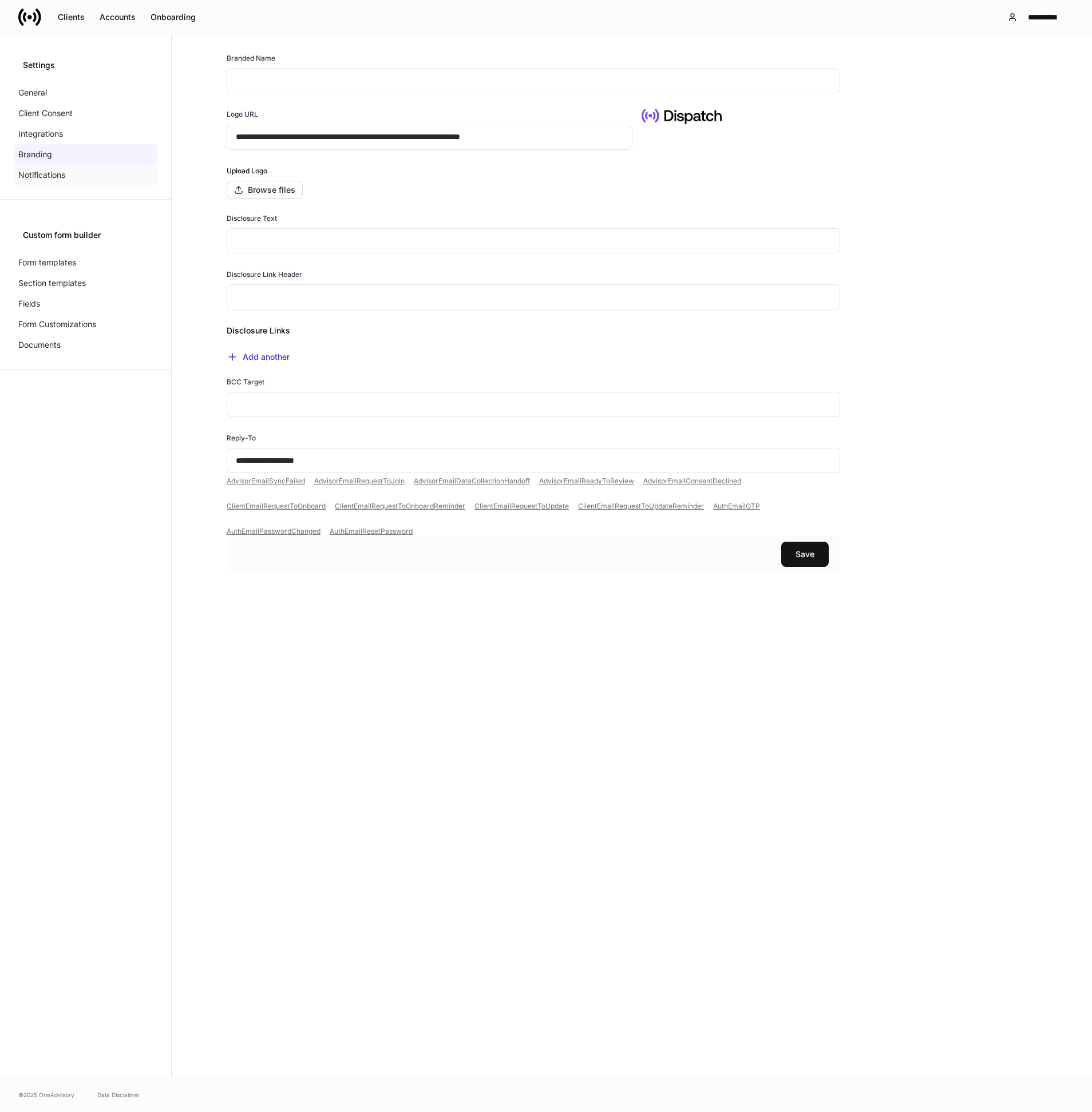
click at [51, 166] on div "Notifications" at bounding box center [85, 175] width 143 height 20
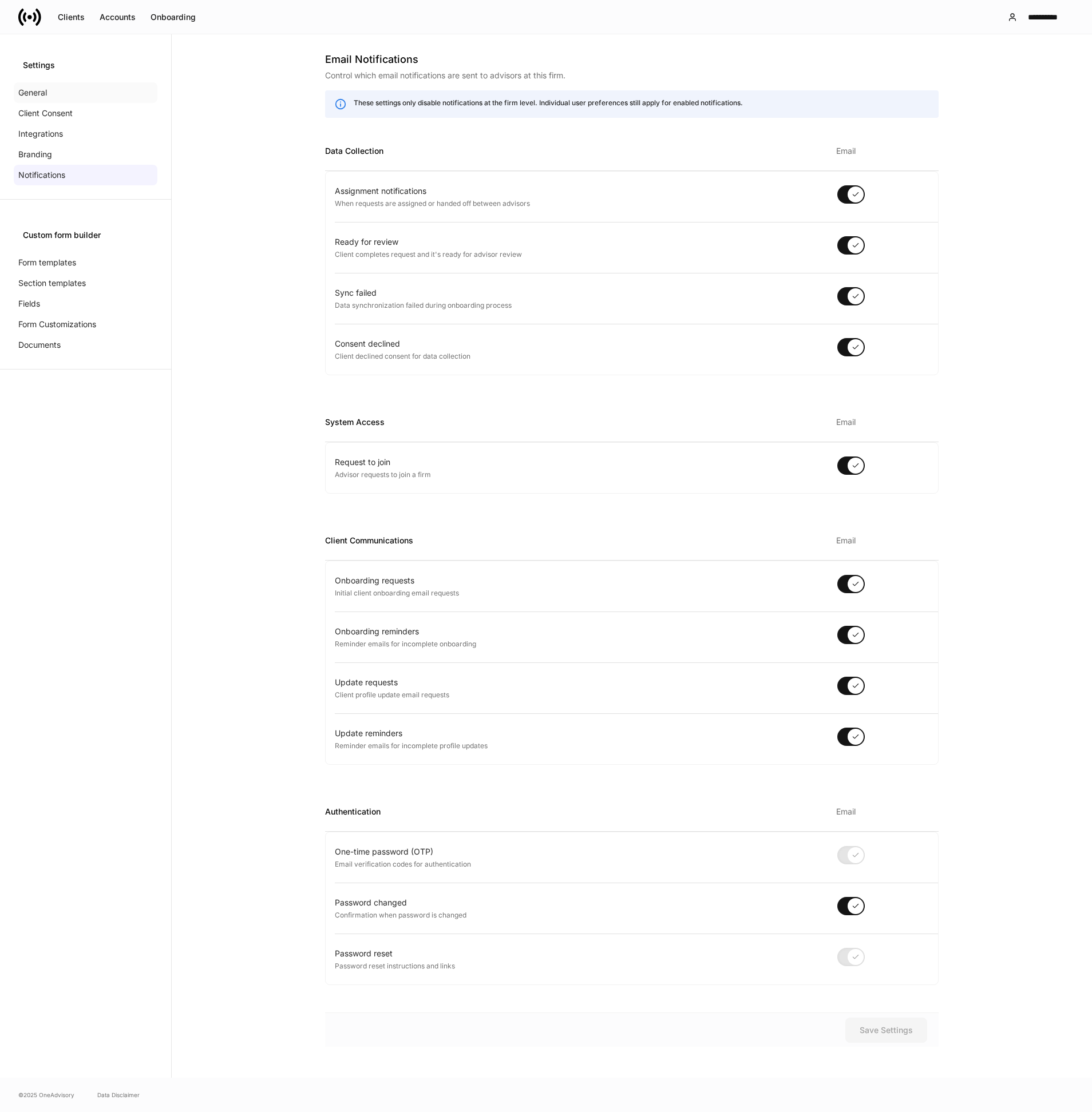
click at [51, 91] on div "General" at bounding box center [85, 92] width 143 height 20
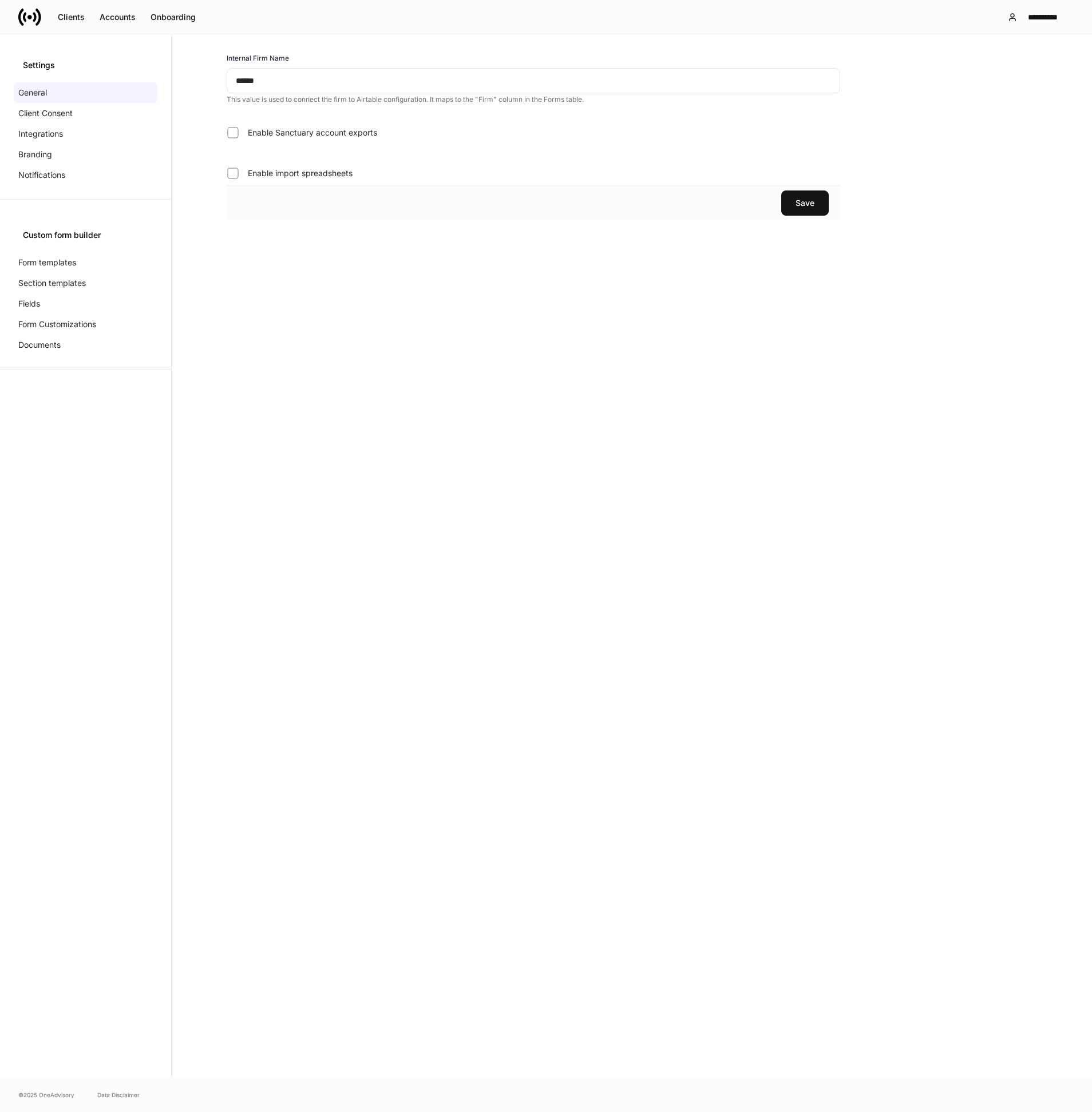
click at [294, 318] on form "Internal Firm Name ****** ​ This value is used to connect the firm to Airtable …" at bounding box center [533, 556] width 687 height 1007
click at [113, 21] on div "Accounts" at bounding box center [118, 17] width 36 height 8
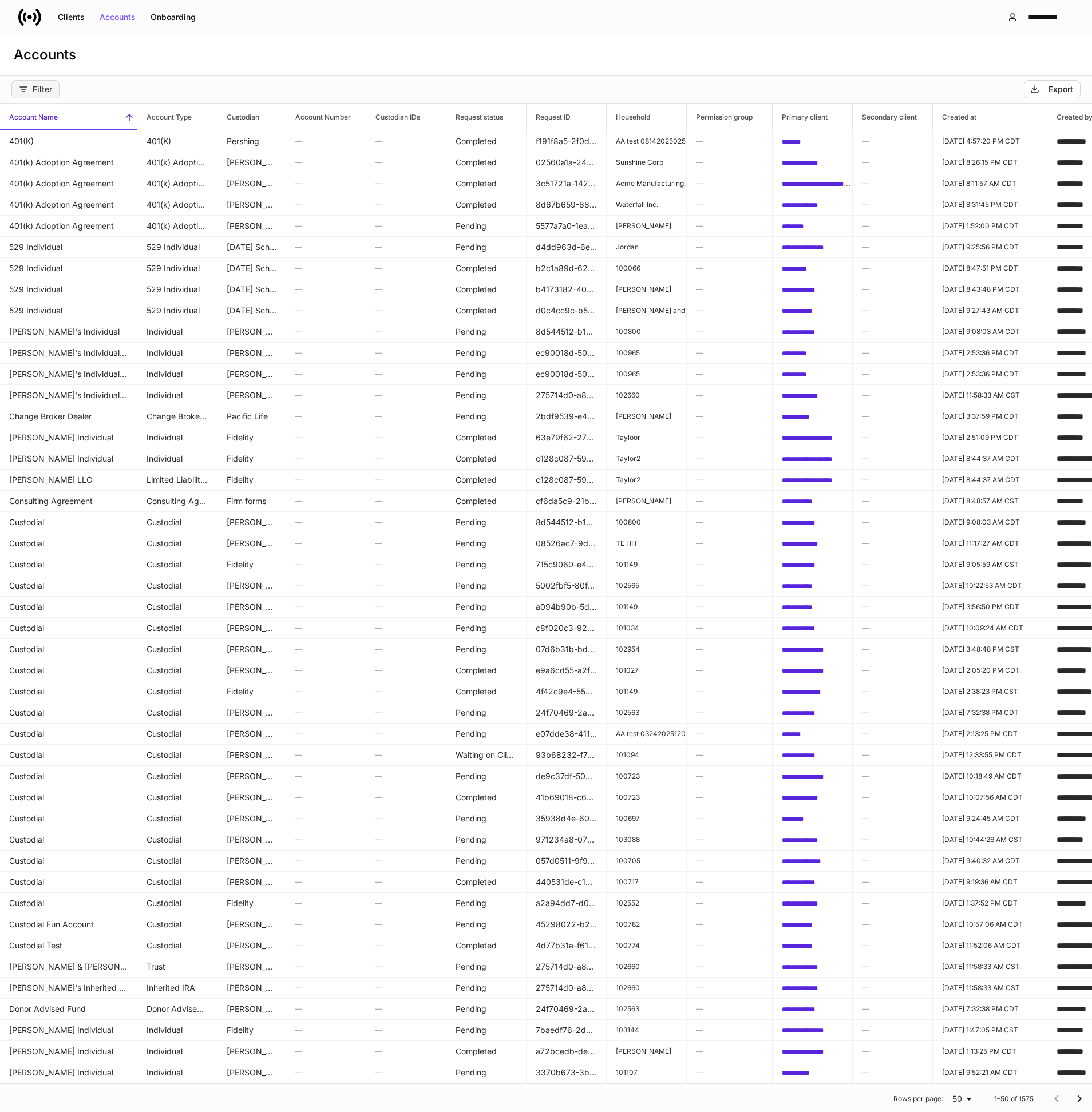
click at [37, 87] on div "Filter" at bounding box center [35, 89] width 33 height 9
click at [60, 127] on li "Custodian" at bounding box center [69, 138] width 114 height 23
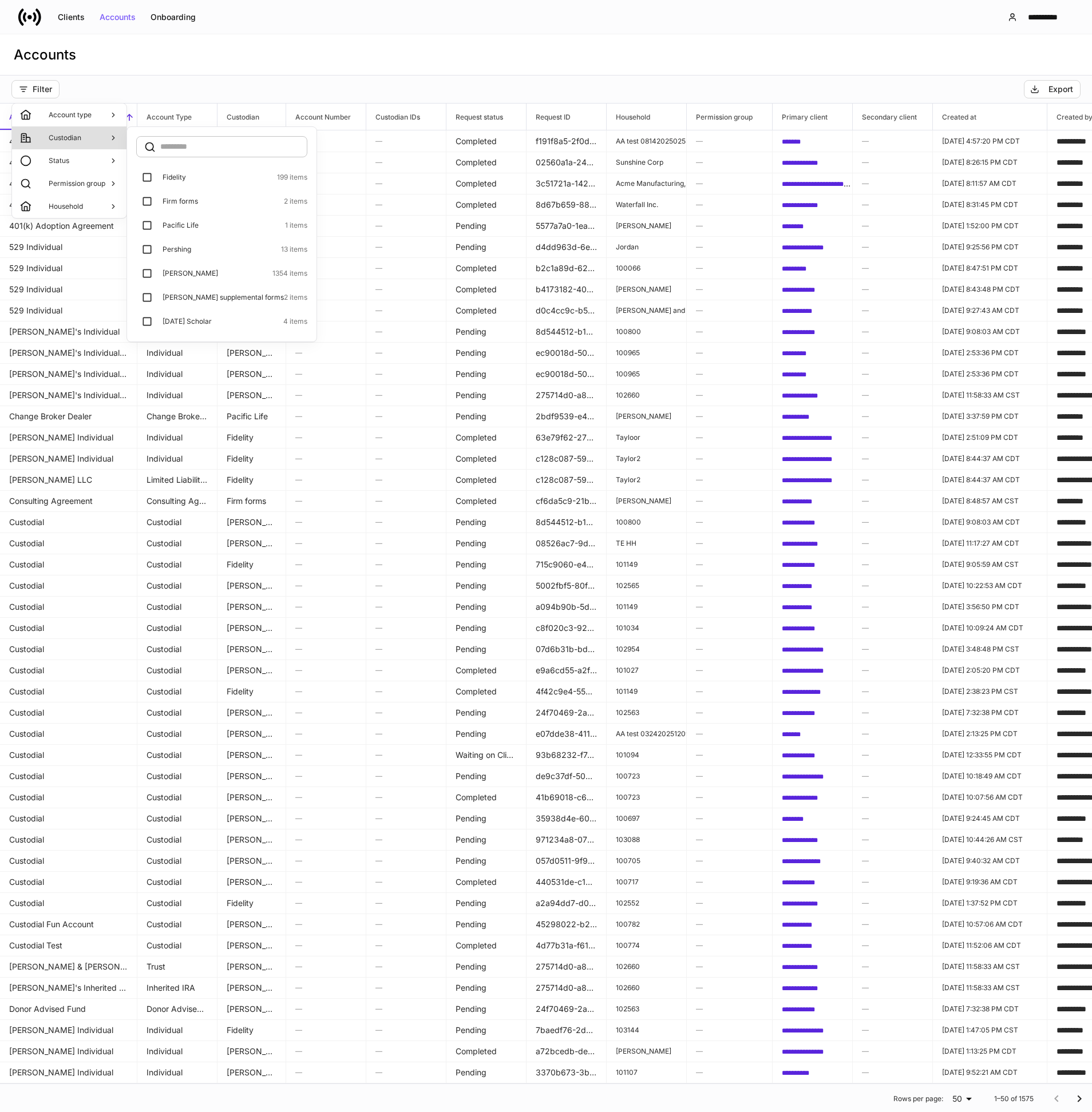
click at [148, 68] on div at bounding box center [546, 556] width 1092 height 1112
